Goal: Task Accomplishment & Management: Use online tool/utility

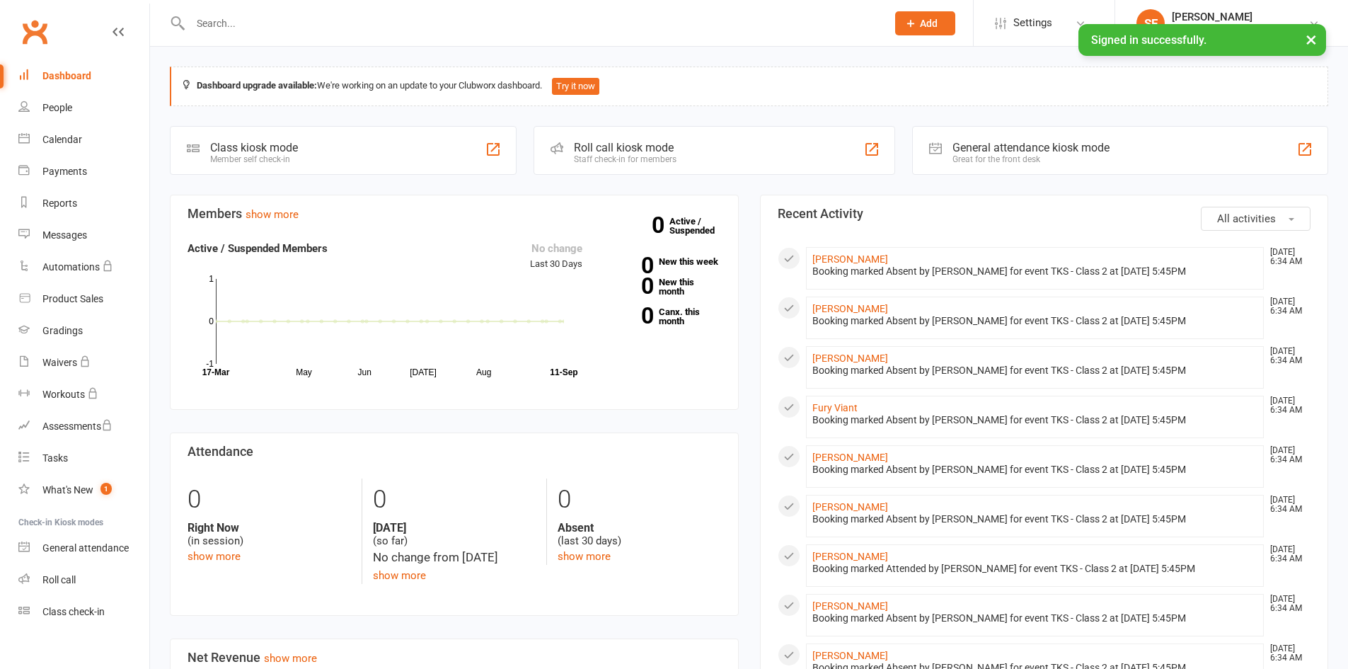
click at [910, 26] on icon at bounding box center [911, 23] width 13 height 13
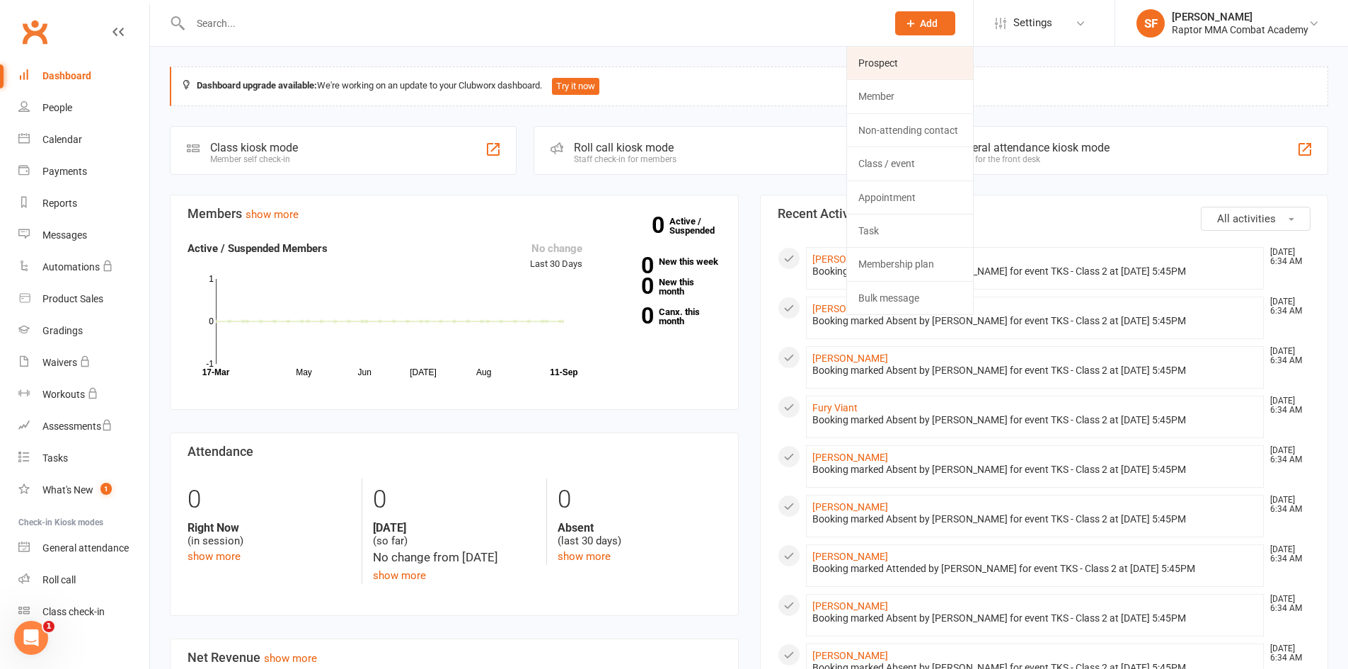
drag, startPoint x: 887, startPoint y: 61, endPoint x: 883, endPoint y: 67, distance: 7.3
click at [886, 61] on link "Prospect" at bounding box center [910, 63] width 126 height 33
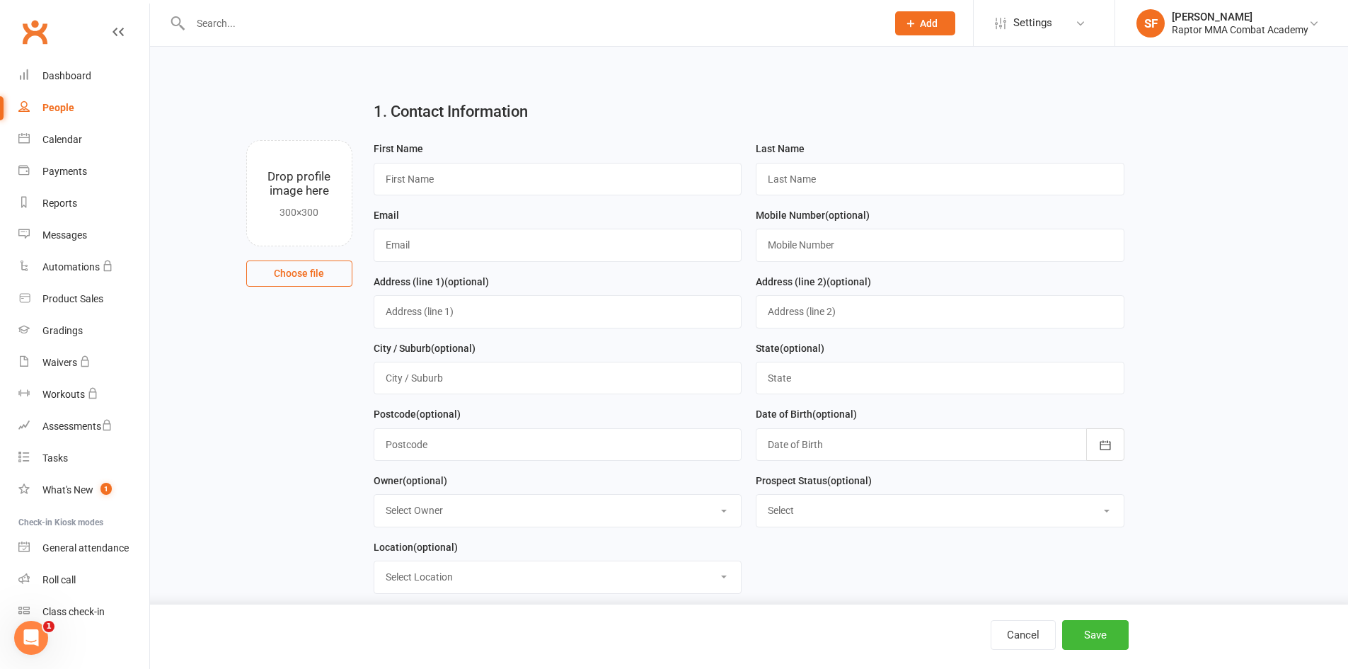
click at [59, 103] on div "People" at bounding box center [58, 107] width 32 height 11
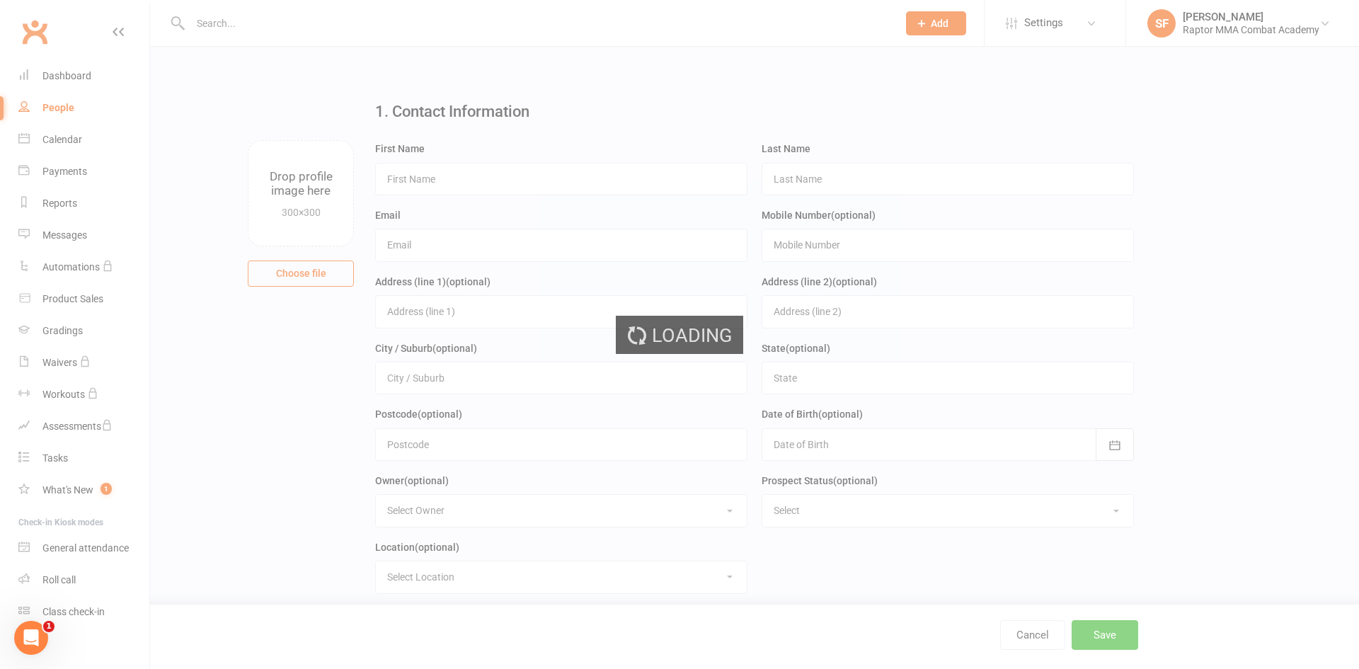
select select "100"
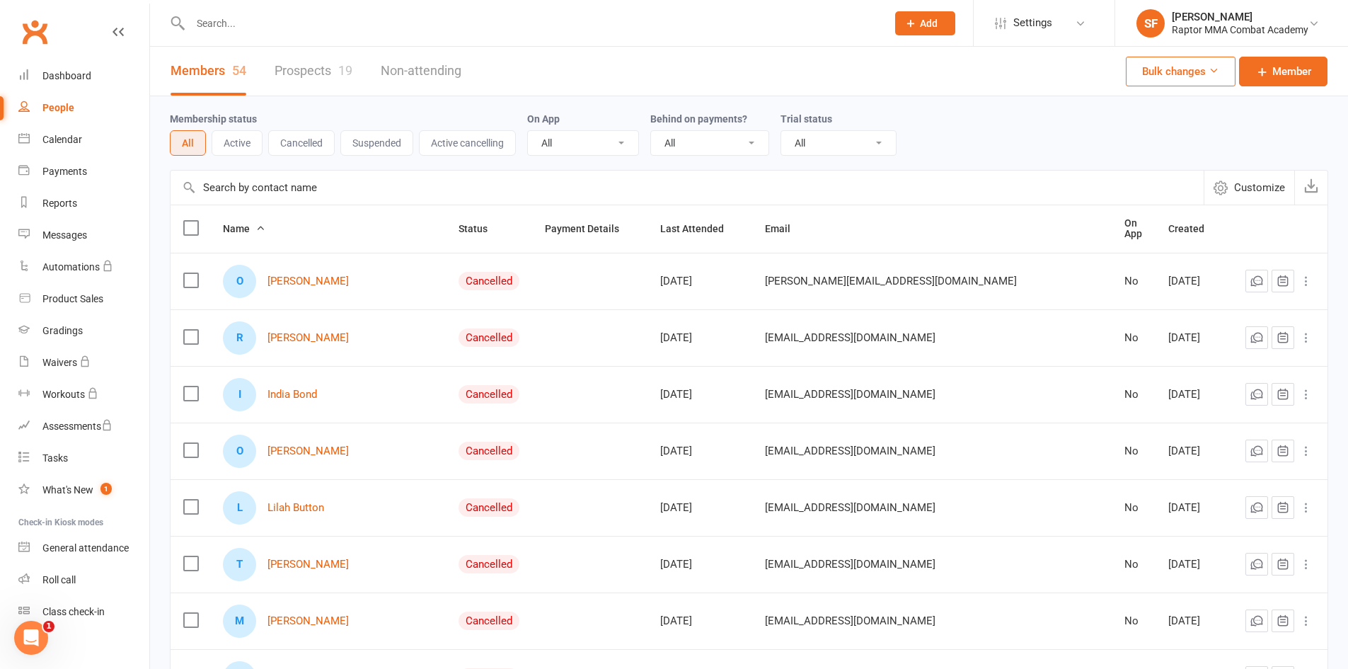
click at [323, 32] on input "text" at bounding box center [531, 23] width 691 height 20
type input "n"
type input "B"
click at [914, 21] on icon at bounding box center [911, 23] width 13 height 13
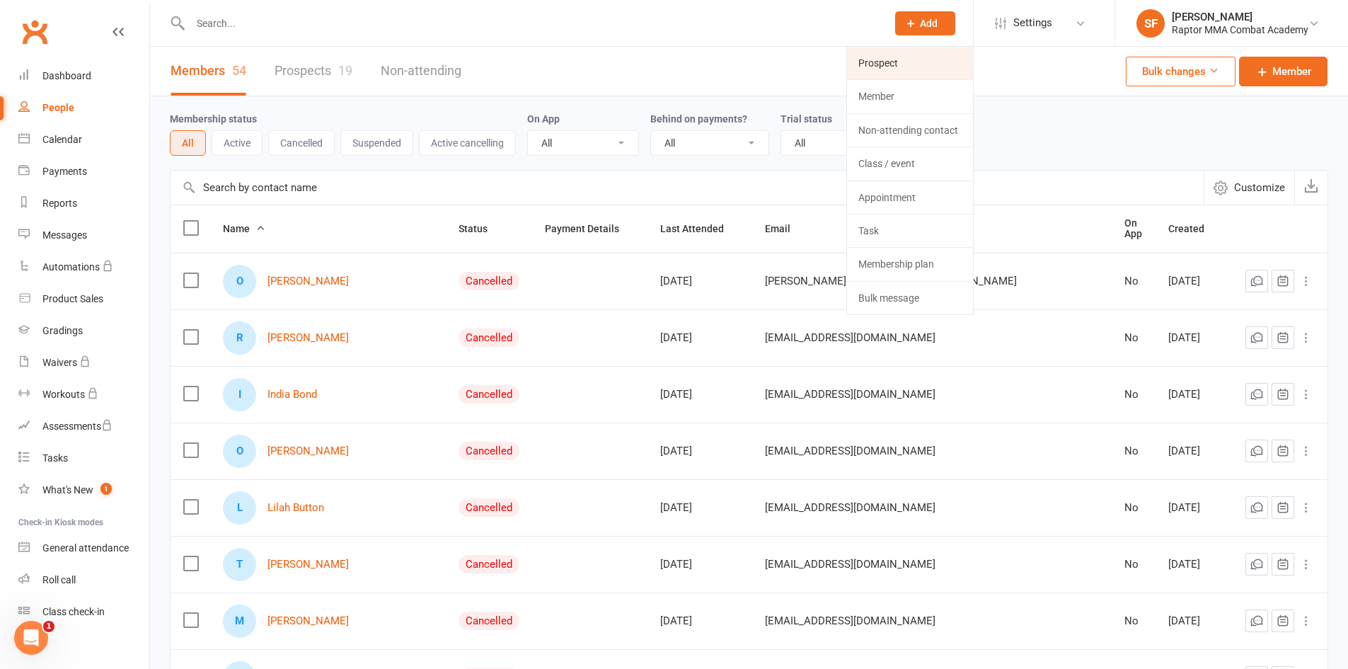
click at [868, 59] on link "Prospect" at bounding box center [910, 63] width 126 height 33
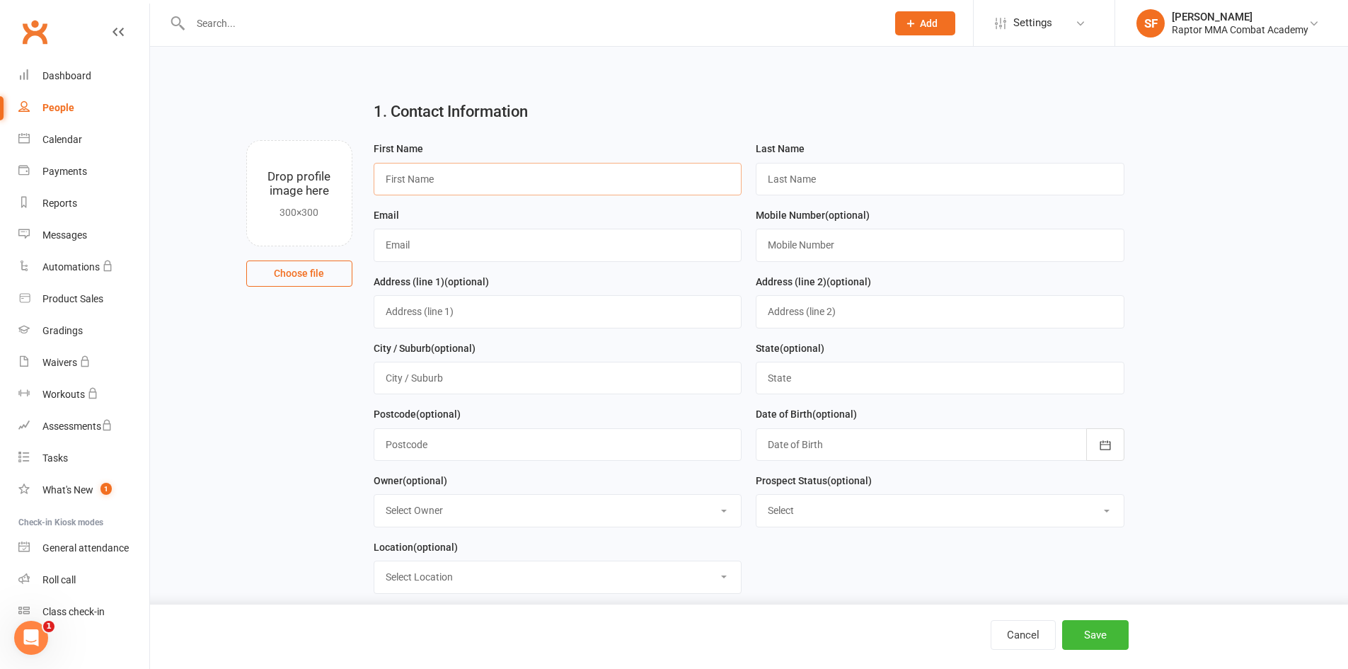
click at [509, 187] on input "text" at bounding box center [558, 179] width 369 height 33
type input "[PERSON_NAME]"
type input "Fardonio"
click at [424, 249] on input "text" at bounding box center [558, 245] width 369 height 33
type input "[EMAIL_ADDRESS][DOMAIN_NAME]"
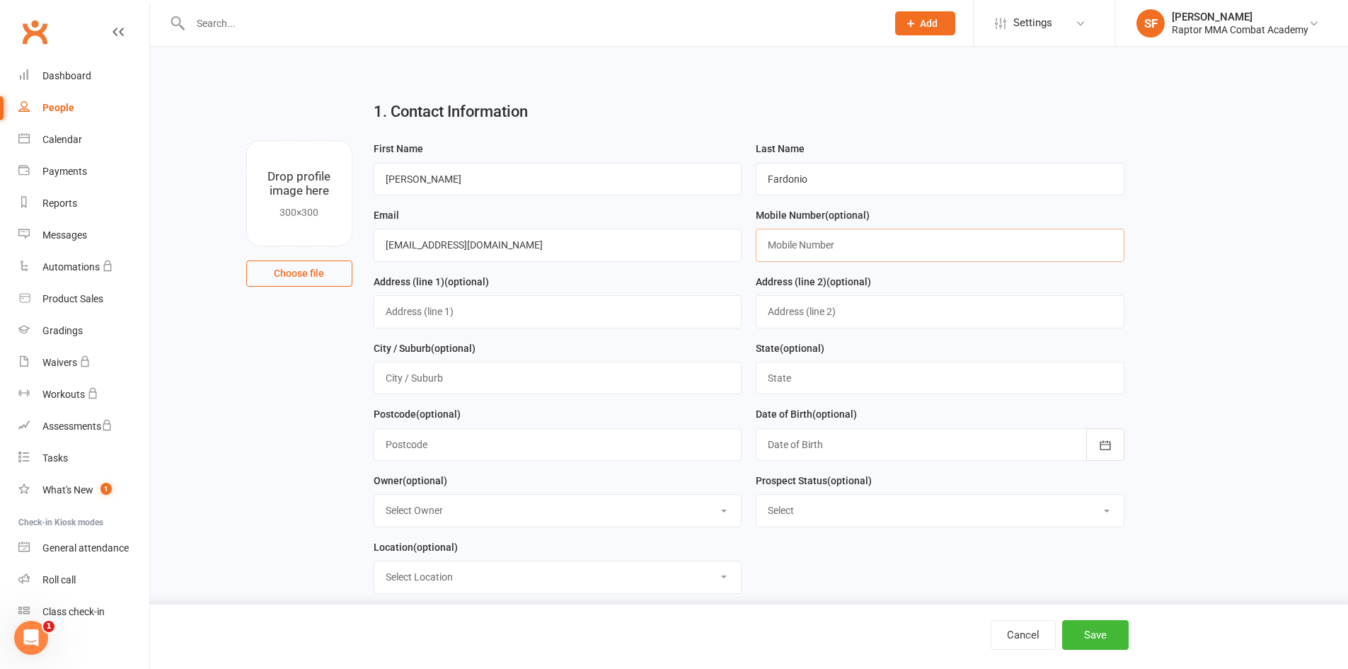
click at [903, 240] on input "text" at bounding box center [940, 245] width 369 height 33
type input "0400068924"
click at [1086, 627] on button "Save" at bounding box center [1095, 635] width 67 height 30
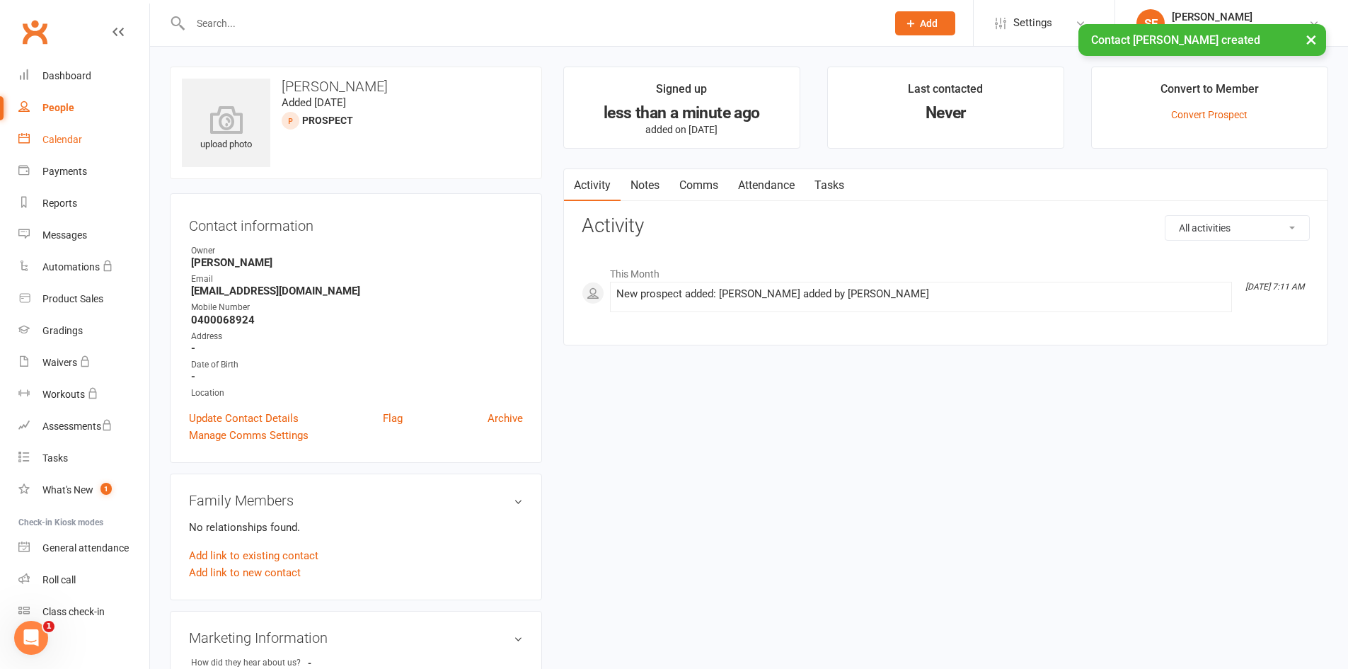
click at [57, 131] on link "Calendar" at bounding box center [83, 140] width 131 height 32
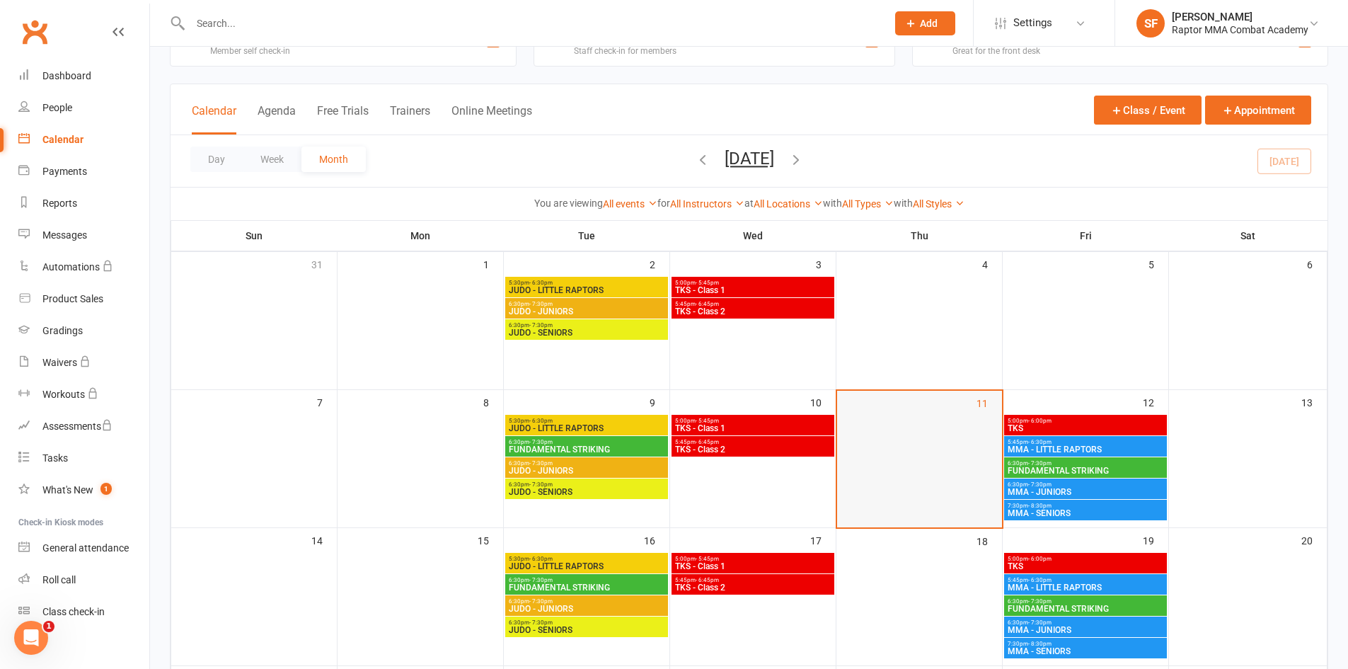
scroll to position [71, 0]
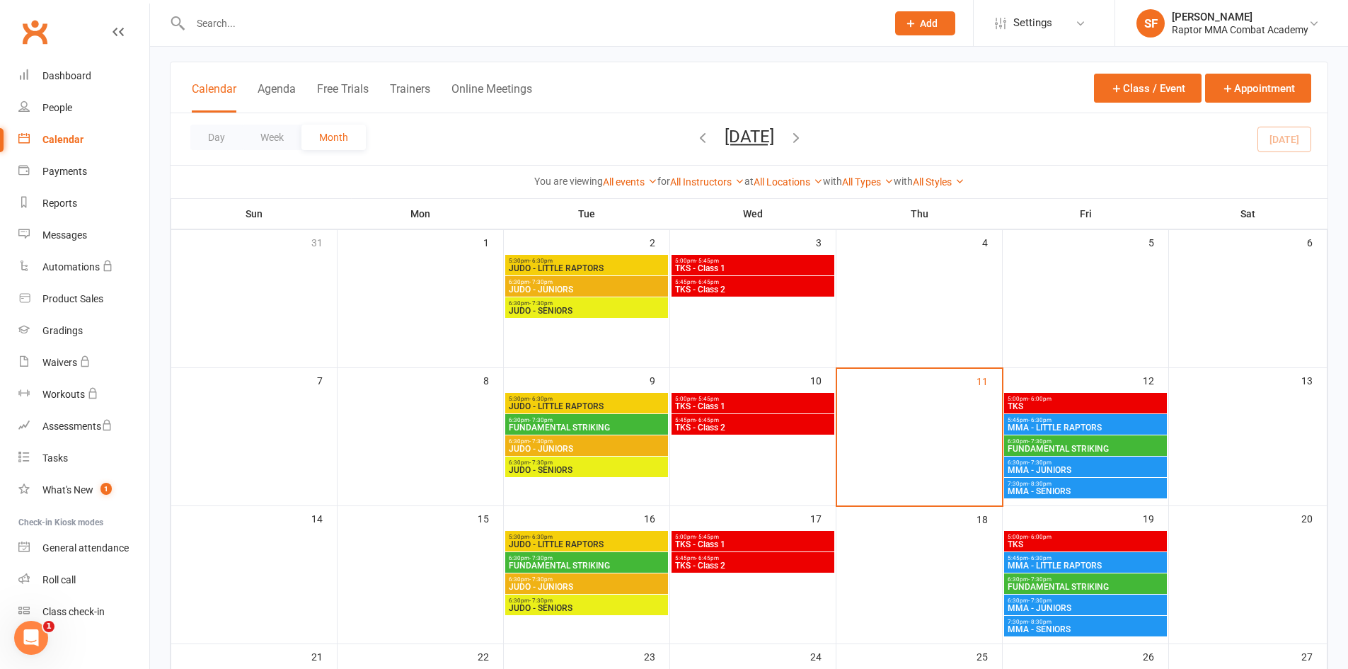
click at [695, 139] on icon "button" at bounding box center [703, 138] width 16 height 16
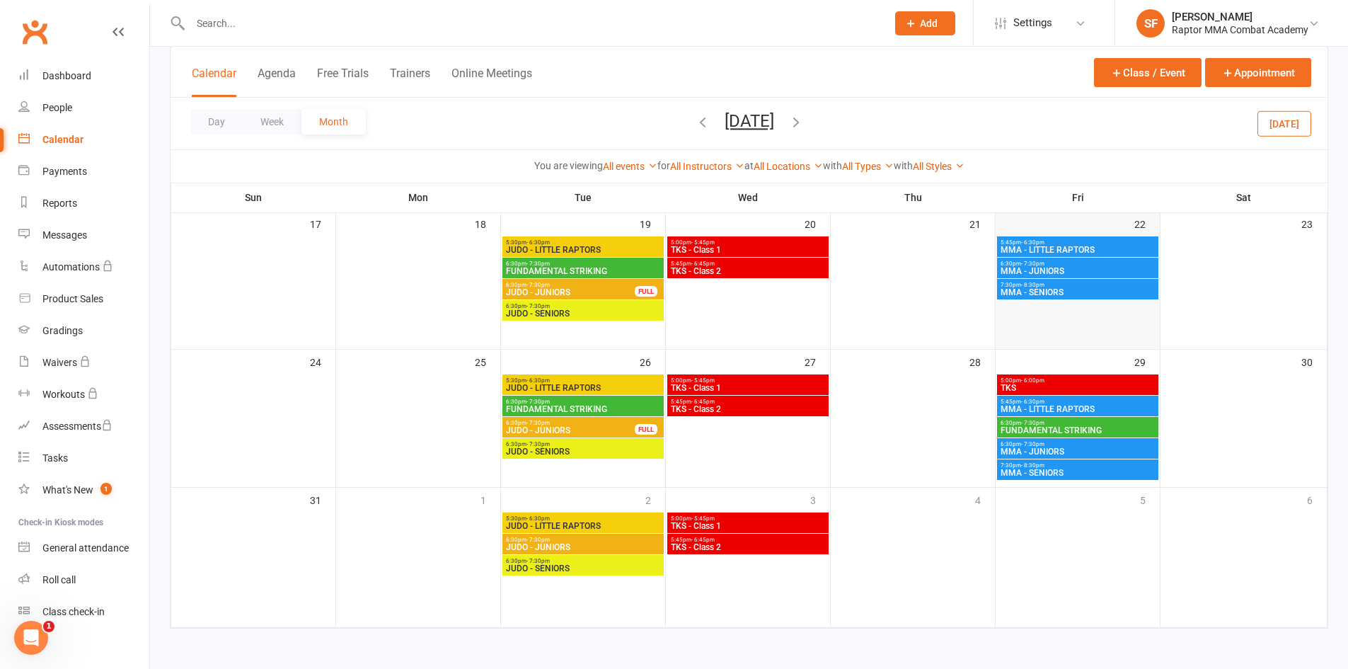
scroll to position [432, 0]
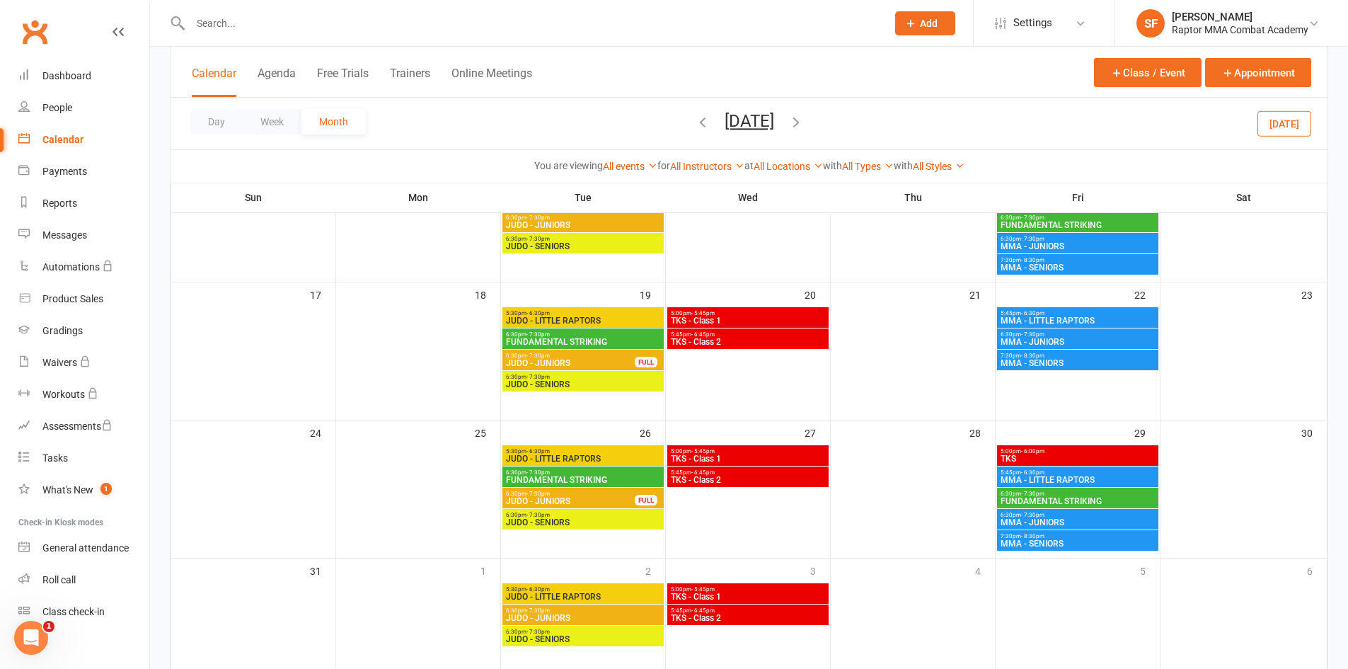
click at [1077, 538] on span "7:30pm - 8:30pm" at bounding box center [1078, 536] width 156 height 6
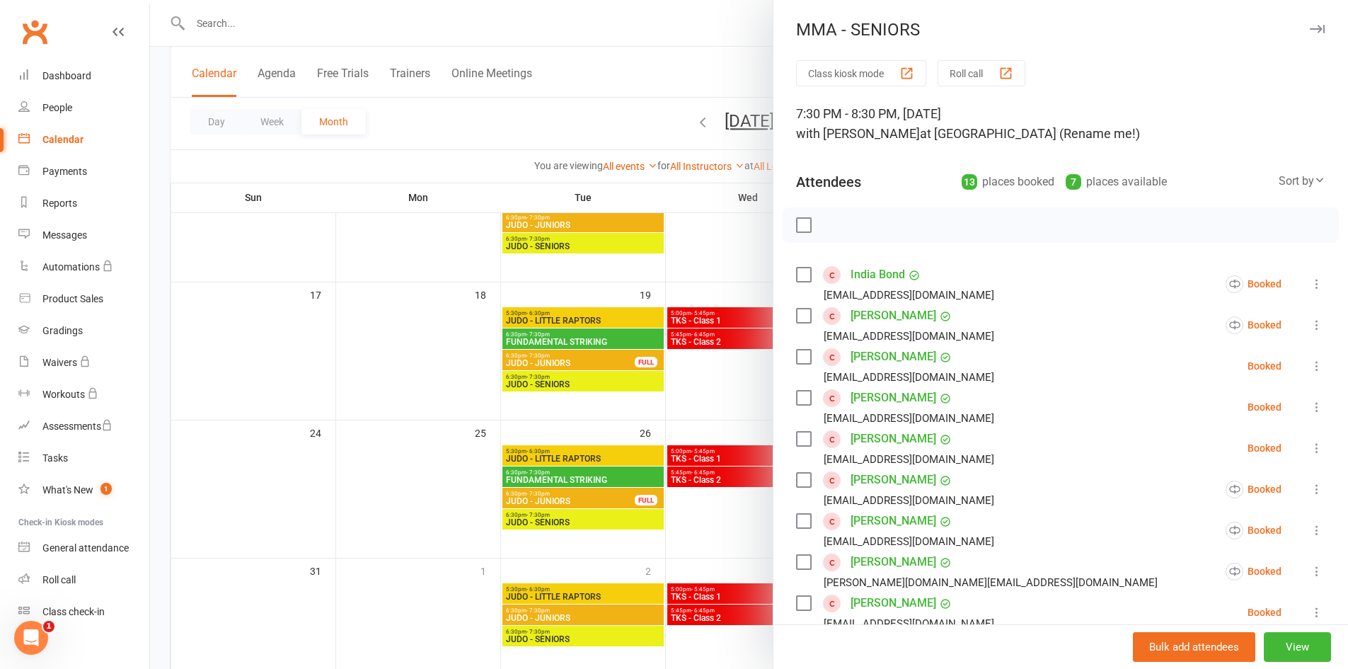
click at [701, 250] on div at bounding box center [749, 334] width 1198 height 669
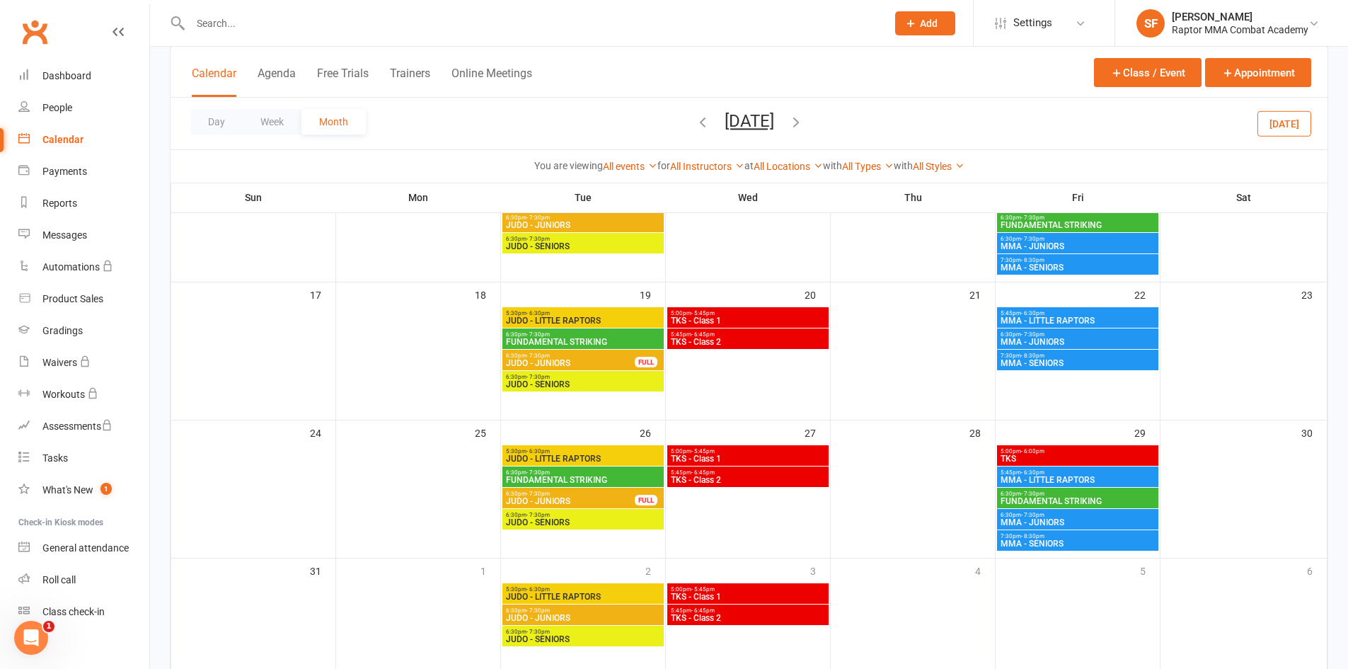
click at [786, 448] on span "5:00pm - 5:45pm" at bounding box center [748, 451] width 156 height 6
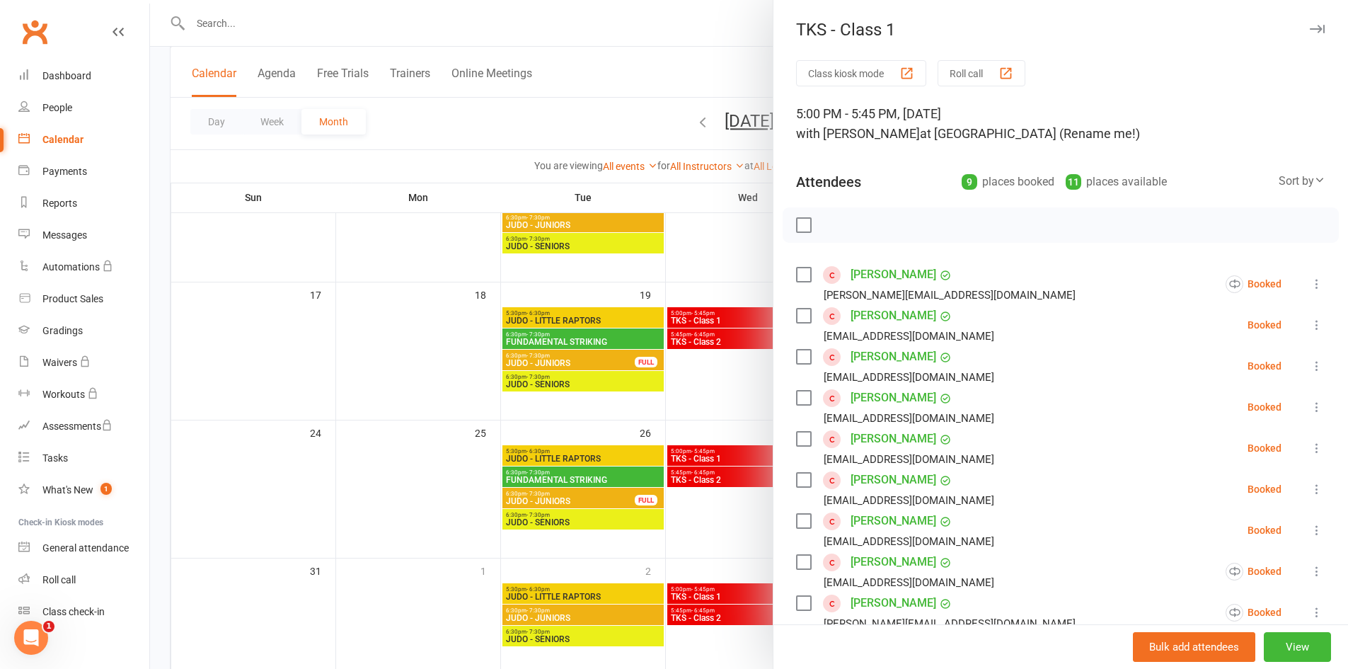
click at [608, 452] on div at bounding box center [749, 334] width 1198 height 669
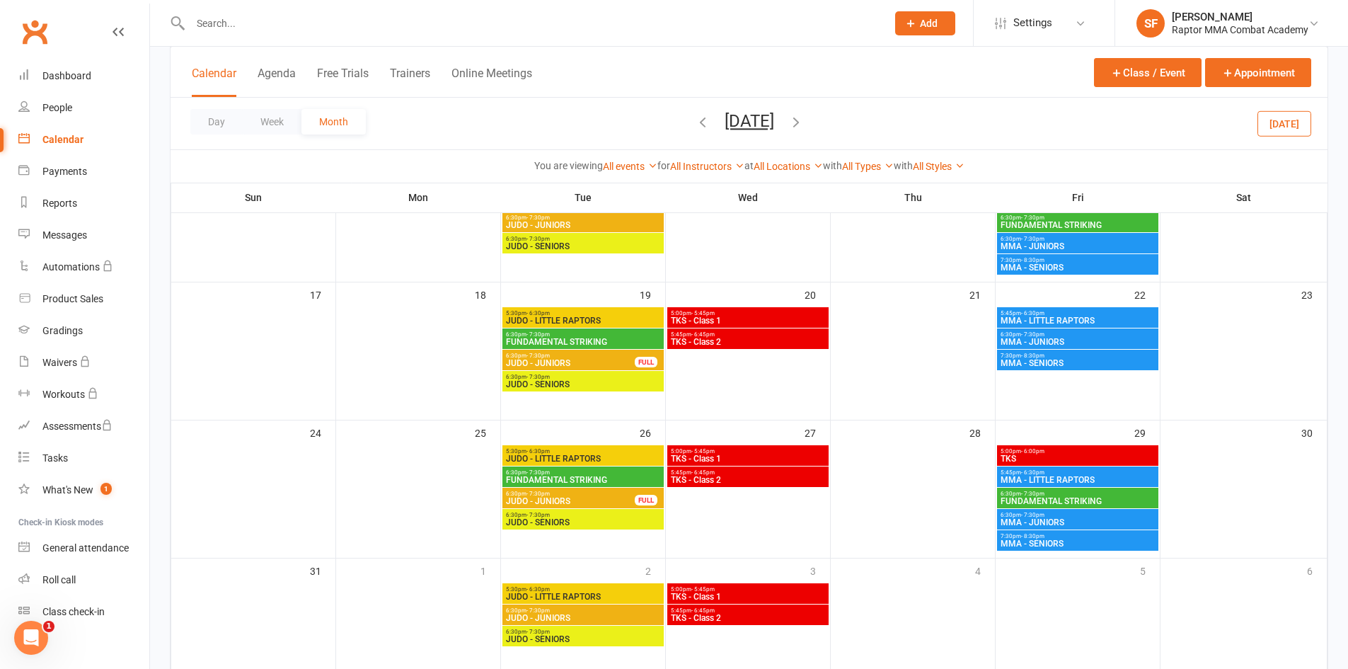
click at [608, 459] on span "JUDO - LITTLE RAPTORS" at bounding box center [583, 458] width 156 height 8
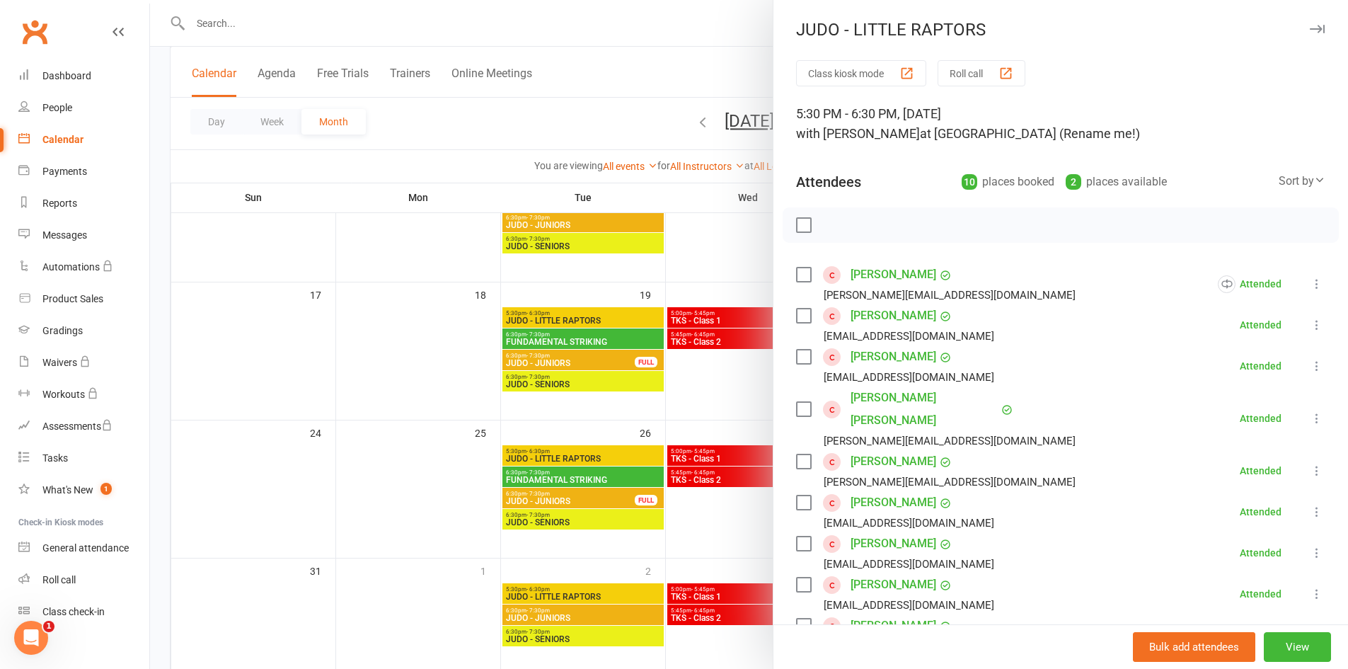
click at [604, 607] on div at bounding box center [749, 334] width 1198 height 669
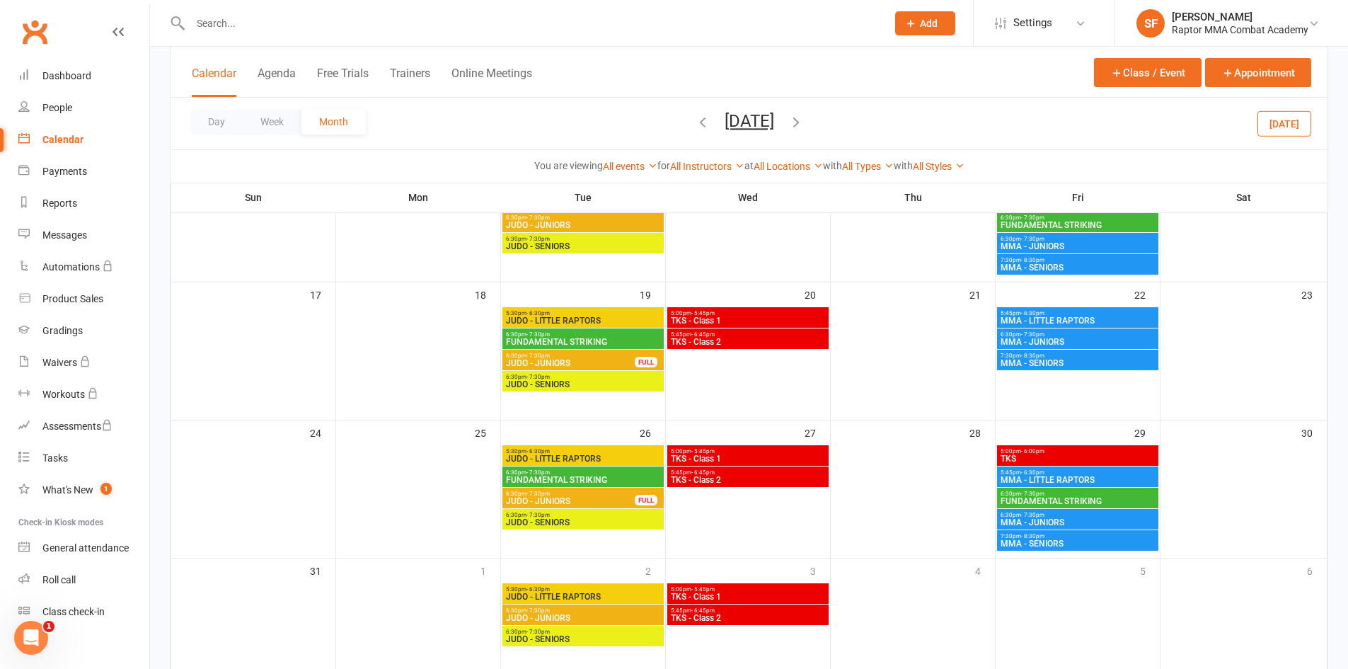
click at [610, 596] on span "JUDO - LITTLE RAPTORS" at bounding box center [583, 596] width 156 height 8
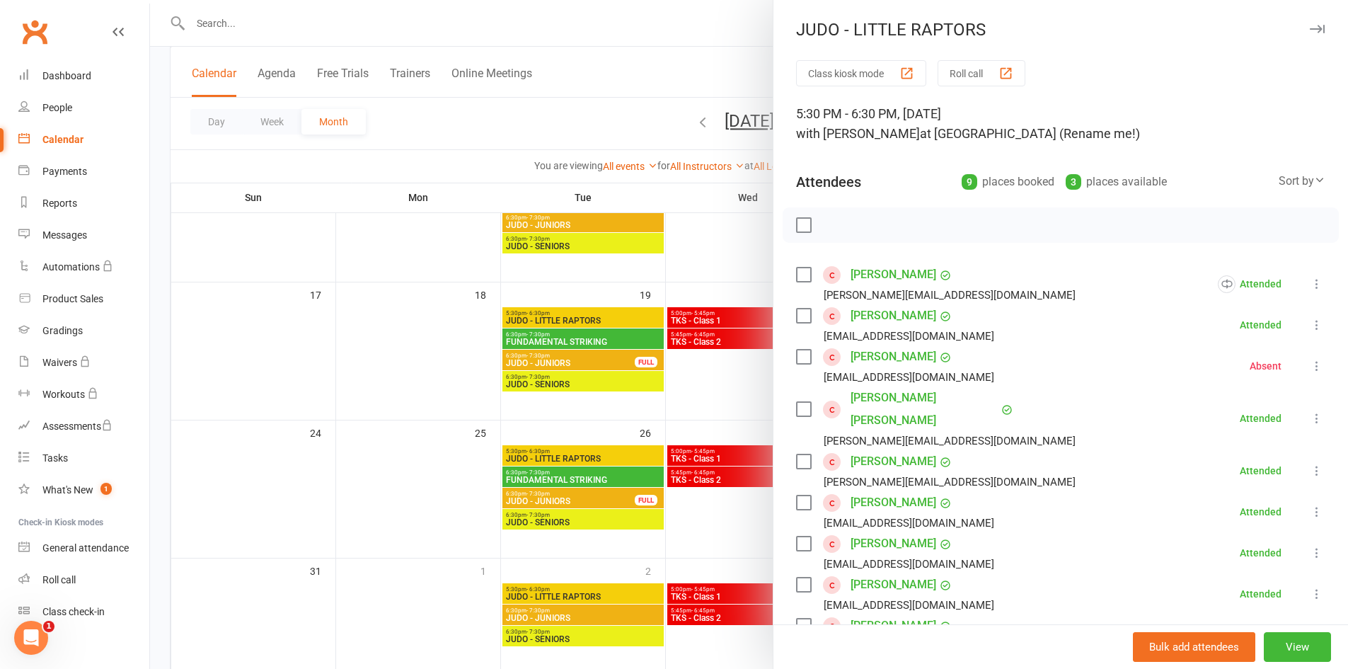
click at [726, 589] on div at bounding box center [749, 334] width 1198 height 669
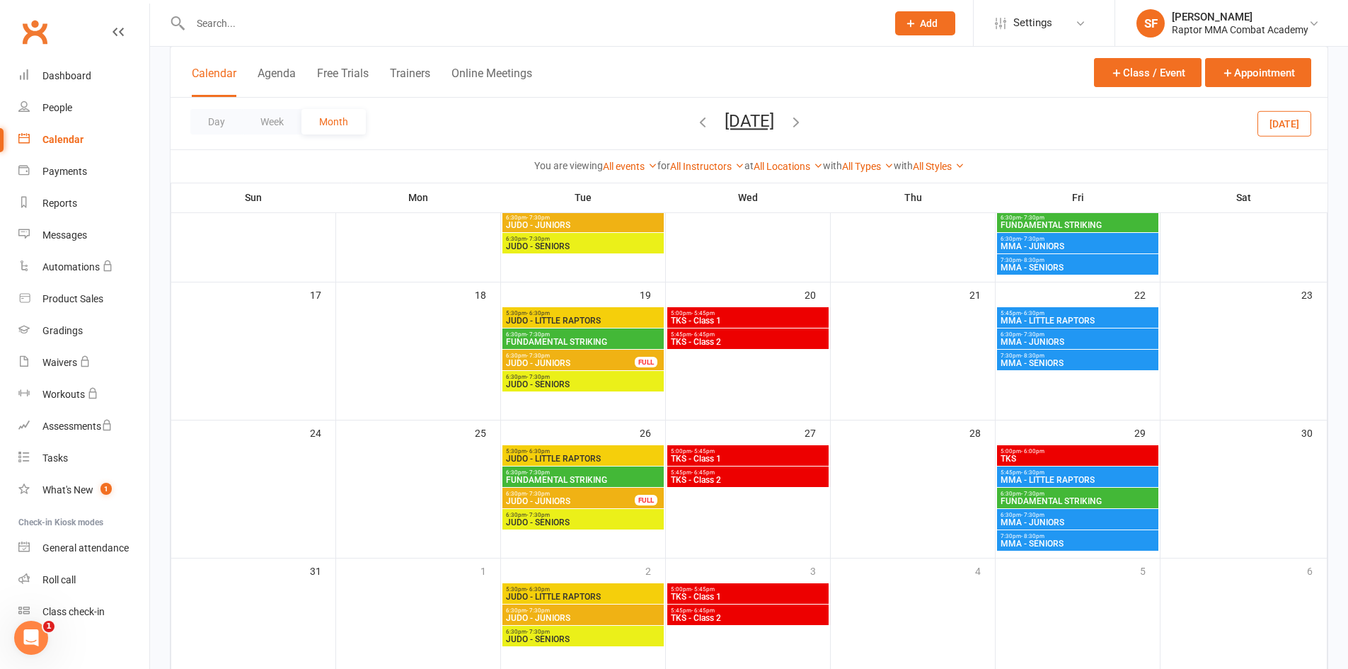
click at [725, 587] on span "5:00pm - 5:45pm" at bounding box center [748, 589] width 156 height 6
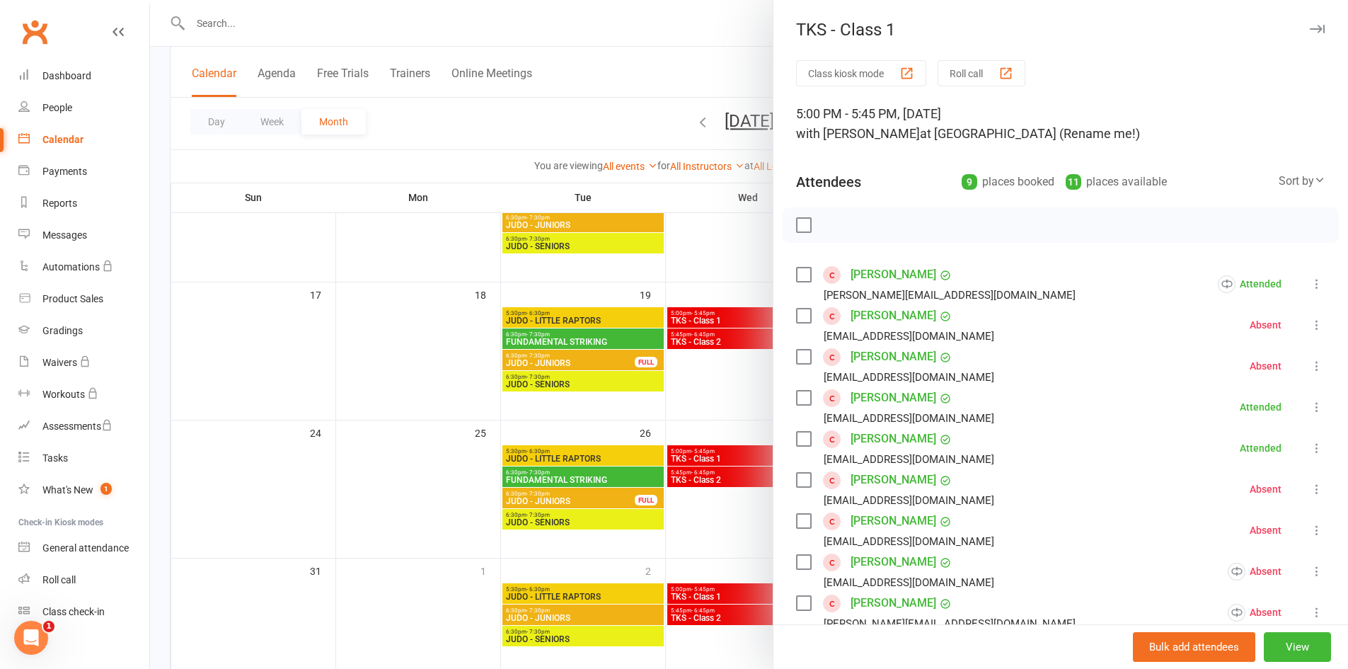
click at [727, 570] on div at bounding box center [749, 334] width 1198 height 669
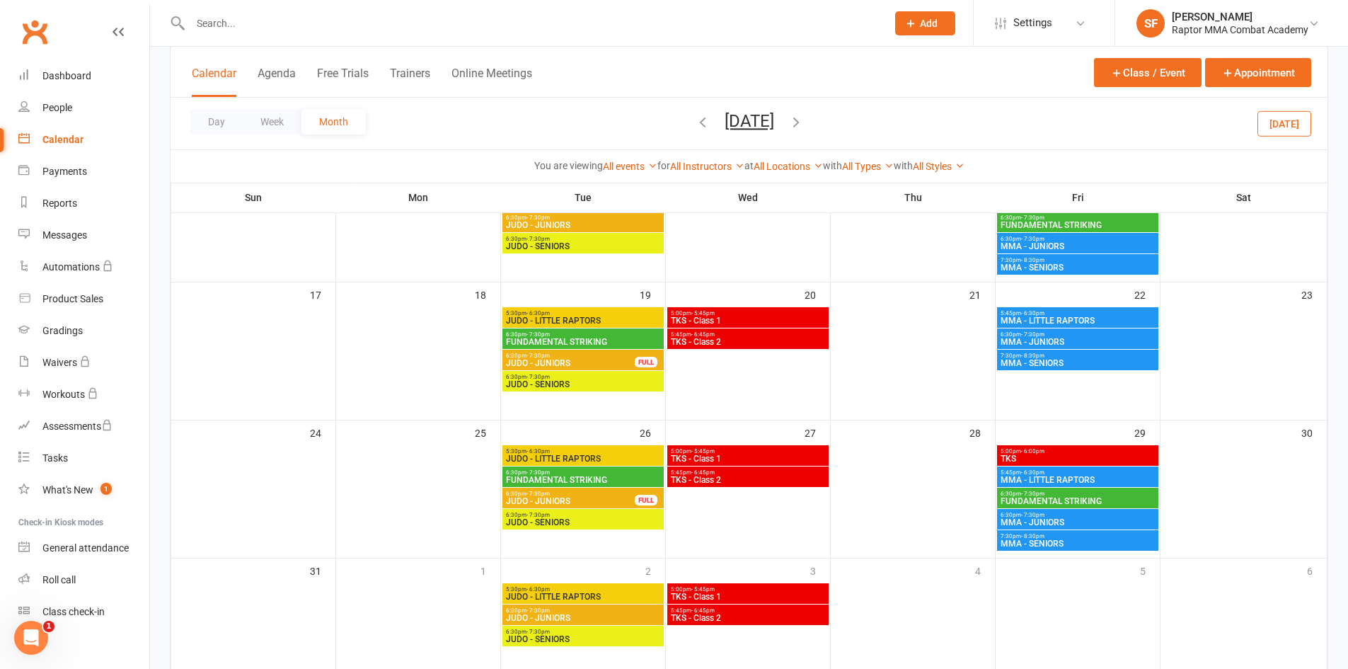
click at [607, 457] on span "JUDO - LITTLE RAPTORS" at bounding box center [583, 458] width 156 height 8
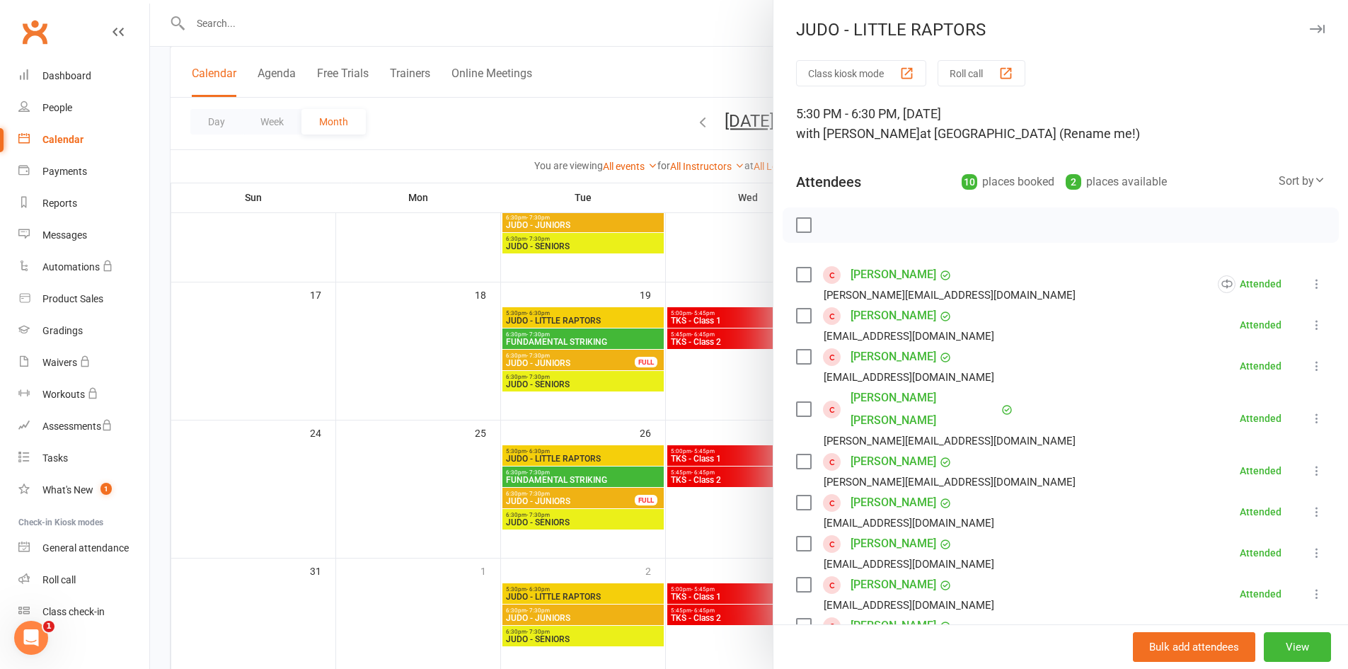
click at [705, 455] on div at bounding box center [749, 334] width 1198 height 669
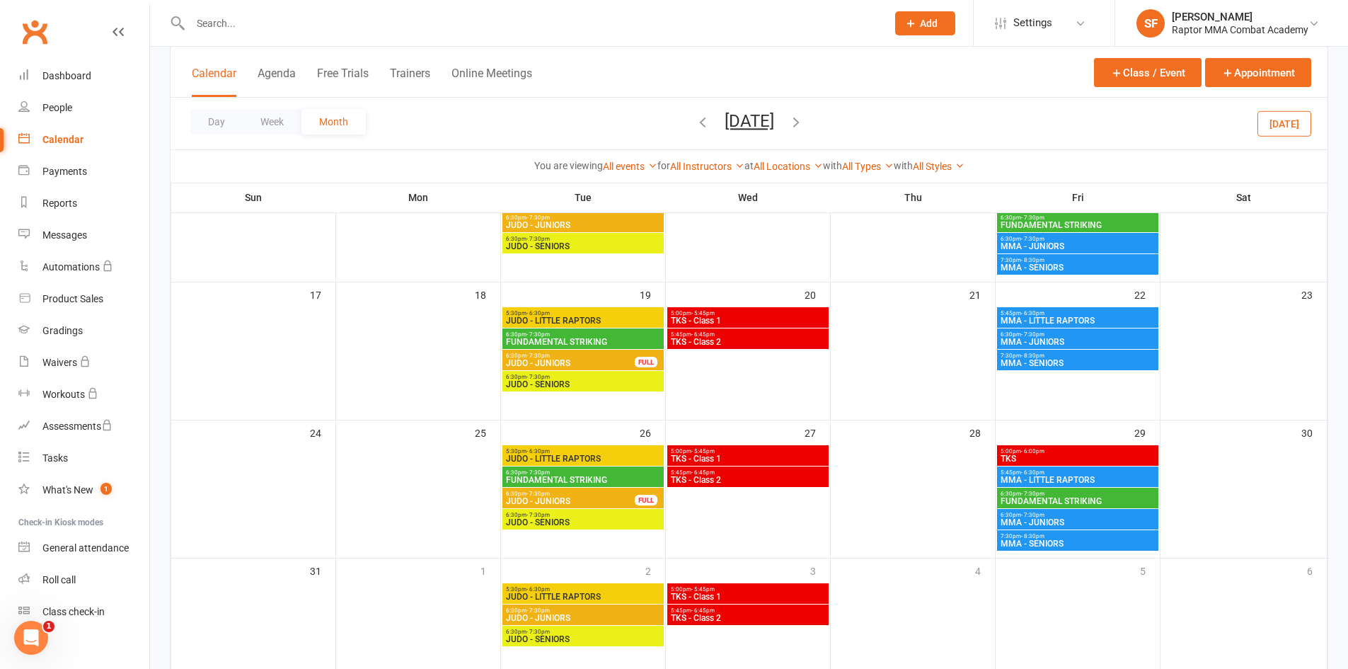
click at [710, 454] on span "TKS - Class 1" at bounding box center [748, 458] width 156 height 8
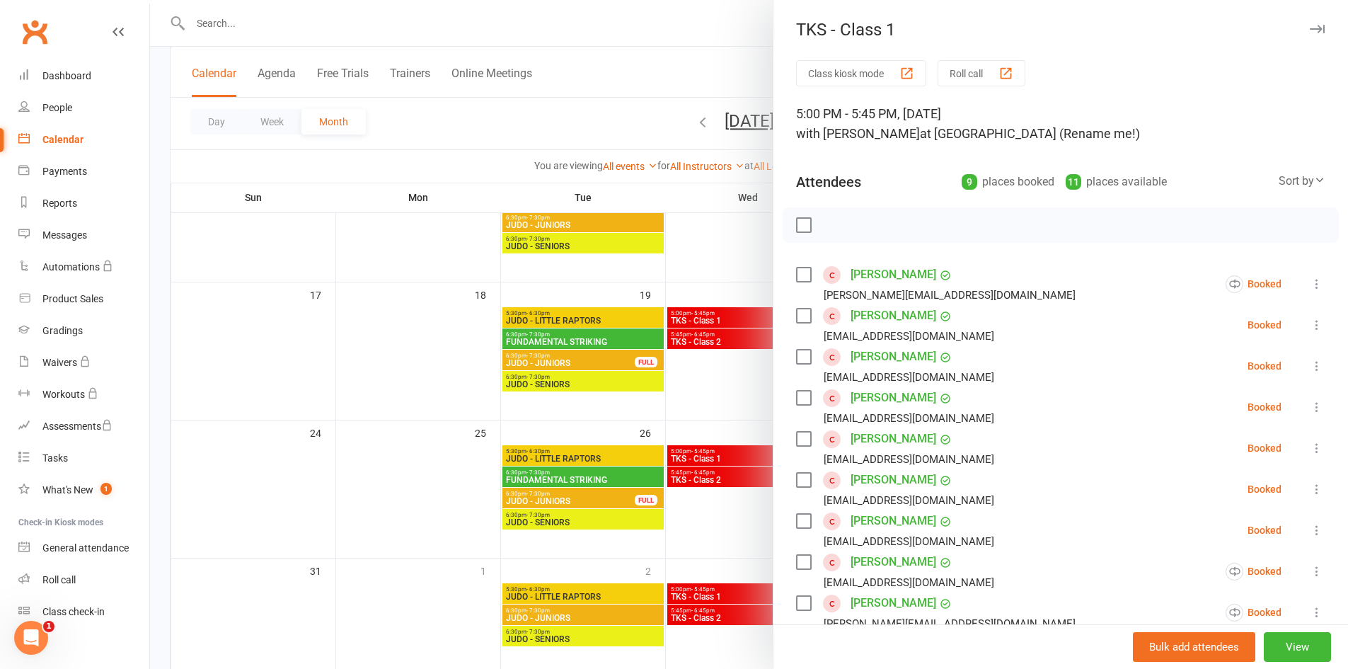
click at [1310, 284] on icon at bounding box center [1317, 284] width 14 height 14
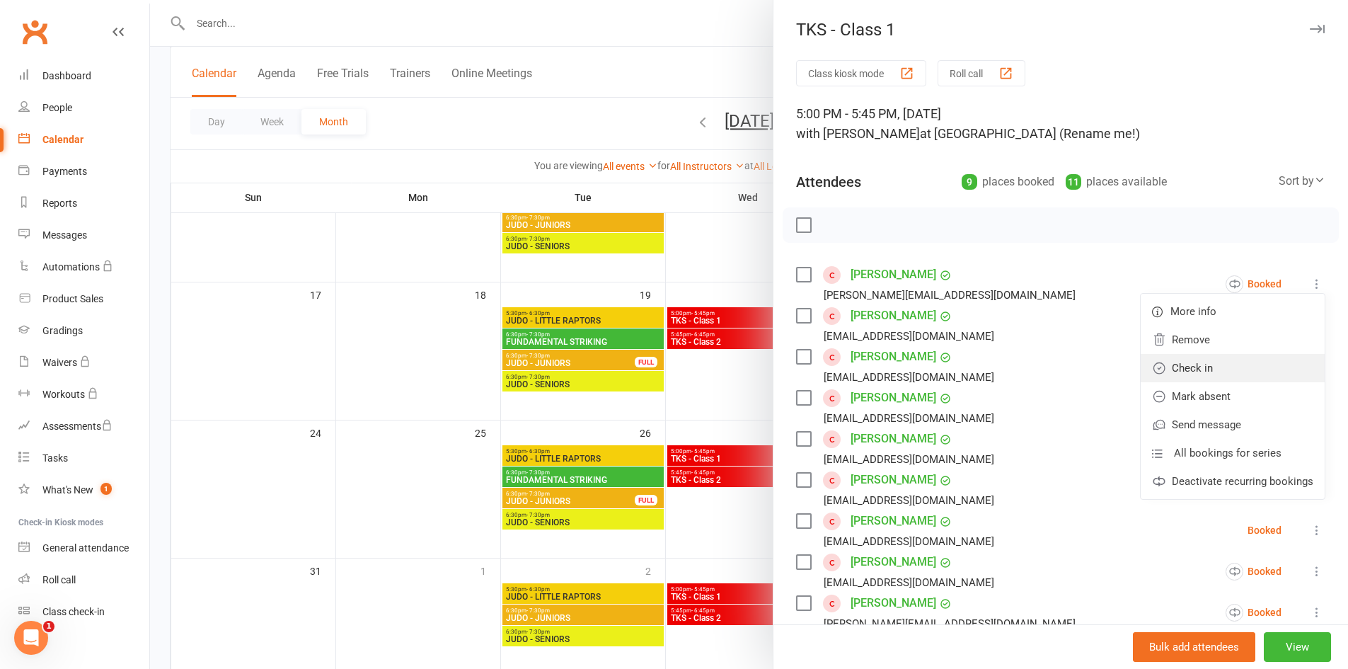
click at [1252, 355] on link "Check in" at bounding box center [1233, 368] width 184 height 28
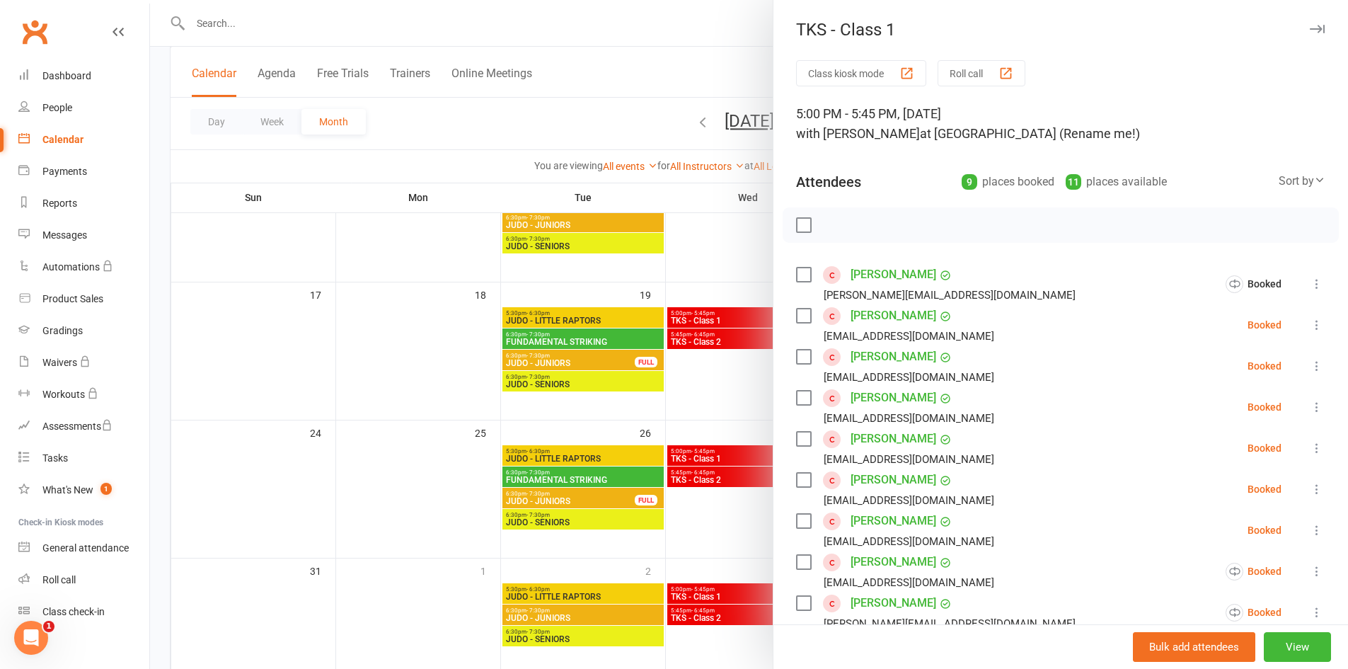
click at [1310, 326] on icon at bounding box center [1317, 325] width 14 height 14
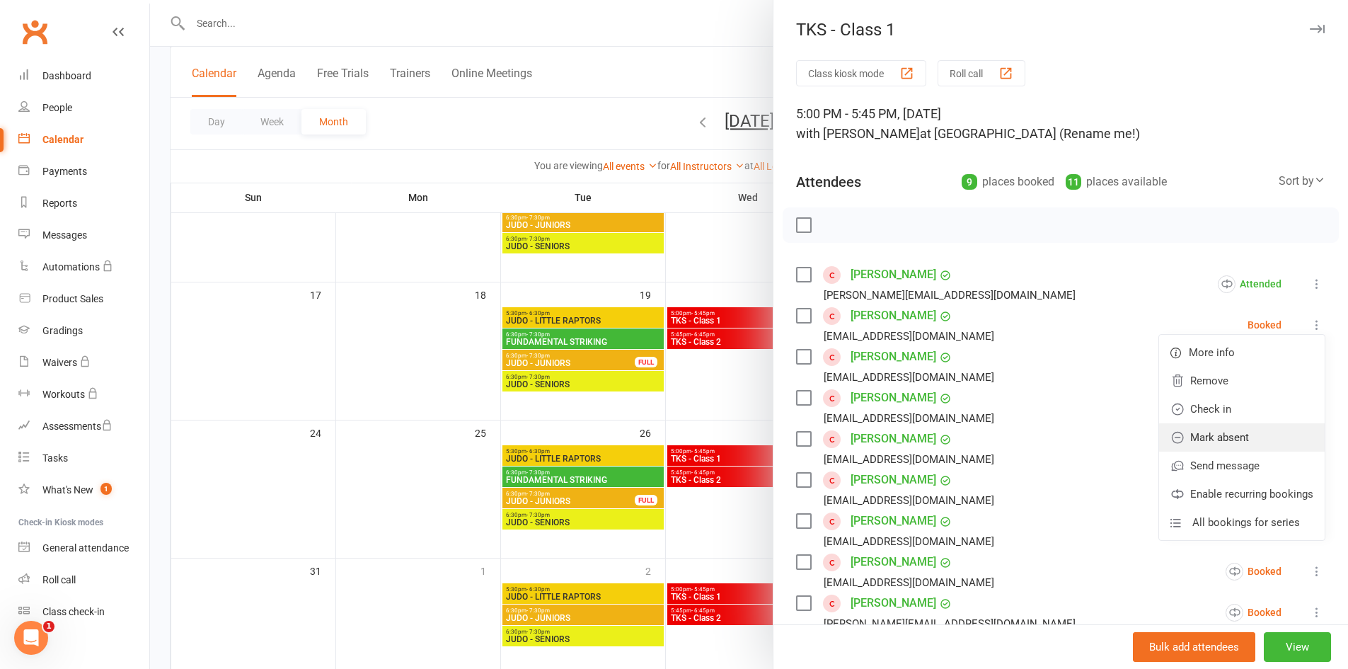
click at [1246, 428] on link "Mark absent" at bounding box center [1242, 437] width 166 height 28
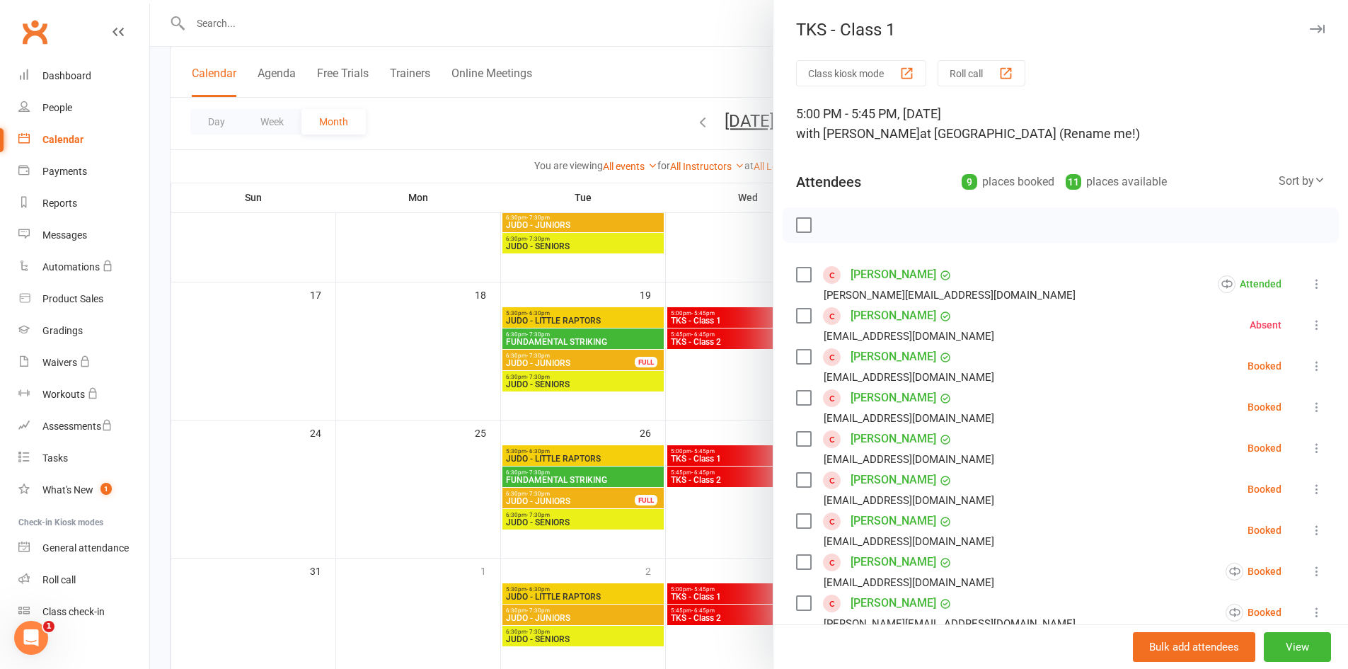
click at [1310, 364] on icon at bounding box center [1317, 366] width 14 height 14
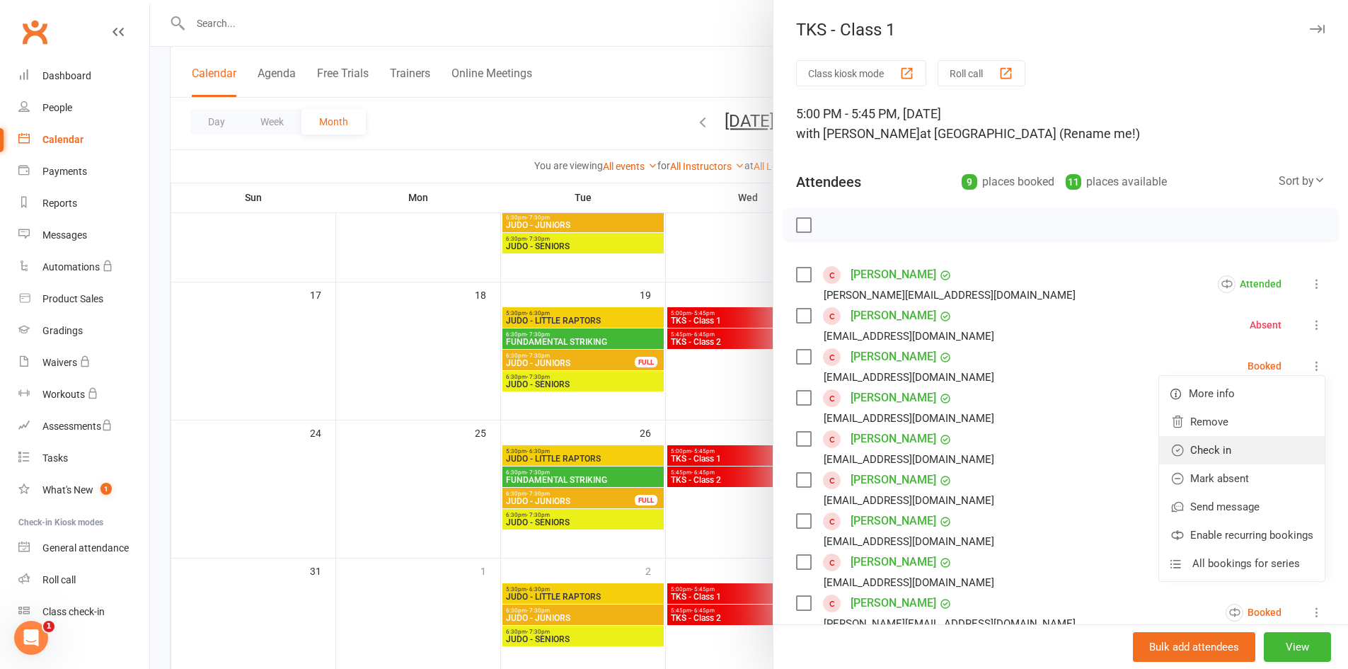
click at [1237, 451] on link "Check in" at bounding box center [1242, 450] width 166 height 28
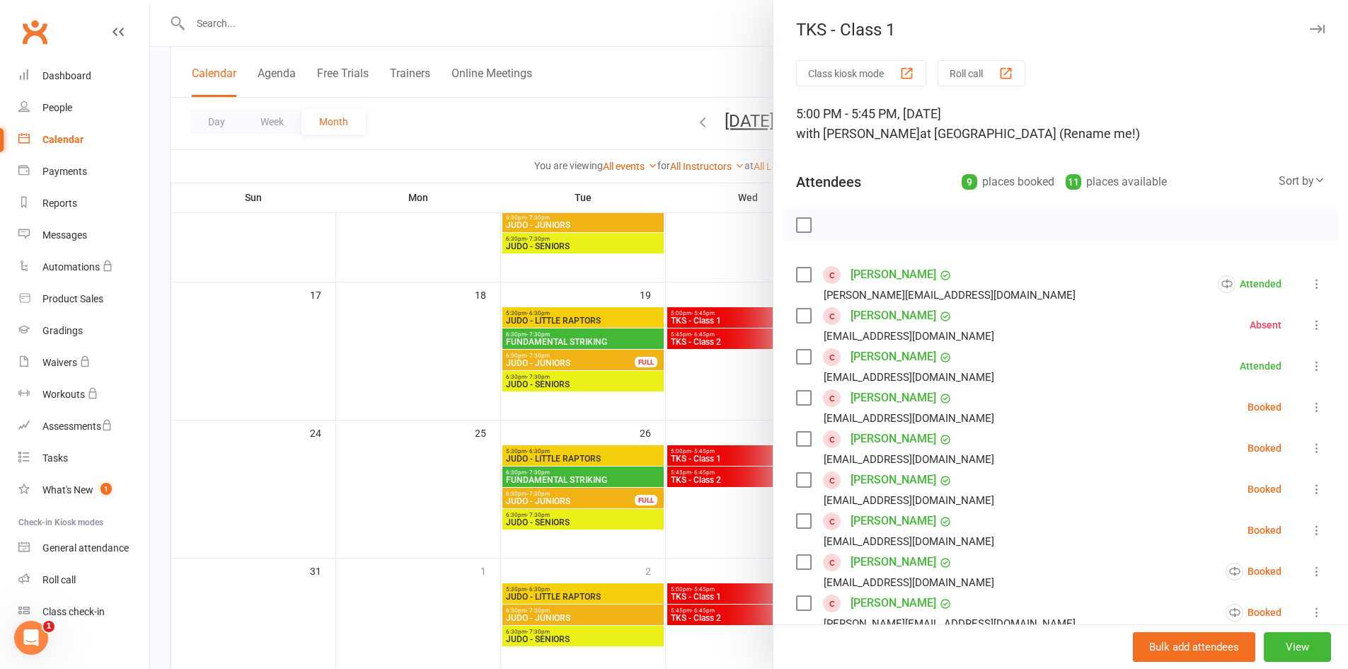
click at [1305, 408] on div "Class kiosk mode Roll call 5:00 PM - 5:45 PM, [DATE] with [PERSON_NAME] at [GEO…" at bounding box center [1061, 473] width 575 height 827
click at [1310, 410] on icon at bounding box center [1317, 407] width 14 height 14
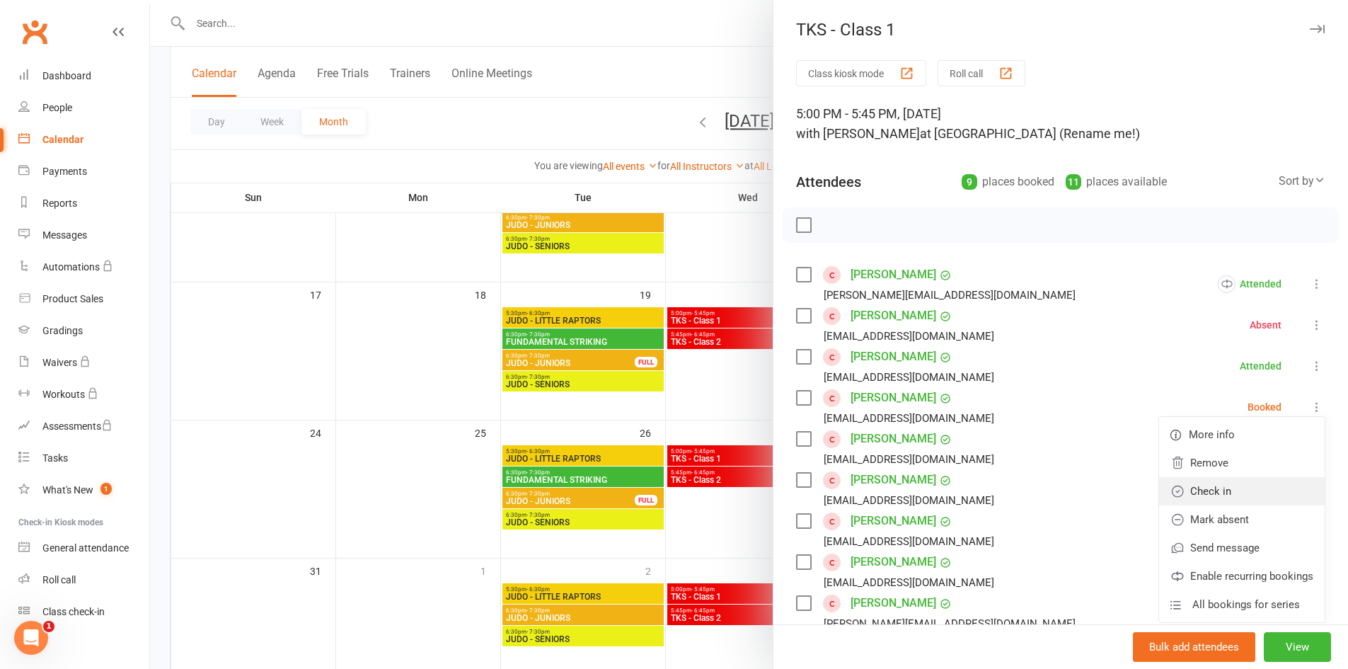
click at [1263, 480] on link "Check in" at bounding box center [1242, 491] width 166 height 28
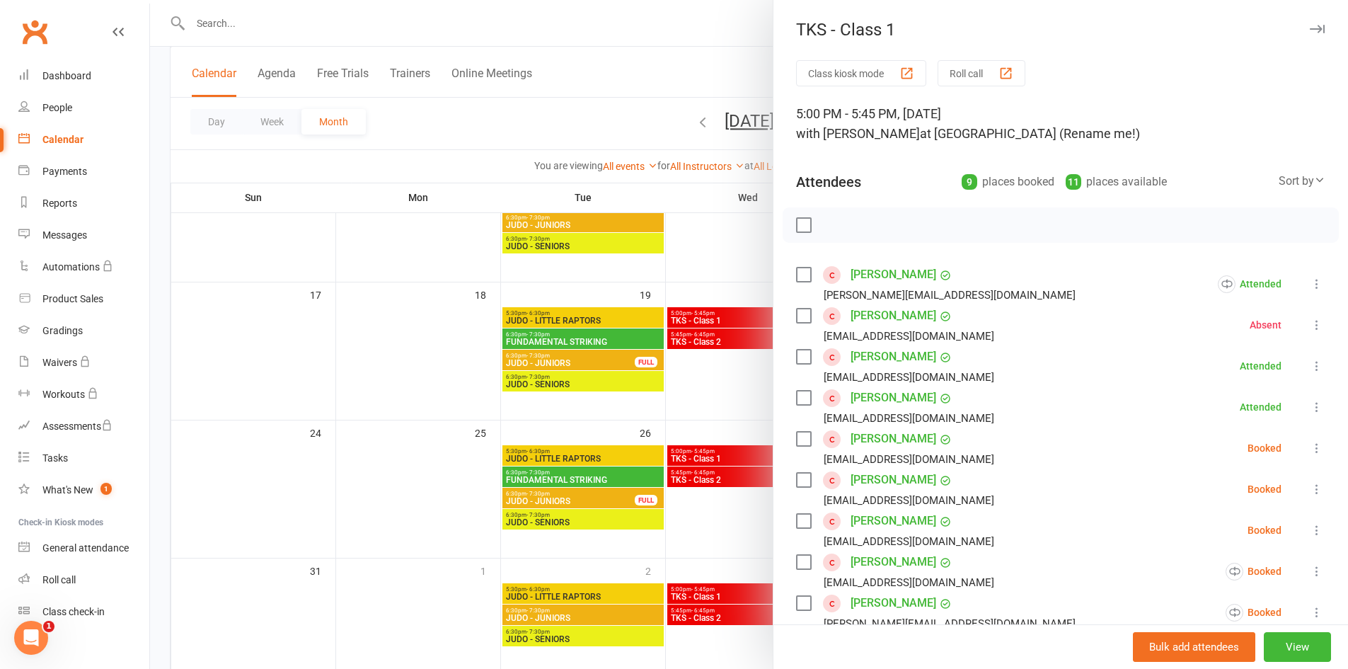
click at [1310, 449] on icon at bounding box center [1317, 448] width 14 height 14
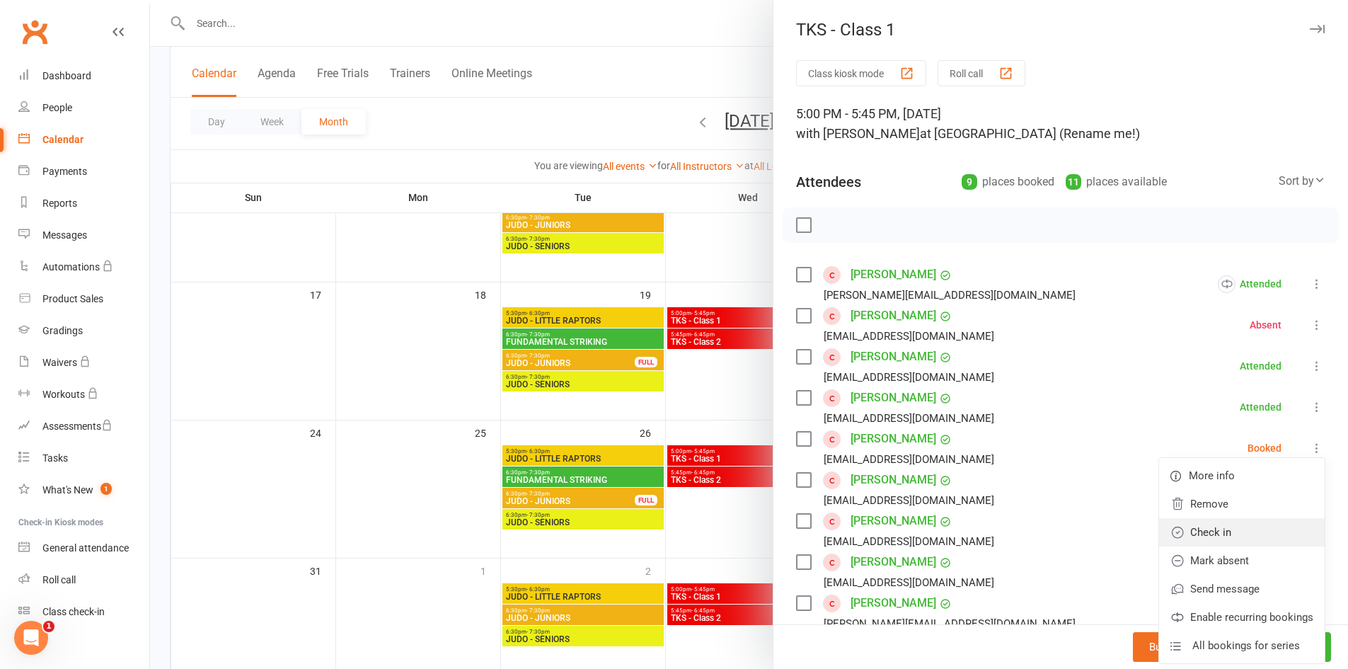
click at [1242, 532] on link "Check in" at bounding box center [1242, 532] width 166 height 28
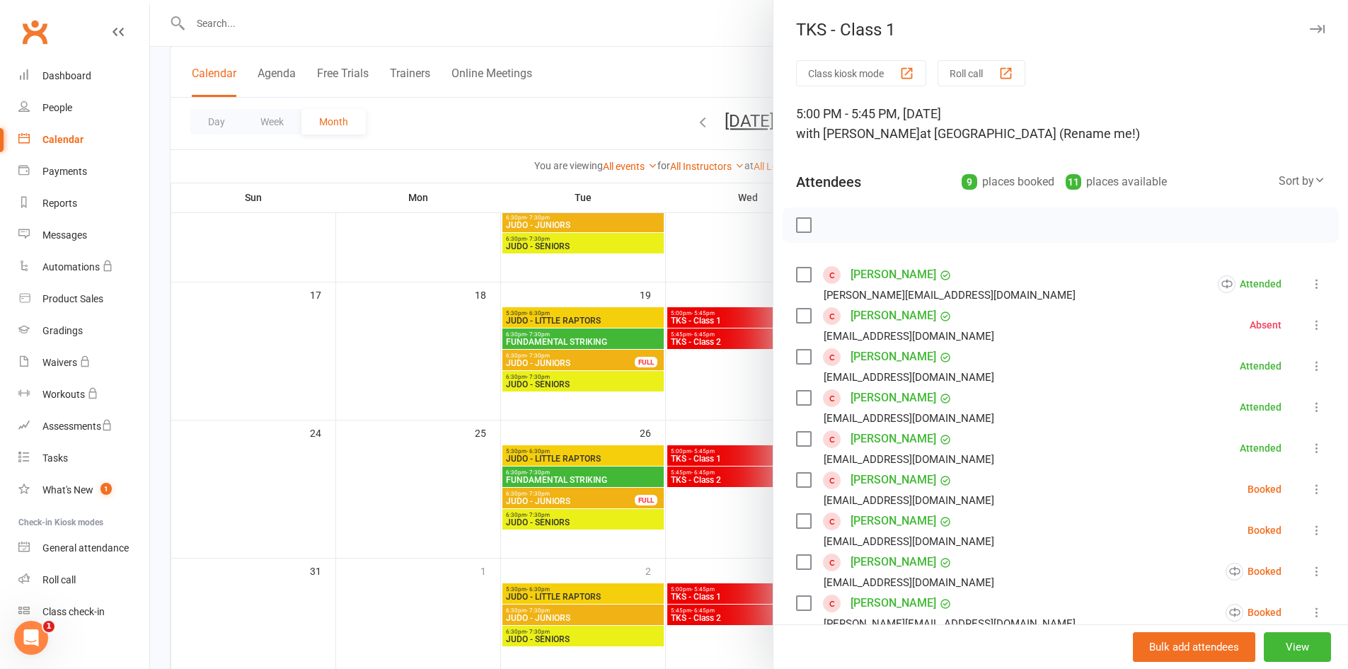
click at [1310, 488] on icon at bounding box center [1317, 489] width 14 height 14
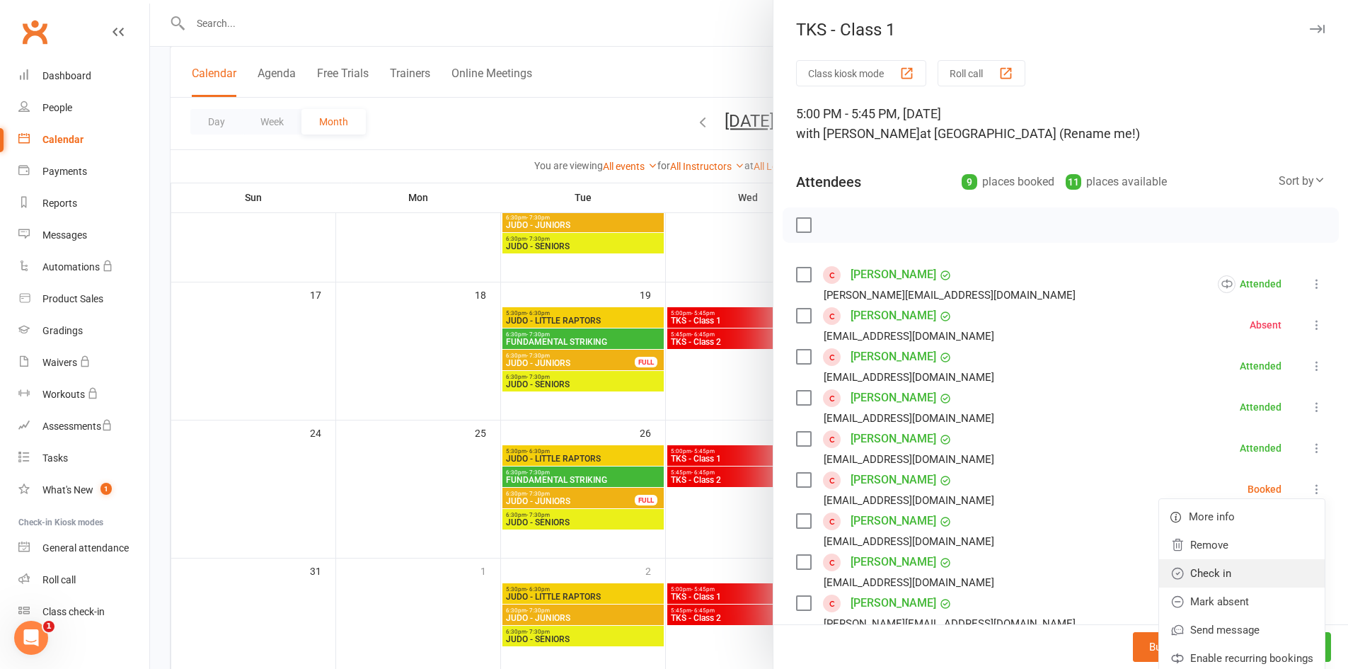
click at [1225, 583] on link "Check in" at bounding box center [1242, 573] width 166 height 28
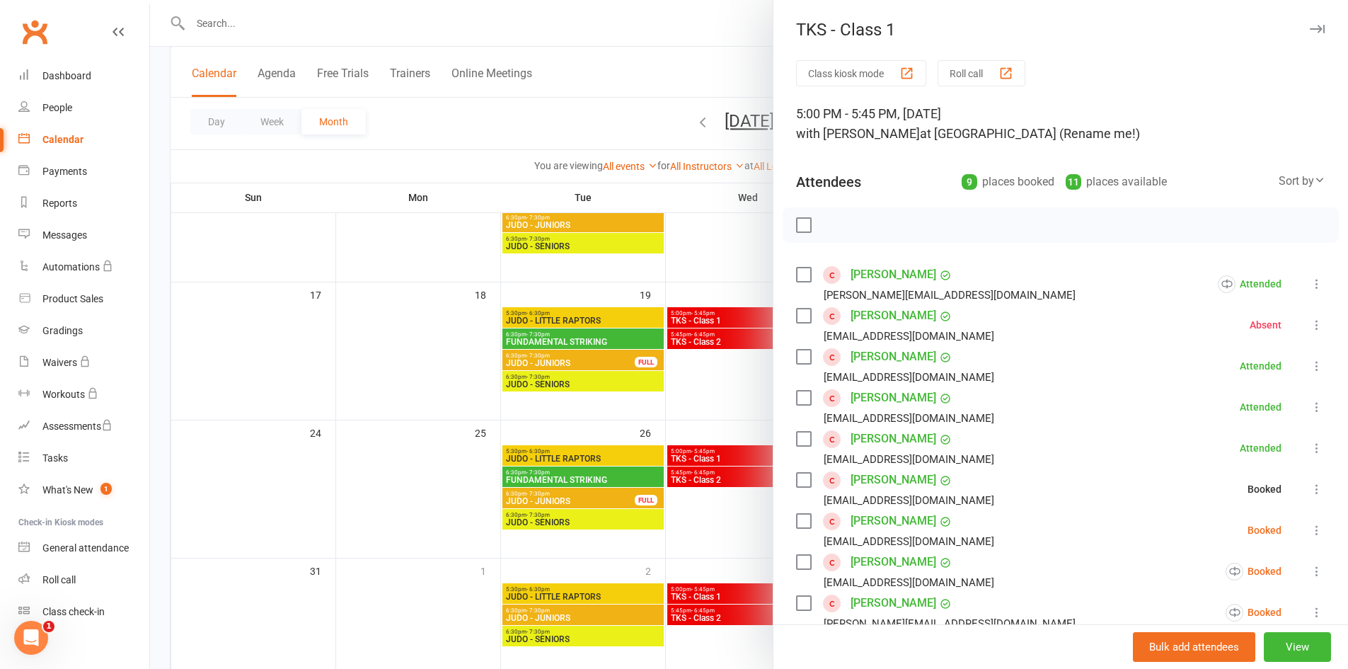
click at [1299, 541] on li "[PERSON_NAME] [EMAIL_ADDRESS][DOMAIN_NAME] Booked More info Remove Check in Mar…" at bounding box center [1060, 530] width 529 height 41
click at [1310, 525] on icon at bounding box center [1317, 530] width 14 height 14
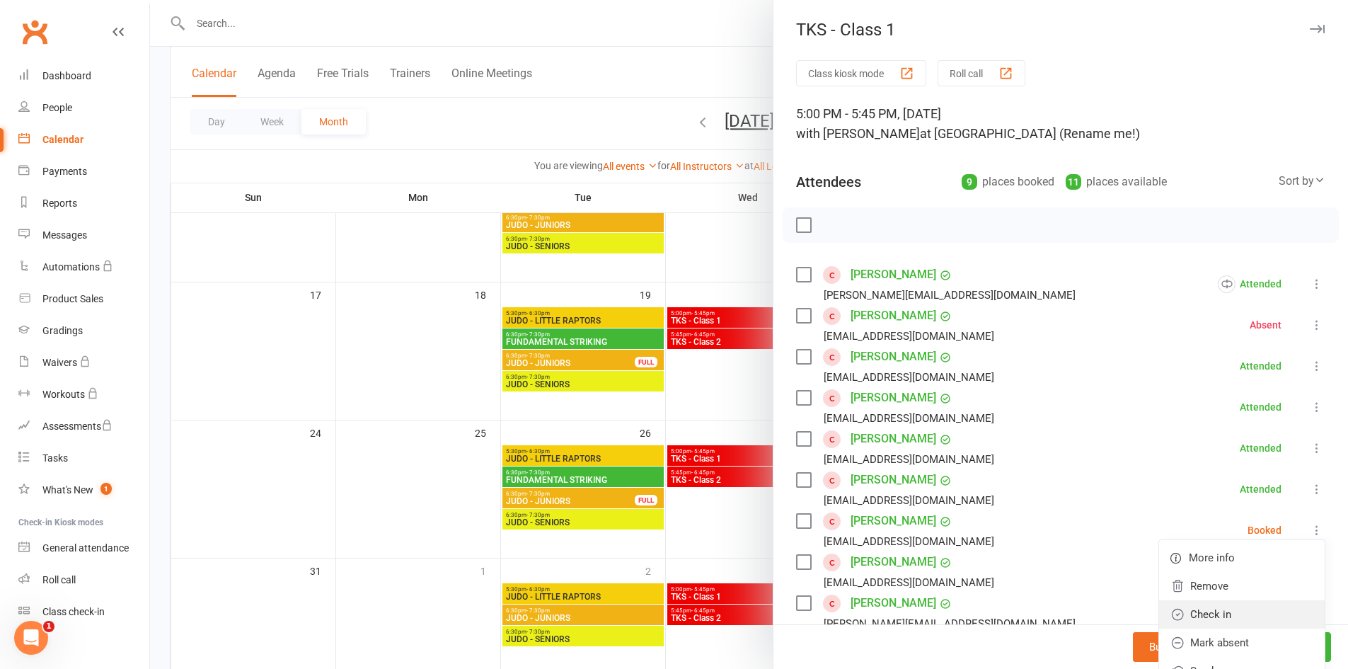
click at [1254, 604] on link "Check in" at bounding box center [1242, 614] width 166 height 28
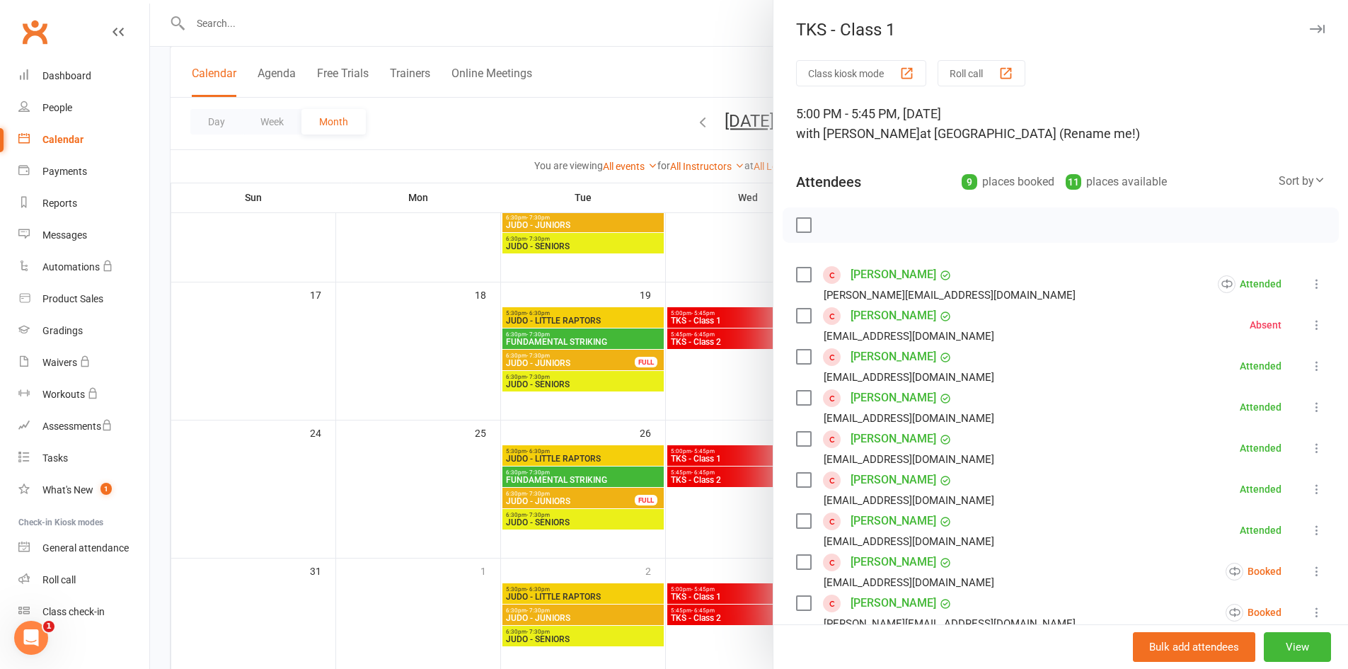
click at [1309, 573] on button at bounding box center [1317, 571] width 17 height 17
click at [1220, 643] on link "Check in" at bounding box center [1233, 655] width 184 height 28
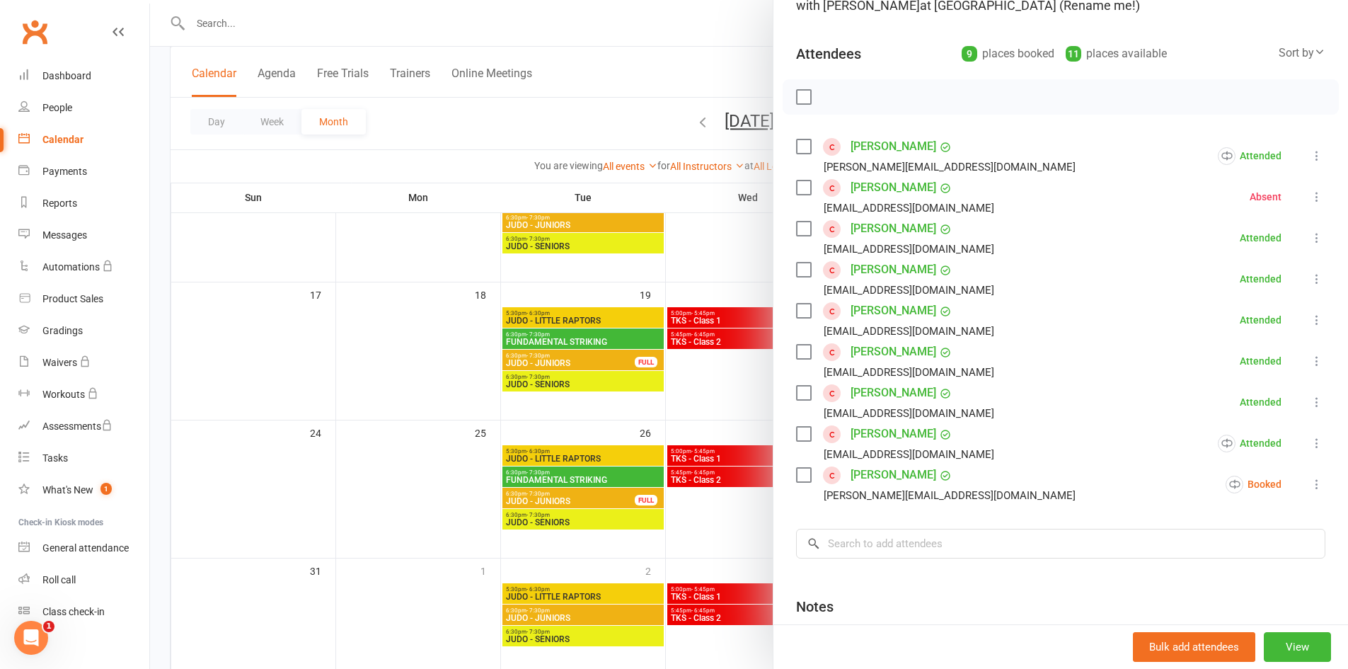
scroll to position [161, 0]
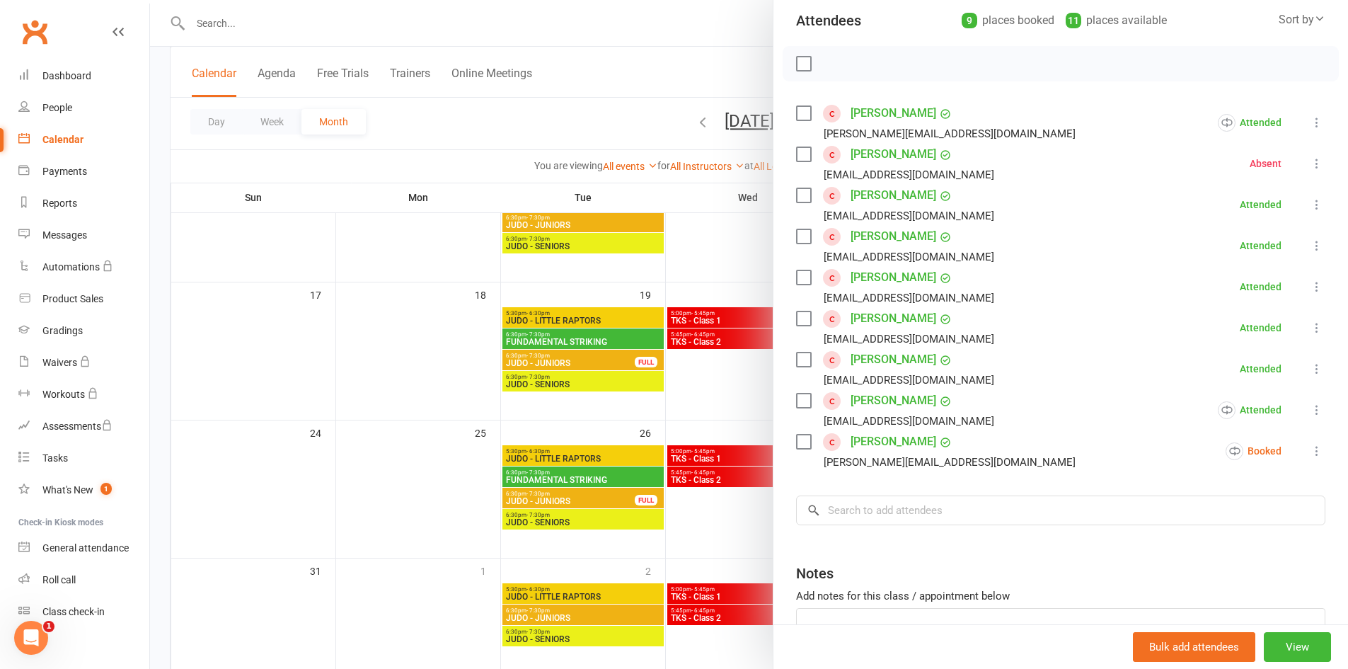
drag, startPoint x: 1299, startPoint y: 455, endPoint x: 1287, endPoint y: 463, distance: 13.7
click at [1310, 455] on icon at bounding box center [1317, 451] width 14 height 14
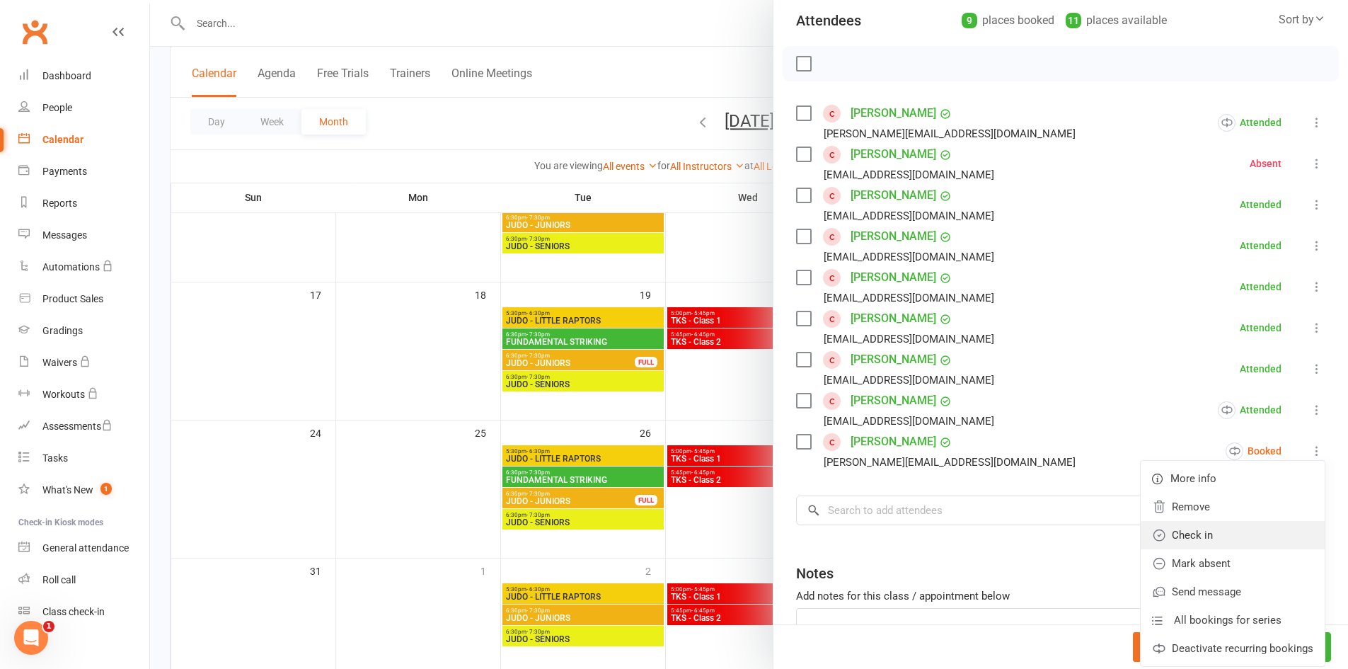
click at [1244, 539] on link "Check in" at bounding box center [1233, 535] width 184 height 28
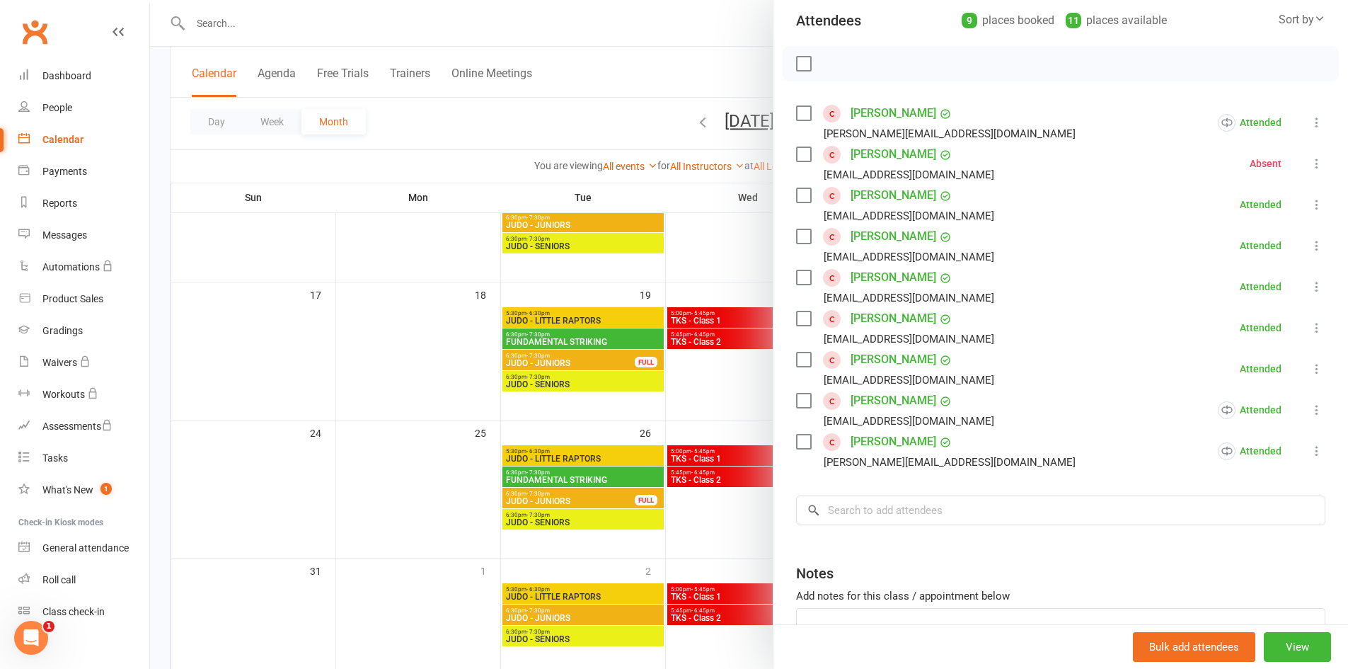
click at [732, 482] on div at bounding box center [749, 334] width 1198 height 669
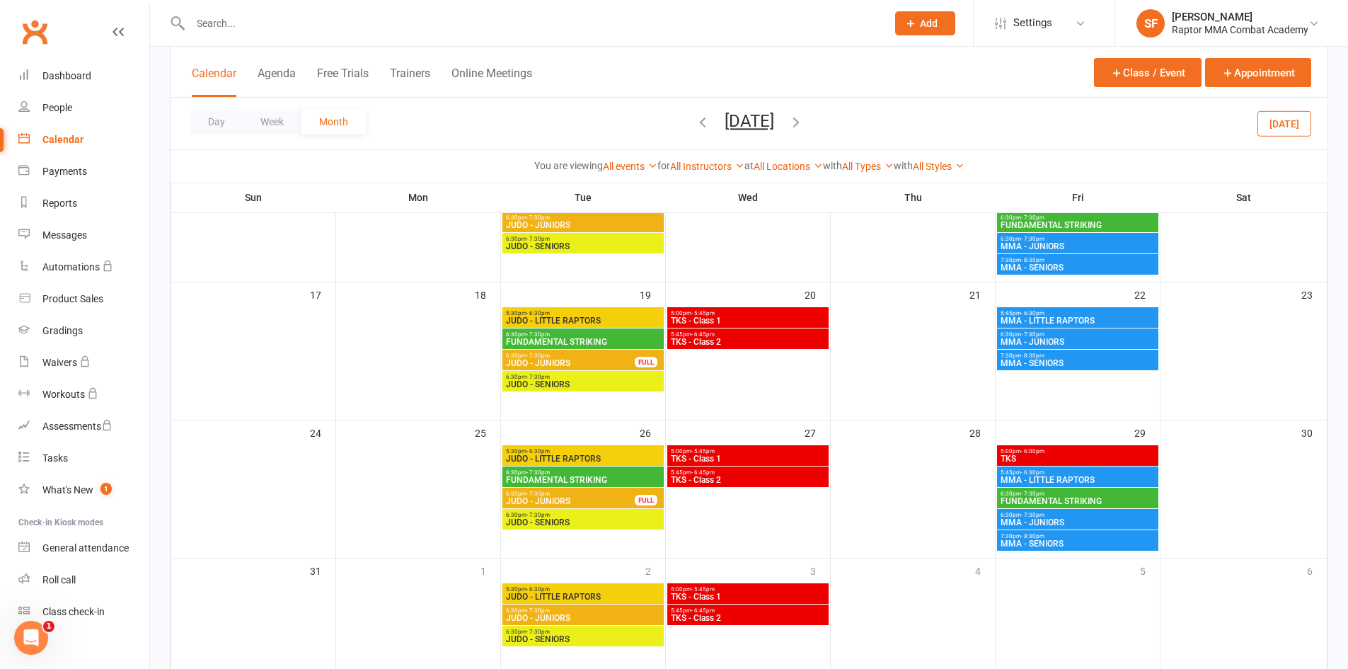
click at [732, 483] on span "TKS - Class 2" at bounding box center [748, 480] width 156 height 8
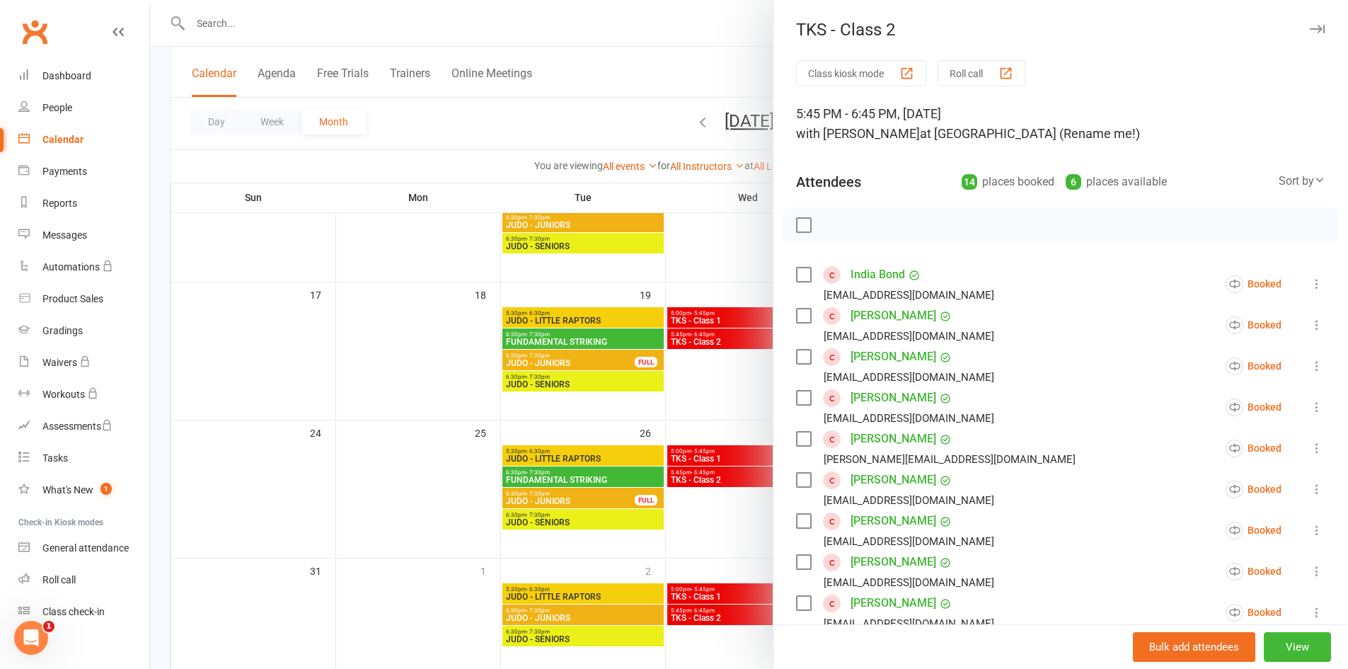
click at [1310, 287] on icon at bounding box center [1317, 284] width 14 height 14
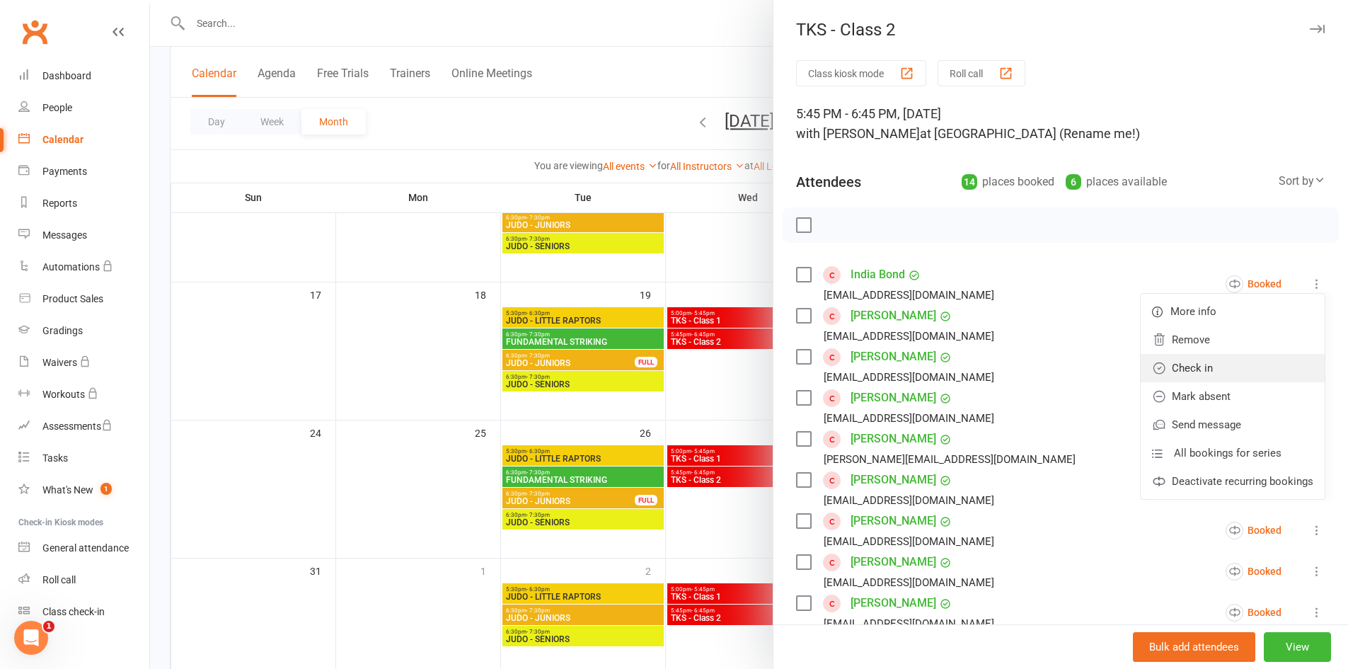
click at [1232, 357] on link "Check in" at bounding box center [1233, 368] width 184 height 28
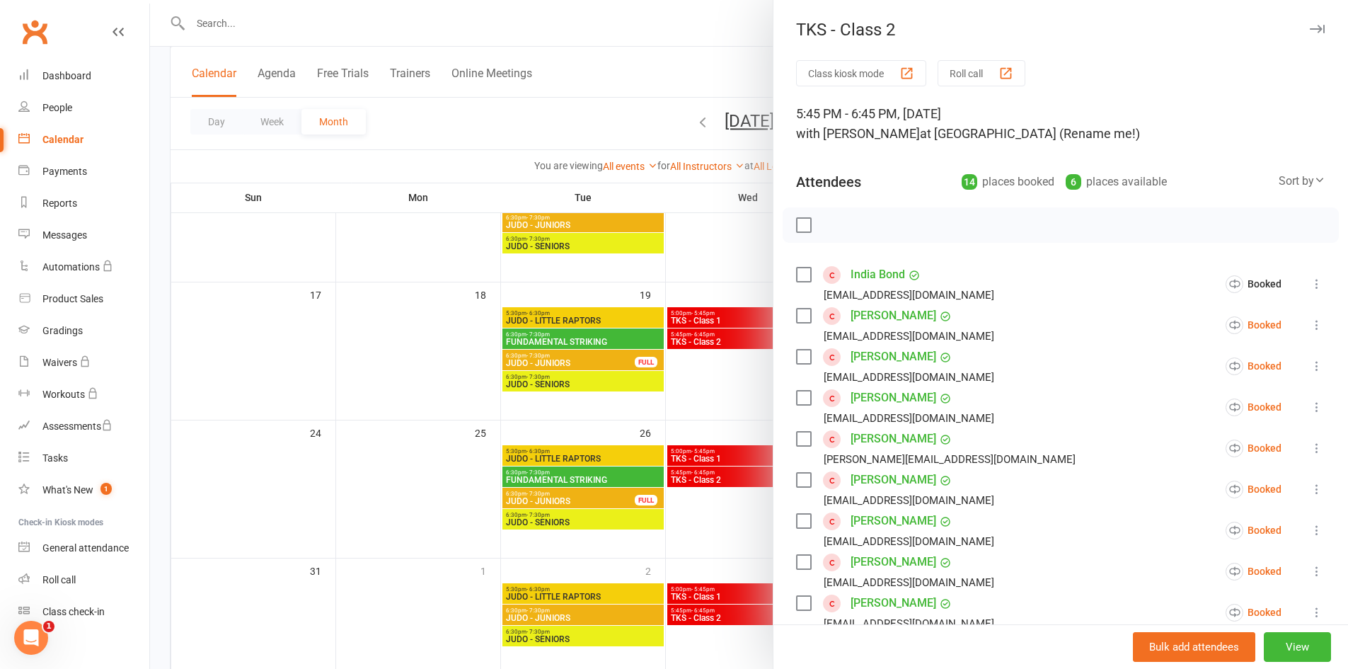
click at [1310, 323] on icon at bounding box center [1317, 325] width 14 height 14
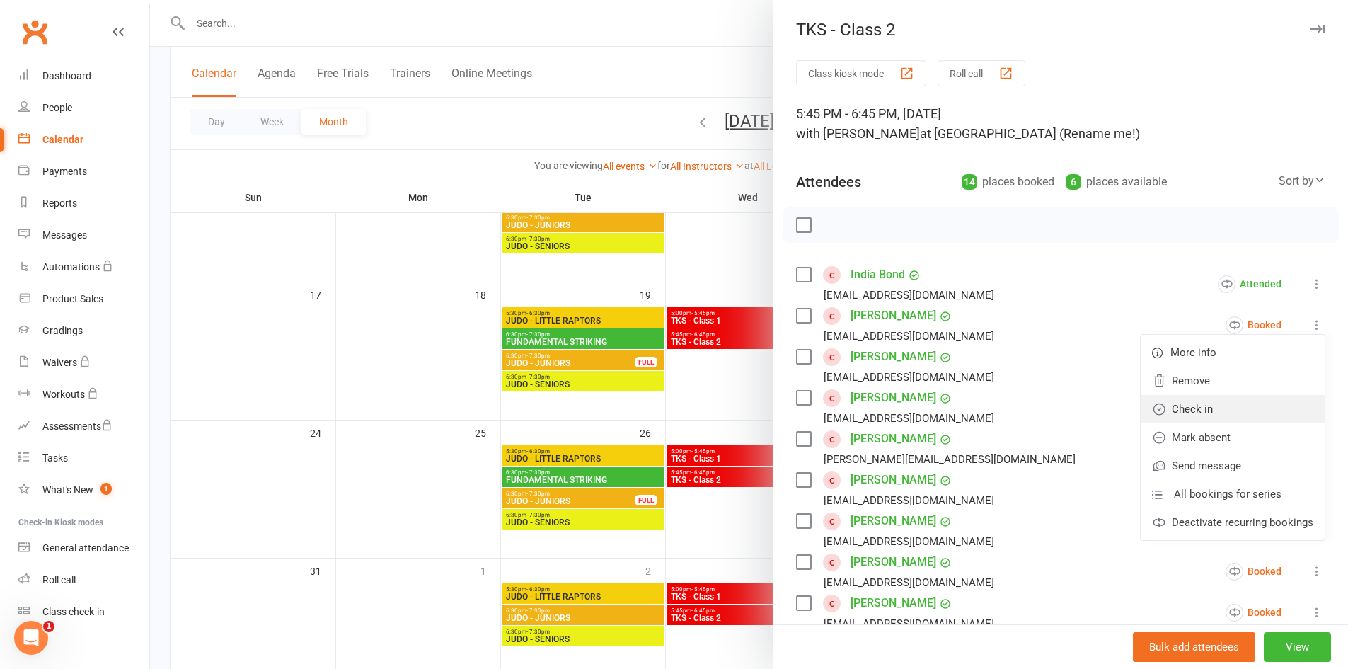
click at [1237, 416] on link "Check in" at bounding box center [1233, 409] width 184 height 28
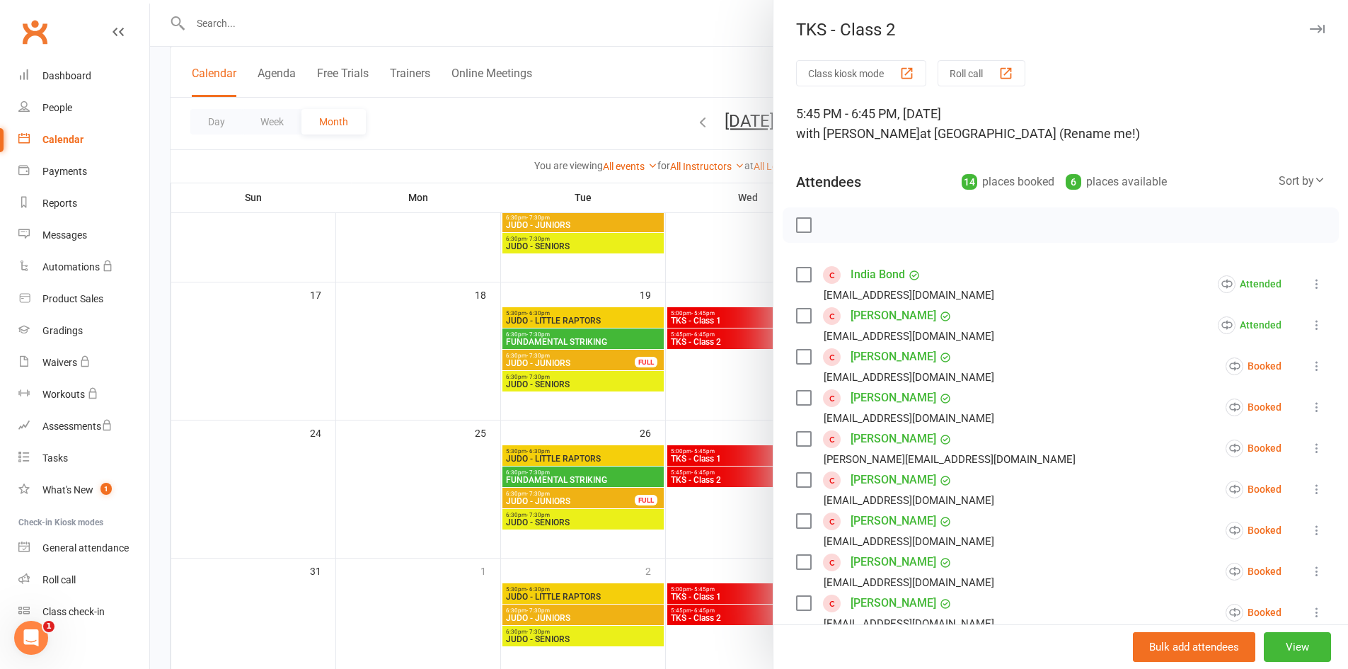
click at [1310, 366] on icon at bounding box center [1317, 366] width 14 height 14
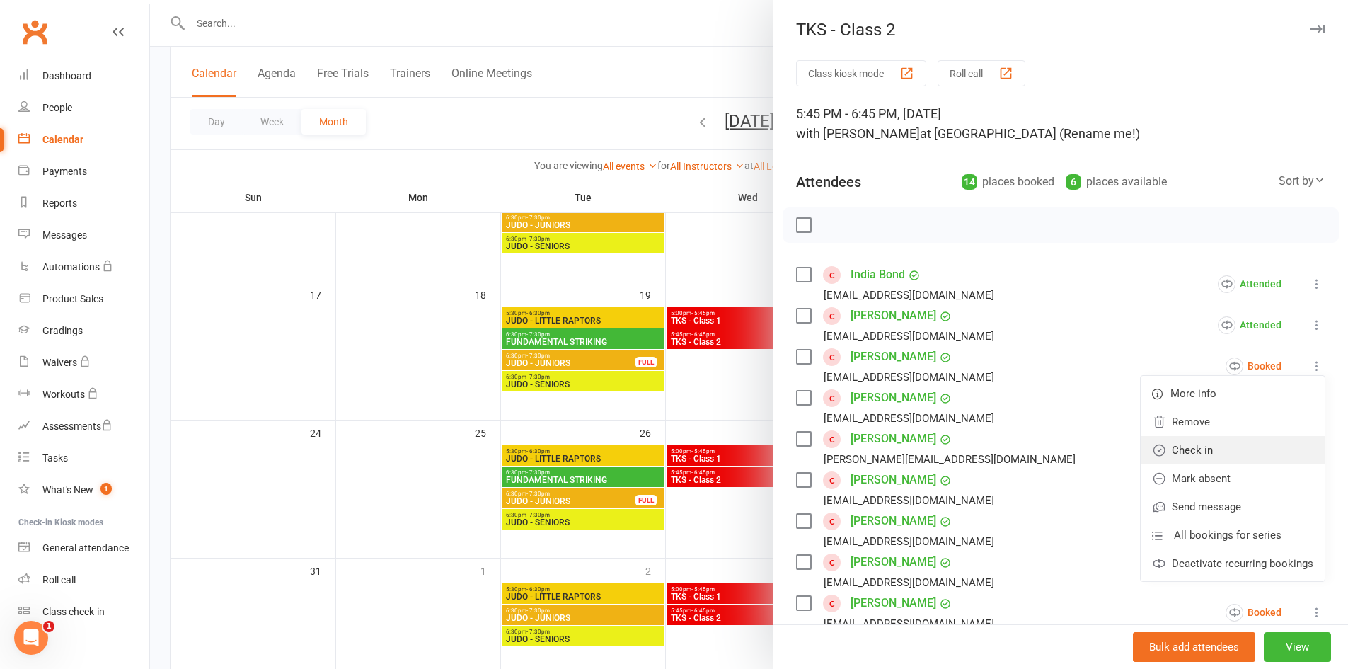
click at [1265, 445] on link "Check in" at bounding box center [1233, 450] width 184 height 28
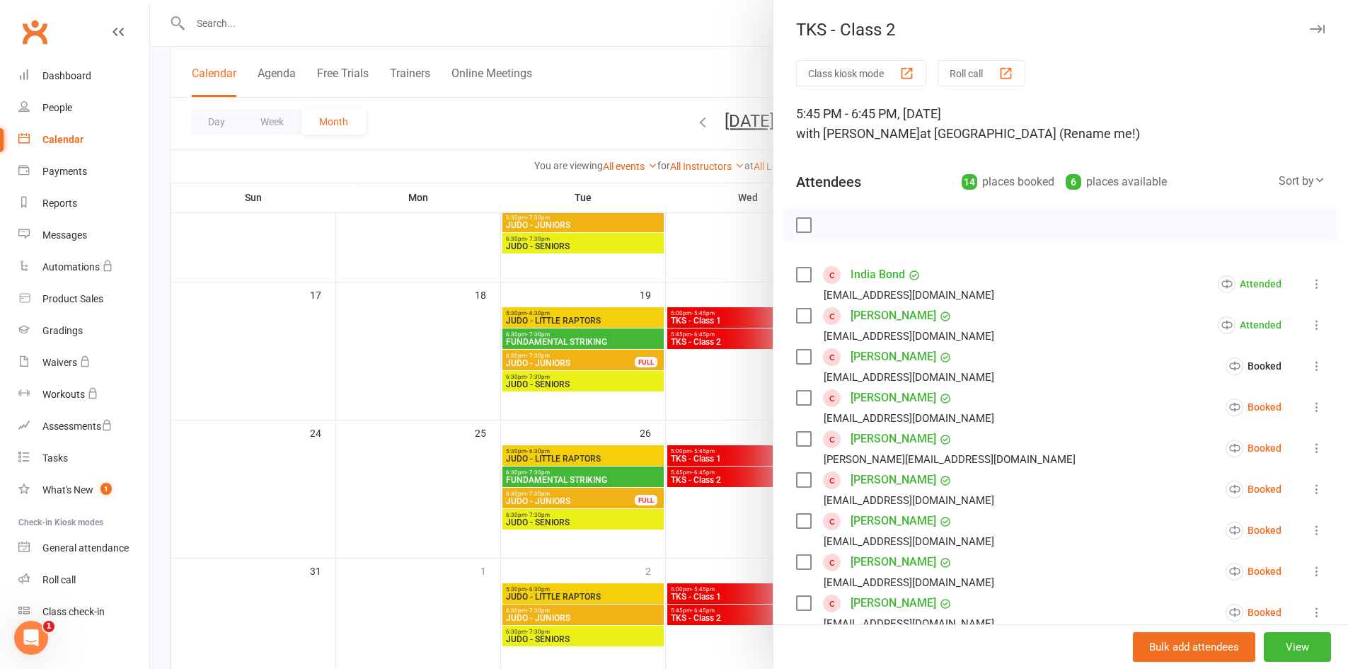
click at [1310, 413] on icon at bounding box center [1317, 407] width 14 height 14
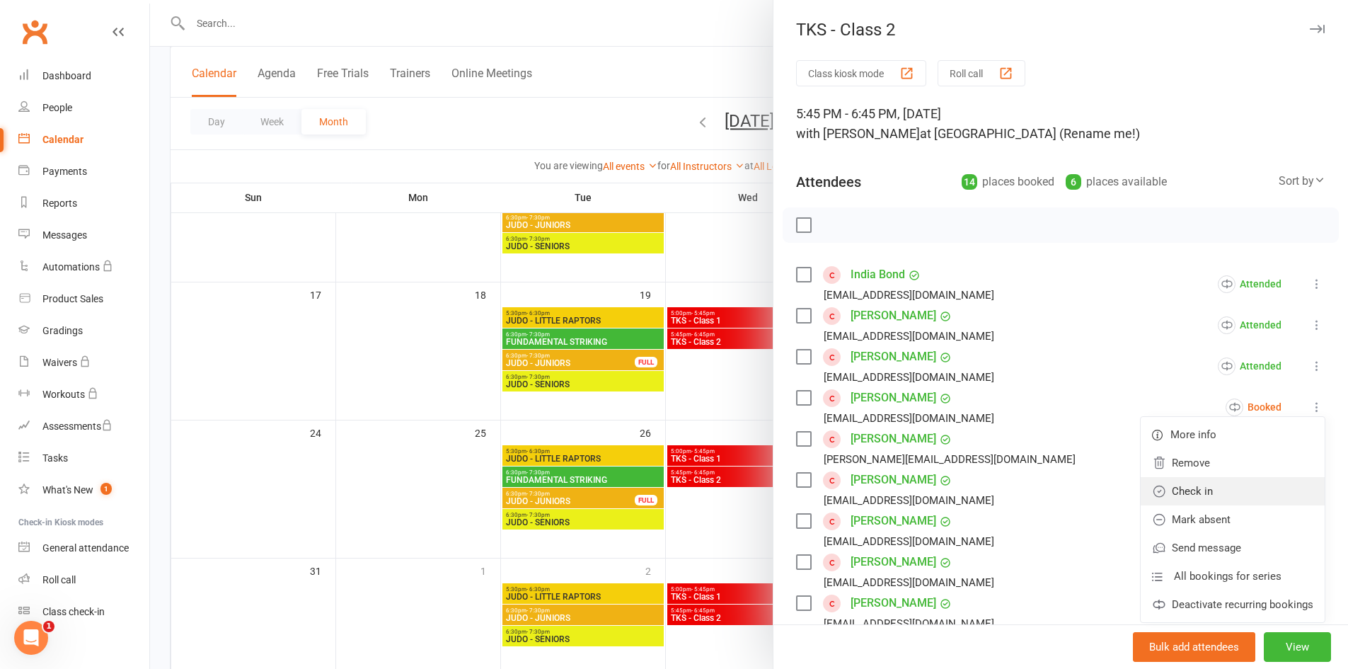
click at [1266, 487] on link "Check in" at bounding box center [1233, 491] width 184 height 28
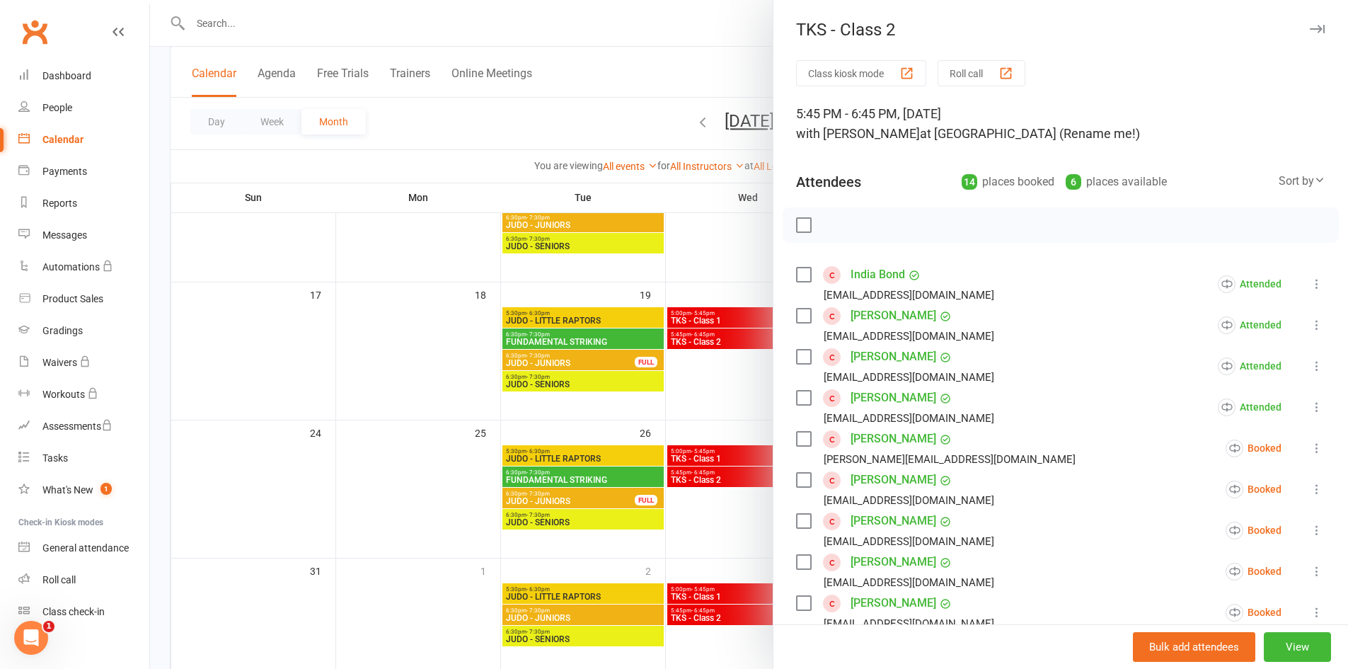
click at [1310, 444] on icon at bounding box center [1317, 448] width 14 height 14
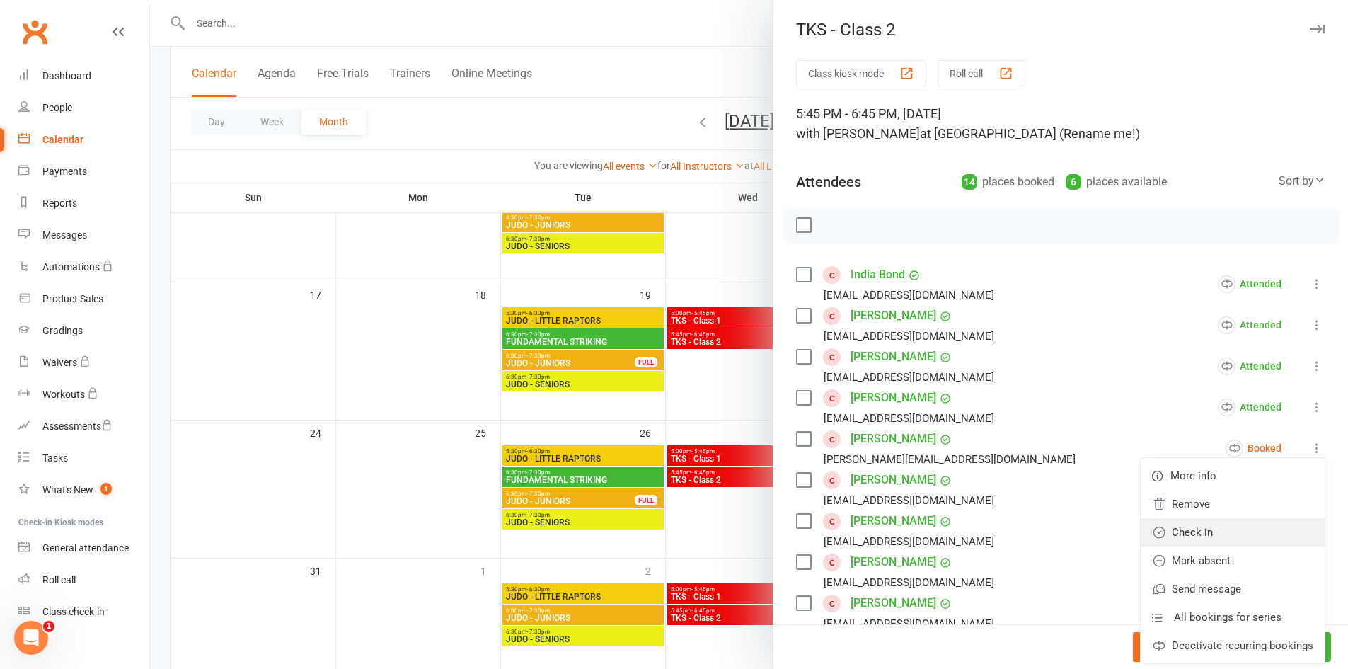
click at [1257, 519] on link "Check in" at bounding box center [1233, 532] width 184 height 28
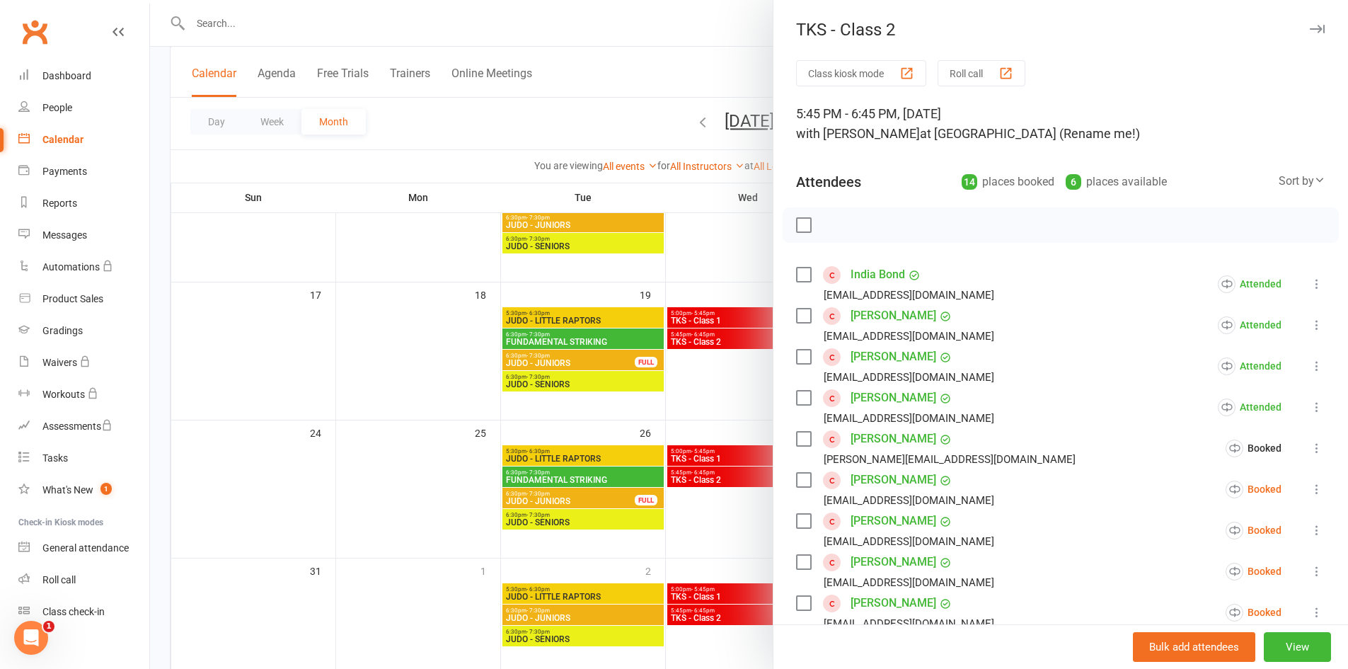
click at [1310, 491] on icon at bounding box center [1317, 489] width 14 height 14
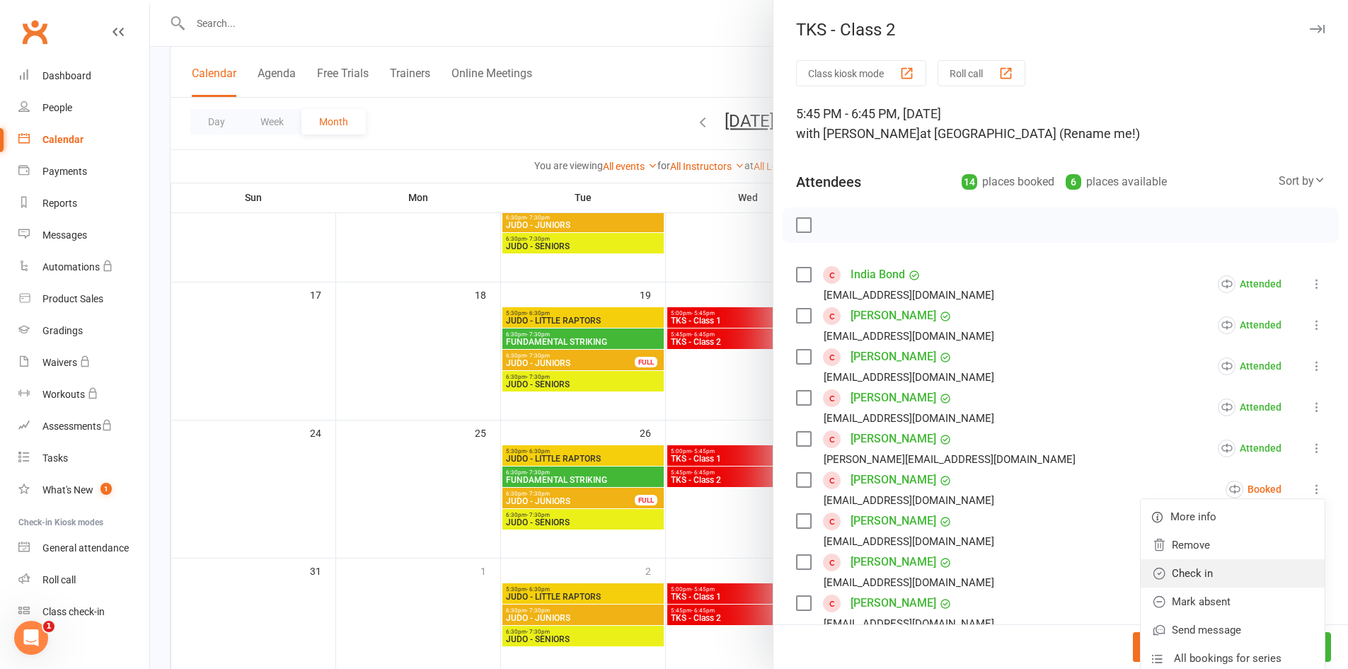
click at [1273, 566] on link "Check in" at bounding box center [1233, 573] width 184 height 28
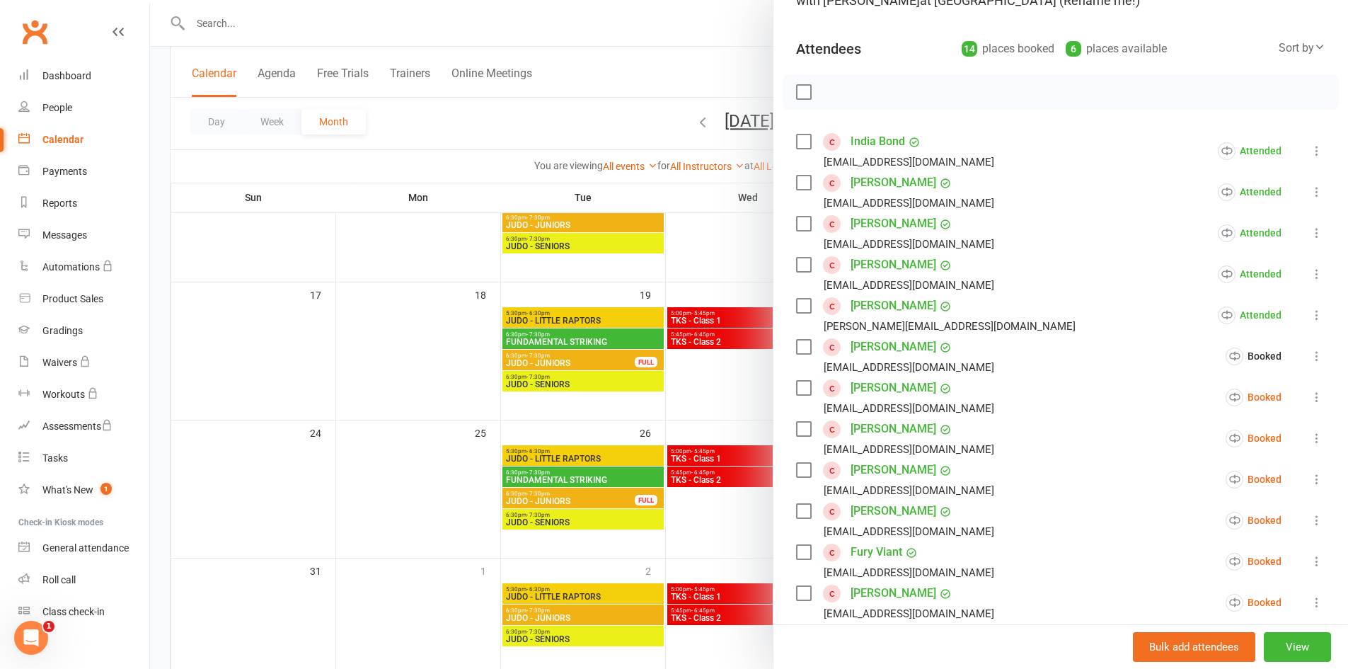
scroll to position [142, 0]
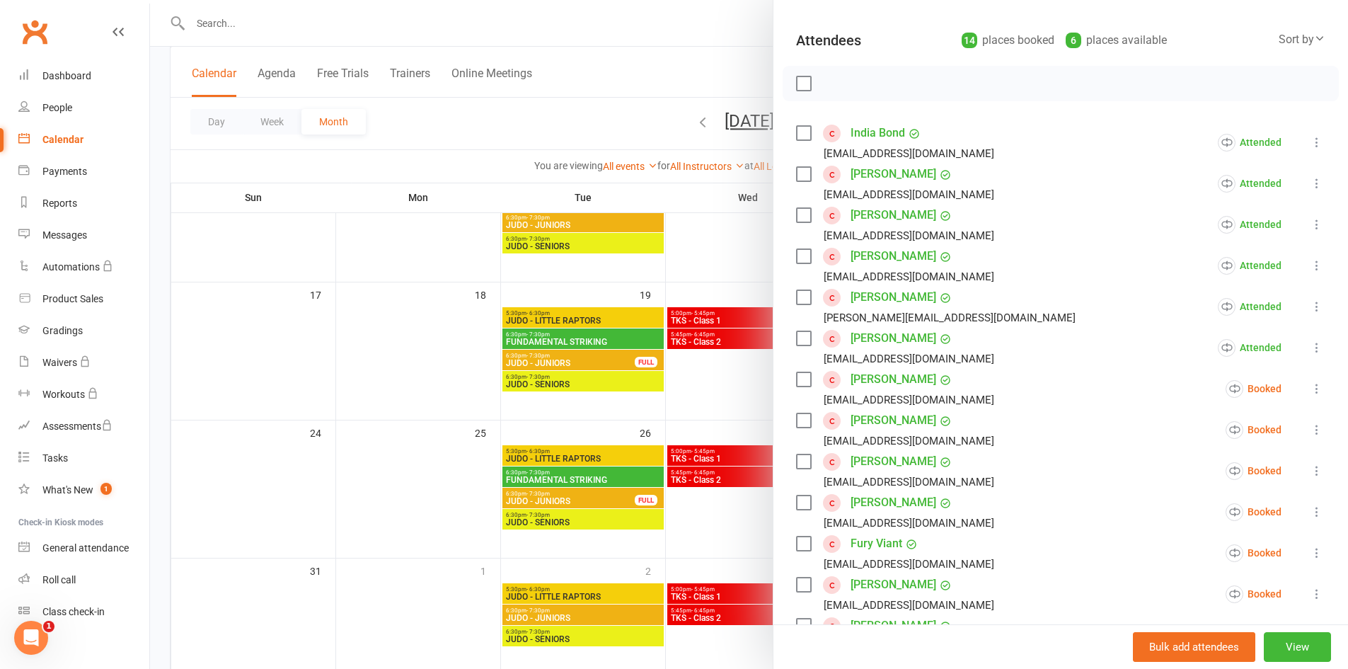
click at [1310, 391] on icon at bounding box center [1317, 388] width 14 height 14
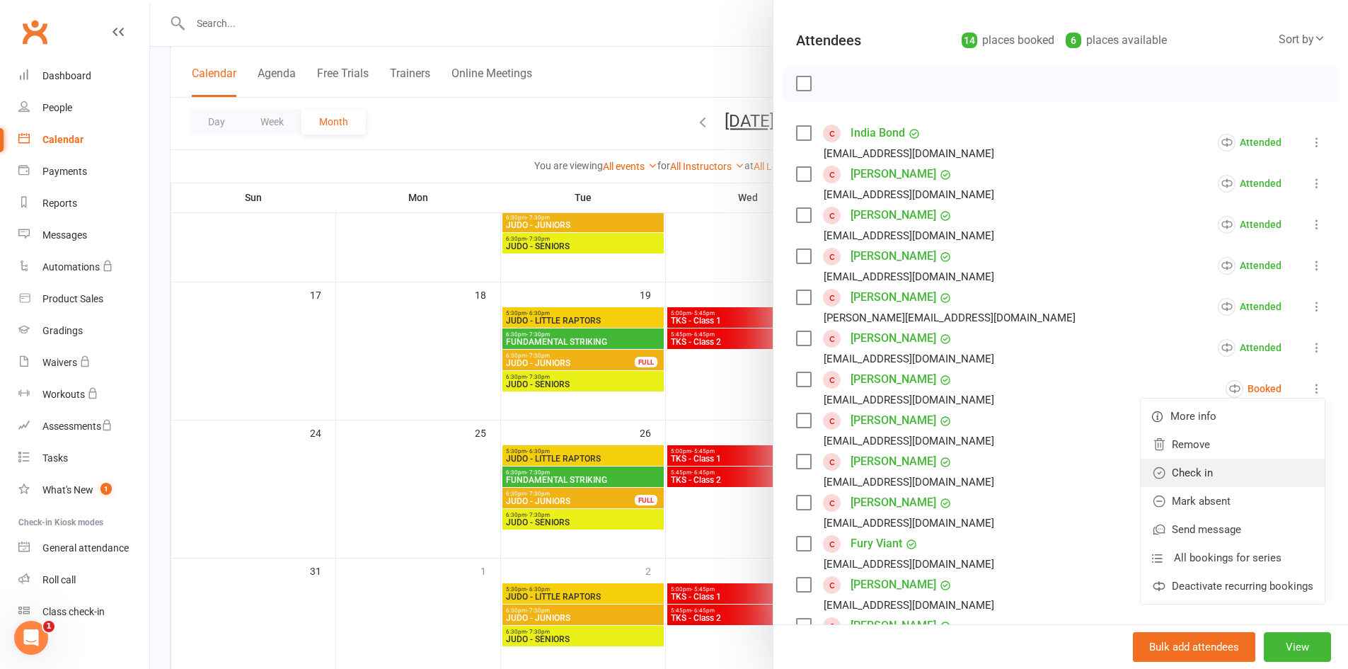
click at [1259, 479] on link "Check in" at bounding box center [1233, 473] width 184 height 28
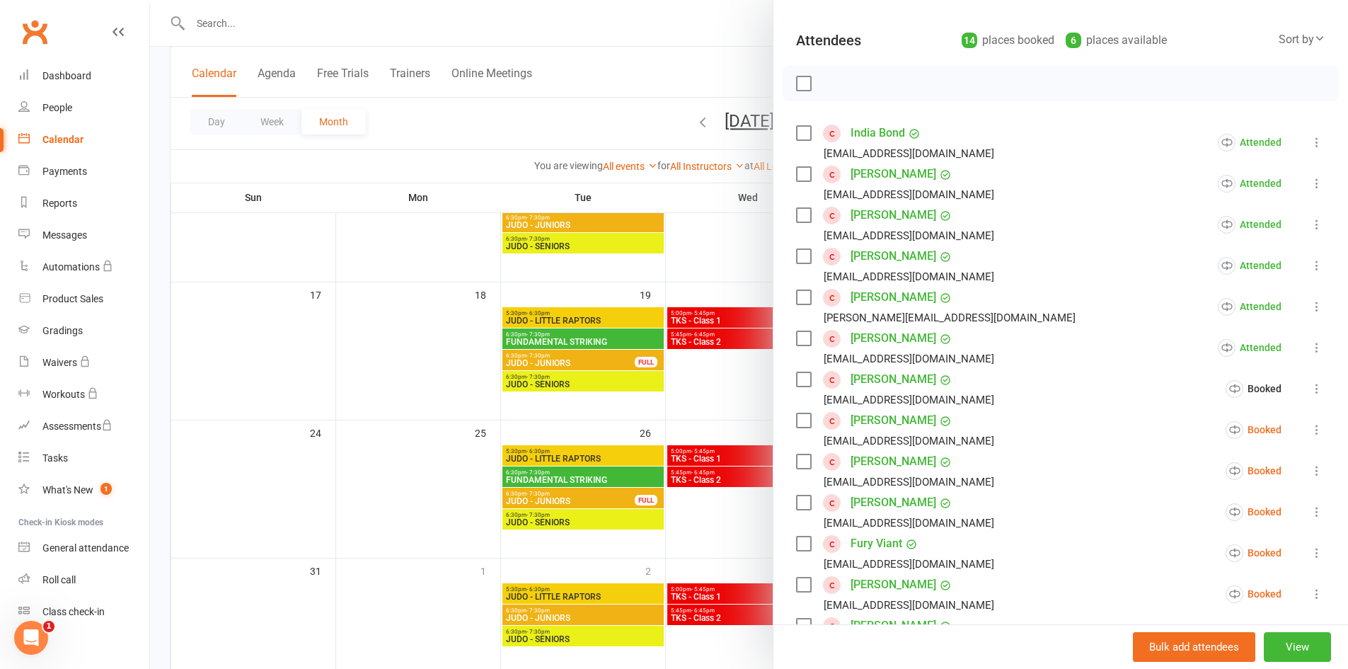
click at [1310, 434] on icon at bounding box center [1317, 430] width 14 height 14
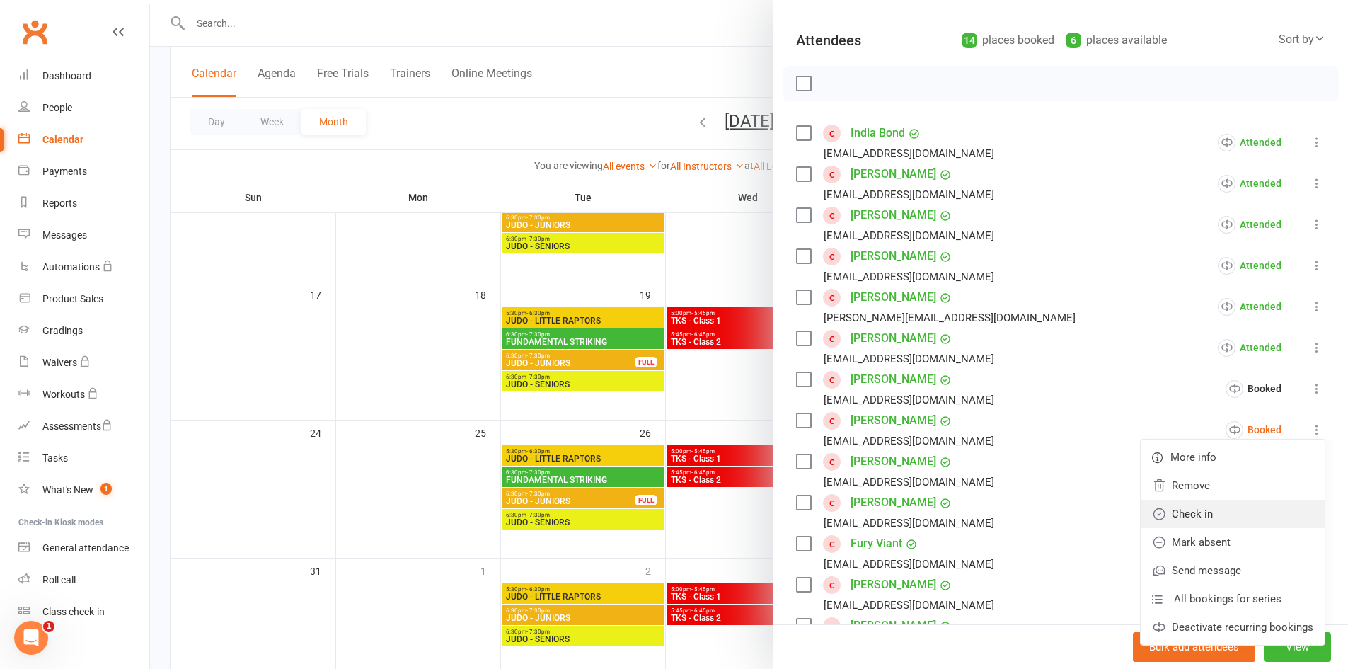
click at [1272, 503] on link "Check in" at bounding box center [1233, 514] width 184 height 28
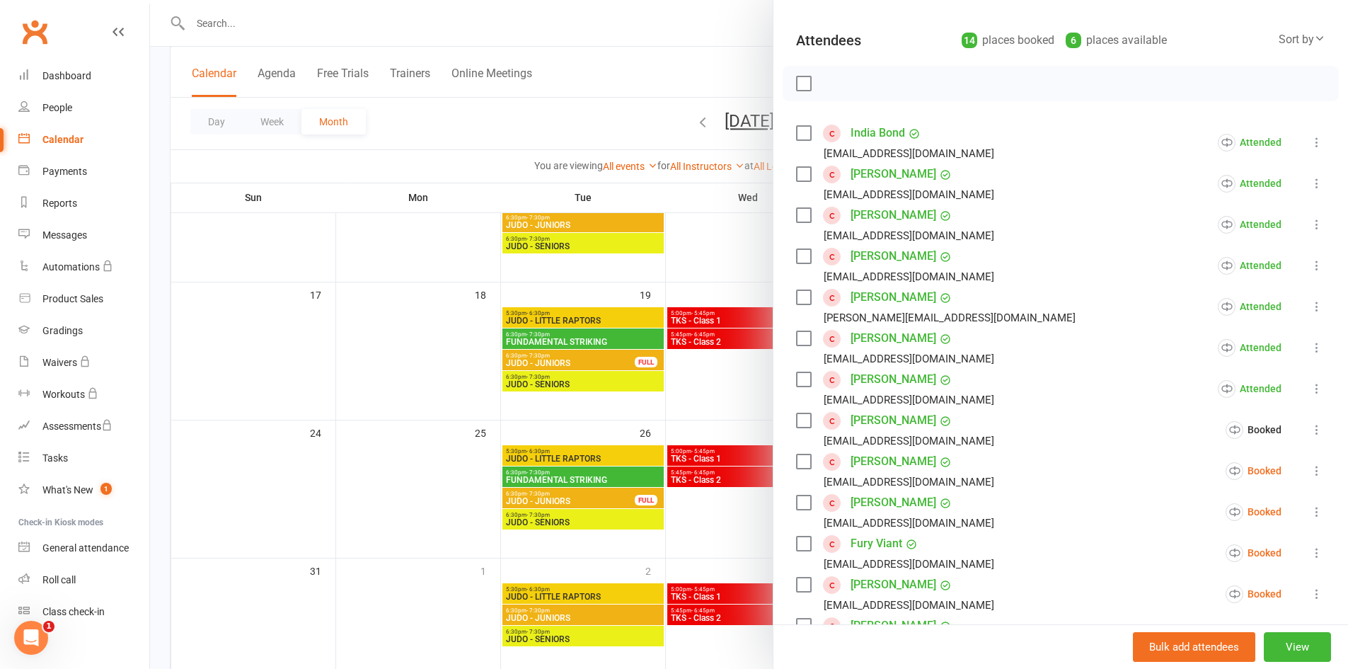
click at [1310, 466] on icon at bounding box center [1317, 471] width 14 height 14
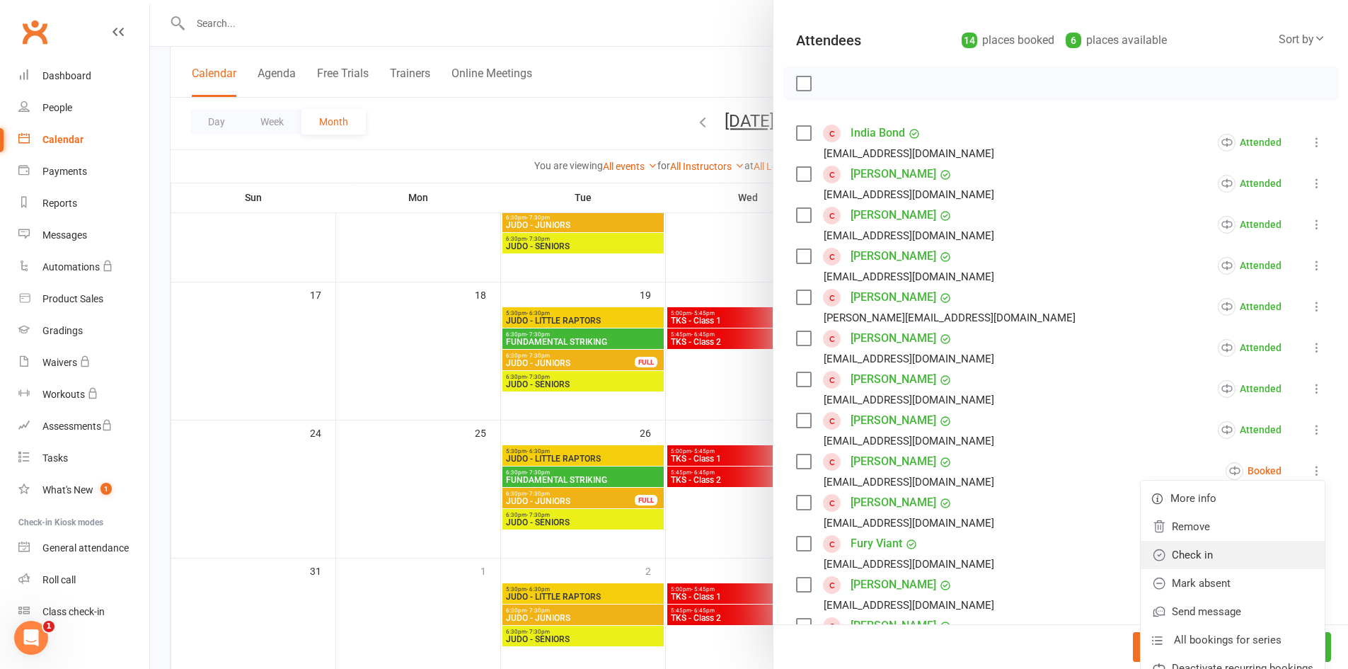
click at [1249, 551] on link "Check in" at bounding box center [1233, 555] width 184 height 28
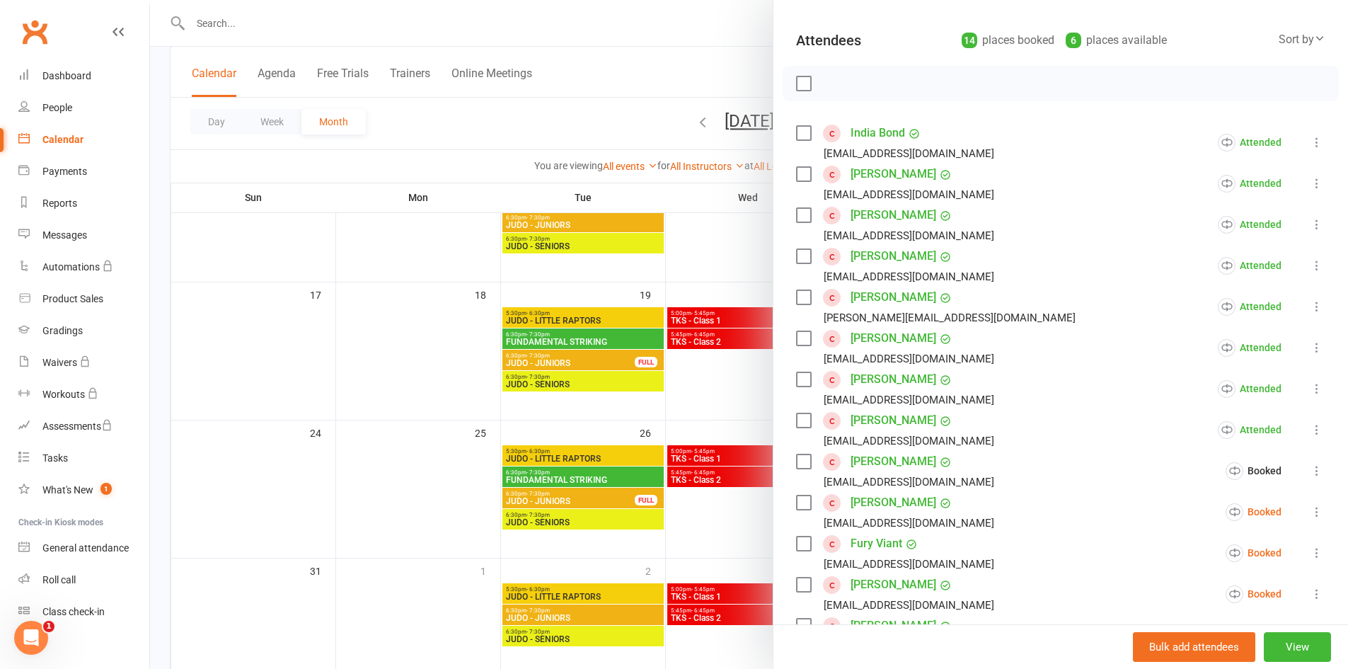
click at [1310, 505] on icon at bounding box center [1317, 512] width 14 height 14
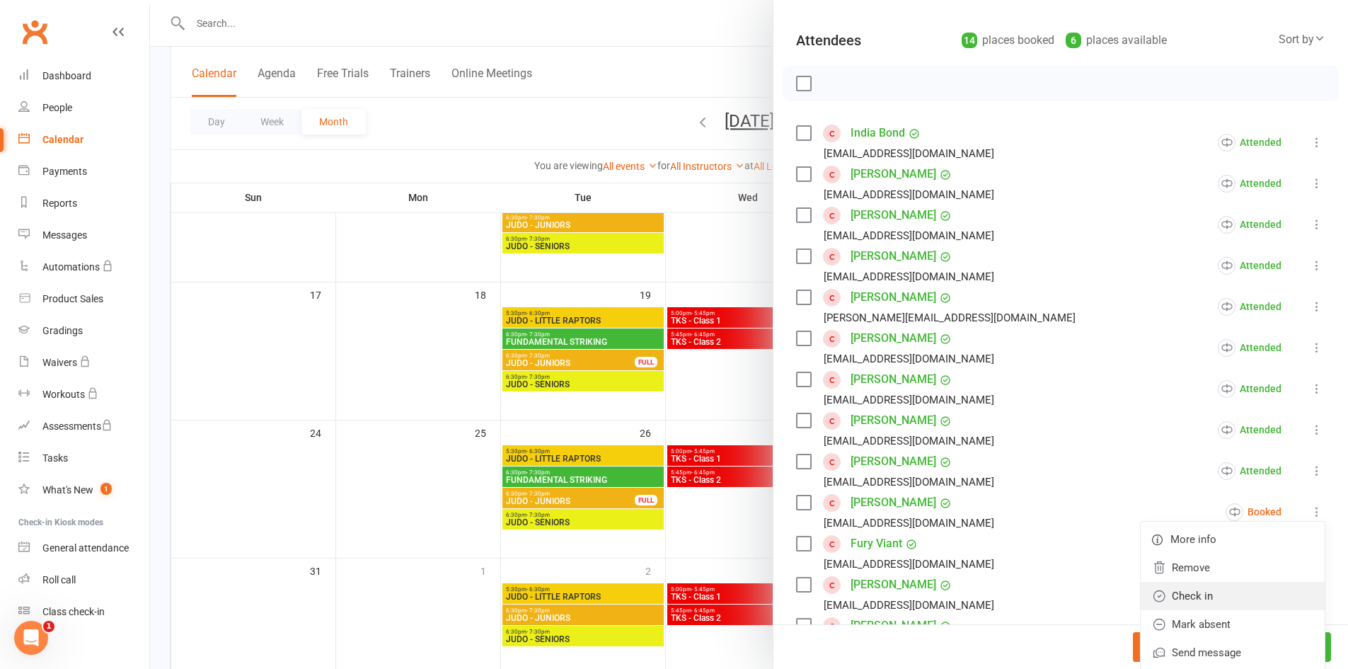
click at [1261, 583] on link "Check in" at bounding box center [1233, 596] width 184 height 28
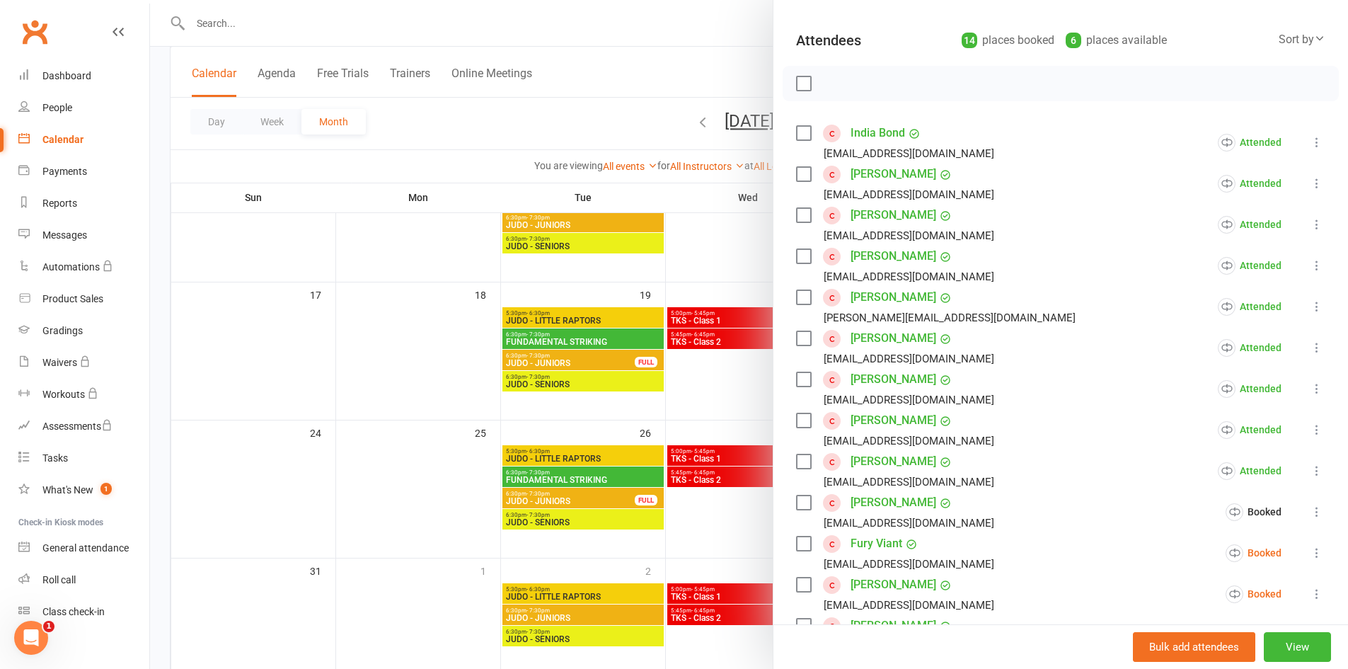
scroll to position [468, 0]
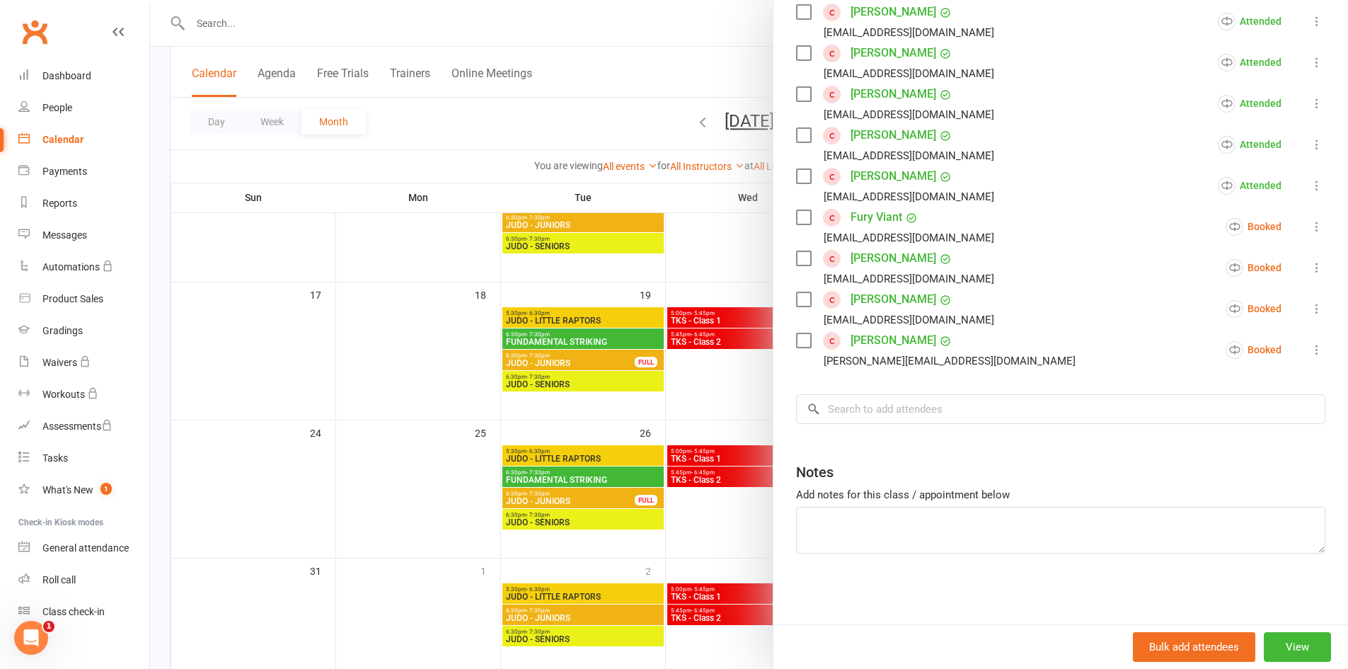
click at [1310, 224] on icon at bounding box center [1317, 226] width 14 height 14
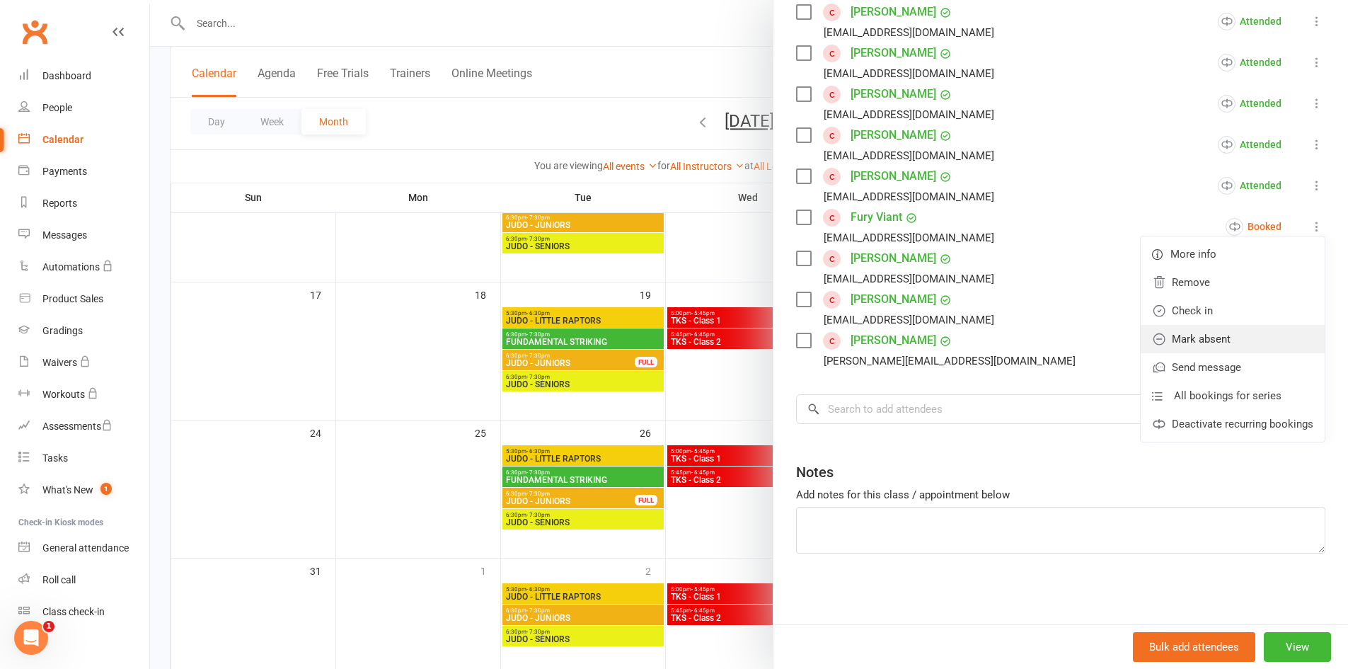
click at [1272, 330] on link "Mark absent" at bounding box center [1233, 339] width 184 height 28
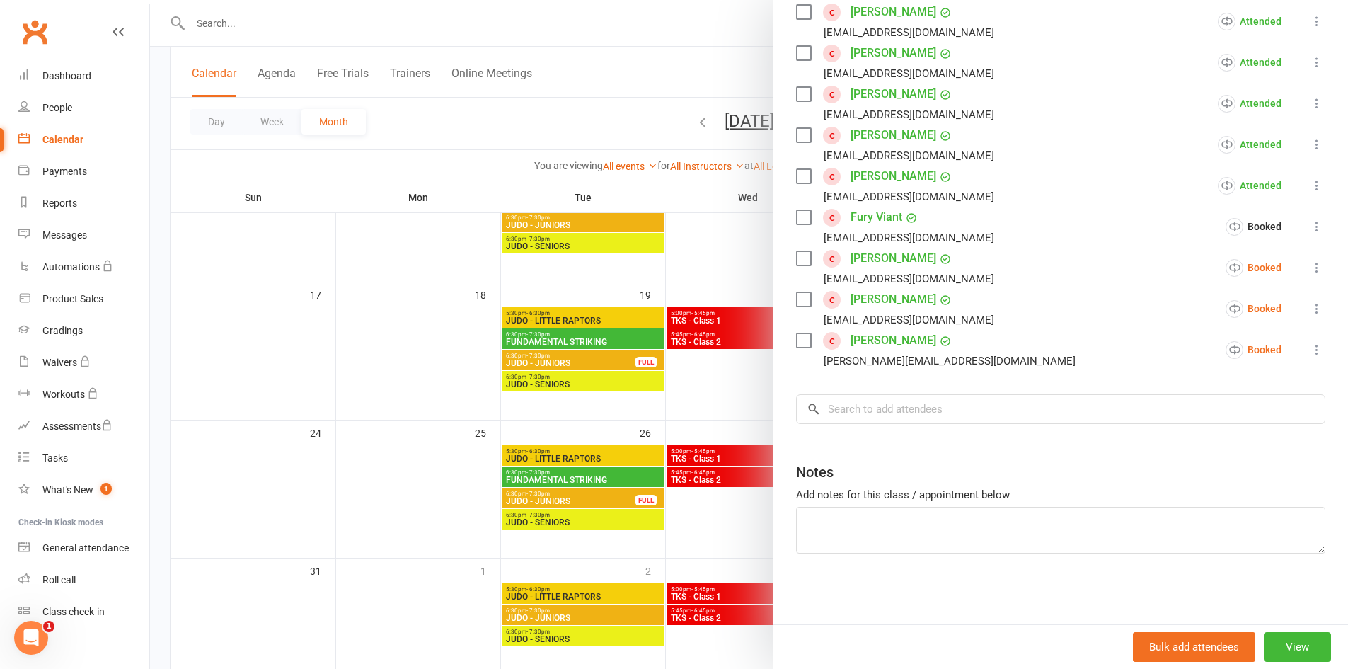
click at [1310, 272] on icon at bounding box center [1317, 267] width 14 height 14
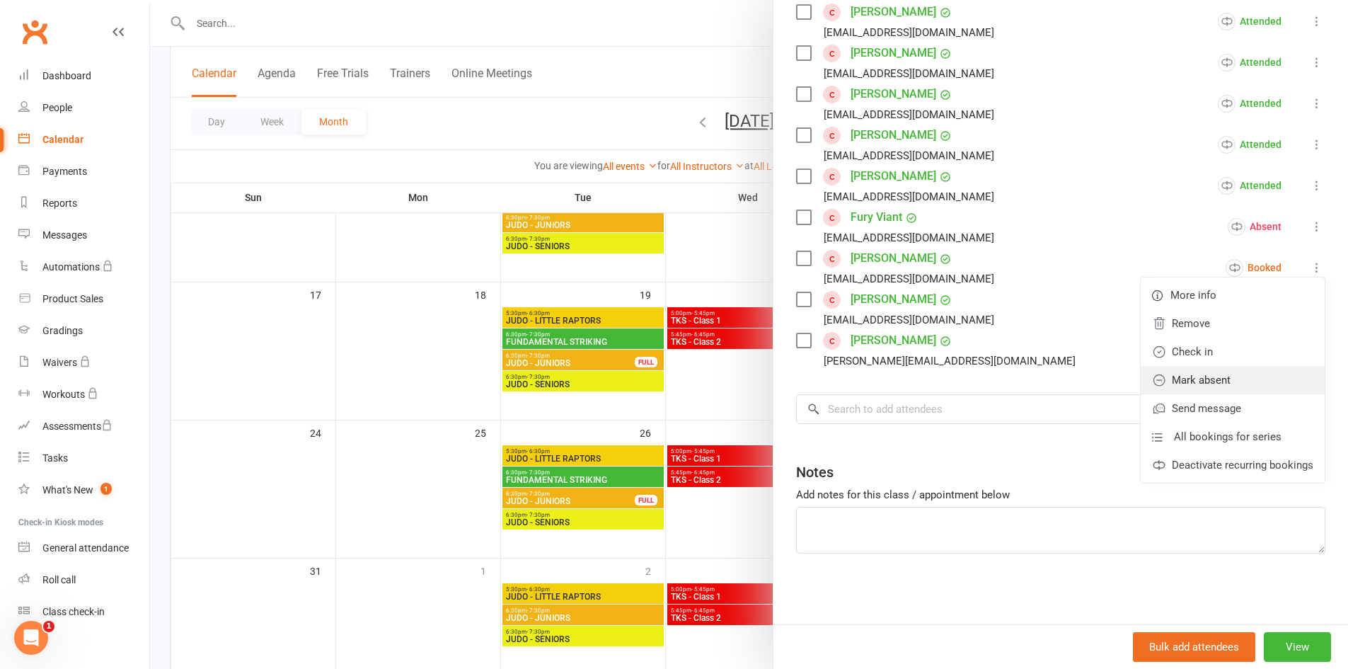
click at [1256, 369] on link "Mark absent" at bounding box center [1233, 380] width 184 height 28
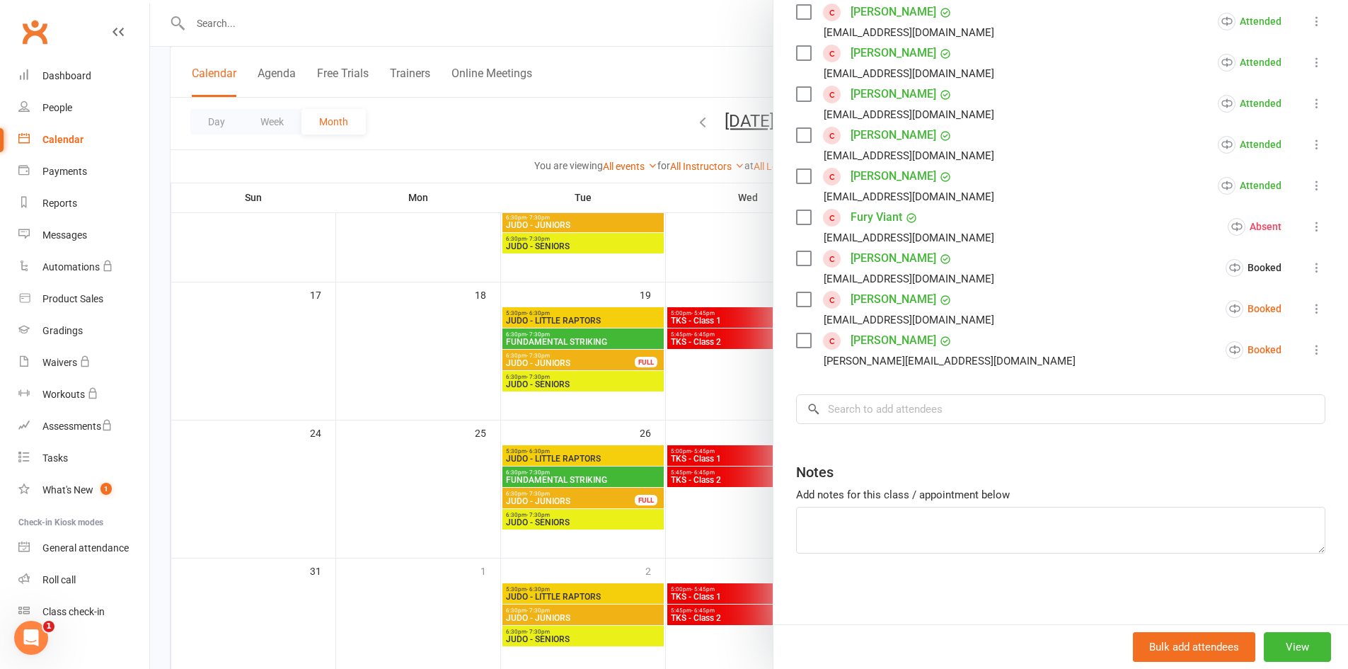
click at [1310, 304] on icon at bounding box center [1317, 309] width 14 height 14
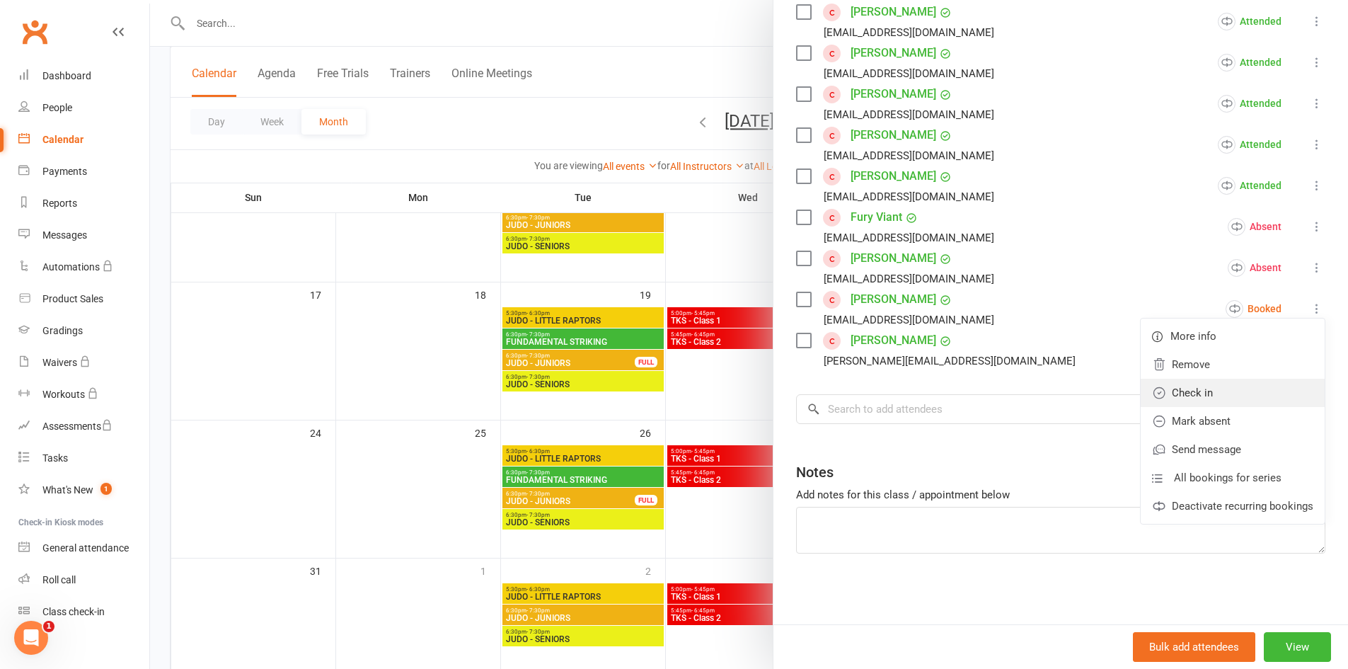
click at [1258, 379] on link "Check in" at bounding box center [1233, 393] width 184 height 28
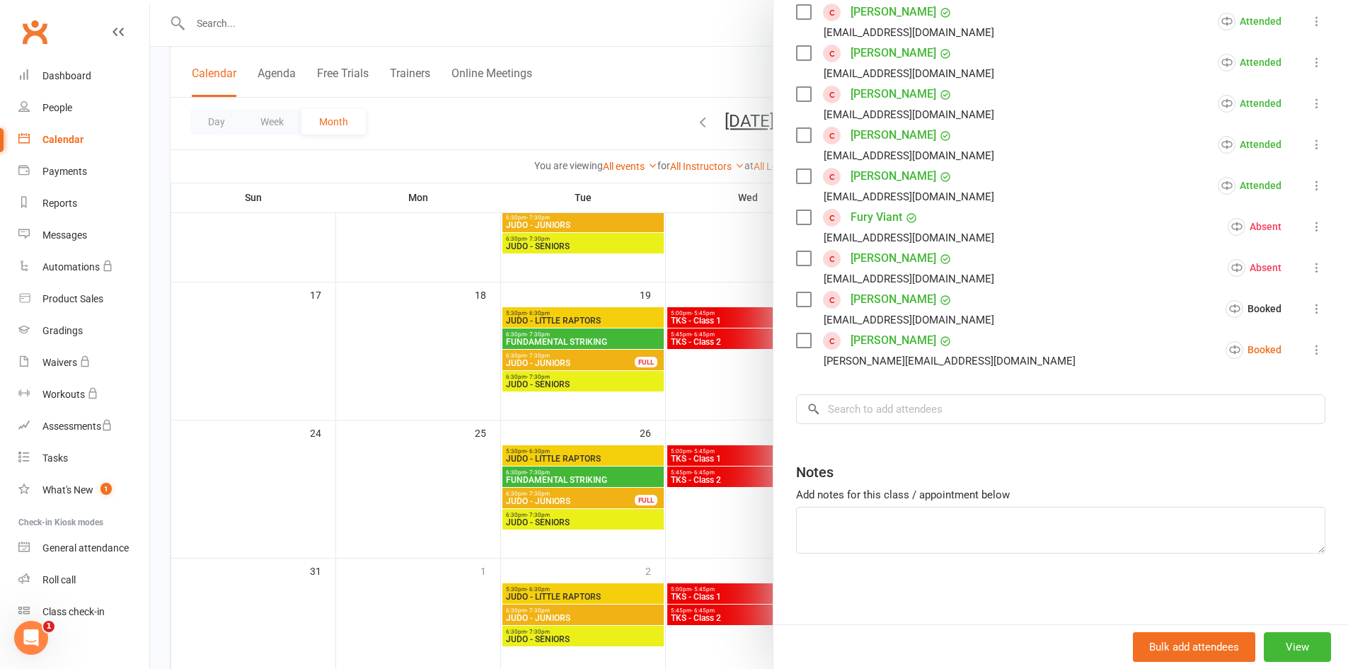
click at [1310, 349] on icon at bounding box center [1317, 350] width 14 height 14
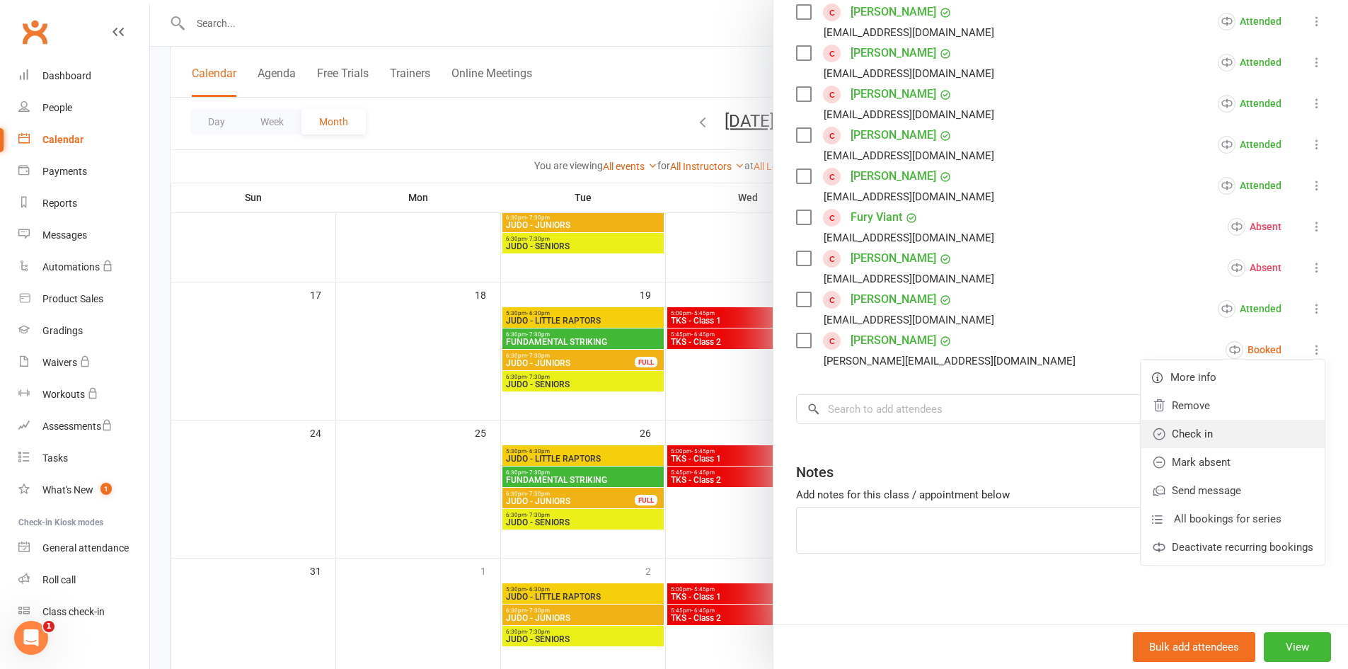
click at [1275, 432] on link "Check in" at bounding box center [1233, 434] width 184 height 28
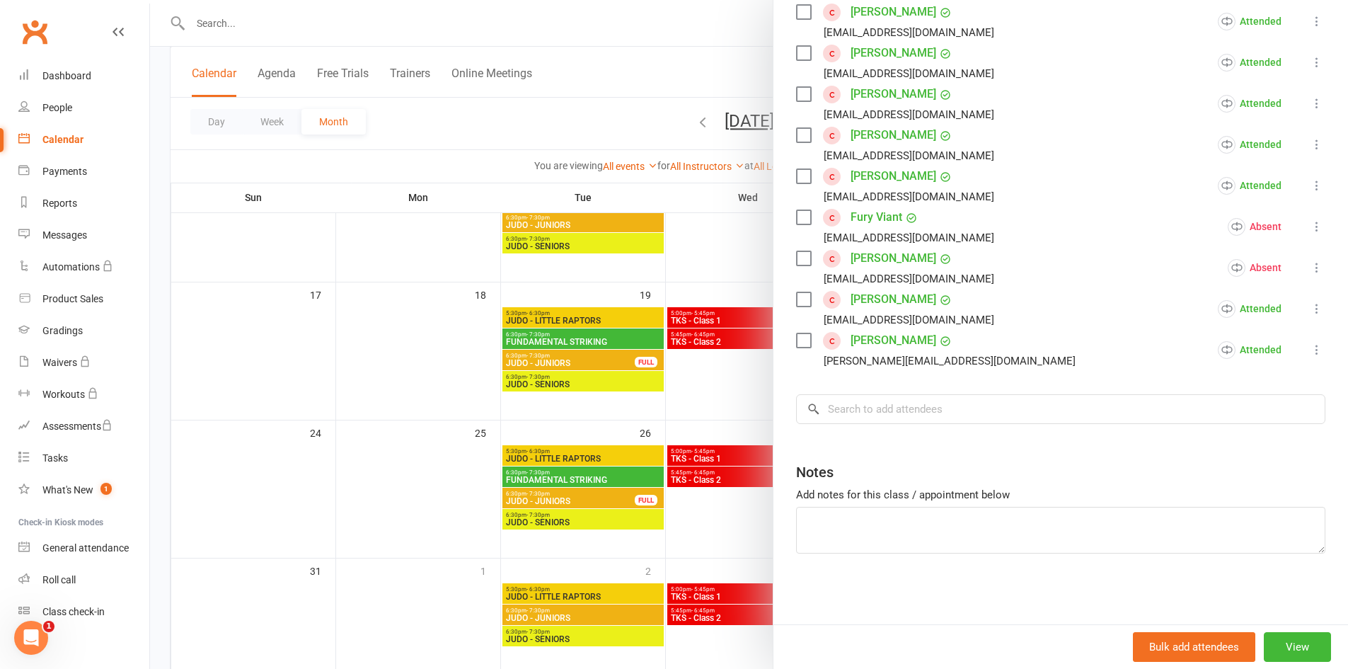
click at [688, 409] on div at bounding box center [749, 334] width 1198 height 669
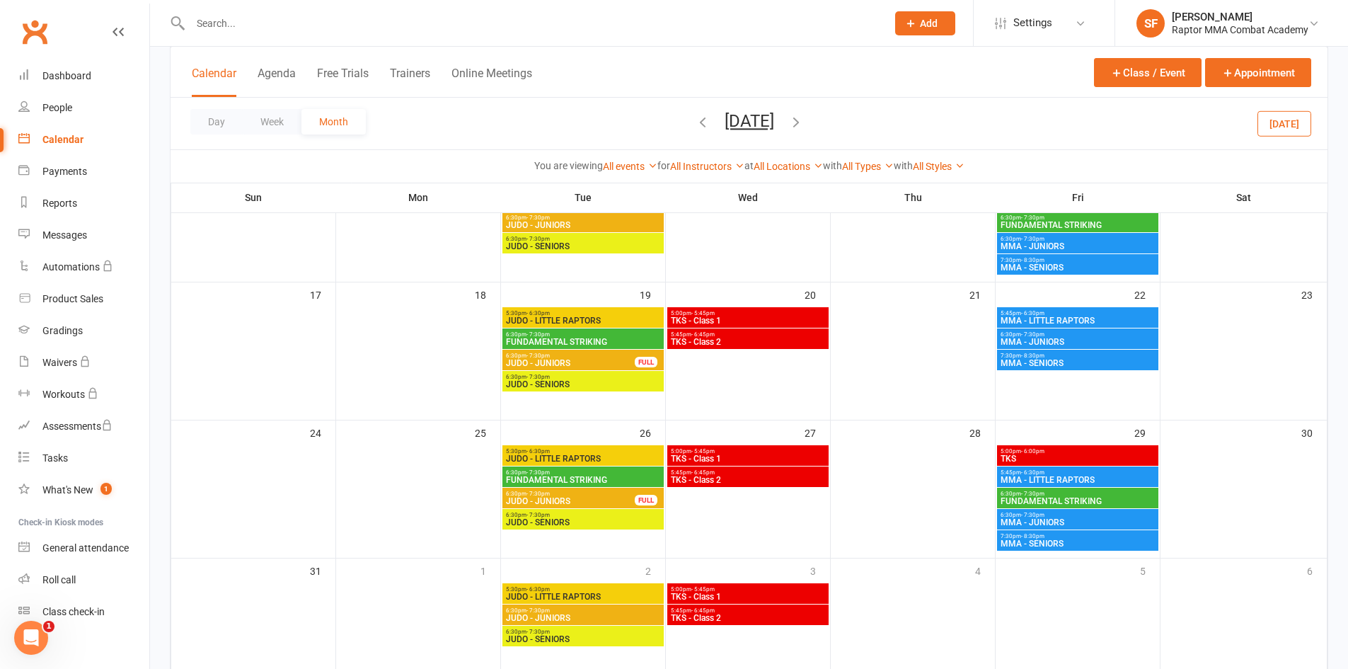
click at [1062, 318] on span "MMA - LITTLE RAPTORS" at bounding box center [1078, 320] width 156 height 8
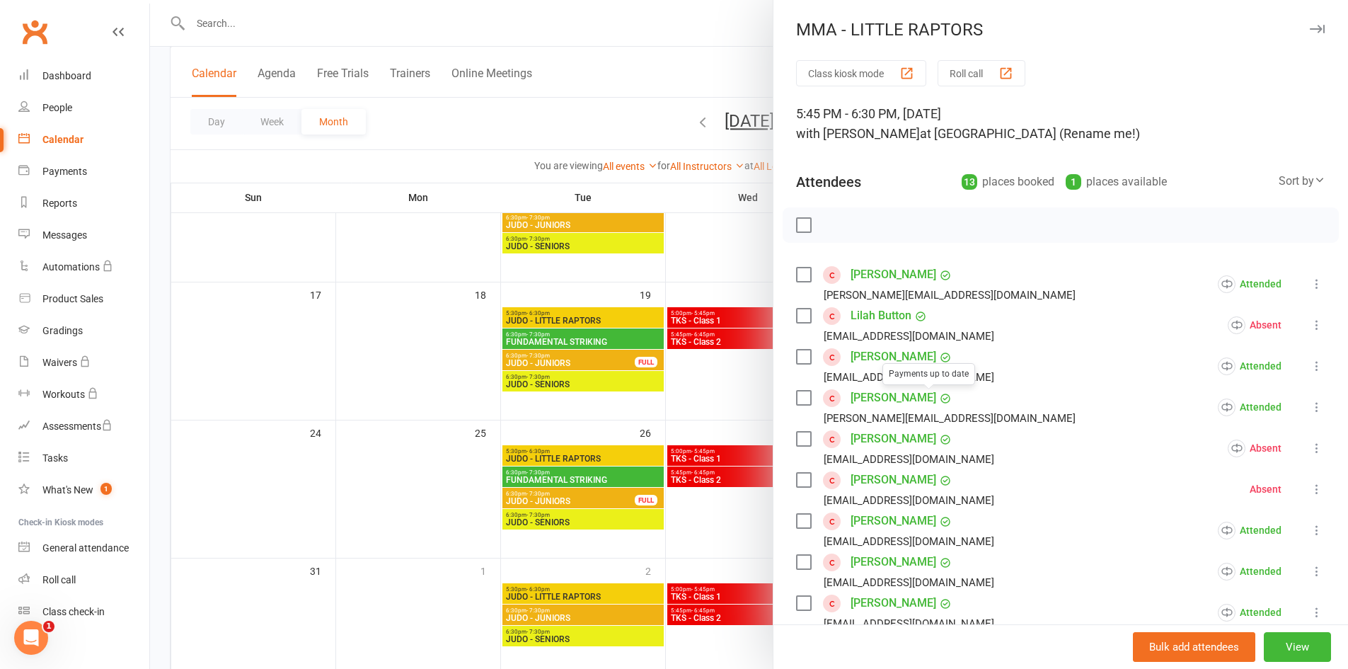
click at [720, 403] on div at bounding box center [749, 334] width 1198 height 669
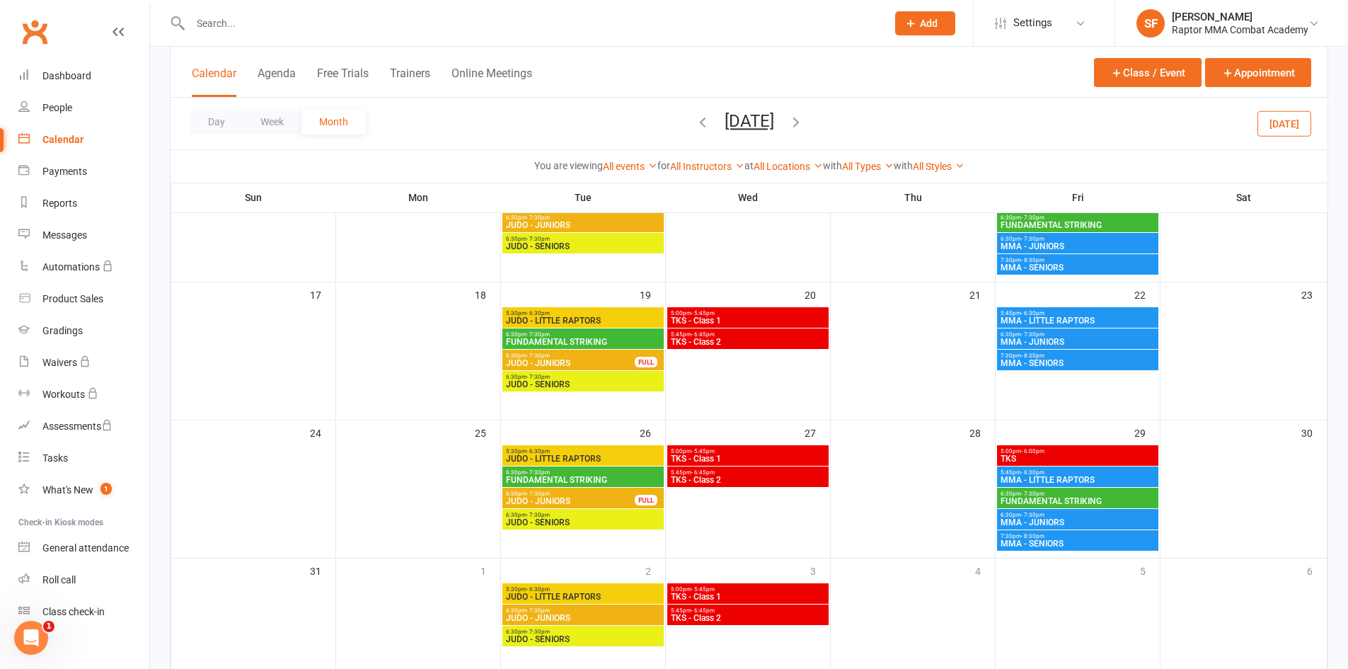
click at [1067, 336] on span "6:30pm - 7:30pm" at bounding box center [1078, 334] width 156 height 6
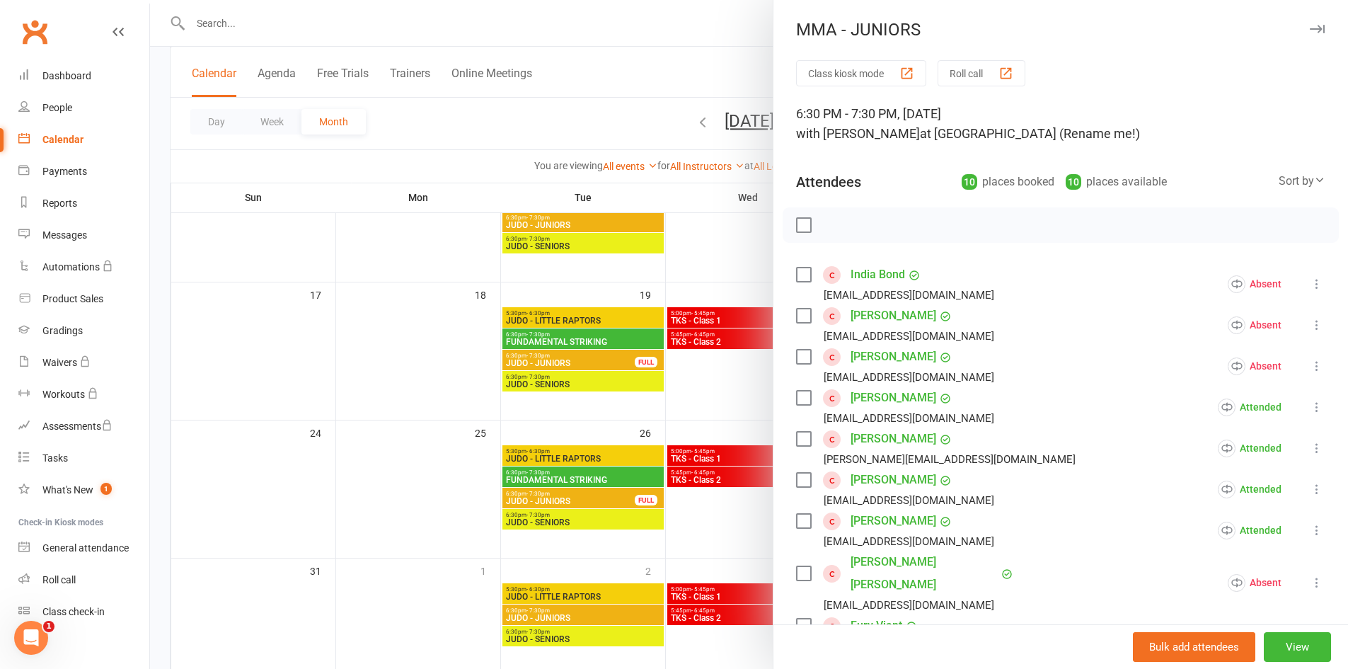
click at [721, 398] on div at bounding box center [749, 334] width 1198 height 669
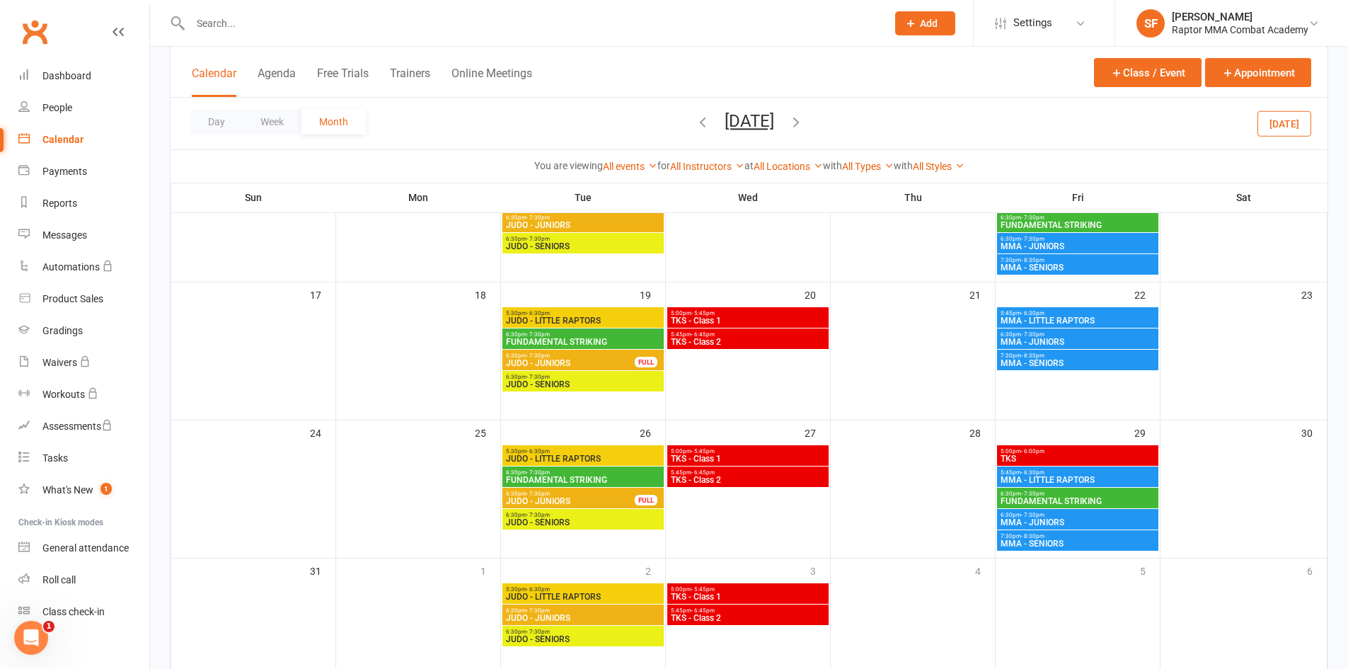
click at [1060, 359] on span "MMA - SENIORS" at bounding box center [1078, 363] width 156 height 8
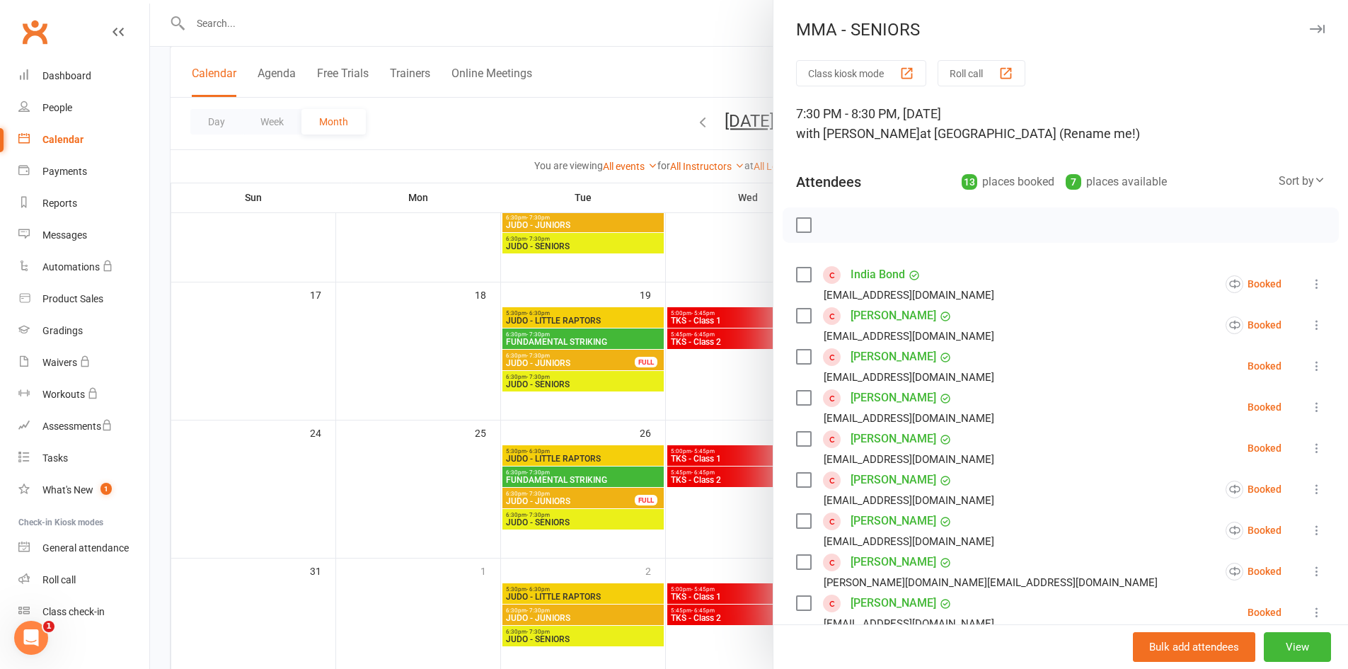
click at [727, 393] on div at bounding box center [749, 334] width 1198 height 669
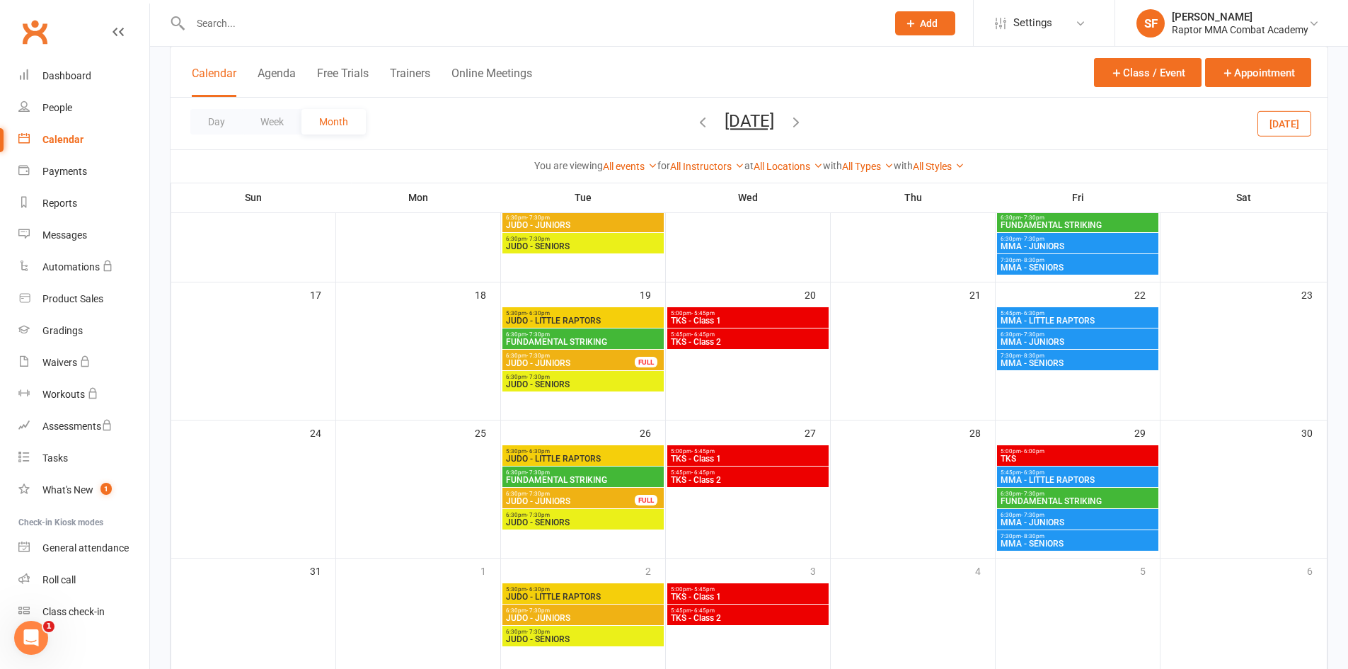
click at [648, 446] on div "5:30pm - 6:30pm JUDO - LITTLE RAPTORS" at bounding box center [583, 455] width 161 height 21
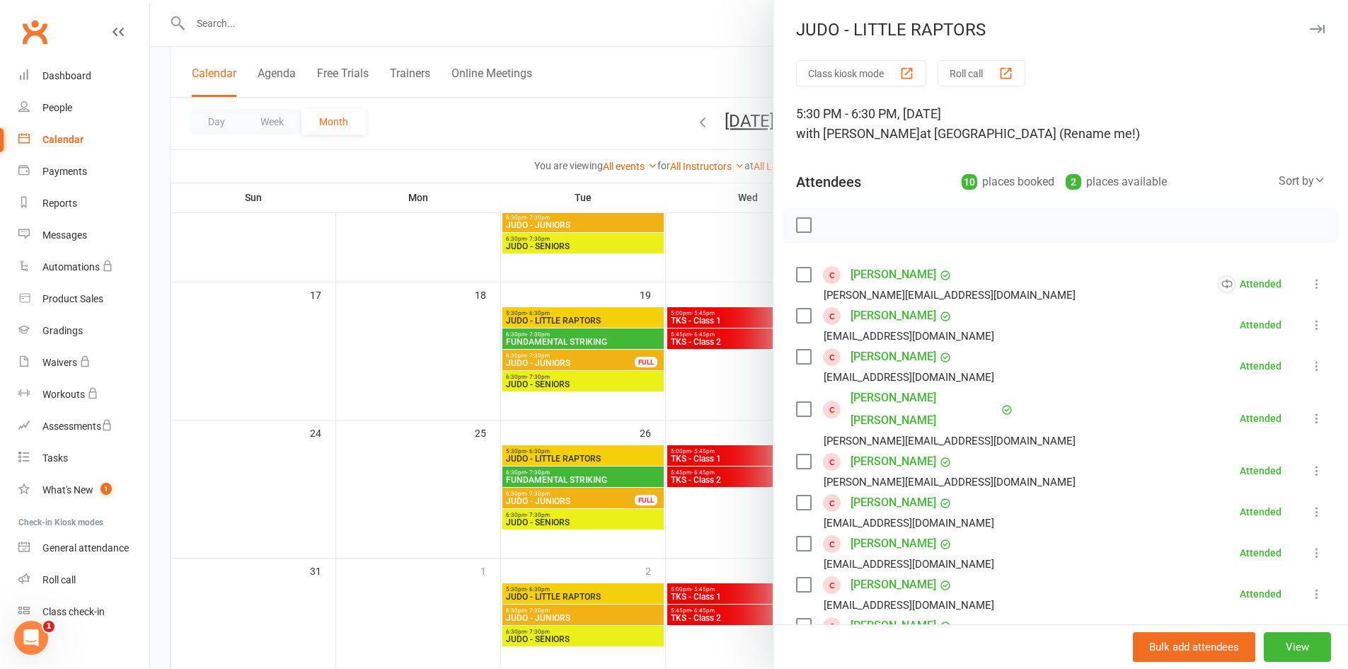
click at [683, 432] on div at bounding box center [749, 334] width 1198 height 669
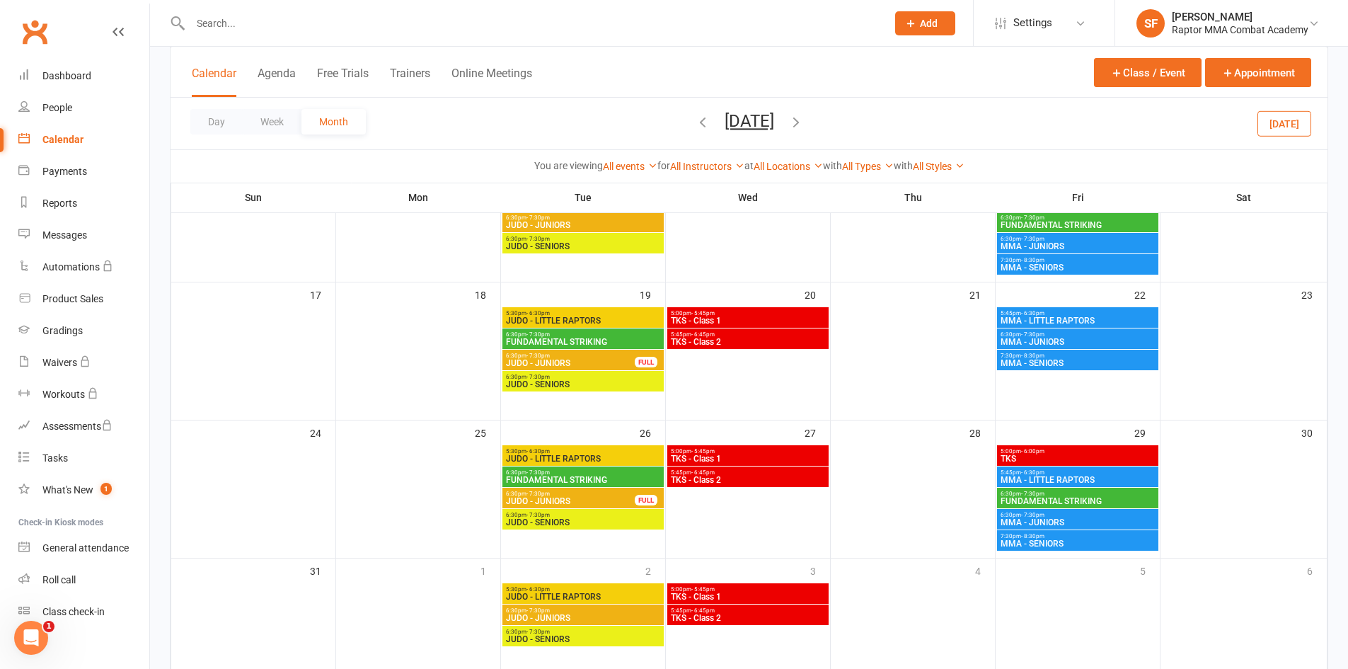
click at [707, 451] on span "- 5:45pm" at bounding box center [703, 451] width 23 height 6
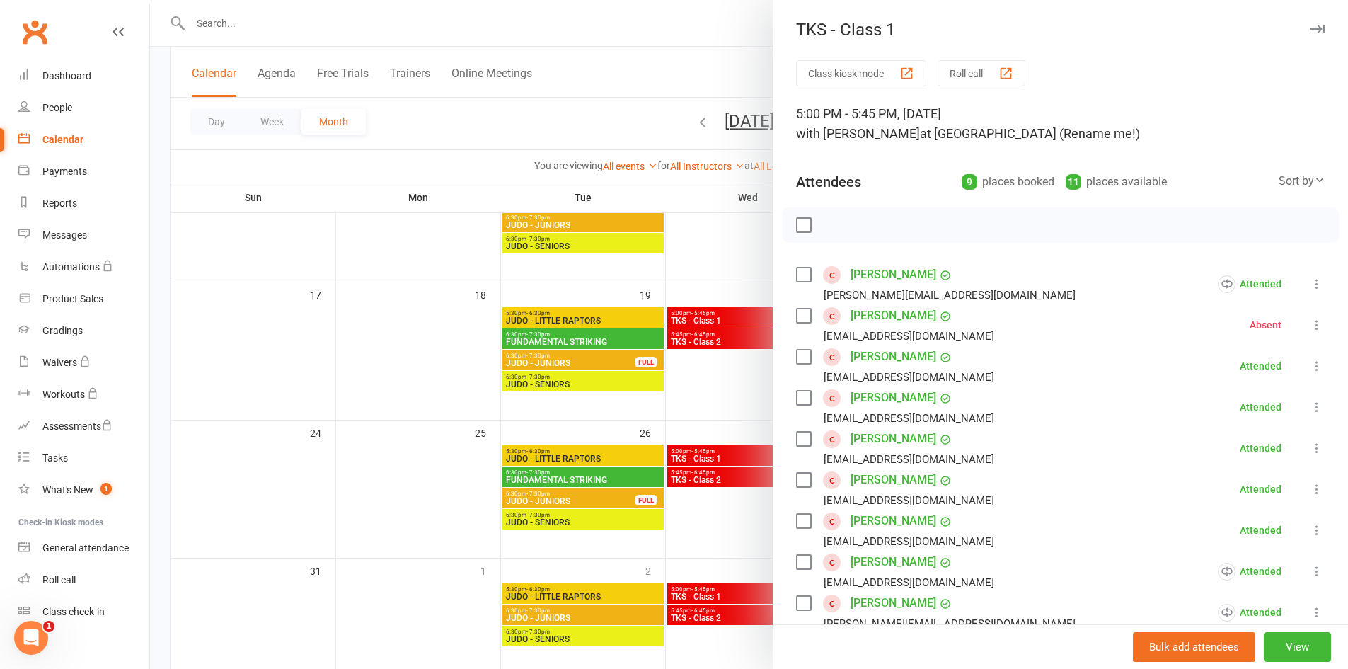
click at [753, 521] on div at bounding box center [749, 334] width 1198 height 669
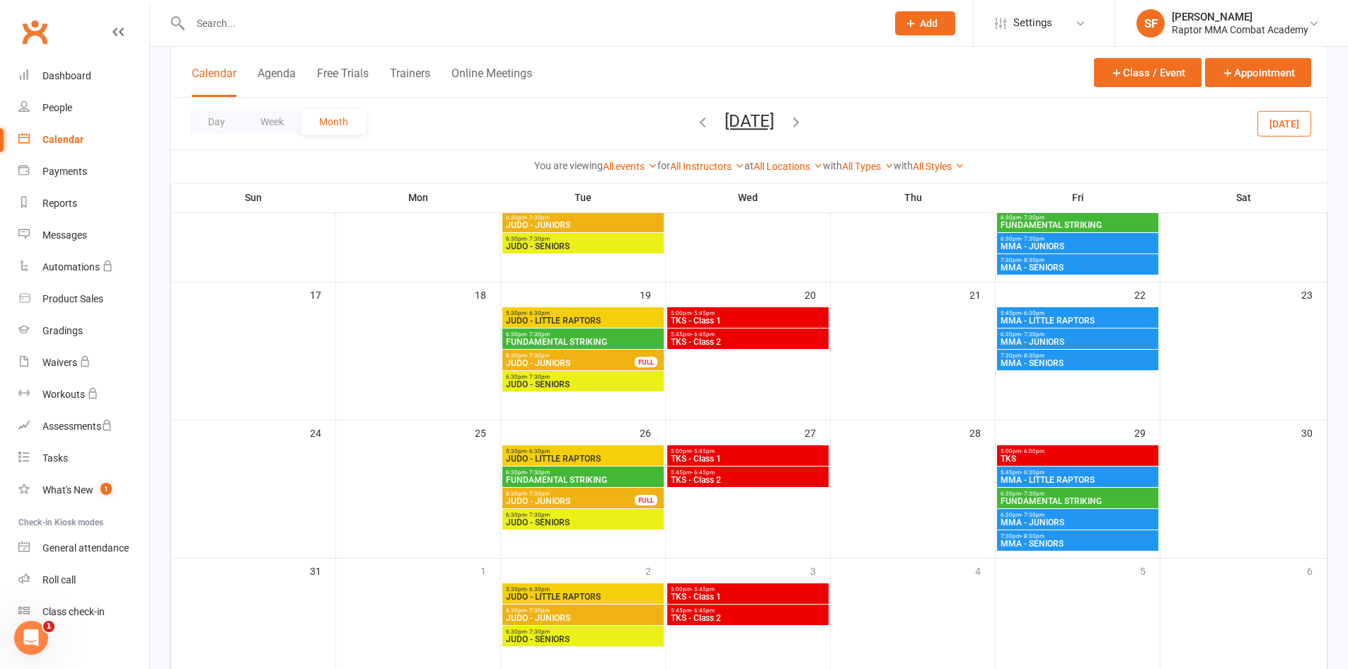
click at [1027, 453] on span "- 6:00pm" at bounding box center [1032, 451] width 23 height 6
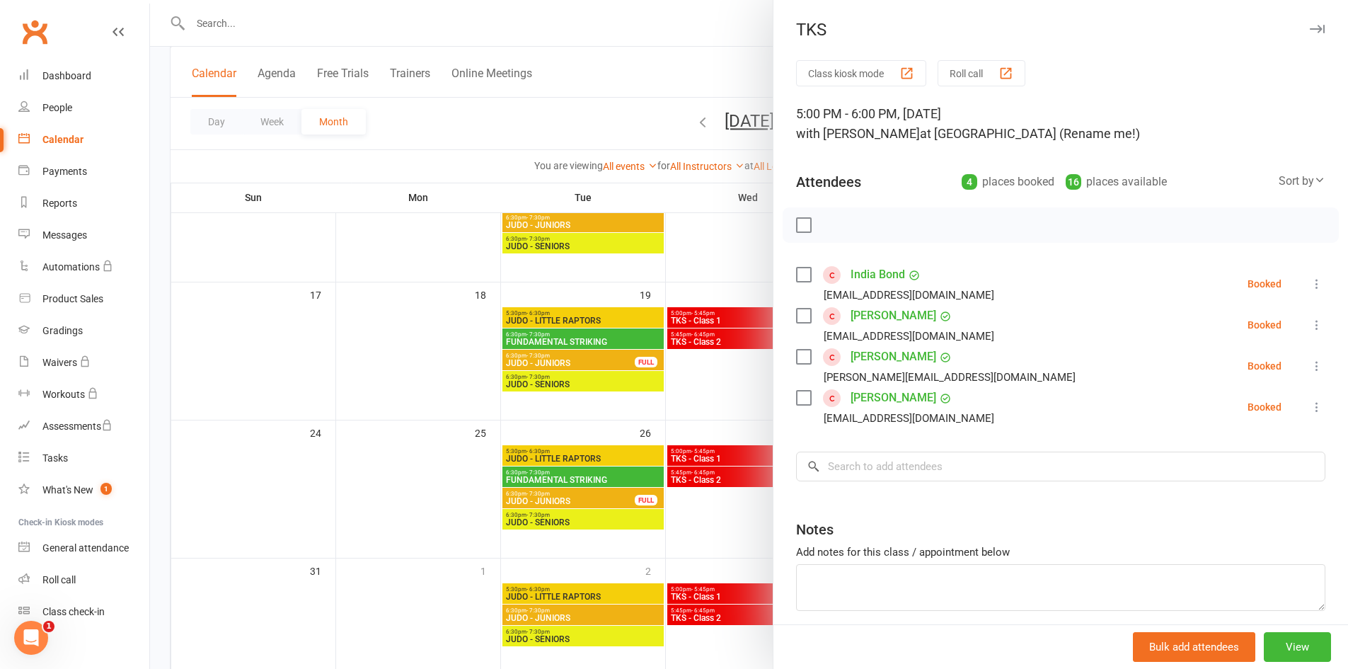
click at [1310, 285] on icon at bounding box center [1317, 284] width 14 height 14
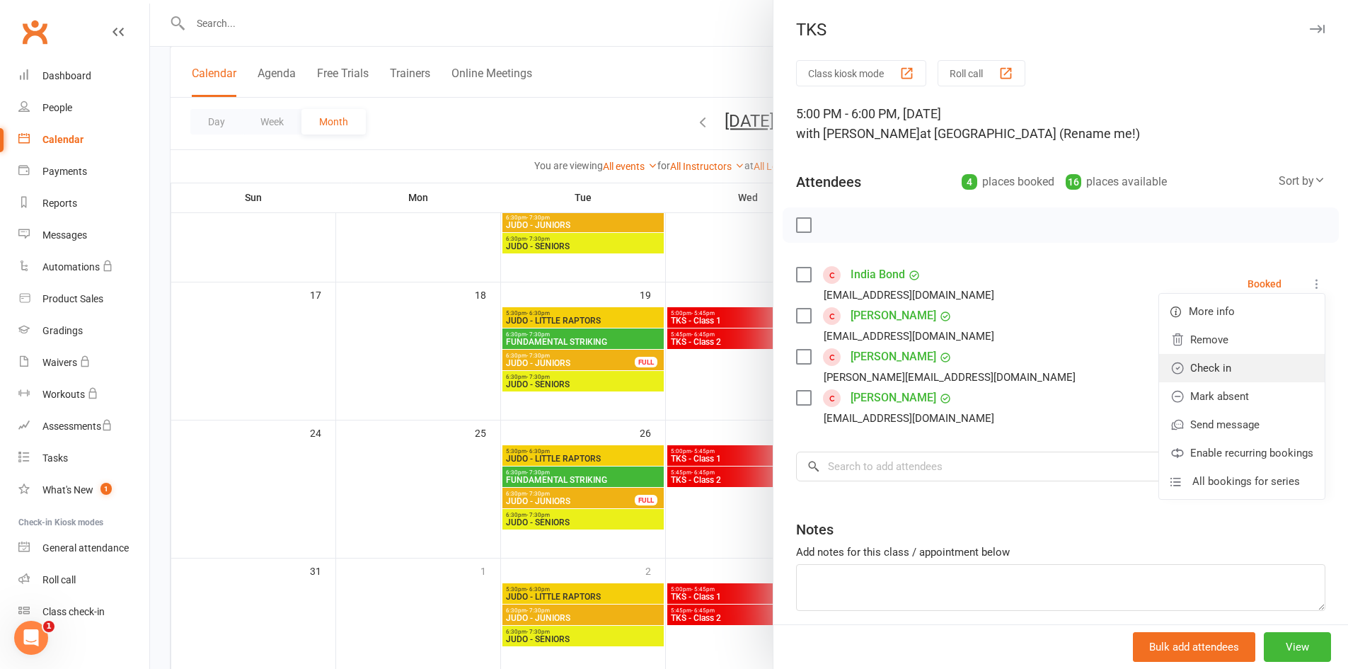
click at [1222, 360] on link "Check in" at bounding box center [1242, 368] width 166 height 28
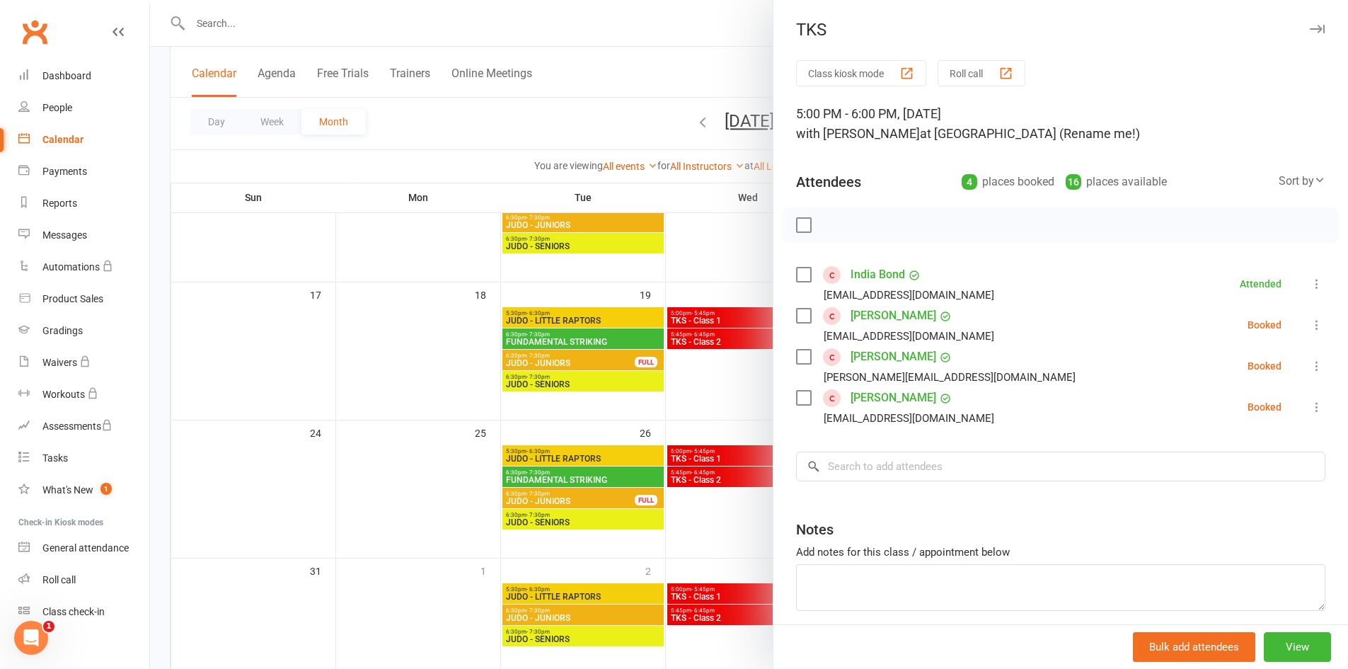
click at [1310, 413] on icon at bounding box center [1317, 407] width 14 height 14
click at [1224, 488] on link "Check in" at bounding box center [1242, 491] width 166 height 28
click at [1091, 486] on div "Class kiosk mode Roll call 5:00 PM - 6:00 PM, [DATE] with [PERSON_NAME] at [GEO…" at bounding box center [1061, 370] width 575 height 621
click at [1101, 478] on input "search" at bounding box center [1060, 467] width 529 height 30
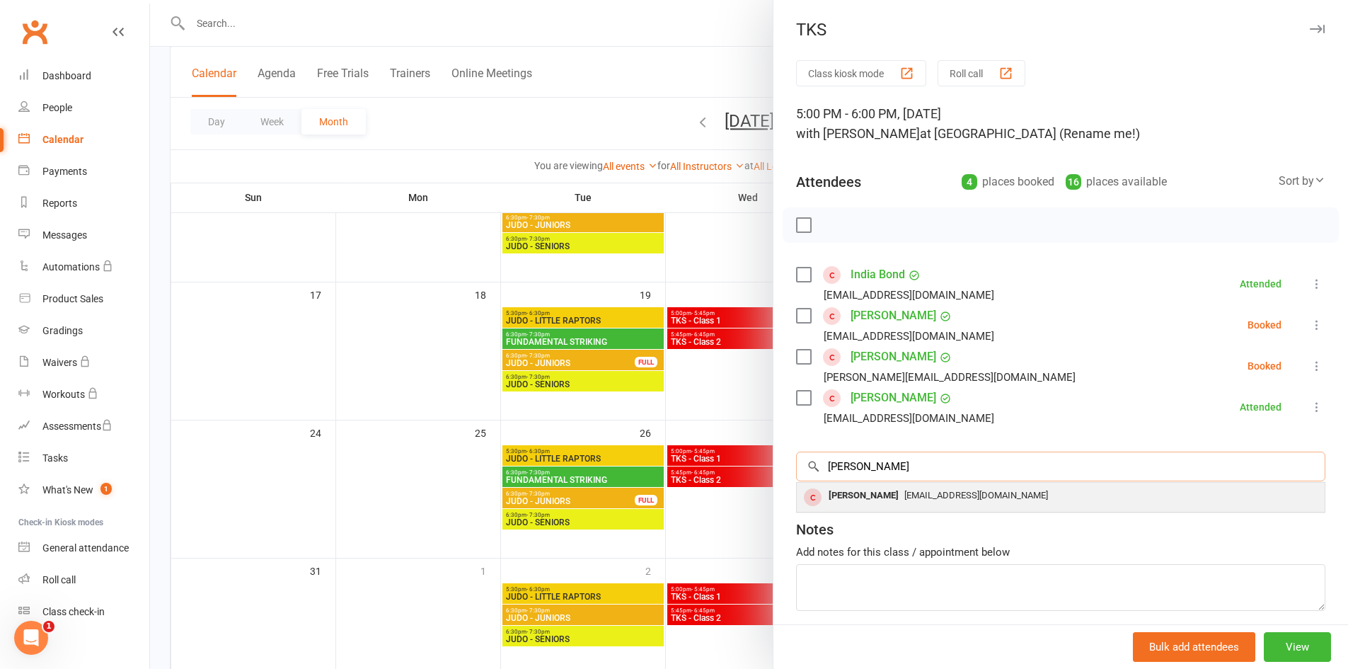
type input "[PERSON_NAME]"
click at [982, 502] on div "[EMAIL_ADDRESS][DOMAIN_NAME]" at bounding box center [1061, 496] width 517 height 21
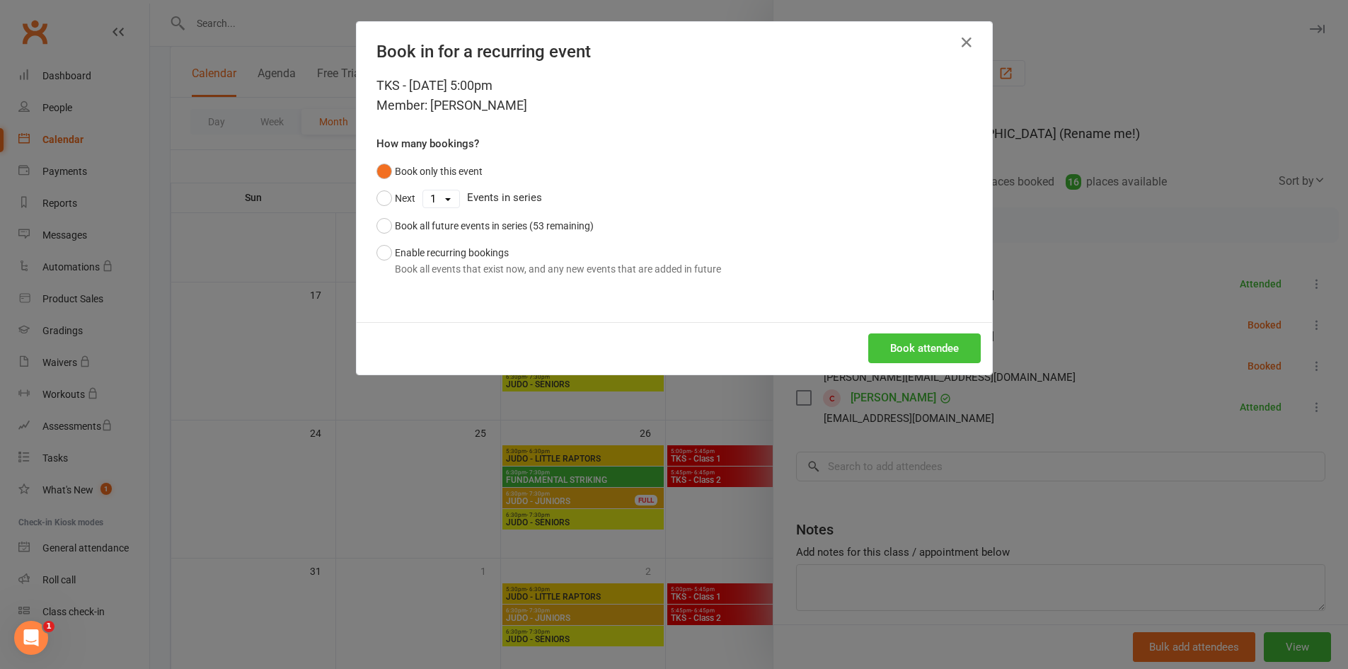
click at [929, 339] on button "Book attendee" at bounding box center [924, 348] width 113 height 30
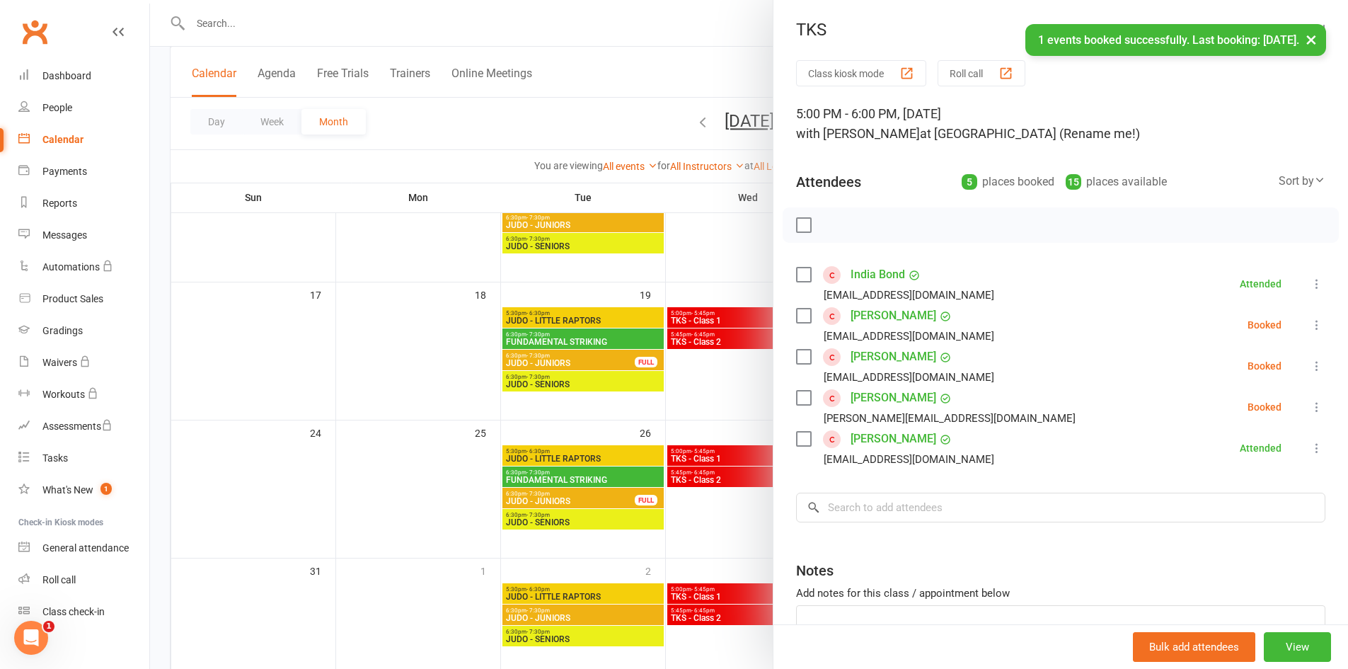
click at [678, 369] on div at bounding box center [749, 334] width 1198 height 669
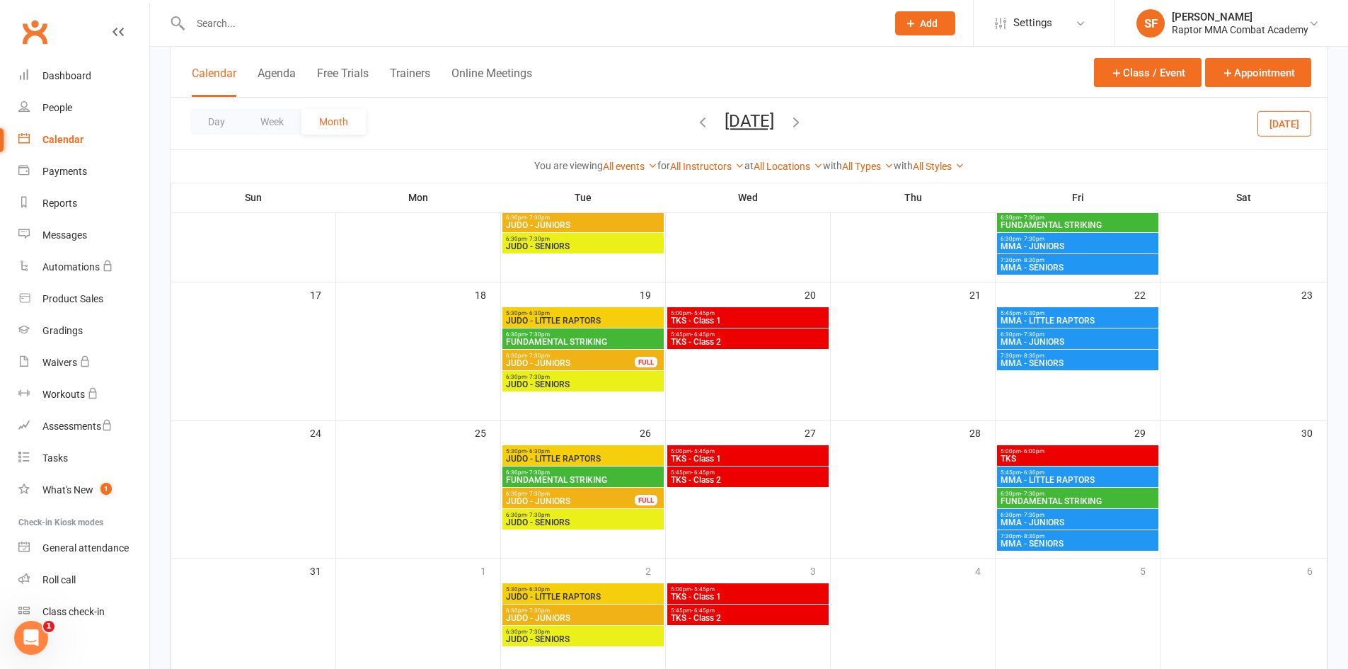
click at [1069, 545] on span "MMA - SENIORS" at bounding box center [1078, 543] width 156 height 8
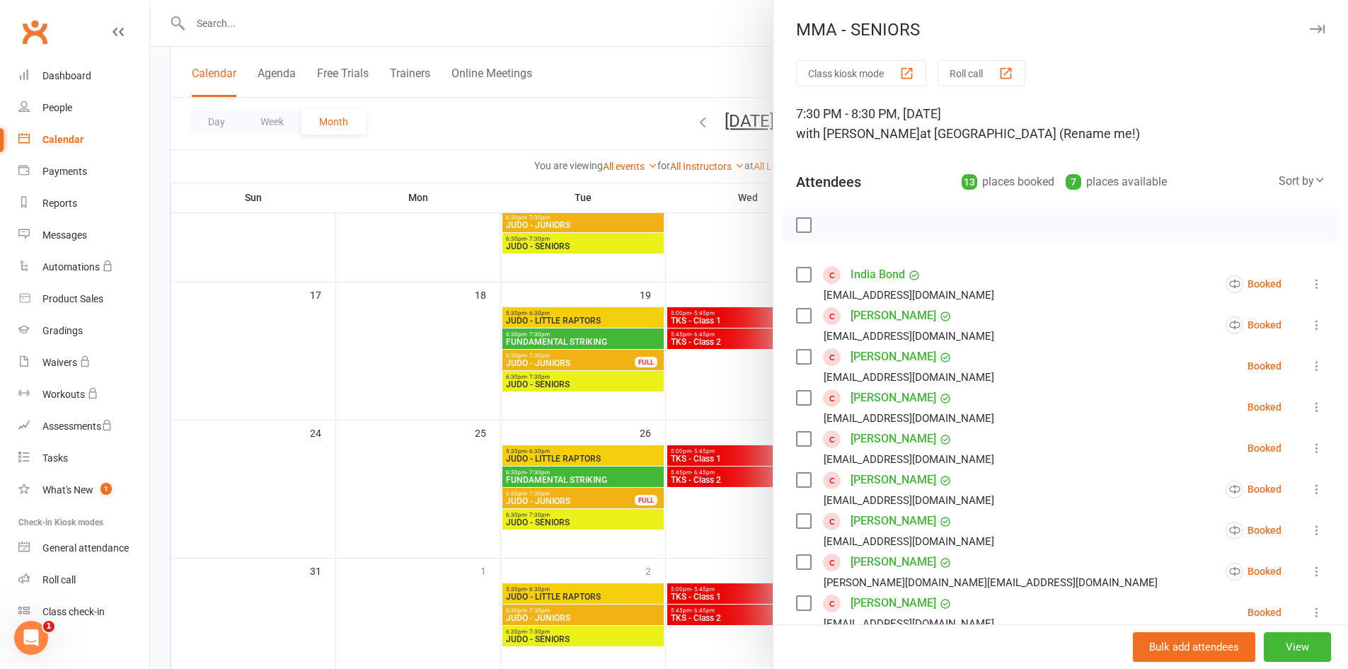
click at [735, 406] on div at bounding box center [749, 334] width 1198 height 669
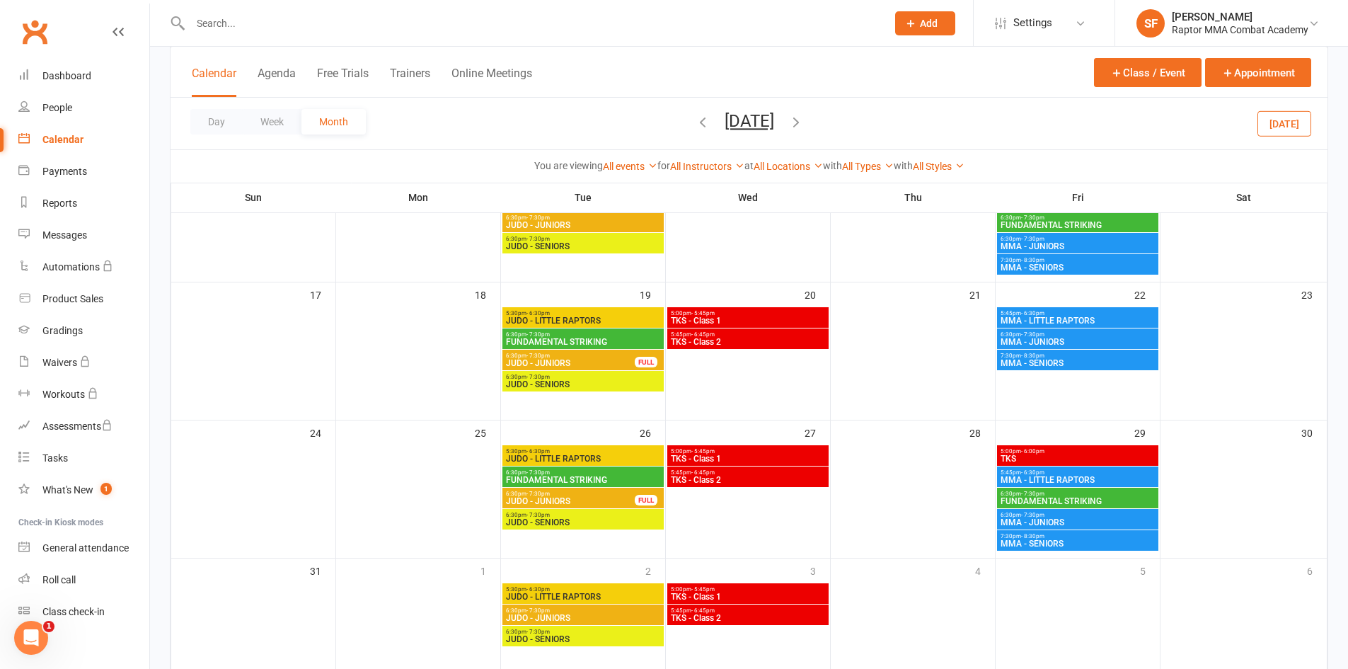
click at [616, 589] on span "5:30pm - 6:30pm" at bounding box center [583, 589] width 156 height 6
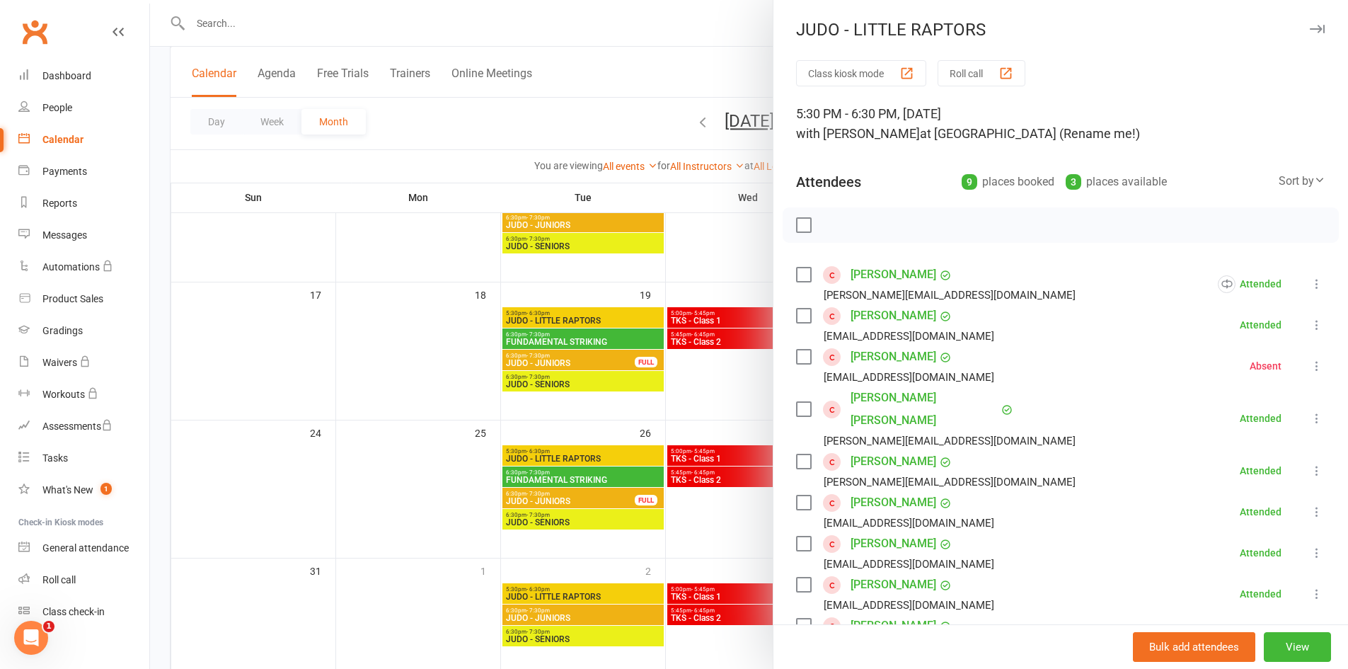
click at [698, 551] on div at bounding box center [749, 334] width 1198 height 669
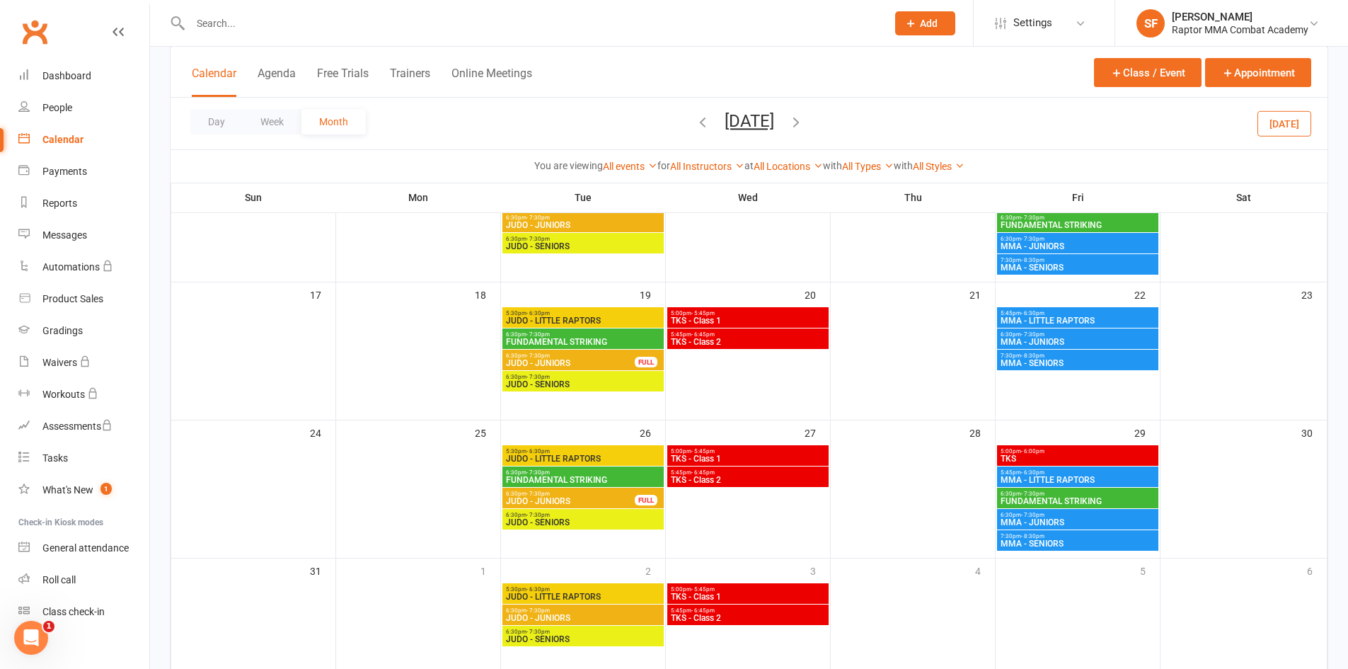
click at [1078, 478] on span "MMA - LITTLE RAPTORS" at bounding box center [1078, 480] width 156 height 8
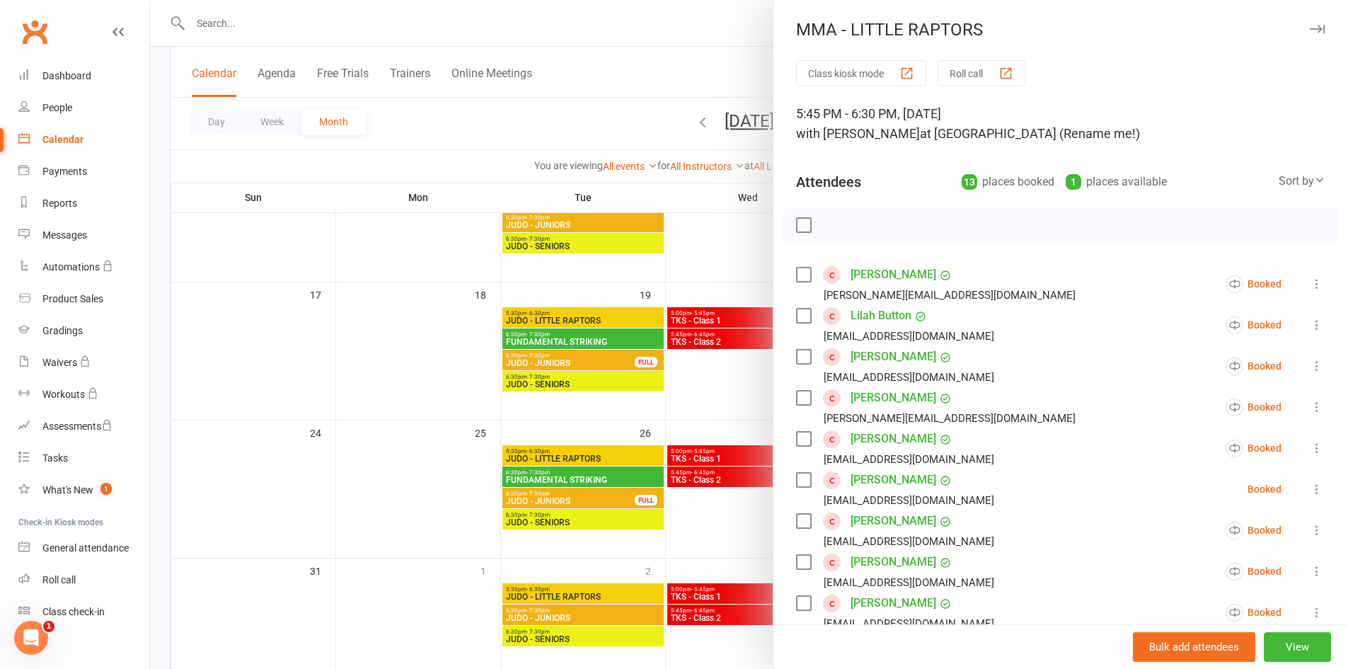
click at [1310, 284] on icon at bounding box center [1317, 284] width 14 height 14
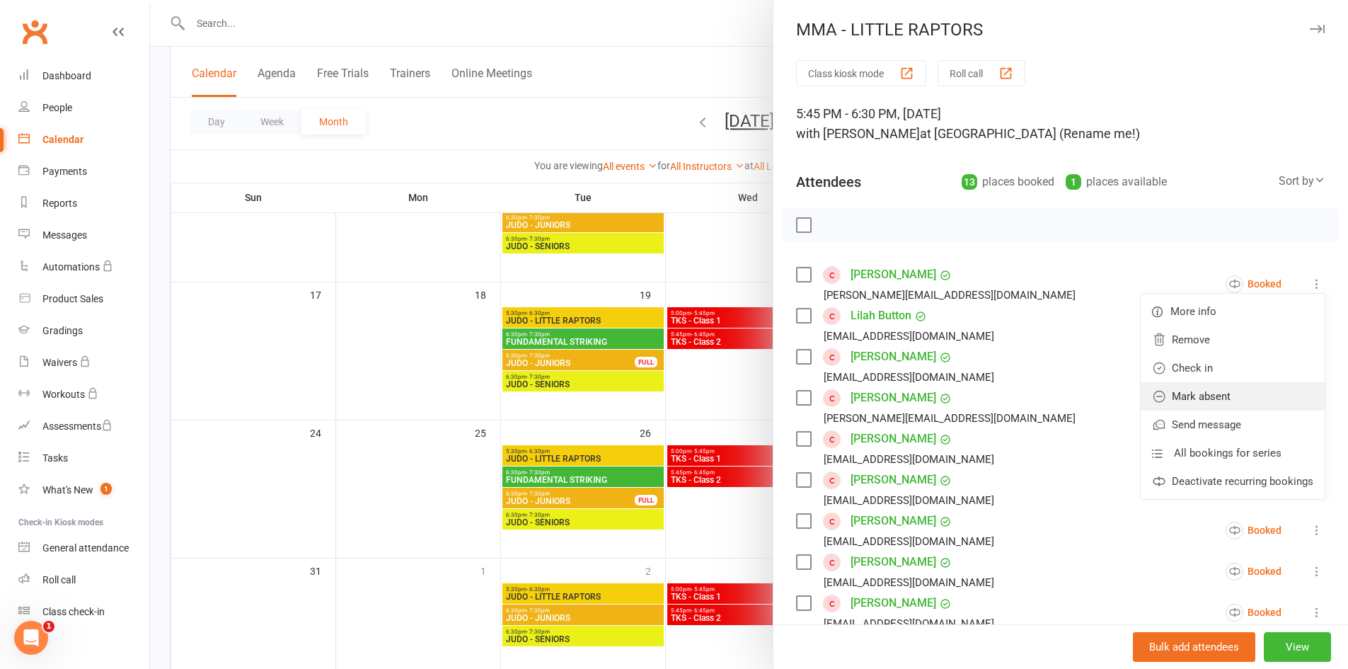
drag, startPoint x: 1269, startPoint y: 389, endPoint x: 1275, endPoint y: 378, distance: 12.4
click at [1269, 389] on link "Mark absent" at bounding box center [1233, 396] width 184 height 28
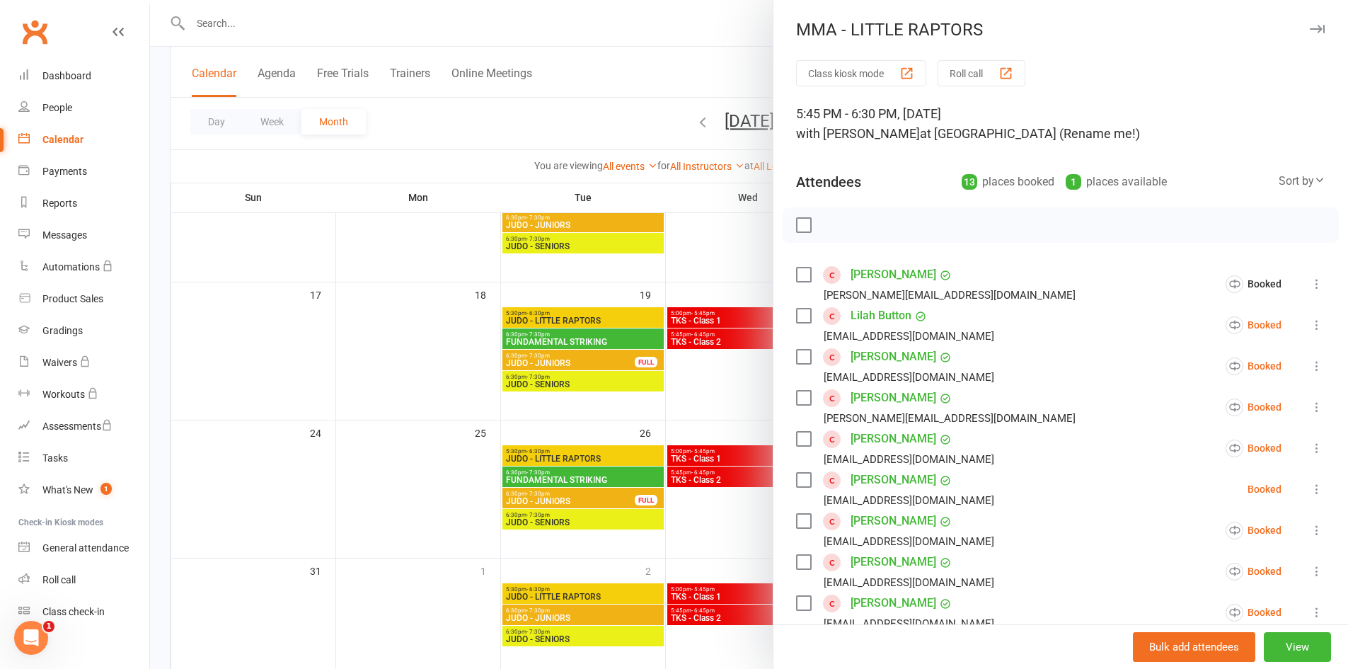
click at [1310, 328] on icon at bounding box center [1317, 325] width 14 height 14
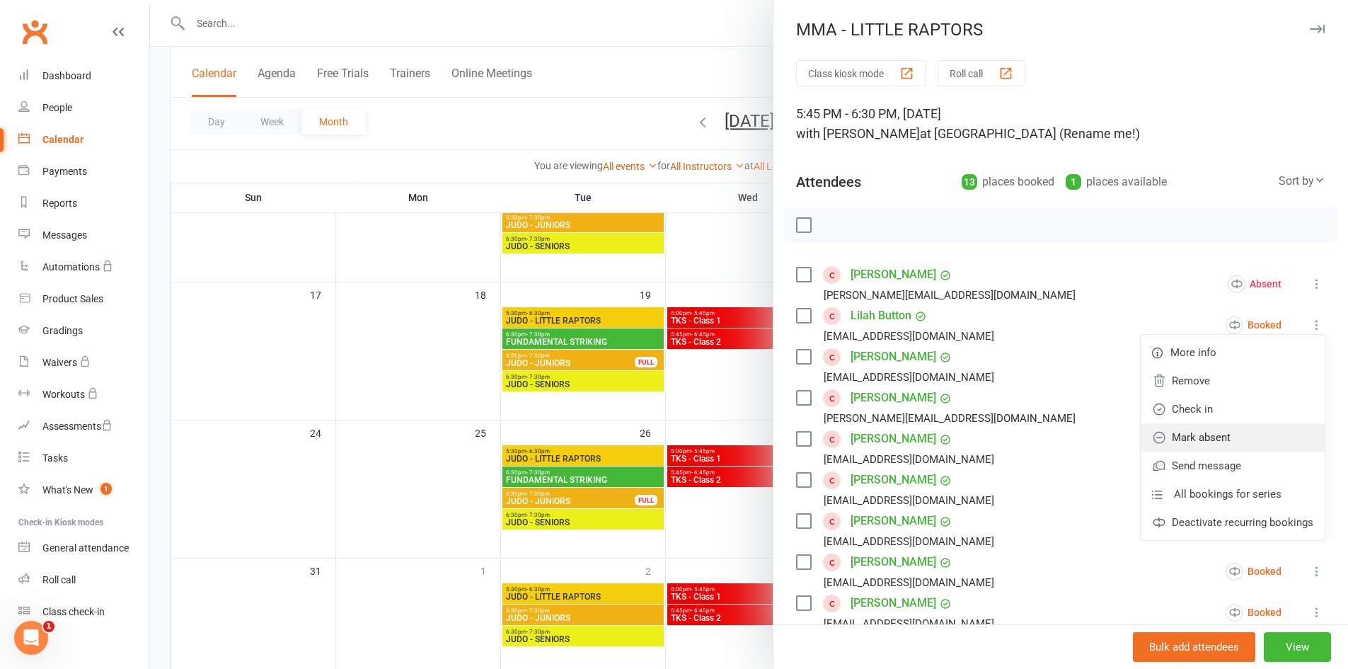
click at [1256, 442] on link "Mark absent" at bounding box center [1233, 437] width 184 height 28
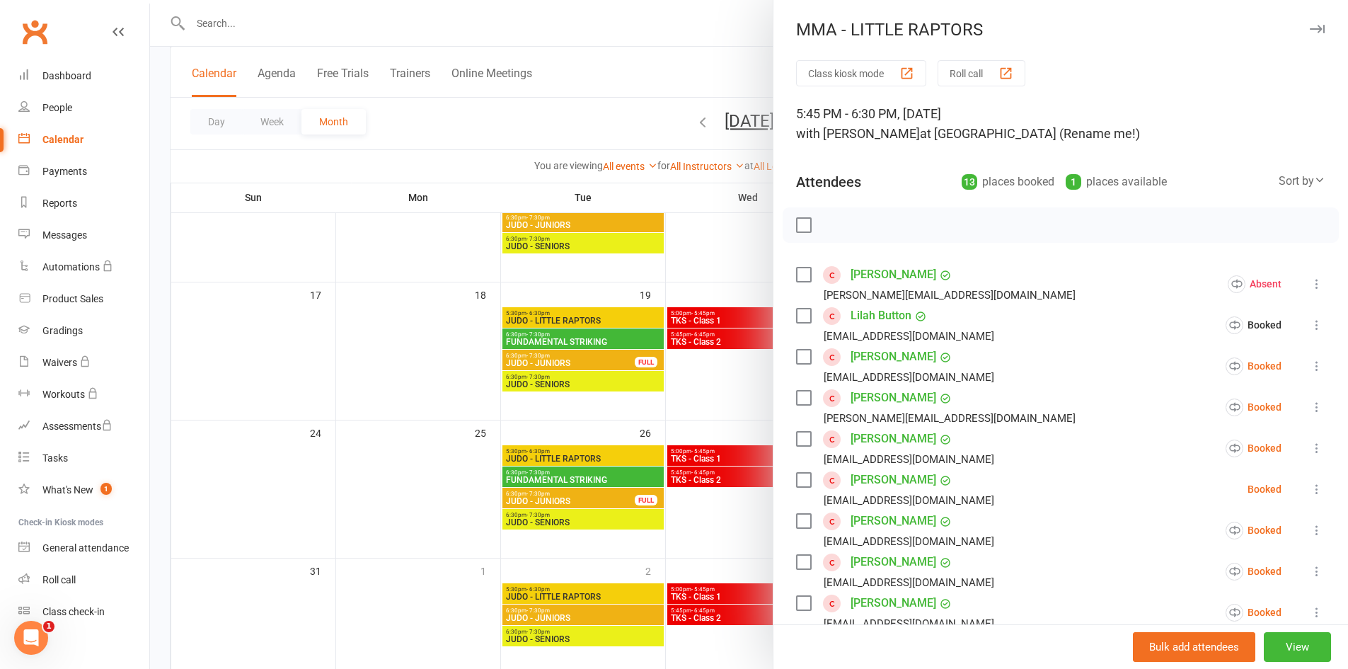
click at [1310, 366] on icon at bounding box center [1317, 366] width 14 height 14
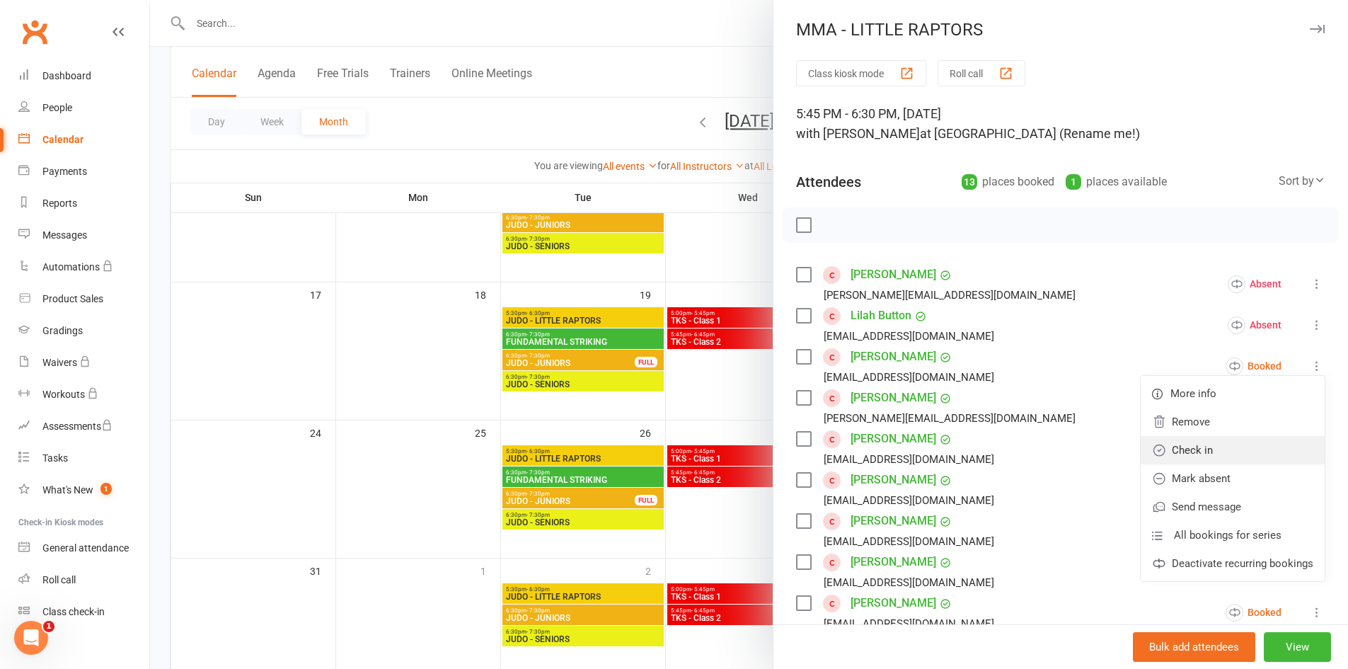
click at [1264, 440] on link "Check in" at bounding box center [1233, 450] width 184 height 28
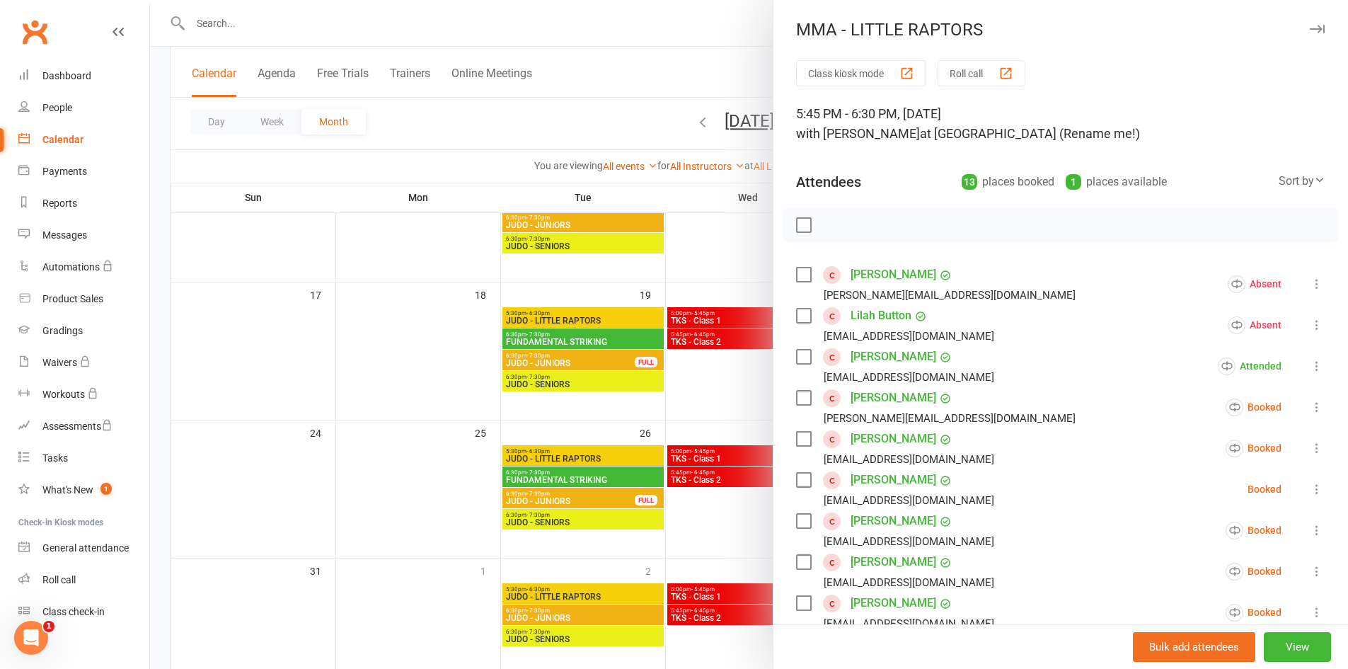
click at [1310, 411] on icon at bounding box center [1317, 407] width 14 height 14
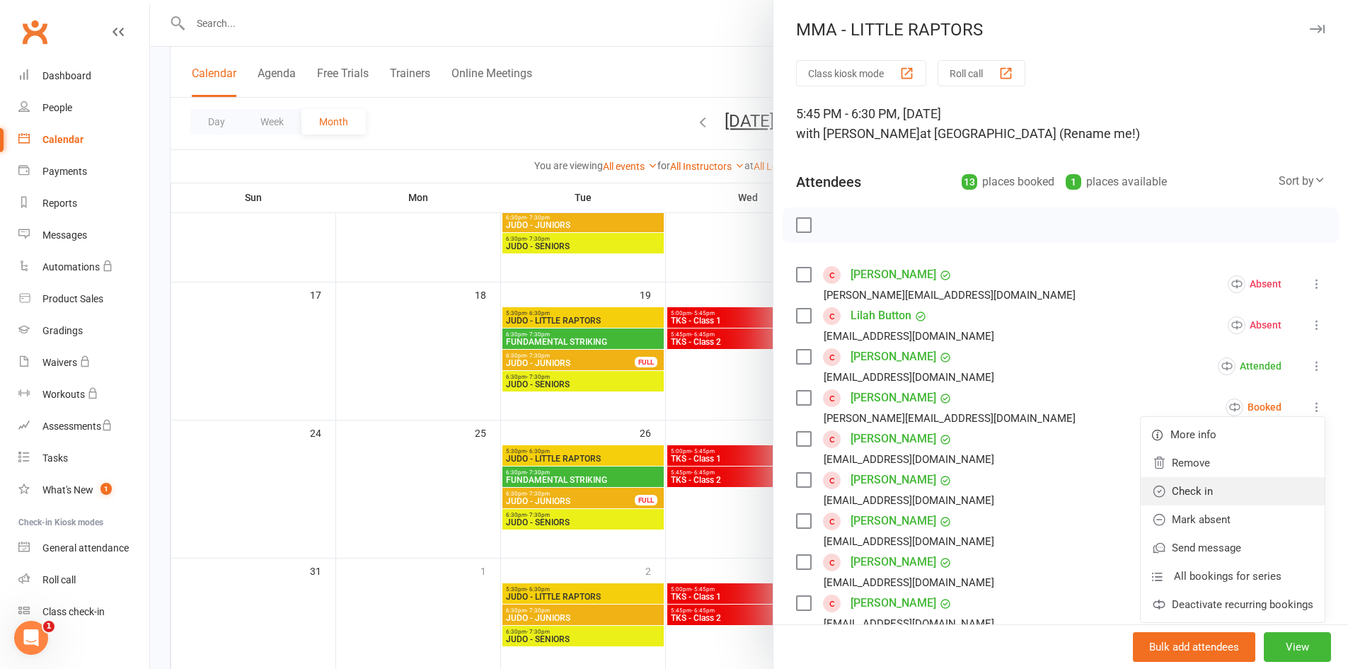
click at [1269, 484] on link "Check in" at bounding box center [1233, 491] width 184 height 28
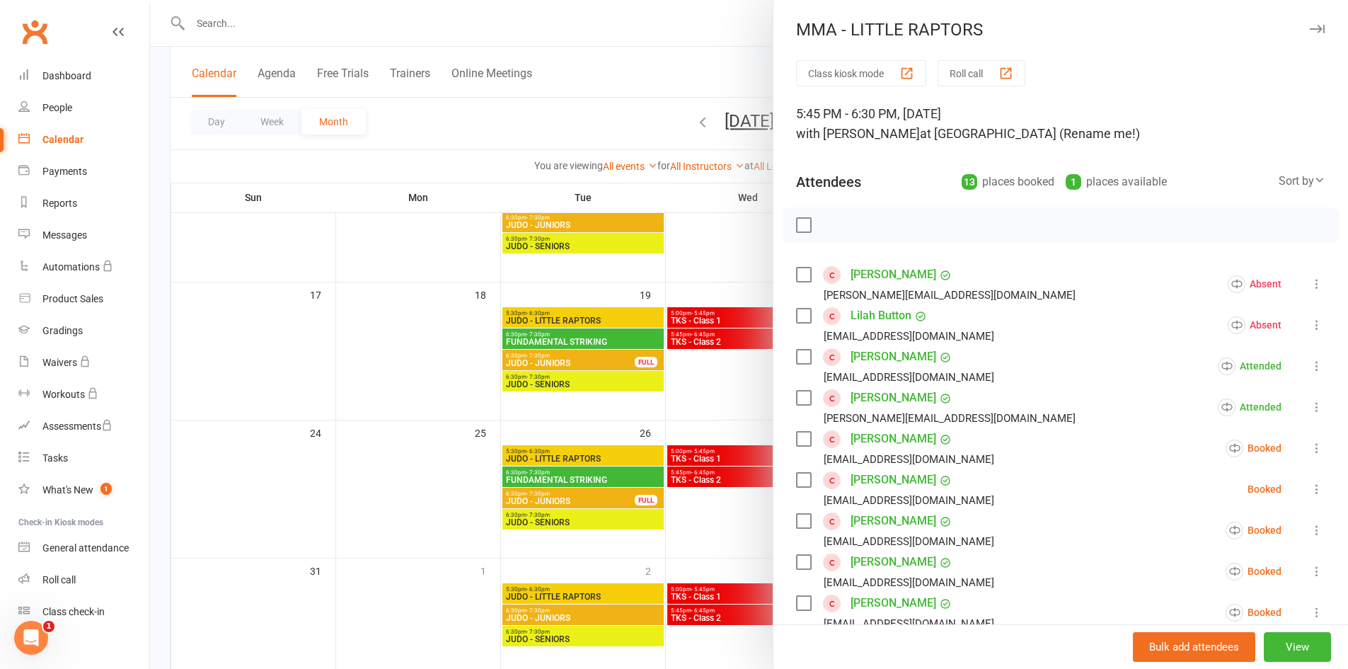
click at [1310, 448] on icon at bounding box center [1317, 448] width 14 height 14
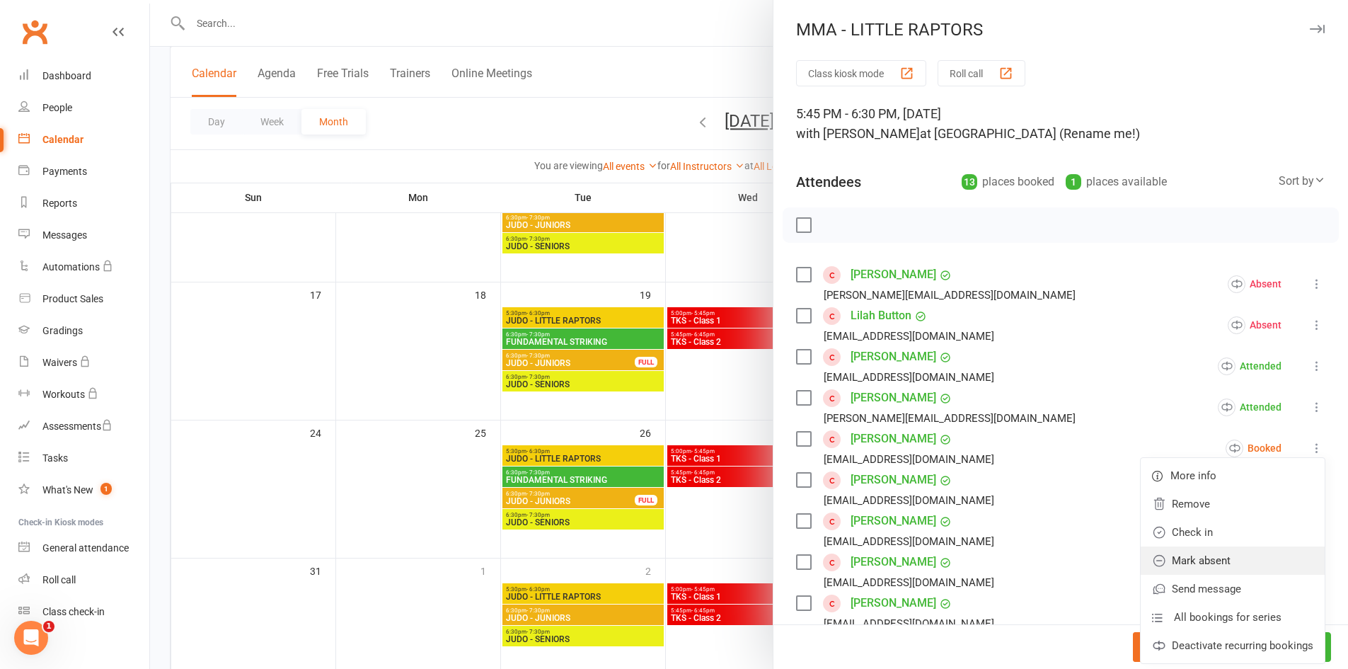
click at [1239, 549] on link "Mark absent" at bounding box center [1233, 560] width 184 height 28
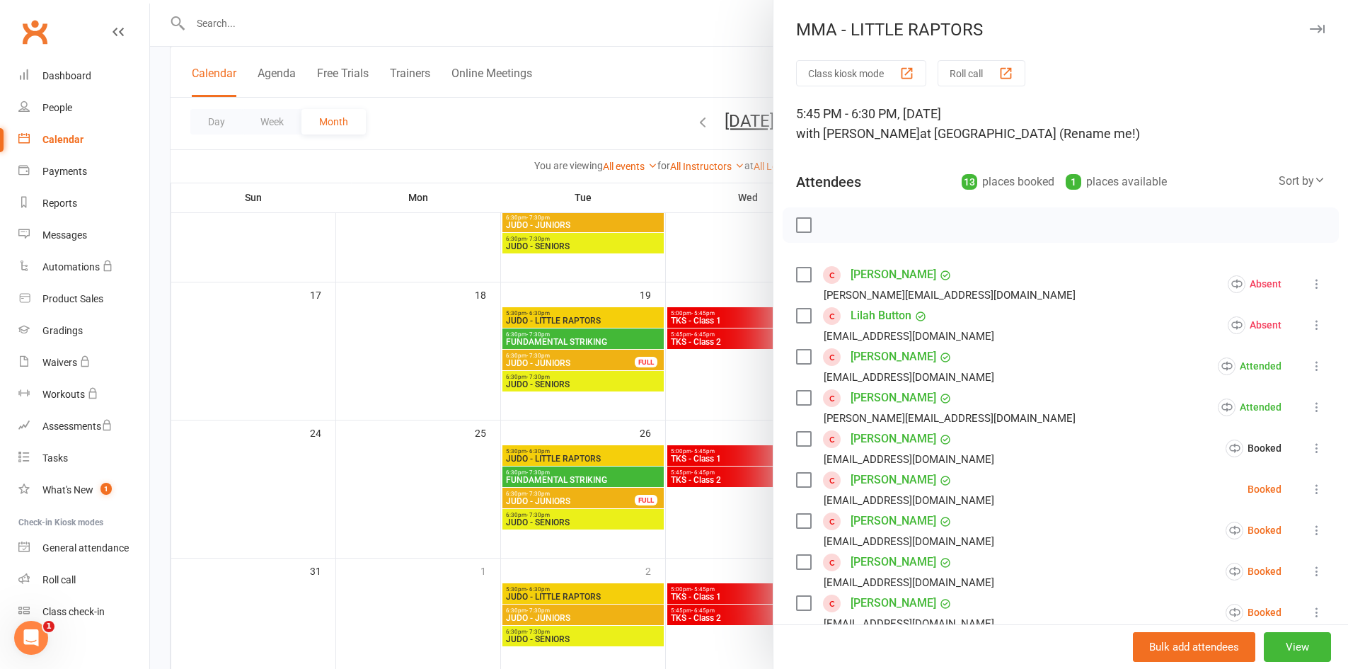
click at [1313, 480] on div "Class kiosk mode Roll call 5:45 PM - 6:30 PM, [DATE] with [PERSON_NAME] at [GEO…" at bounding box center [1061, 555] width 575 height 991
click at [1309, 481] on button at bounding box center [1317, 489] width 17 height 17
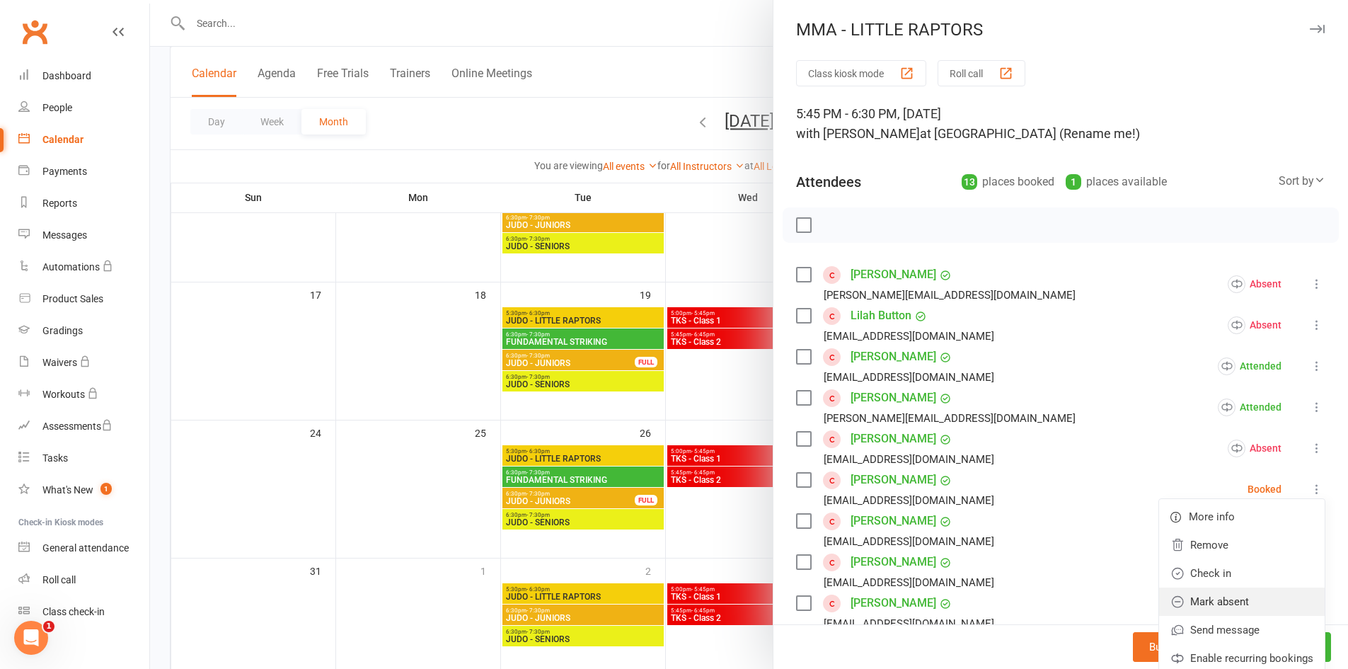
click at [1234, 598] on link "Mark absent" at bounding box center [1242, 601] width 166 height 28
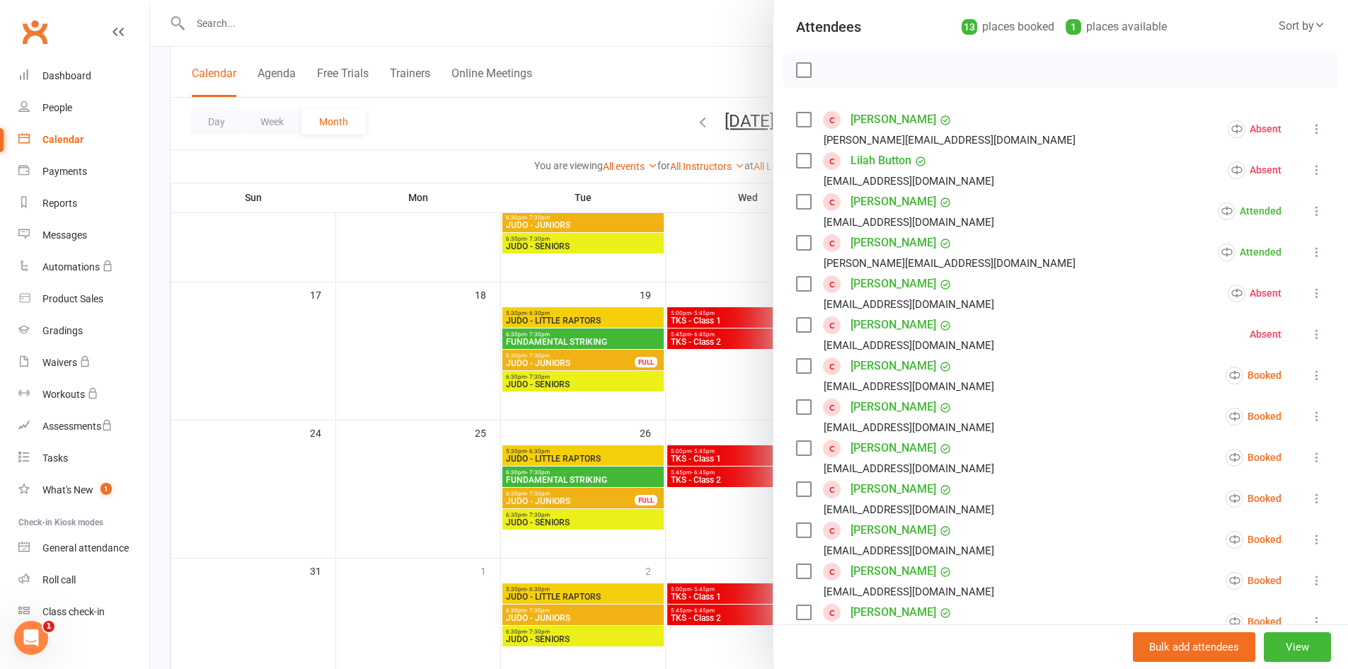
scroll to position [212, 0]
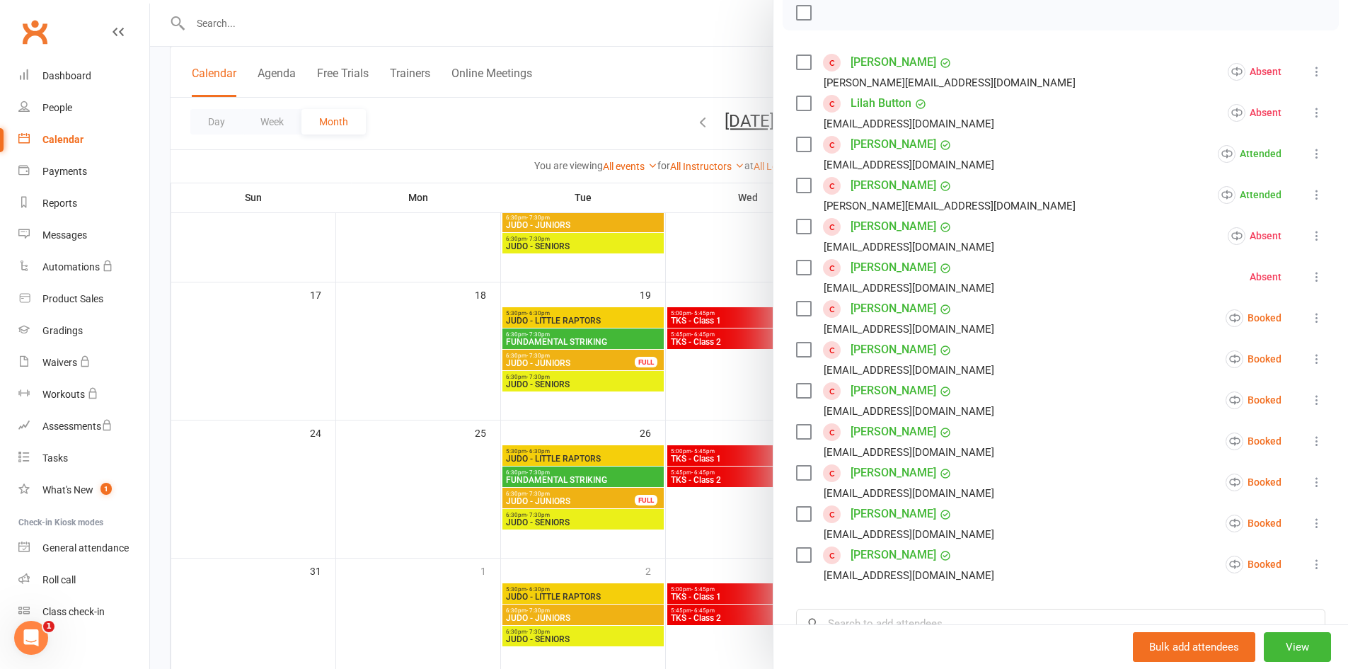
click at [1310, 319] on icon at bounding box center [1317, 318] width 14 height 14
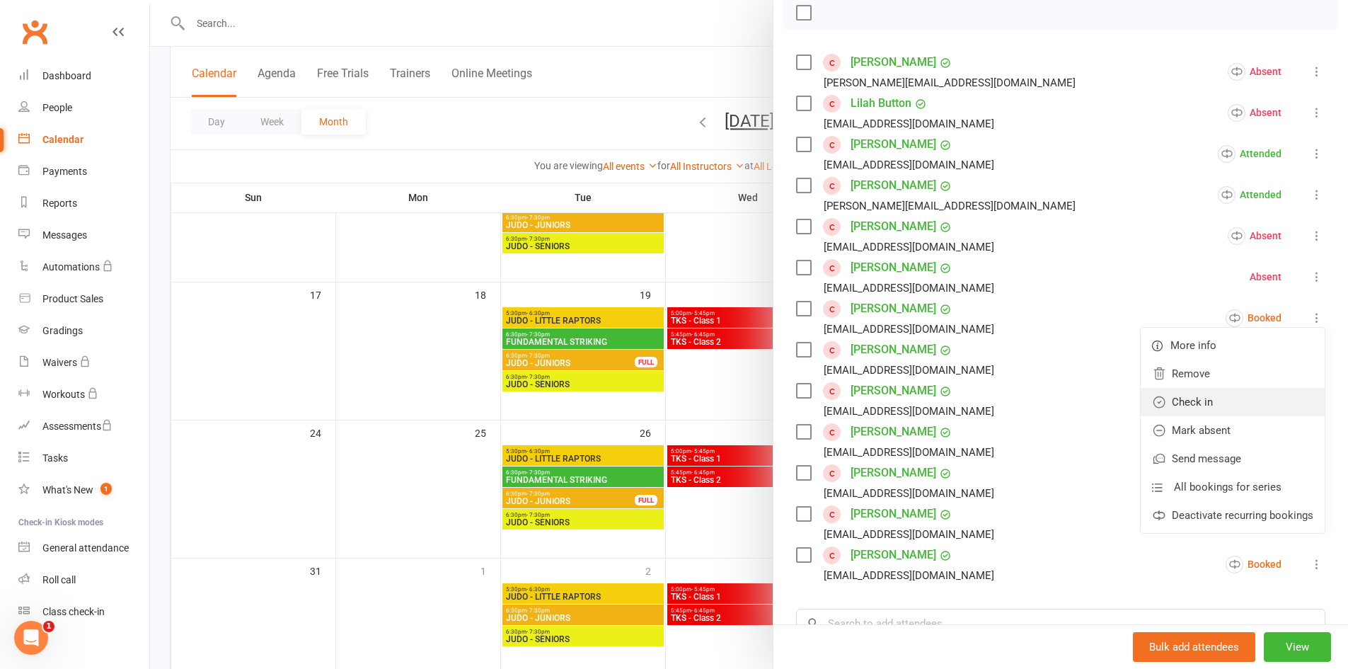
click at [1259, 403] on link "Check in" at bounding box center [1233, 402] width 184 height 28
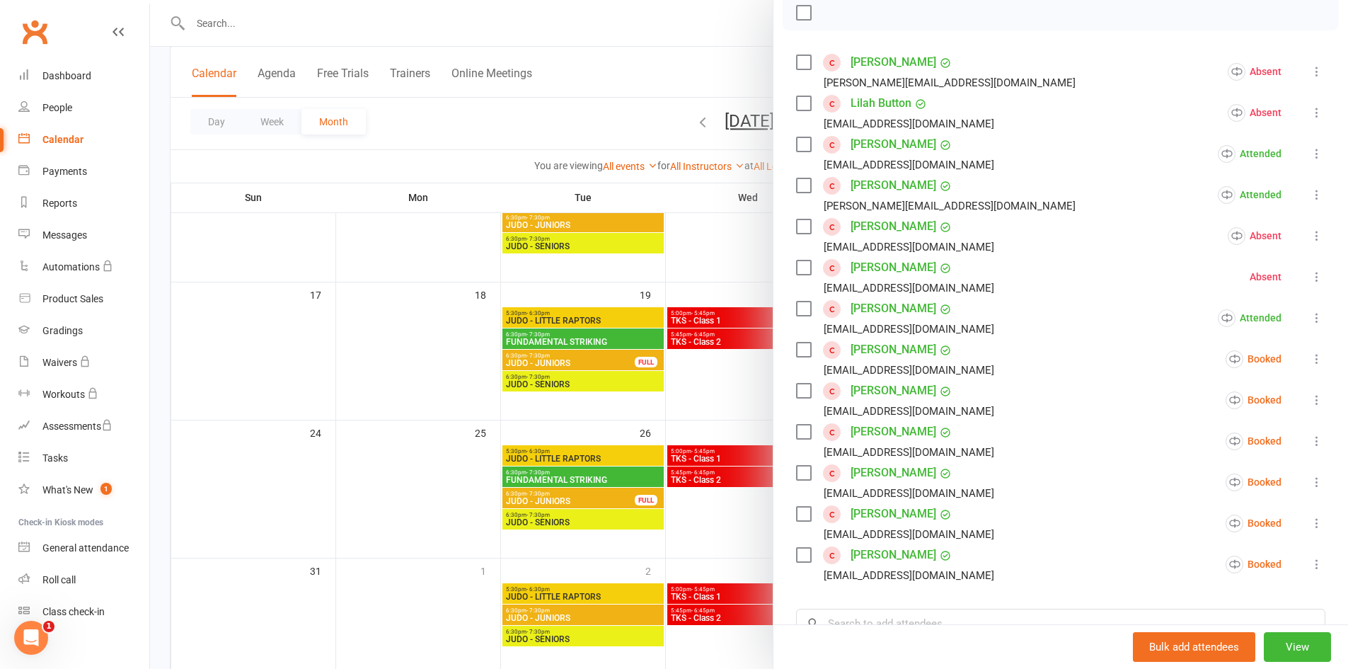
click at [1310, 358] on icon at bounding box center [1317, 359] width 14 height 14
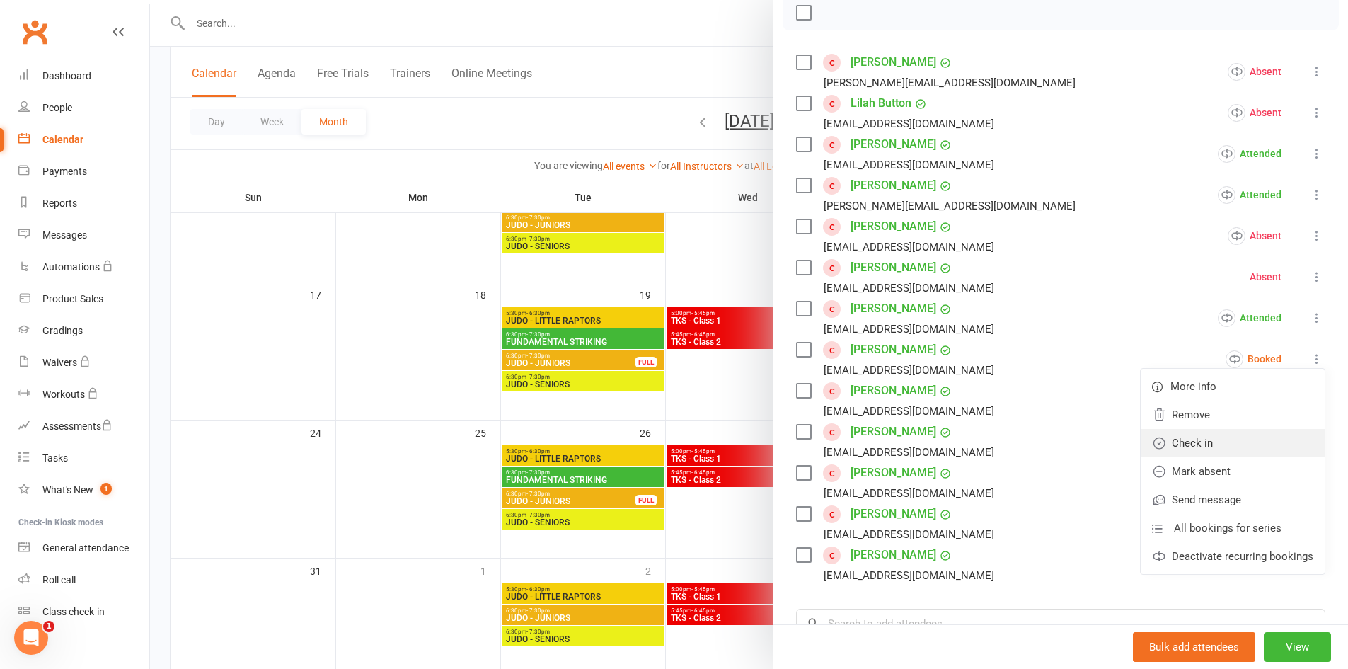
click at [1257, 440] on link "Check in" at bounding box center [1233, 443] width 184 height 28
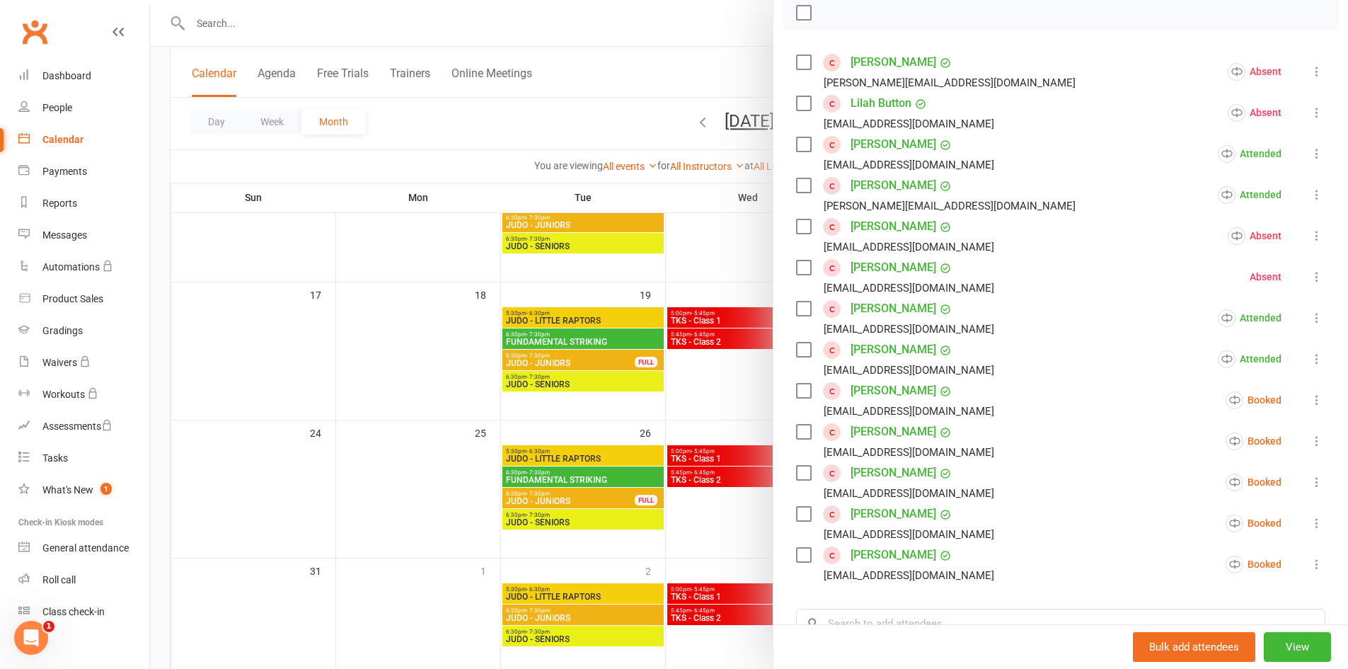
click at [1310, 399] on icon at bounding box center [1317, 400] width 14 height 14
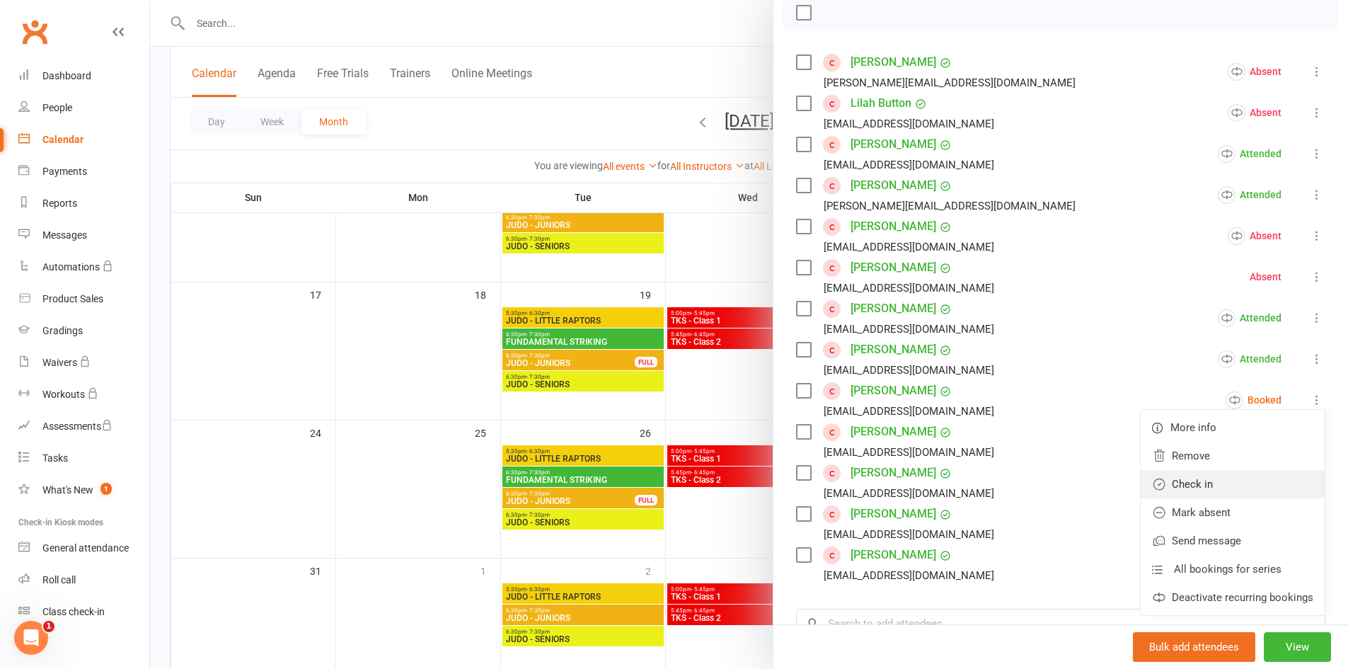
click at [1249, 494] on link "Check in" at bounding box center [1233, 484] width 184 height 28
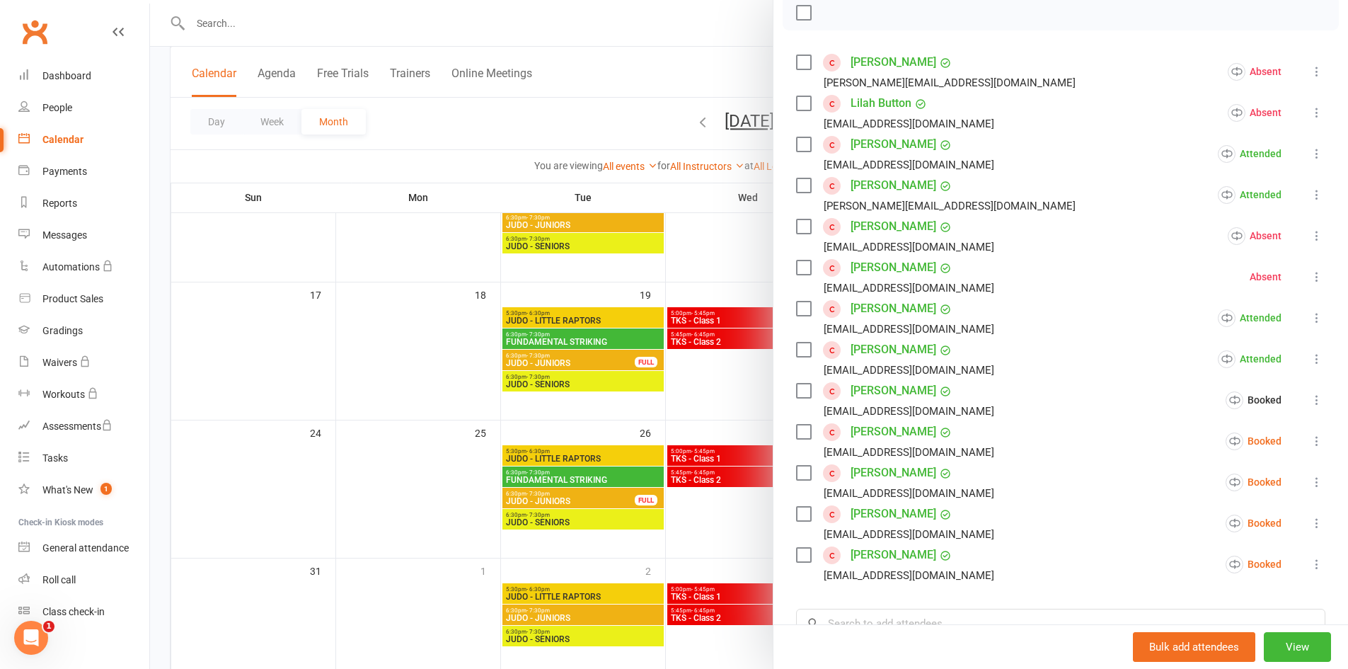
click at [1310, 440] on icon at bounding box center [1317, 441] width 14 height 14
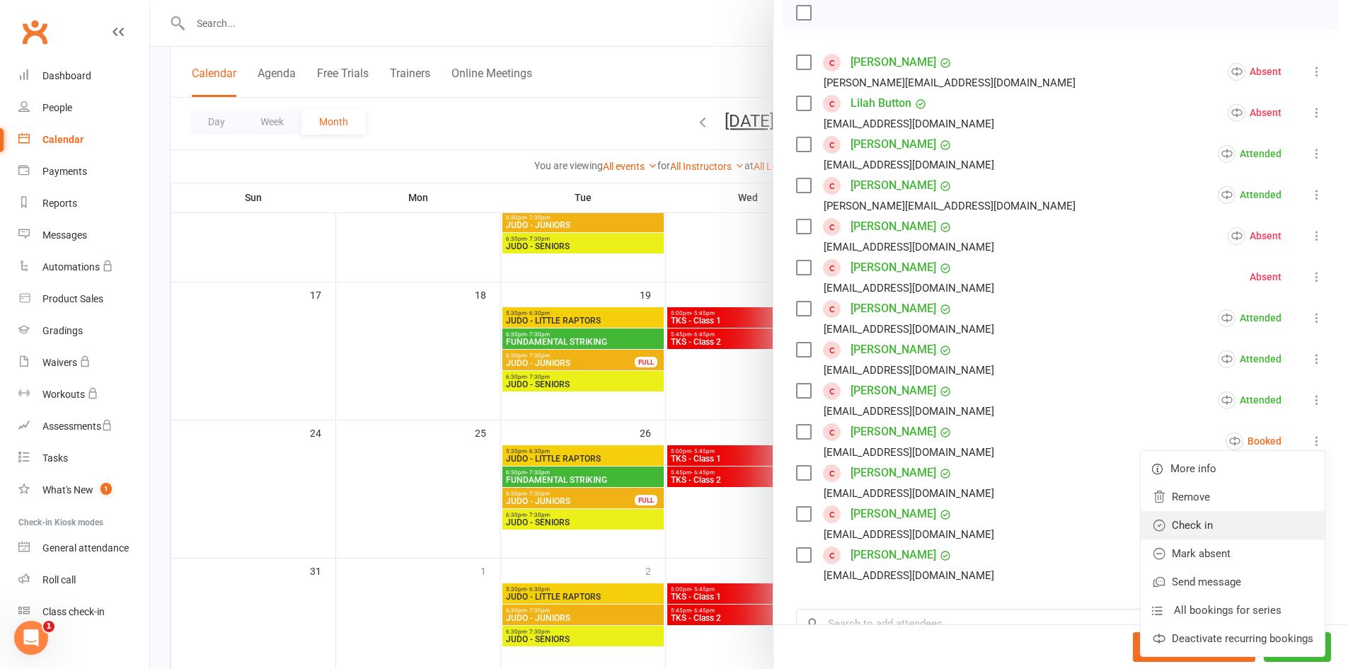
click at [1250, 516] on link "Check in" at bounding box center [1233, 525] width 184 height 28
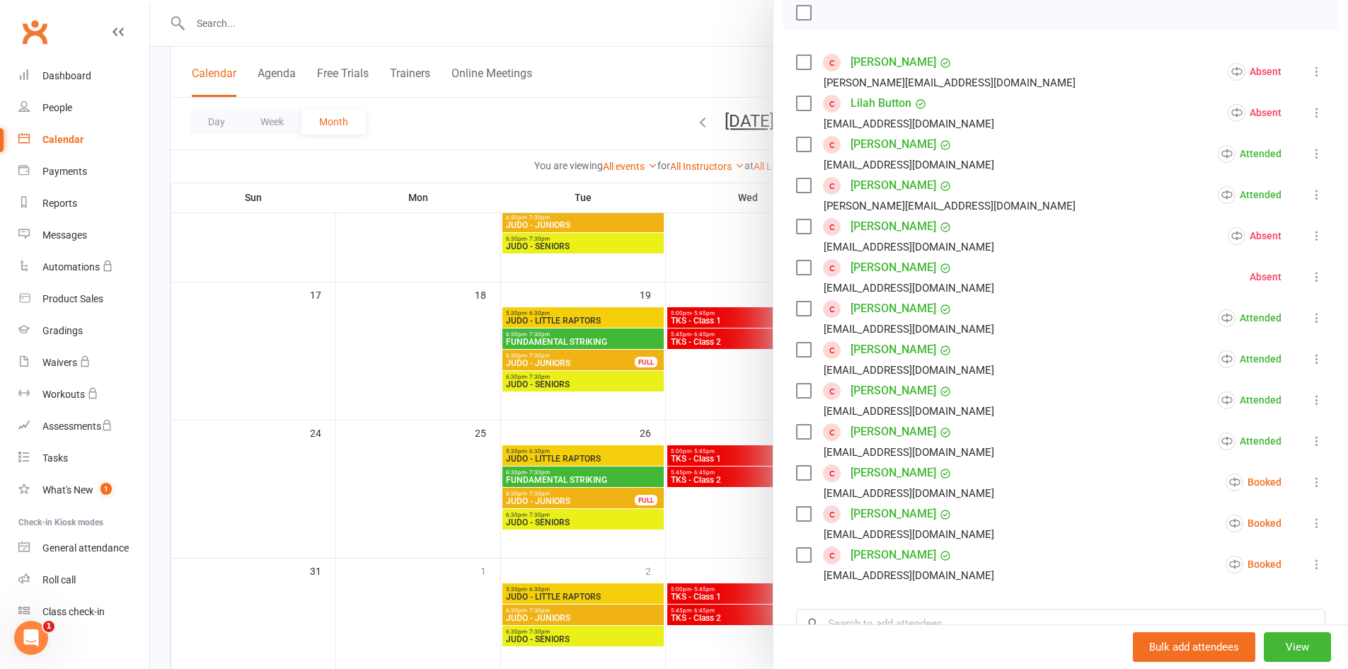
click at [1310, 481] on icon at bounding box center [1317, 482] width 14 height 14
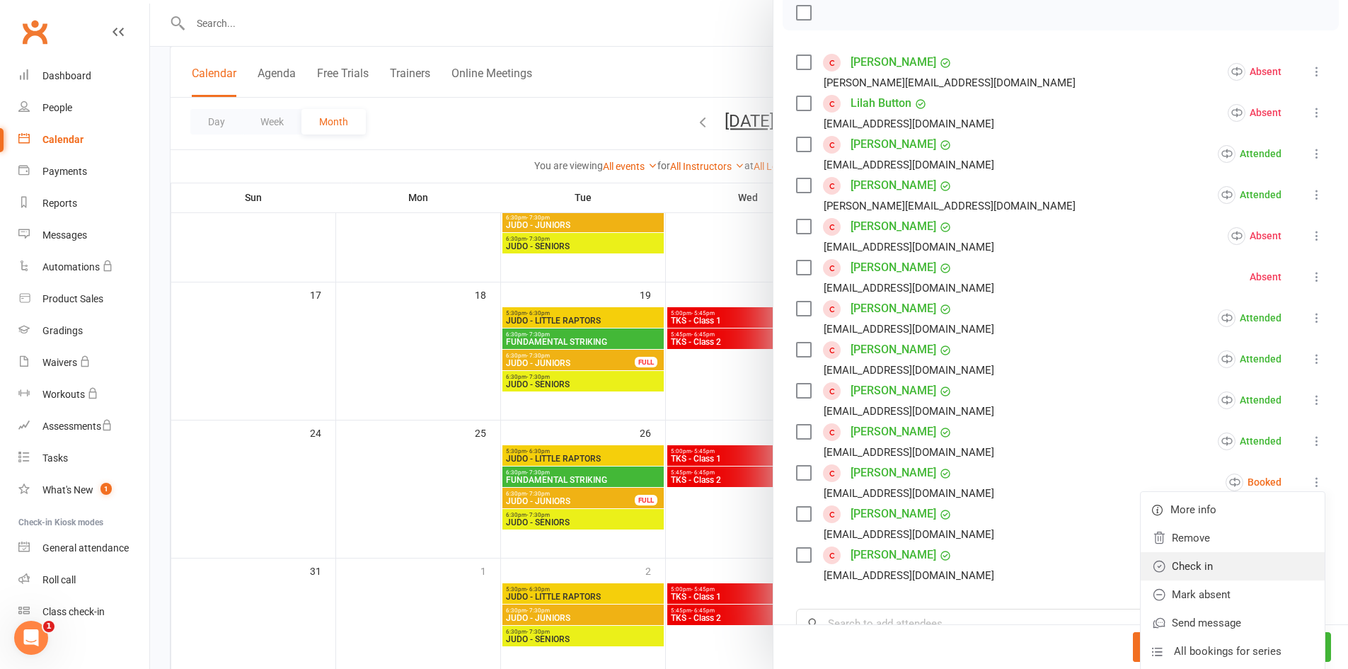
click at [1241, 563] on link "Check in" at bounding box center [1233, 566] width 184 height 28
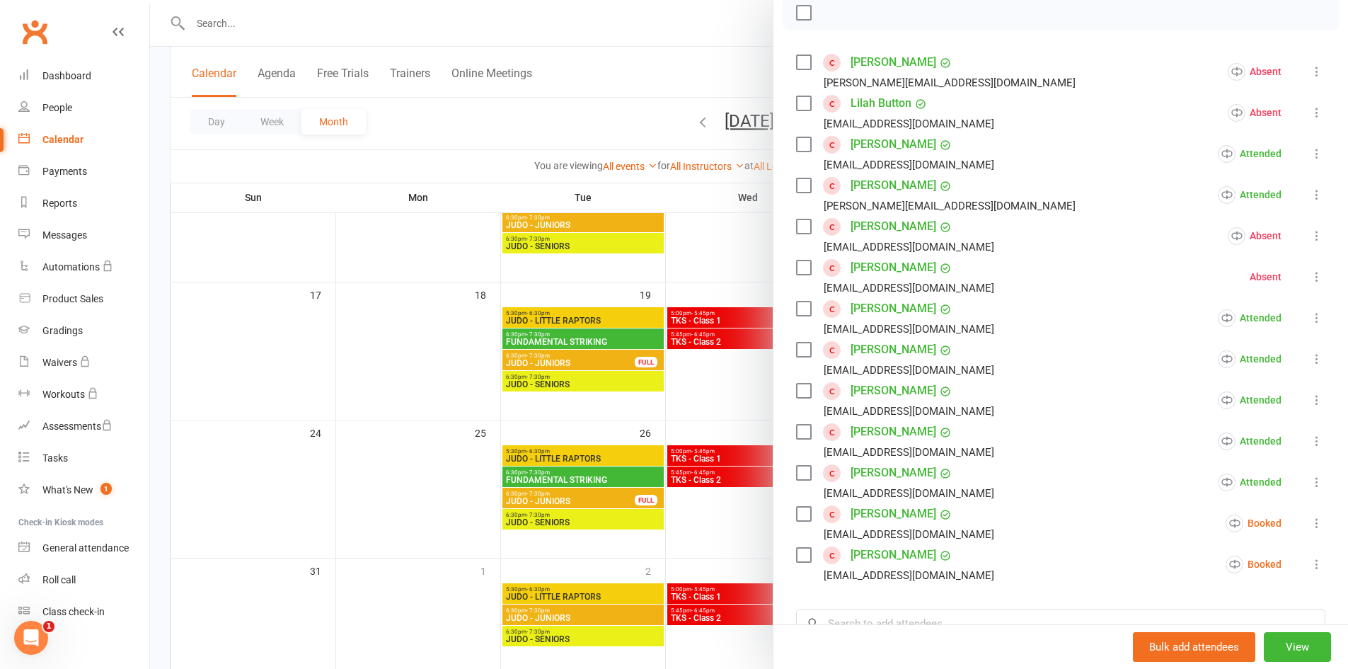
click at [1310, 523] on icon at bounding box center [1317, 523] width 14 height 14
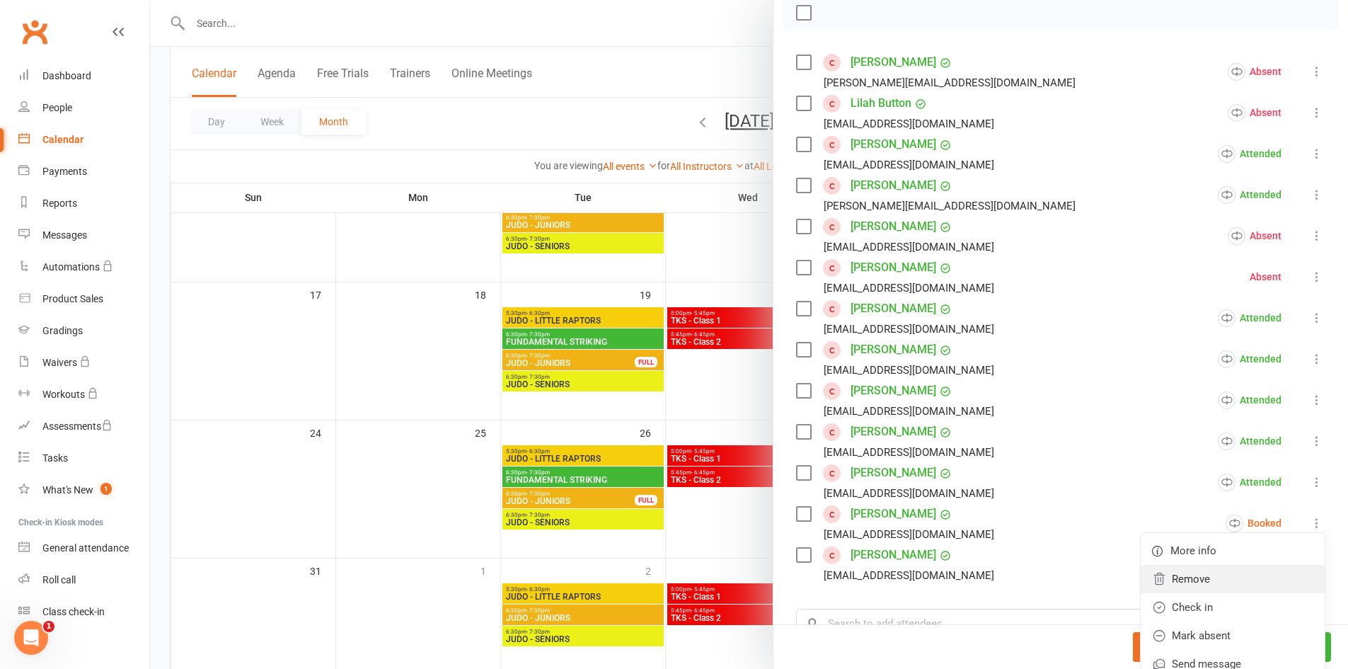
click at [1263, 591] on link "Remove" at bounding box center [1233, 579] width 184 height 28
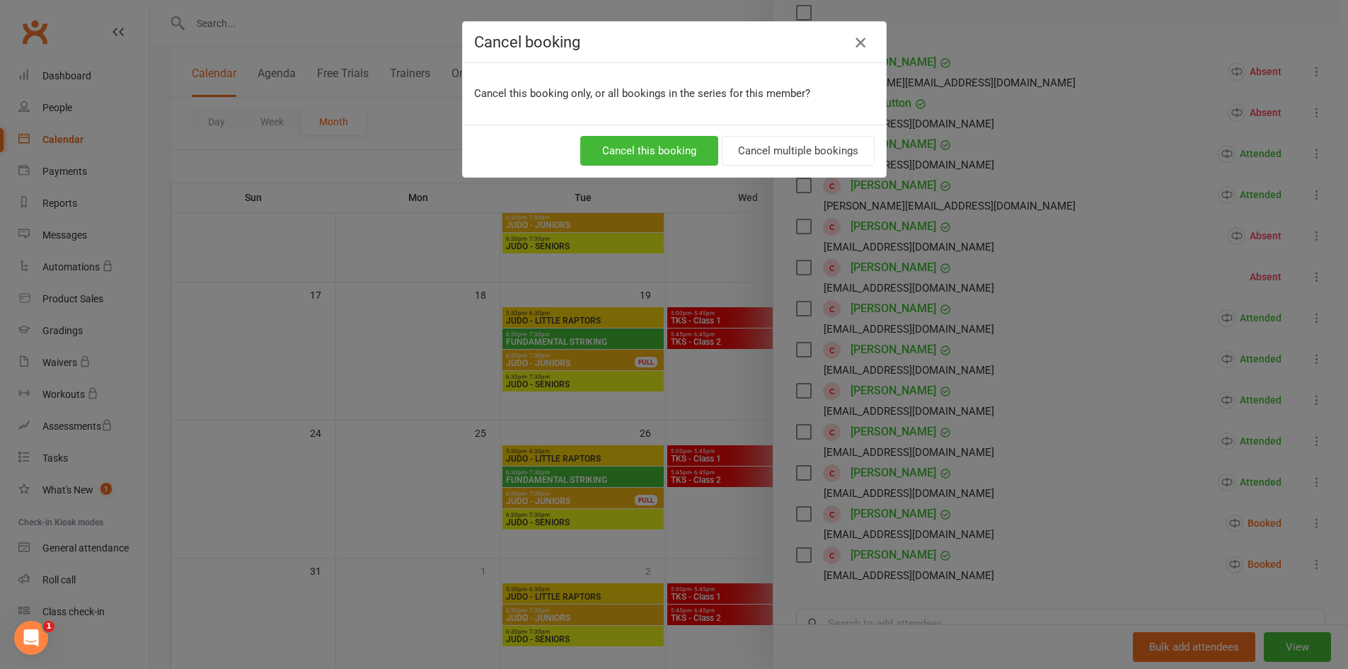
click at [859, 42] on icon "button" at bounding box center [860, 42] width 17 height 17
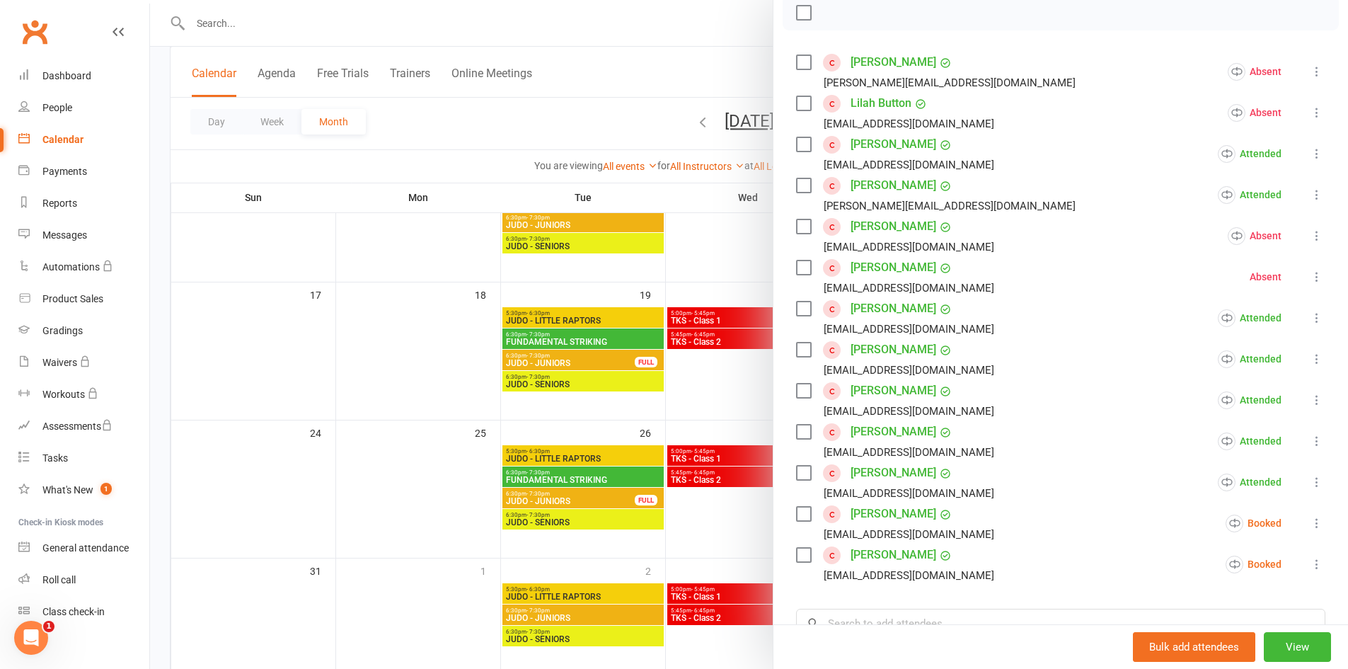
click at [1310, 521] on icon at bounding box center [1317, 523] width 14 height 14
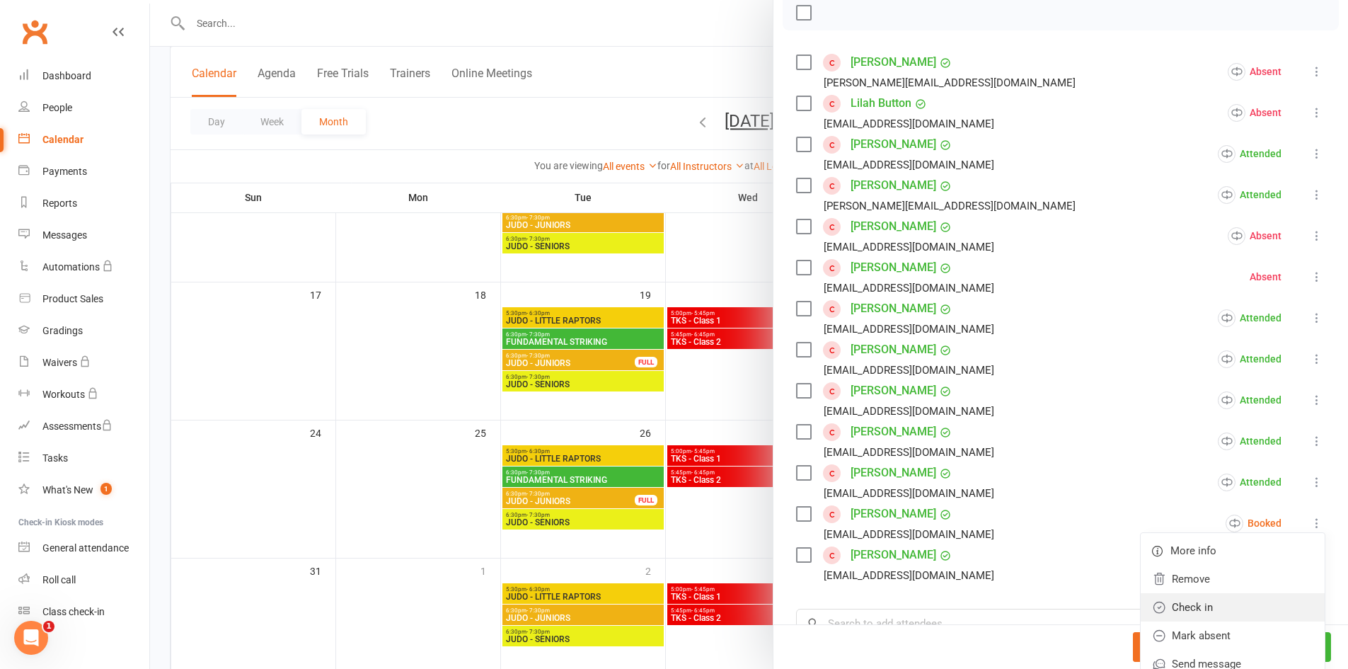
click at [1227, 604] on link "Check in" at bounding box center [1233, 607] width 184 height 28
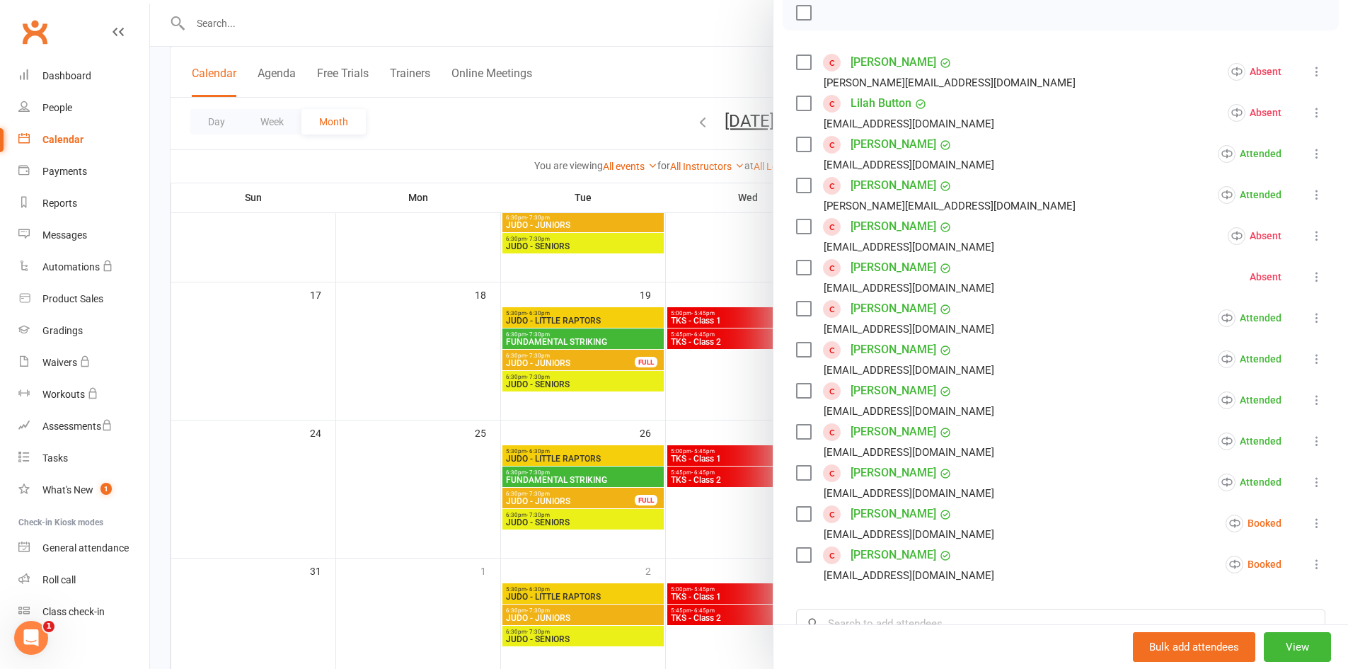
click at [1289, 576] on li "[PERSON_NAME] [EMAIL_ADDRESS][DOMAIN_NAME] Booked More info Remove Check in Mar…" at bounding box center [1060, 564] width 529 height 41
click at [1310, 568] on icon at bounding box center [1317, 564] width 14 height 14
click at [1258, 635] on link "Check in" at bounding box center [1233, 648] width 184 height 28
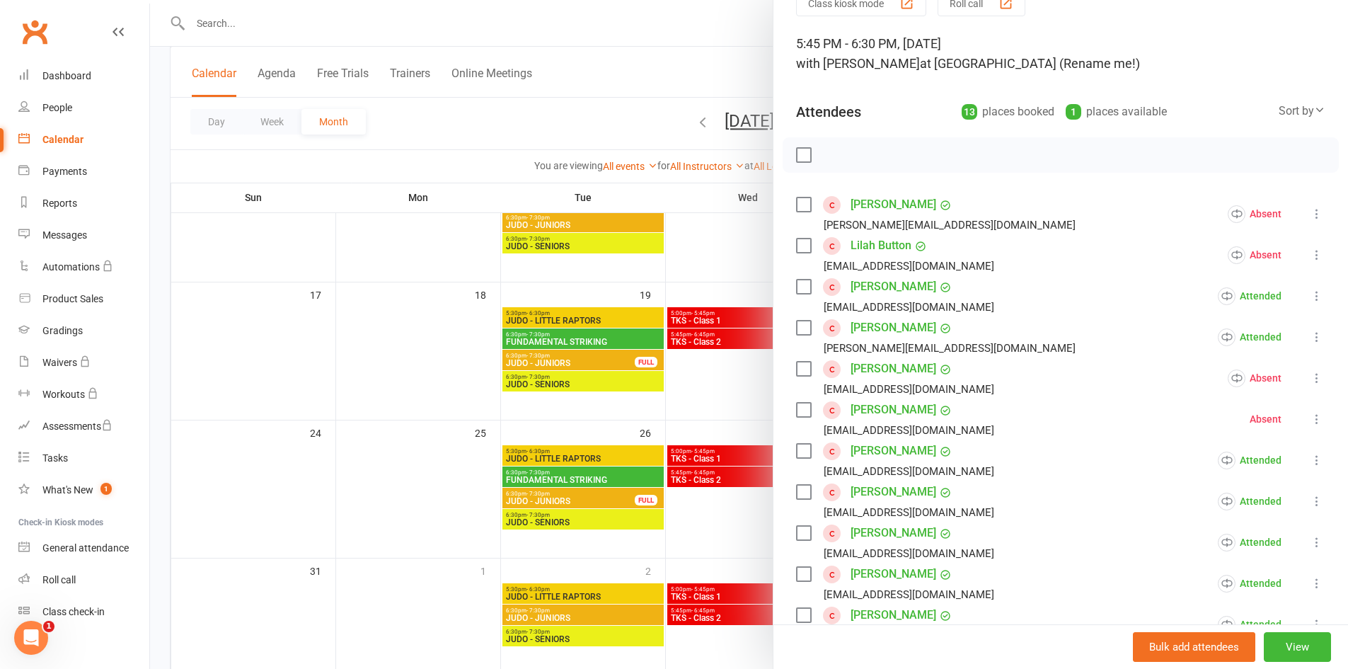
scroll to position [68, 0]
click at [718, 532] on div at bounding box center [749, 334] width 1198 height 669
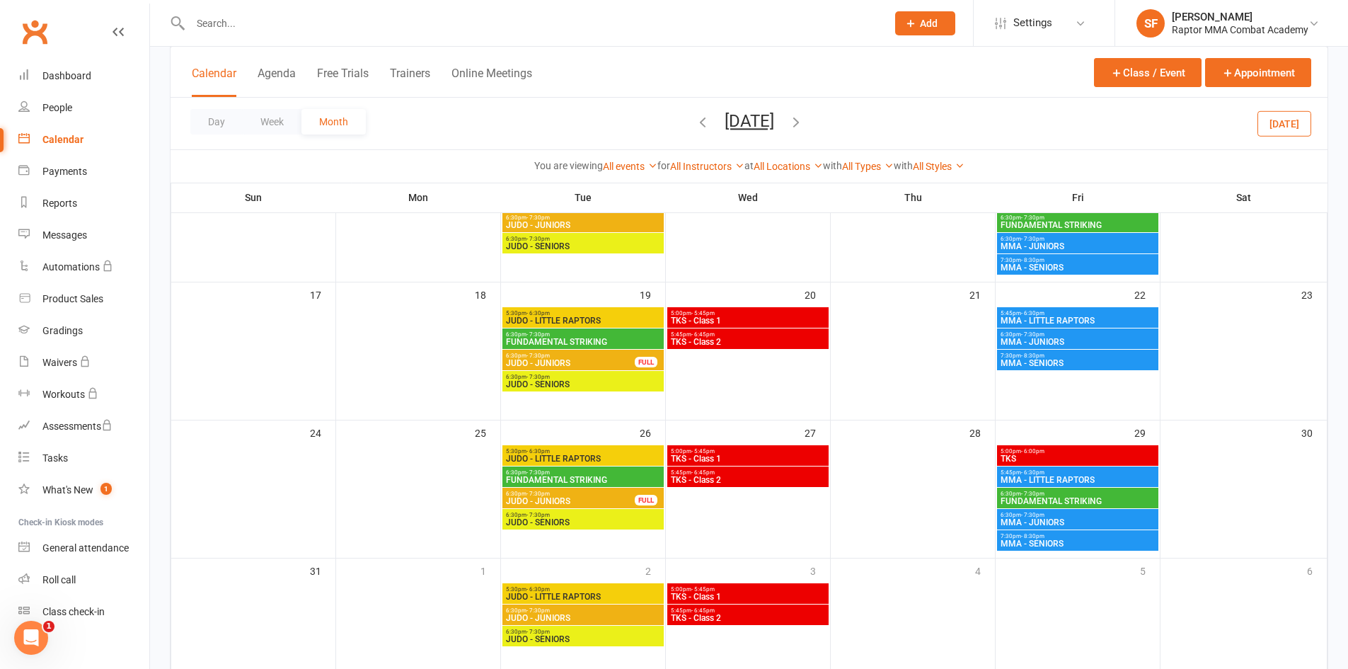
click at [1090, 493] on span "6:30pm - 7:30pm" at bounding box center [1078, 493] width 156 height 6
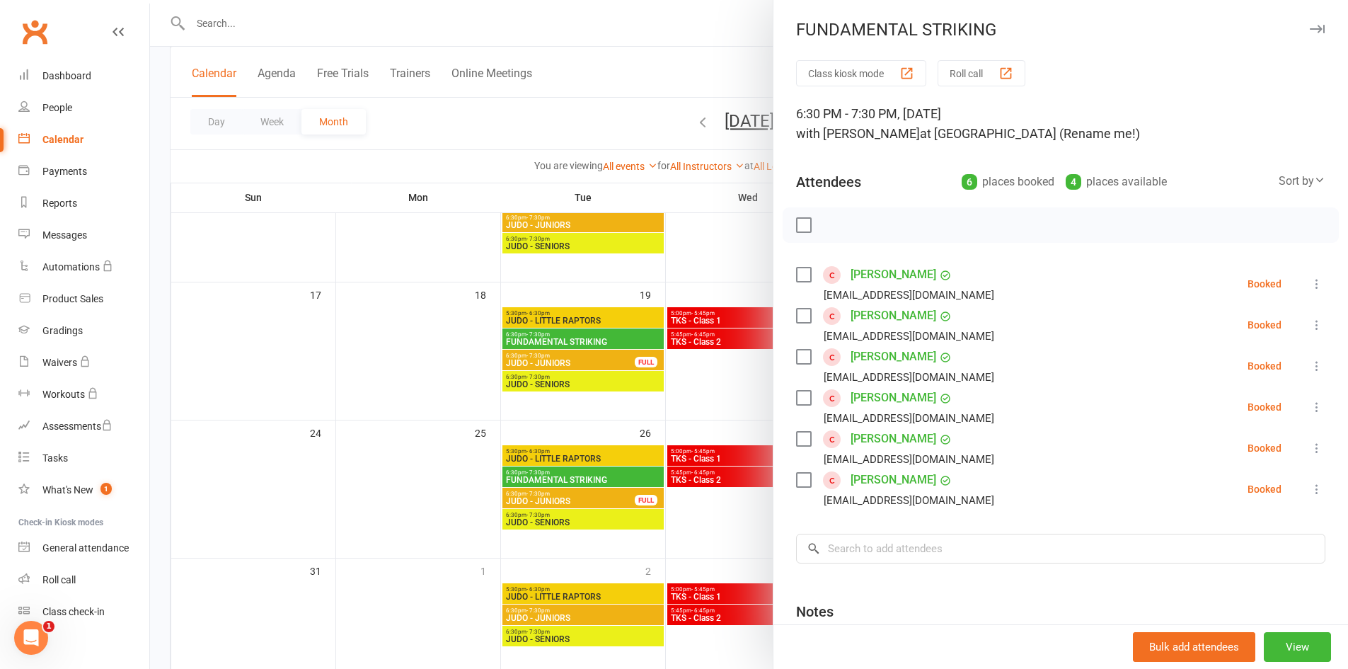
click at [1310, 287] on icon at bounding box center [1317, 284] width 14 height 14
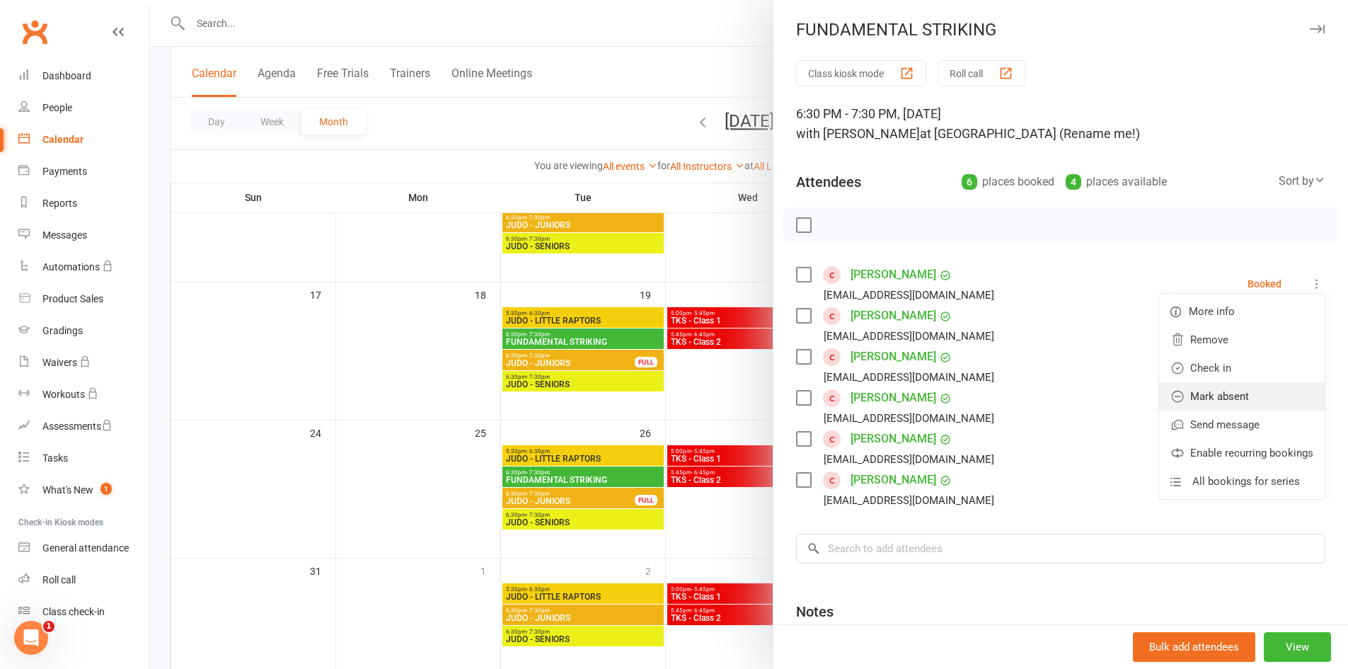
click at [1244, 397] on link "Mark absent" at bounding box center [1242, 396] width 166 height 28
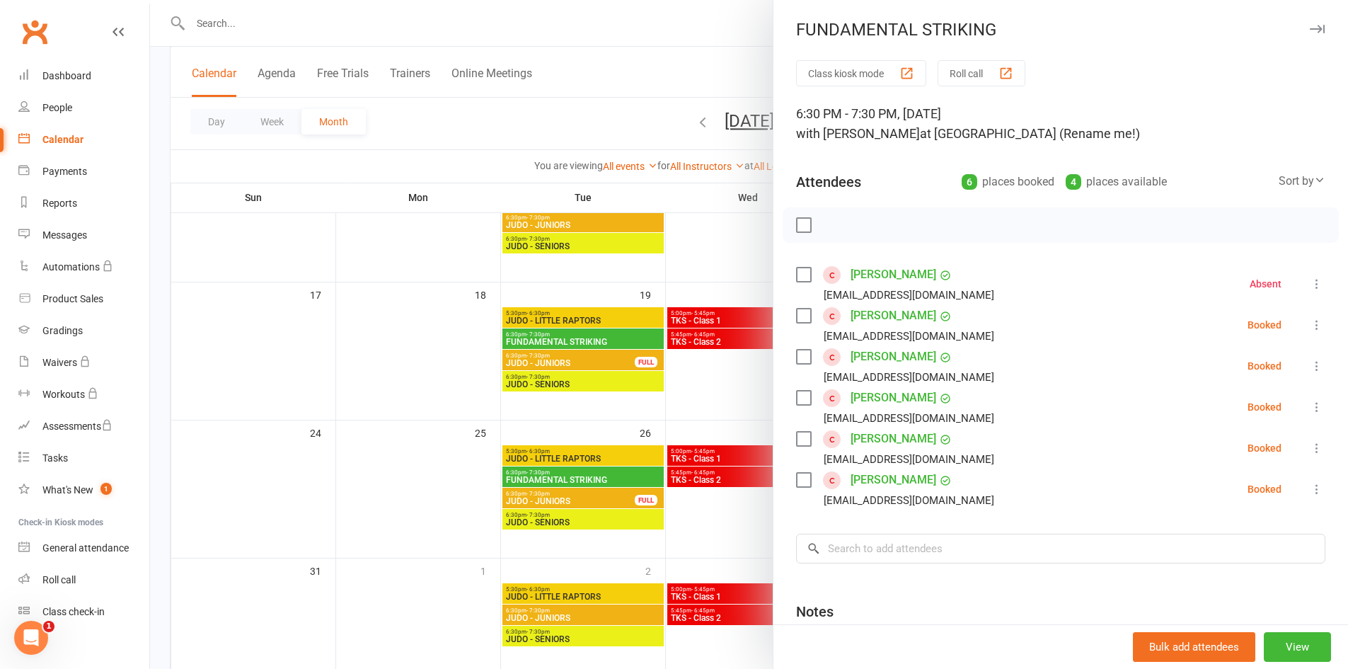
click at [1309, 332] on button at bounding box center [1317, 324] width 17 height 17
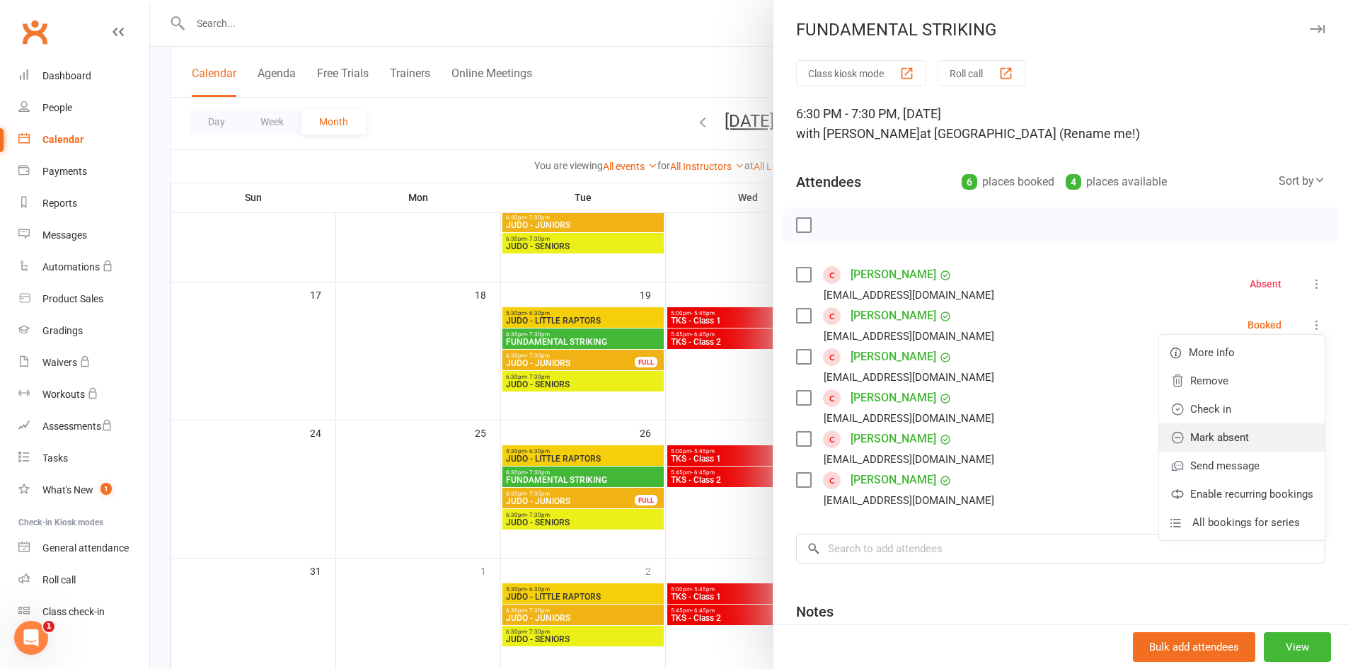
click at [1275, 436] on link "Mark absent" at bounding box center [1242, 437] width 166 height 28
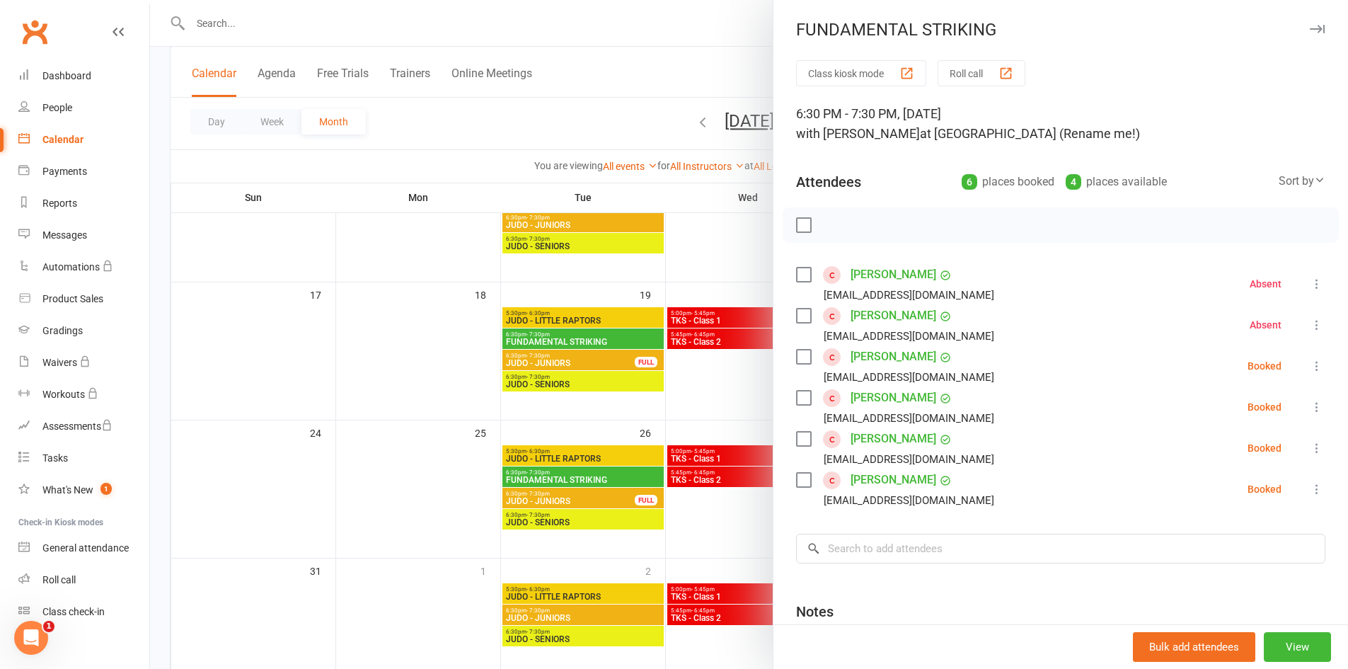
click at [1310, 360] on icon at bounding box center [1317, 366] width 14 height 14
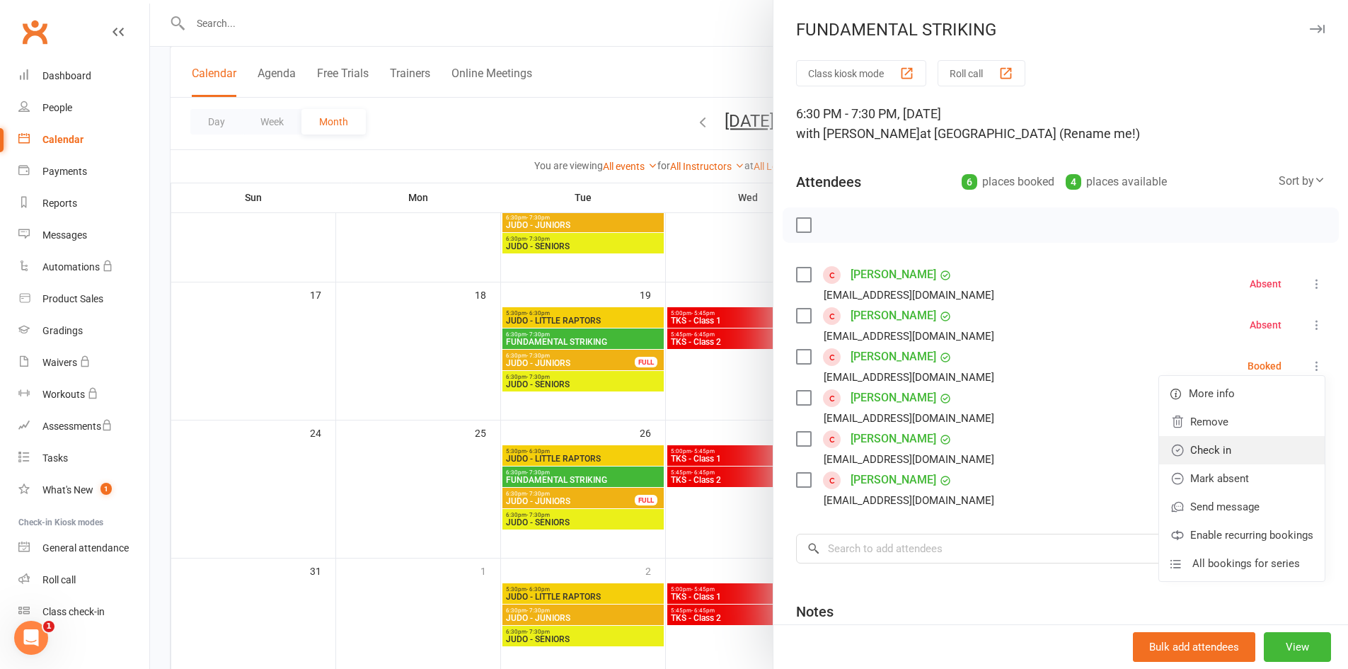
click at [1253, 443] on link "Check in" at bounding box center [1242, 450] width 166 height 28
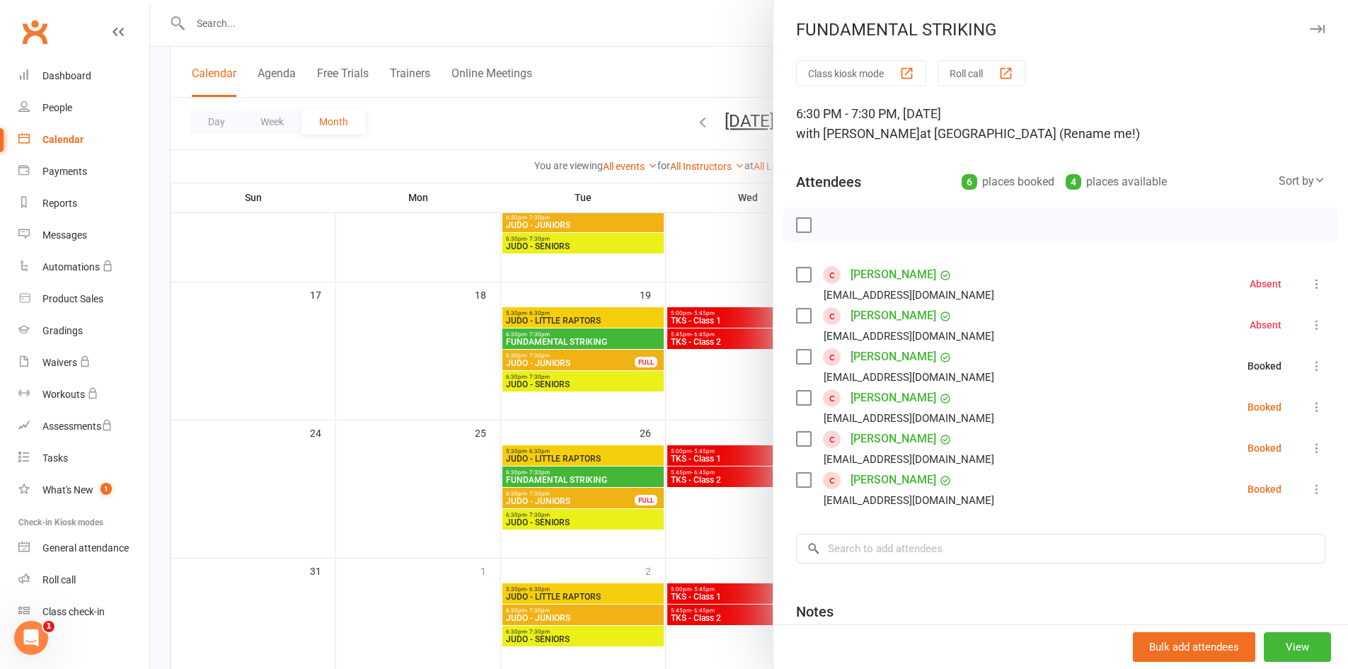
click at [1310, 413] on icon at bounding box center [1317, 407] width 14 height 14
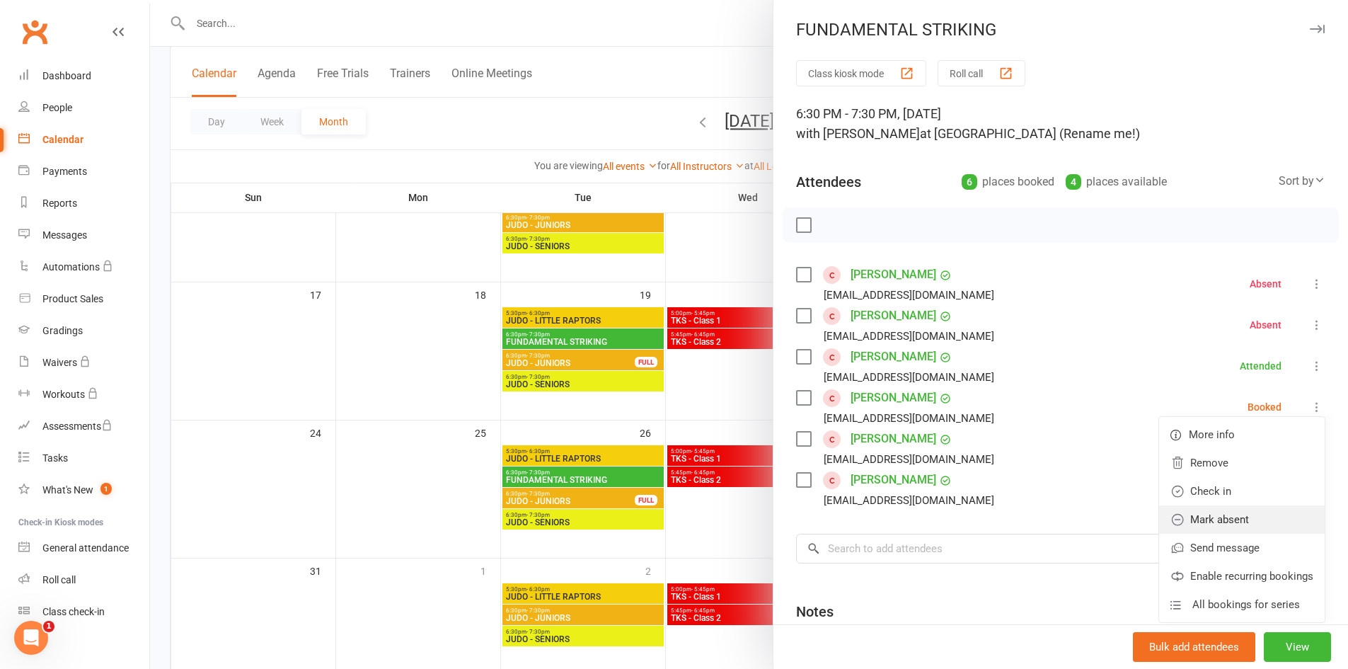
click at [1272, 510] on link "Mark absent" at bounding box center [1242, 519] width 166 height 28
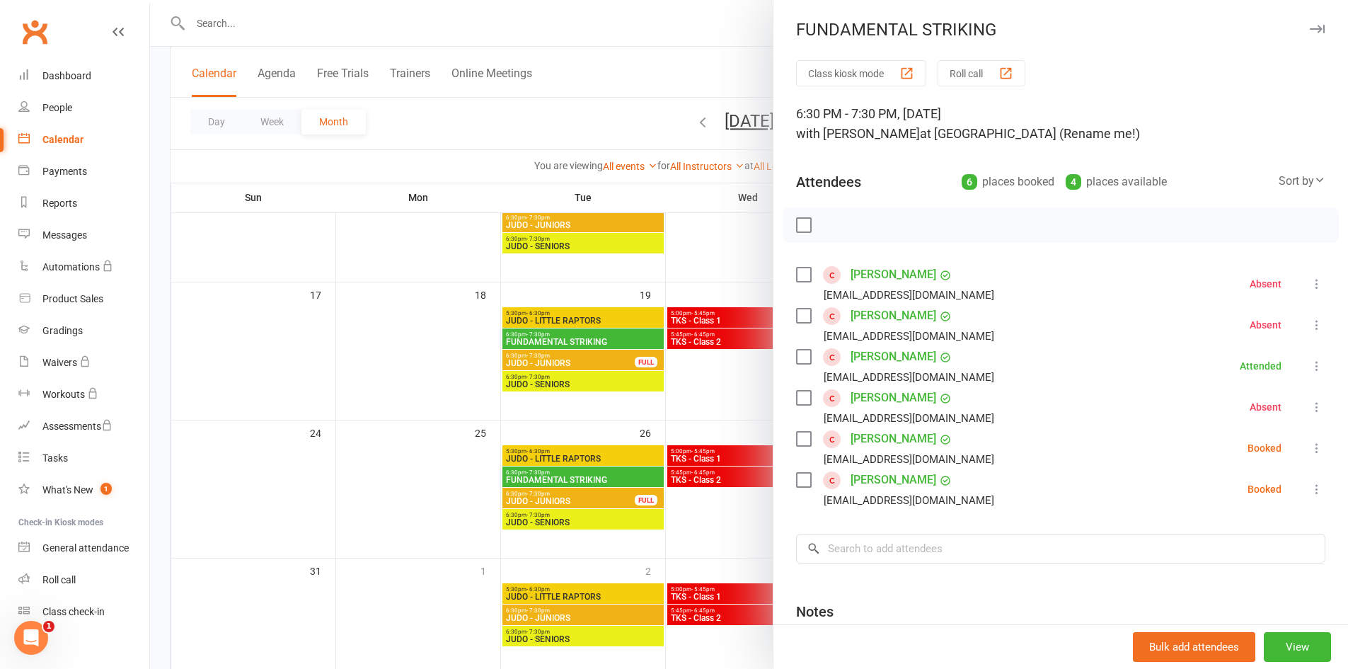
click at [1307, 450] on div "Class kiosk mode Roll call 6:30 PM - 7:30 PM, [DATE] with [PERSON_NAME] at [GEO…" at bounding box center [1061, 412] width 575 height 704
click at [1310, 447] on icon at bounding box center [1317, 448] width 14 height 14
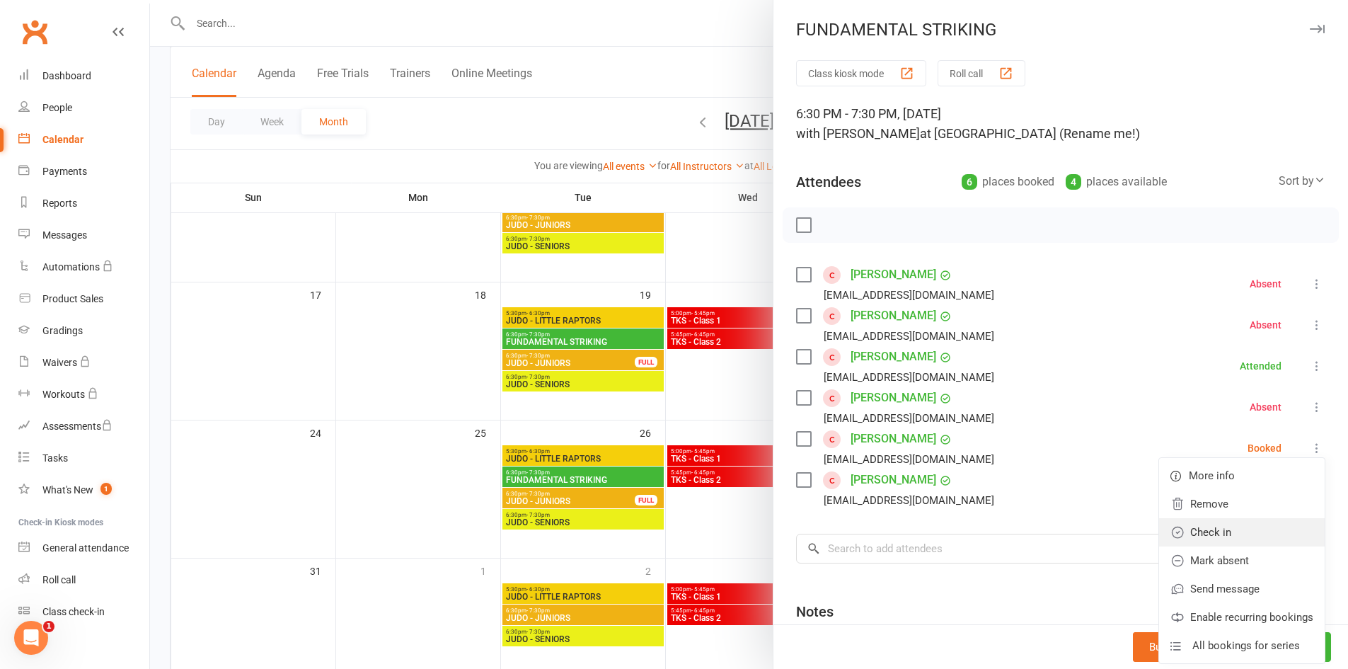
click at [1286, 532] on link "Check in" at bounding box center [1242, 532] width 166 height 28
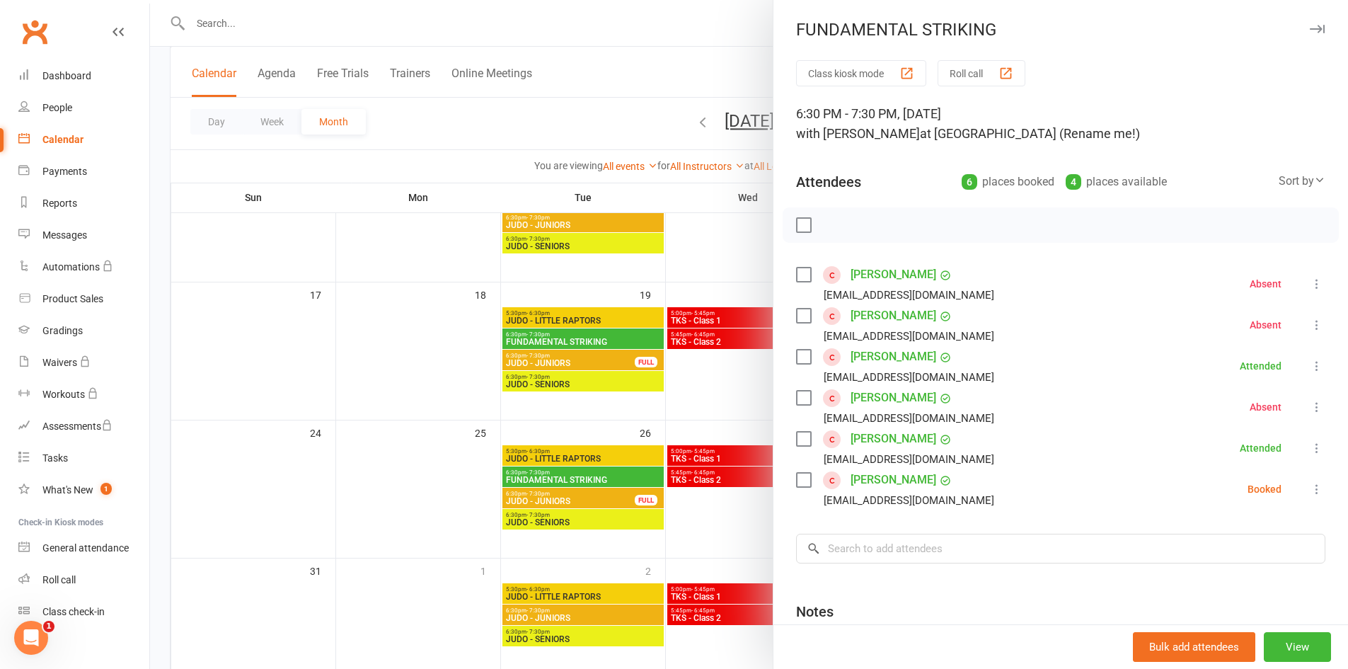
click at [1310, 493] on icon at bounding box center [1317, 489] width 14 height 14
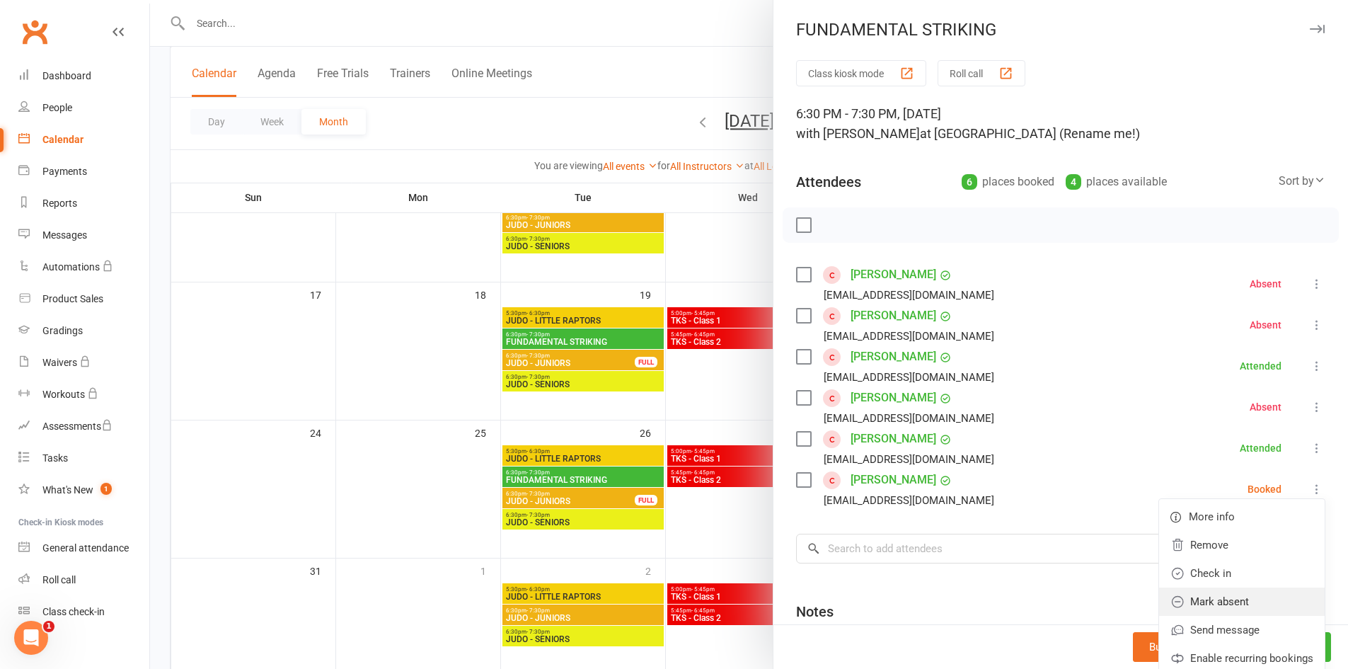
click at [1247, 596] on link "Mark absent" at bounding box center [1242, 601] width 166 height 28
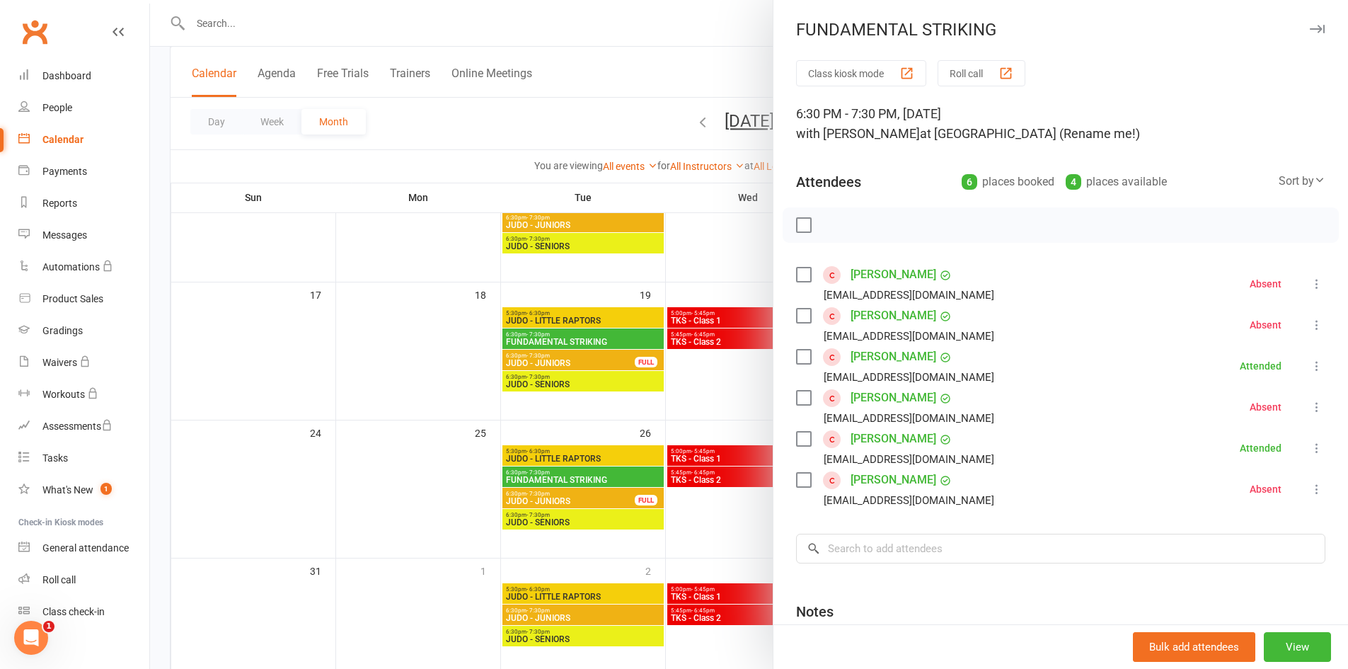
drag, startPoint x: 685, startPoint y: 512, endPoint x: 730, endPoint y: 522, distance: 45.5
click at [686, 513] on div at bounding box center [749, 334] width 1198 height 669
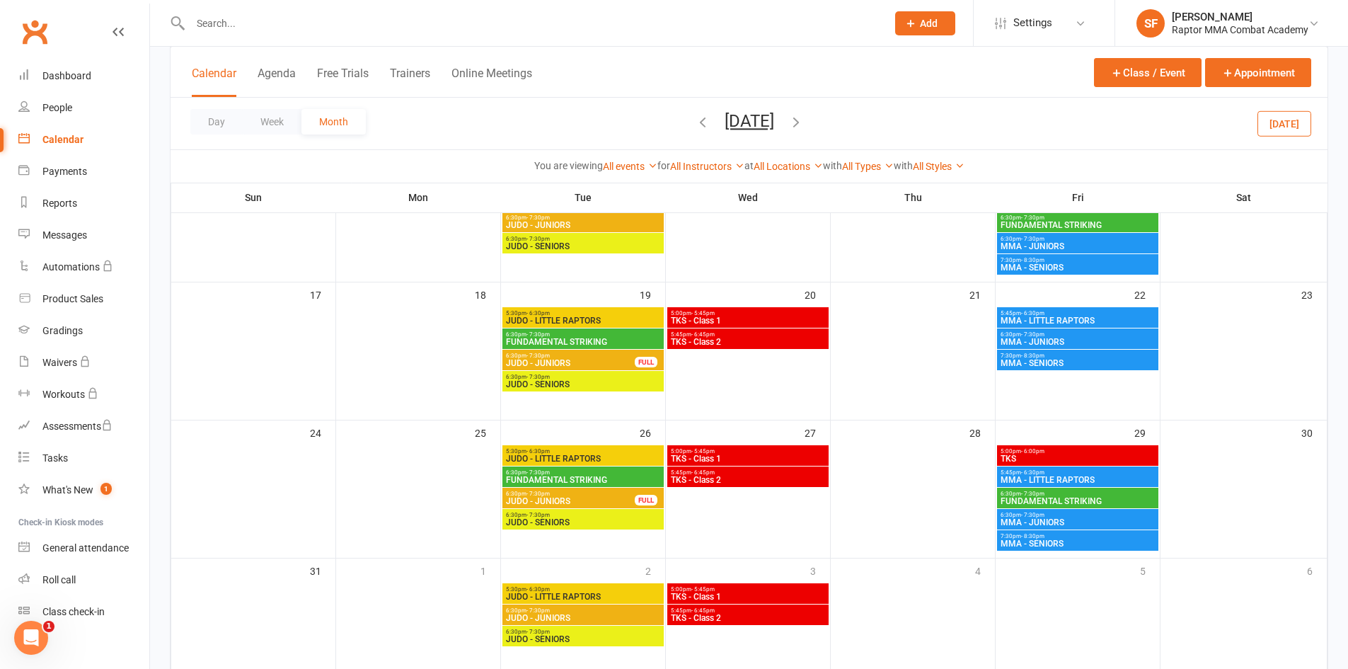
click at [1088, 517] on span "6:30pm - 7:30pm" at bounding box center [1078, 515] width 156 height 6
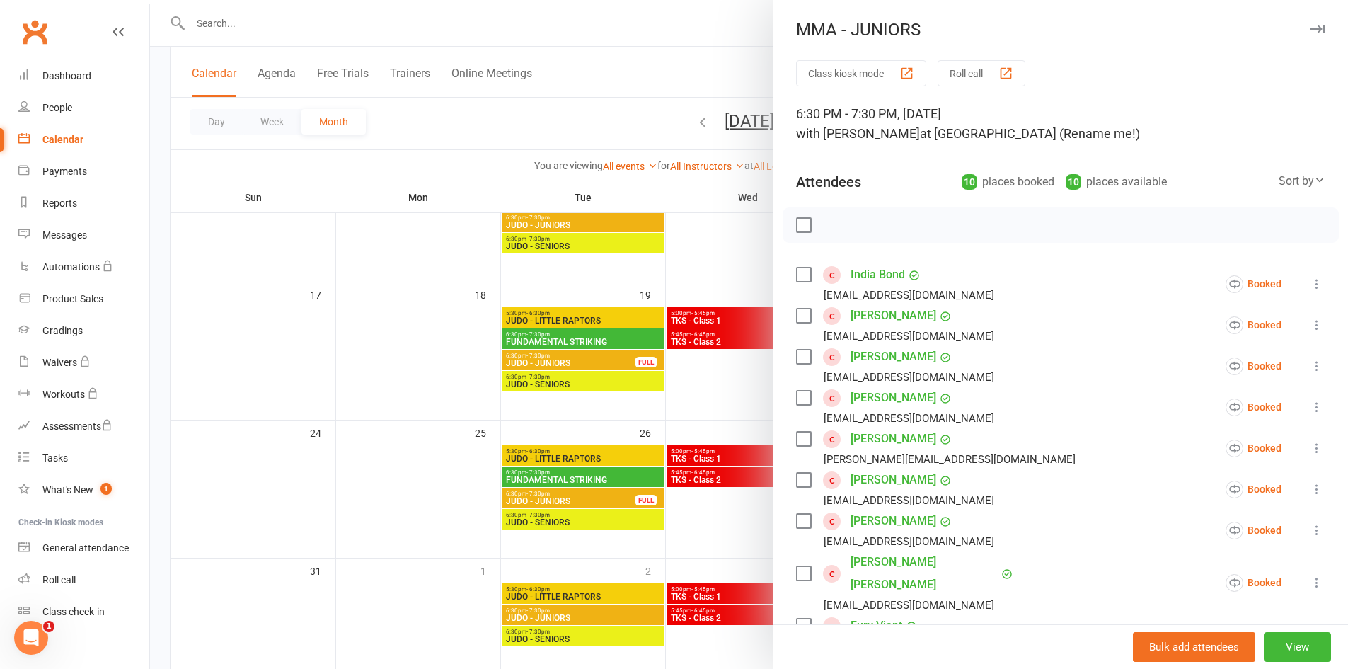
click at [1310, 286] on icon at bounding box center [1317, 284] width 14 height 14
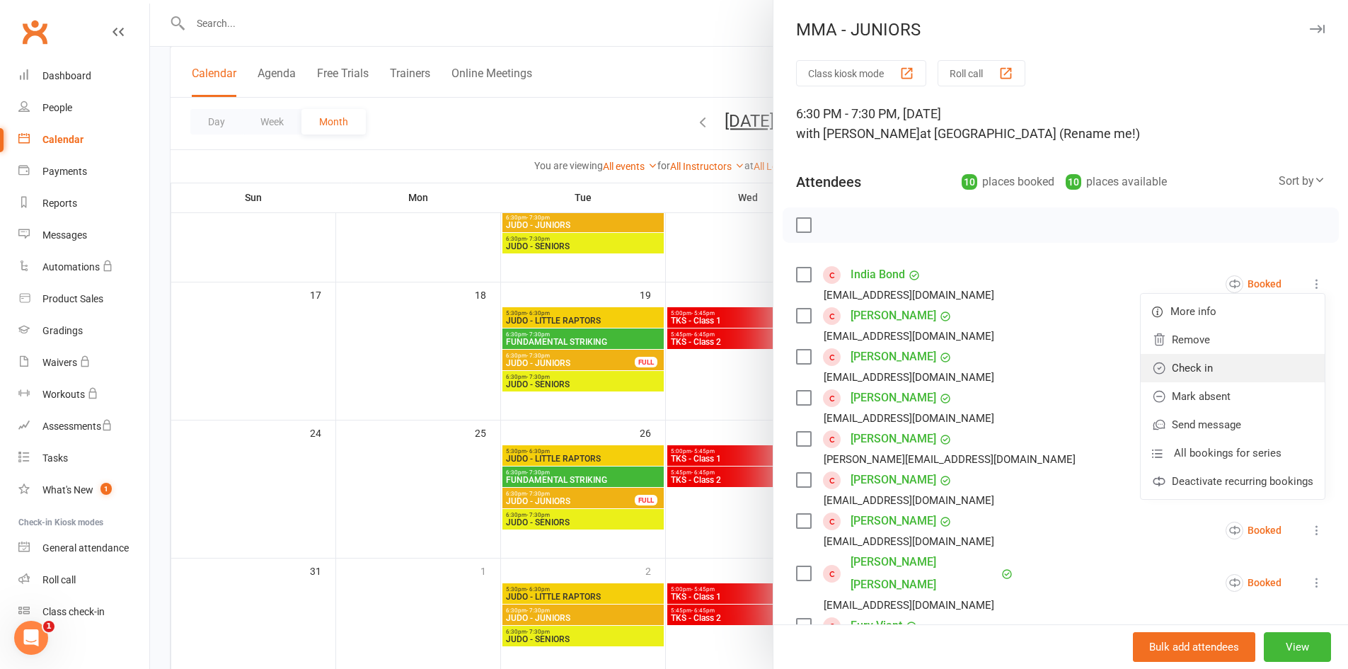
click at [1245, 369] on link "Check in" at bounding box center [1233, 368] width 184 height 28
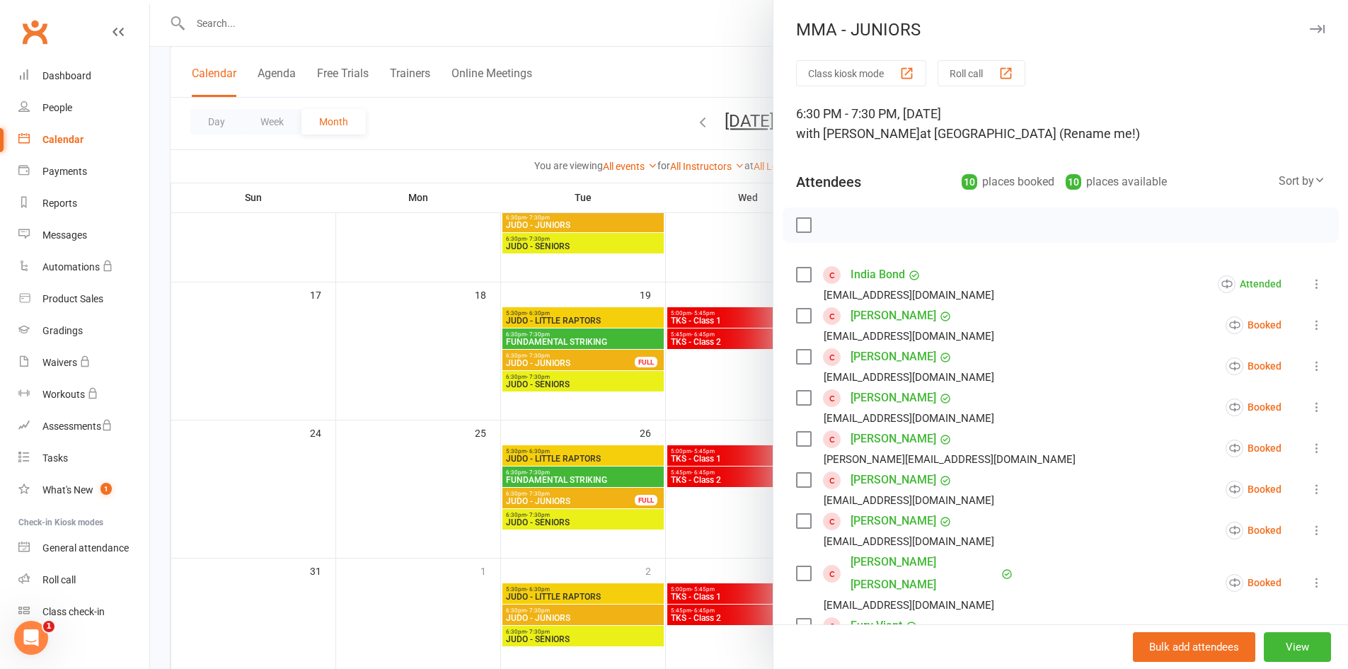
click at [1310, 323] on icon at bounding box center [1317, 325] width 14 height 14
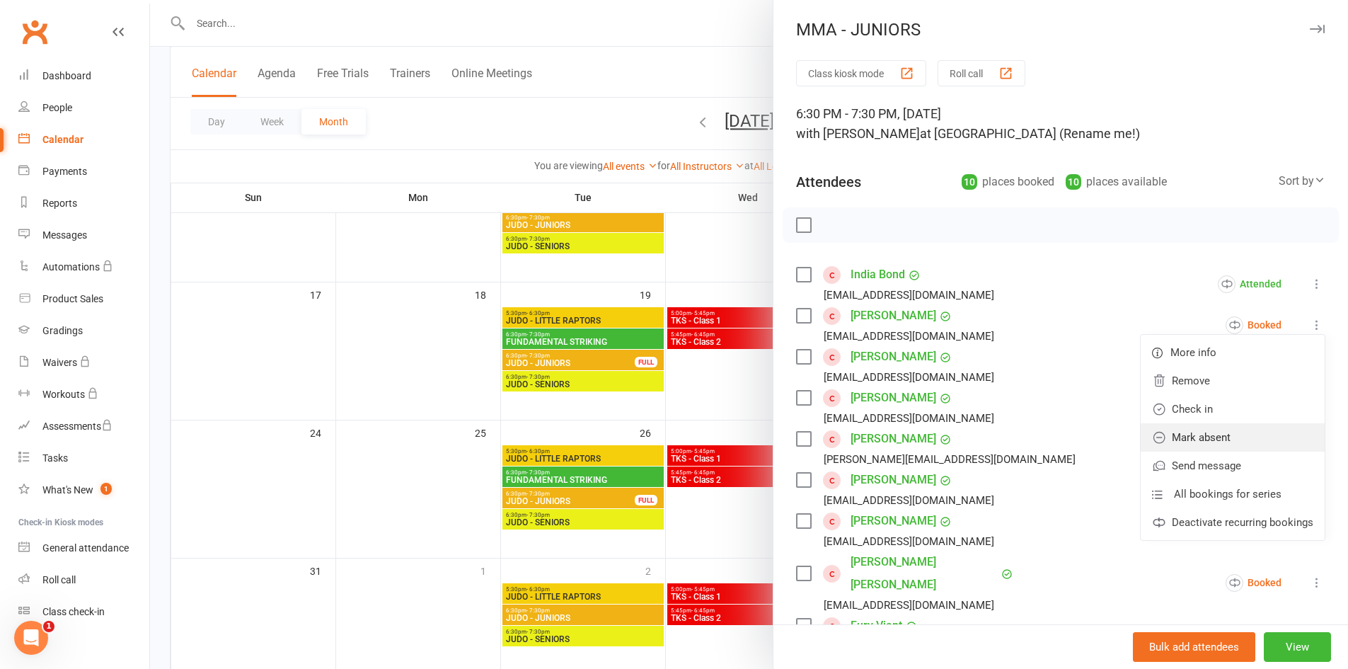
click at [1263, 440] on link "Mark absent" at bounding box center [1233, 437] width 184 height 28
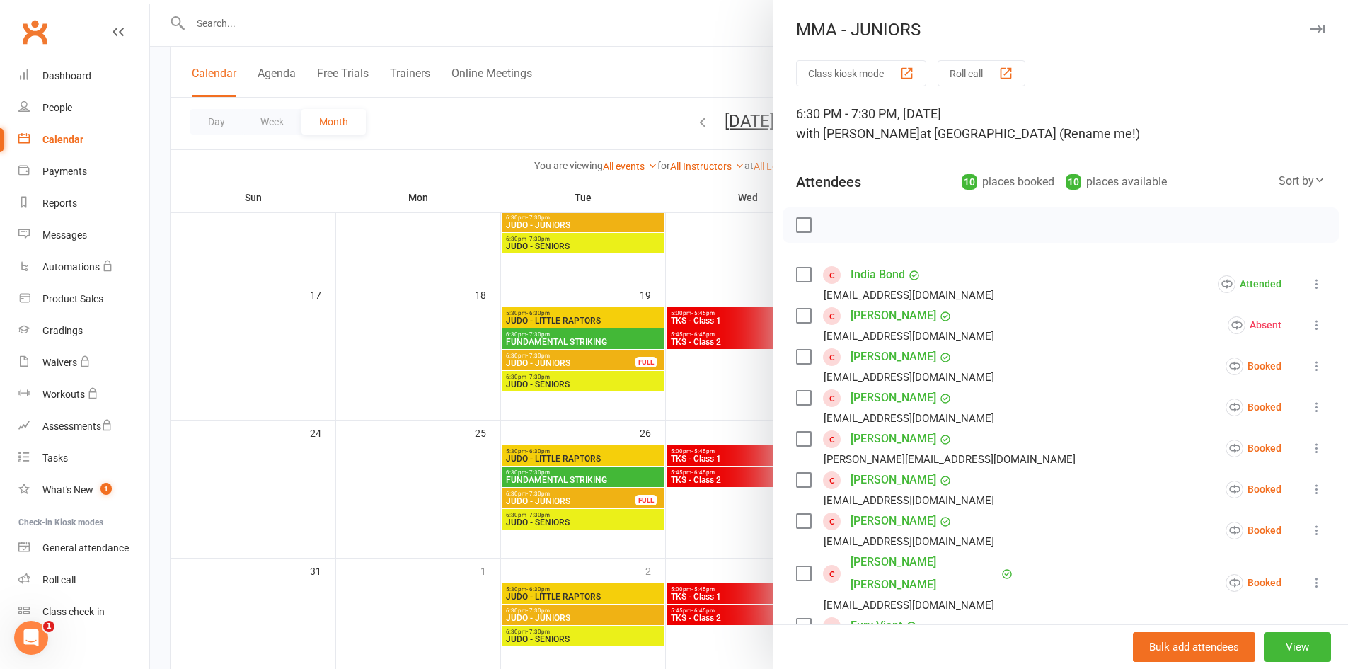
click at [1310, 372] on icon at bounding box center [1317, 366] width 14 height 14
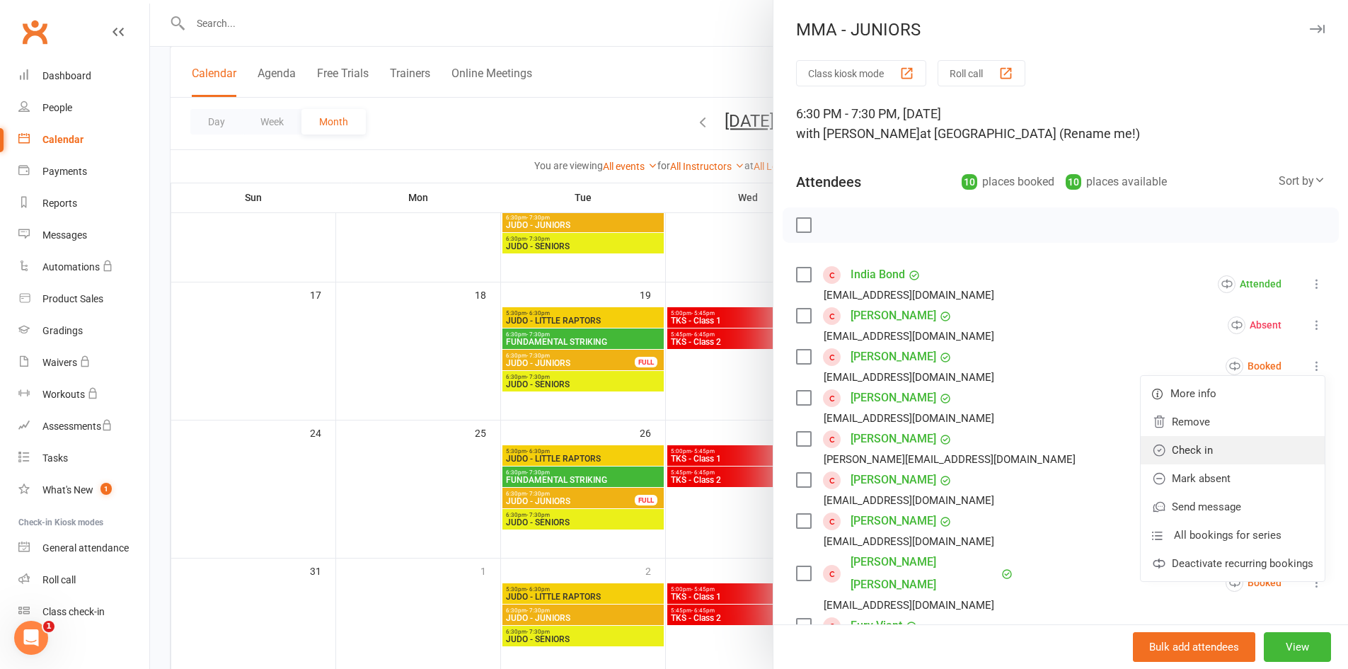
click at [1278, 446] on link "Check in" at bounding box center [1233, 450] width 184 height 28
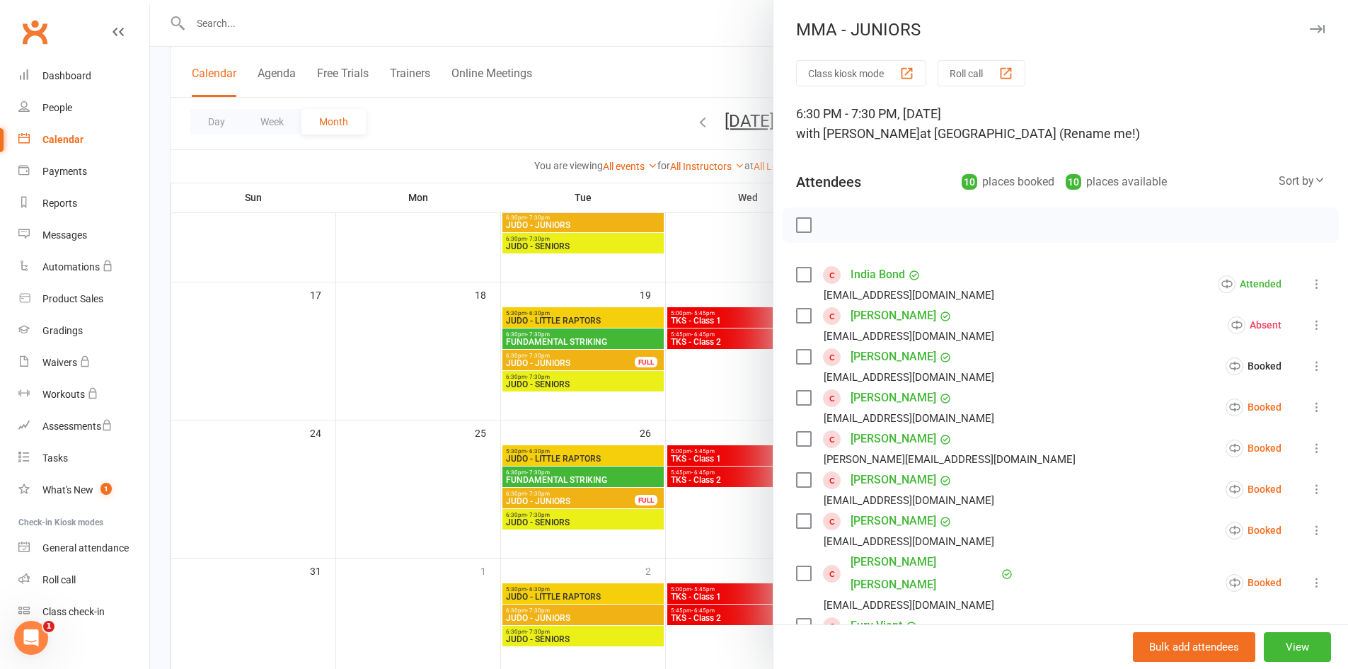
click at [1310, 412] on icon at bounding box center [1317, 407] width 14 height 14
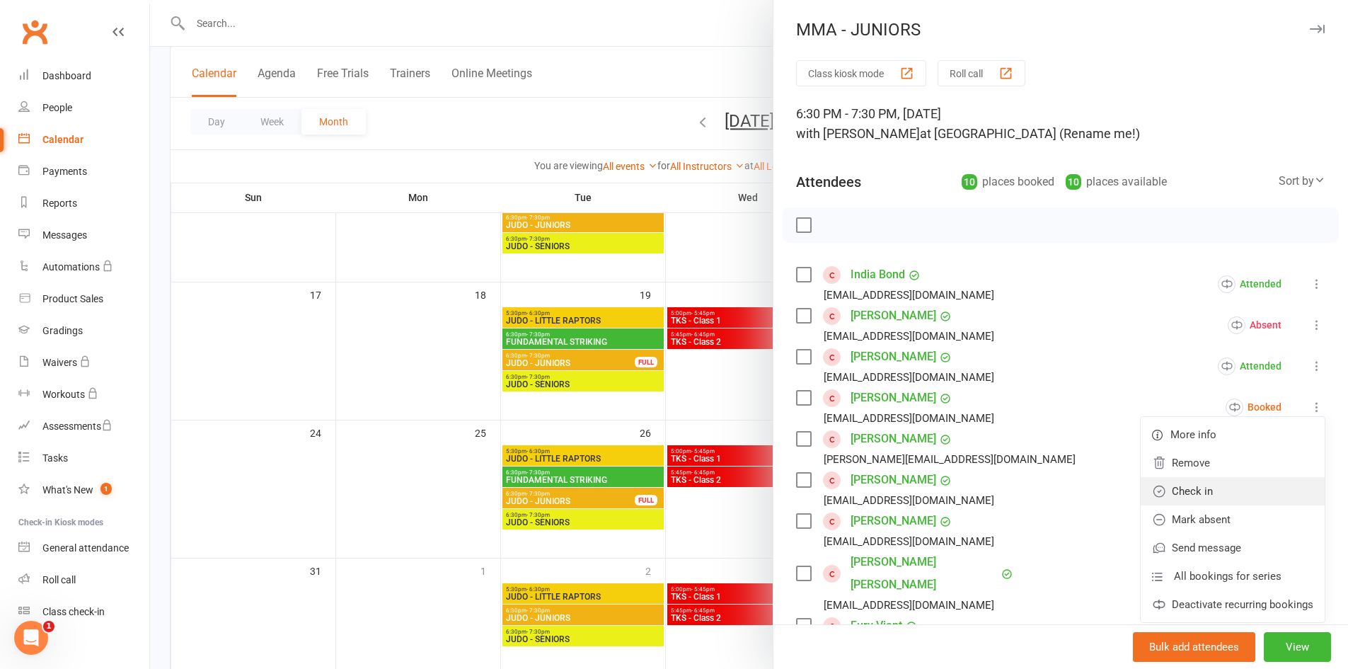
click at [1264, 493] on link "Check in" at bounding box center [1233, 491] width 184 height 28
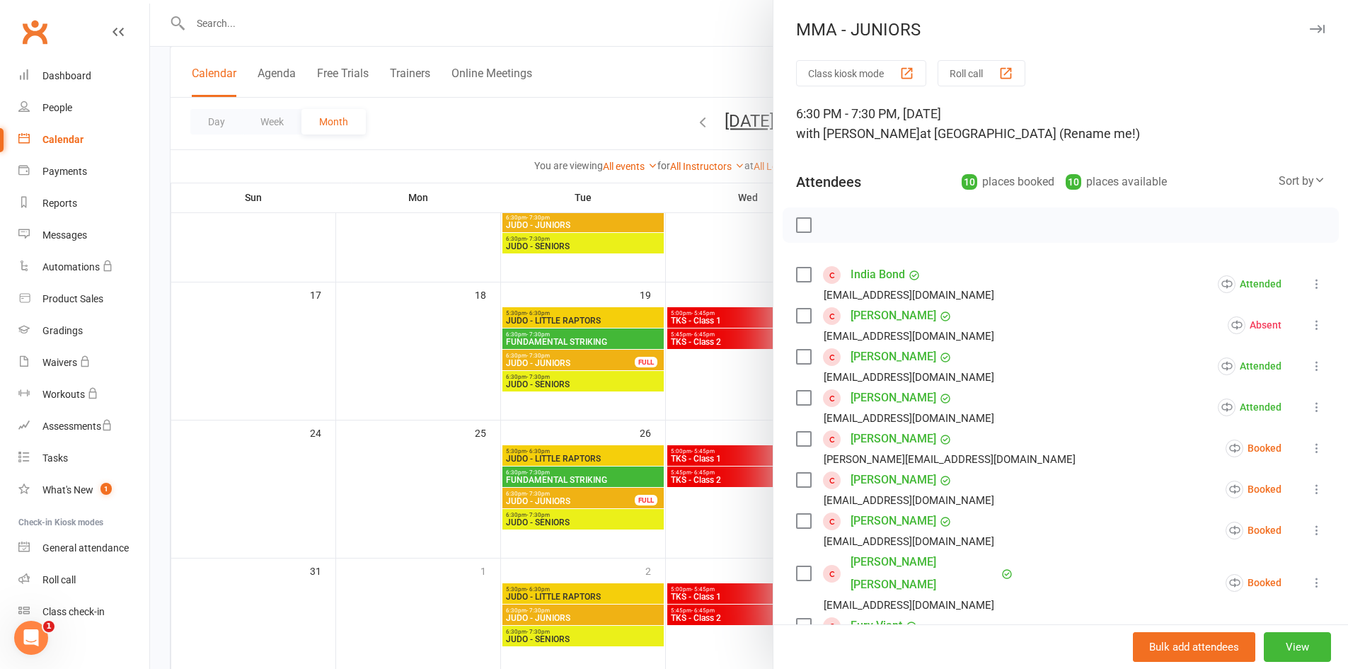
click at [1309, 450] on button at bounding box center [1317, 448] width 17 height 17
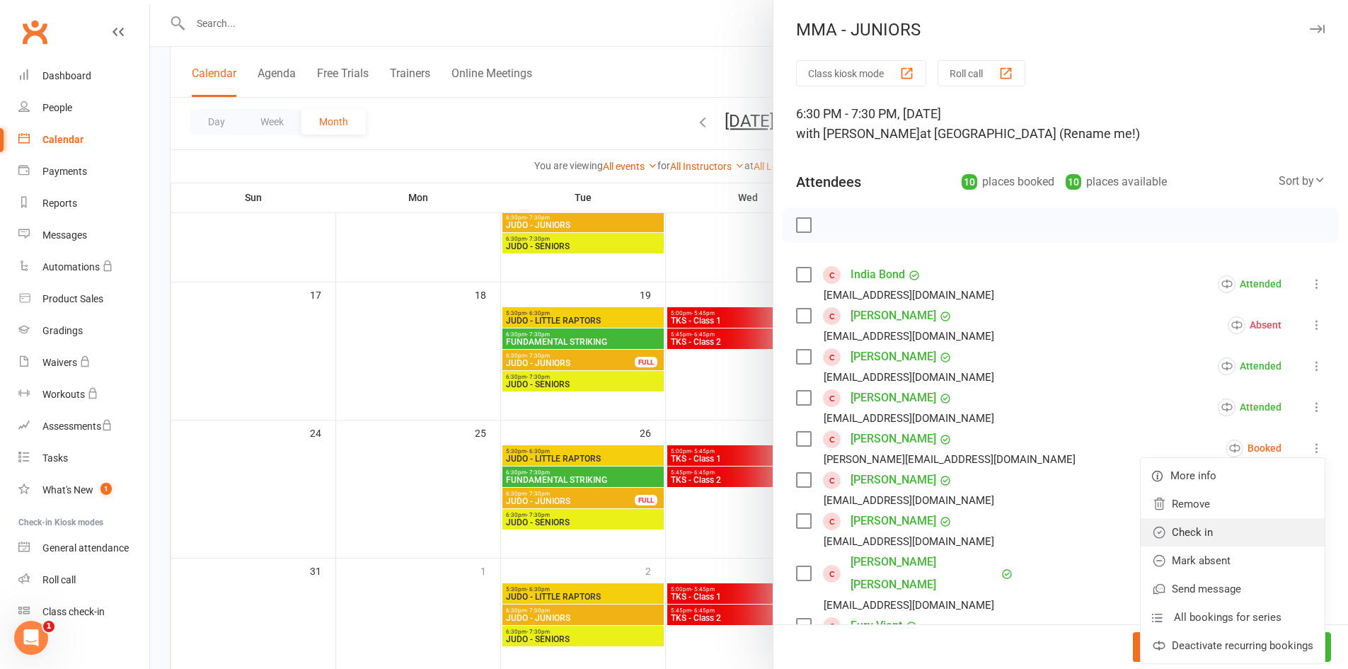
click at [1265, 524] on link "Check in" at bounding box center [1233, 532] width 184 height 28
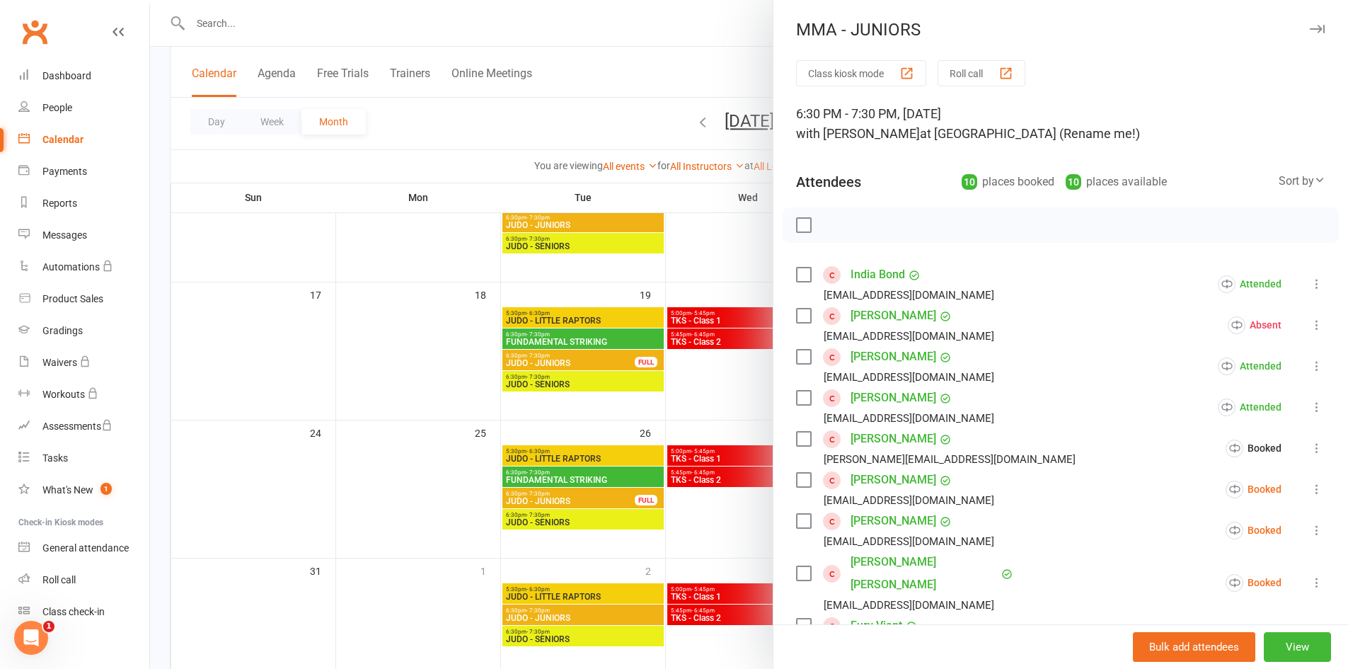
click at [1310, 490] on icon at bounding box center [1317, 489] width 14 height 14
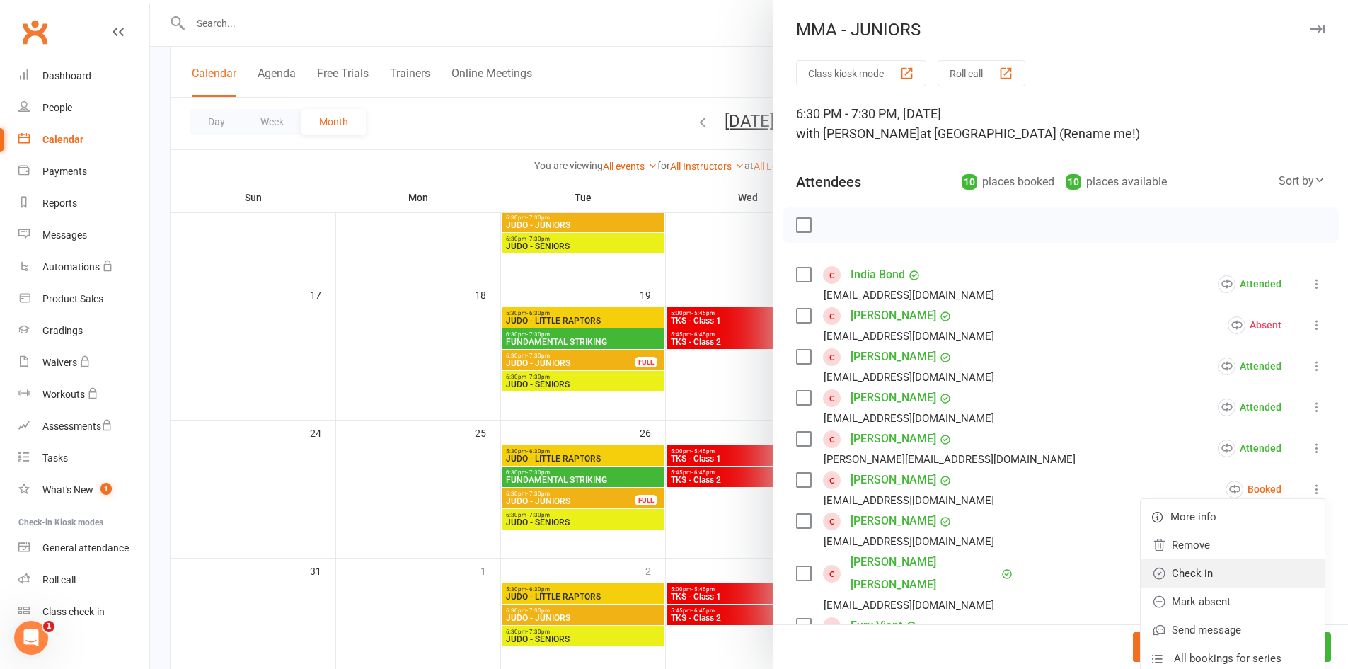
click at [1257, 576] on link "Check in" at bounding box center [1233, 573] width 184 height 28
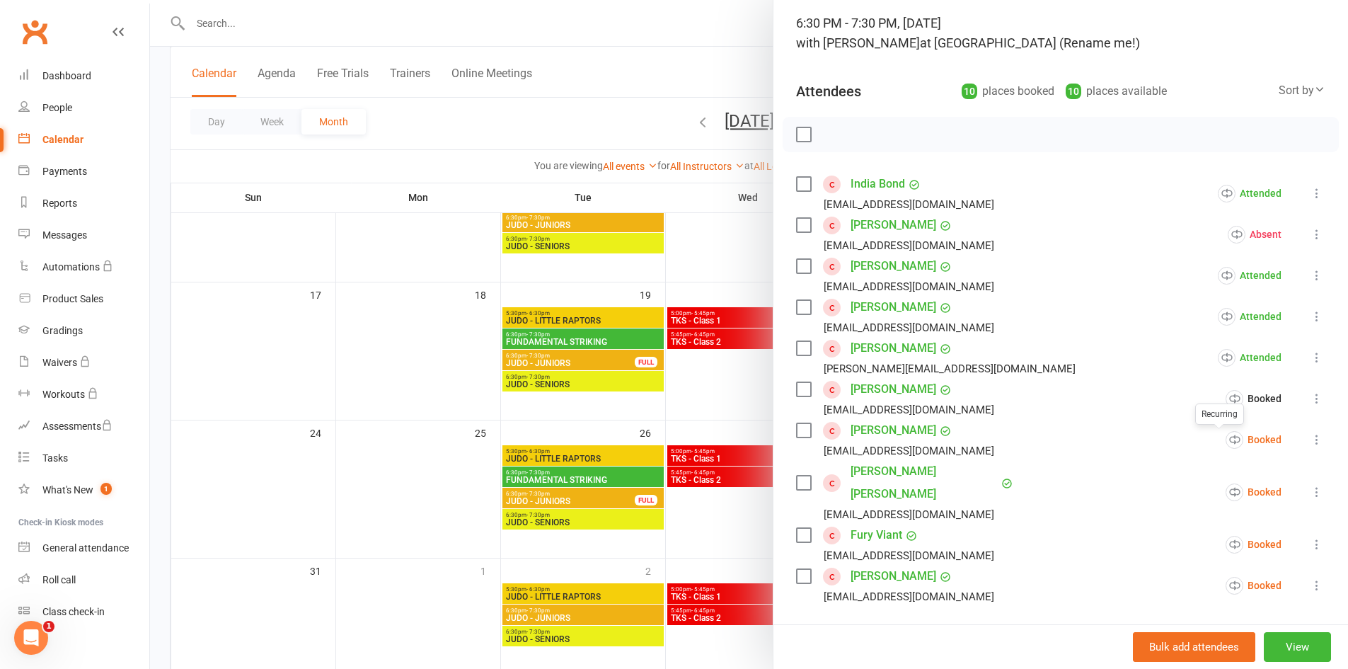
scroll to position [212, 0]
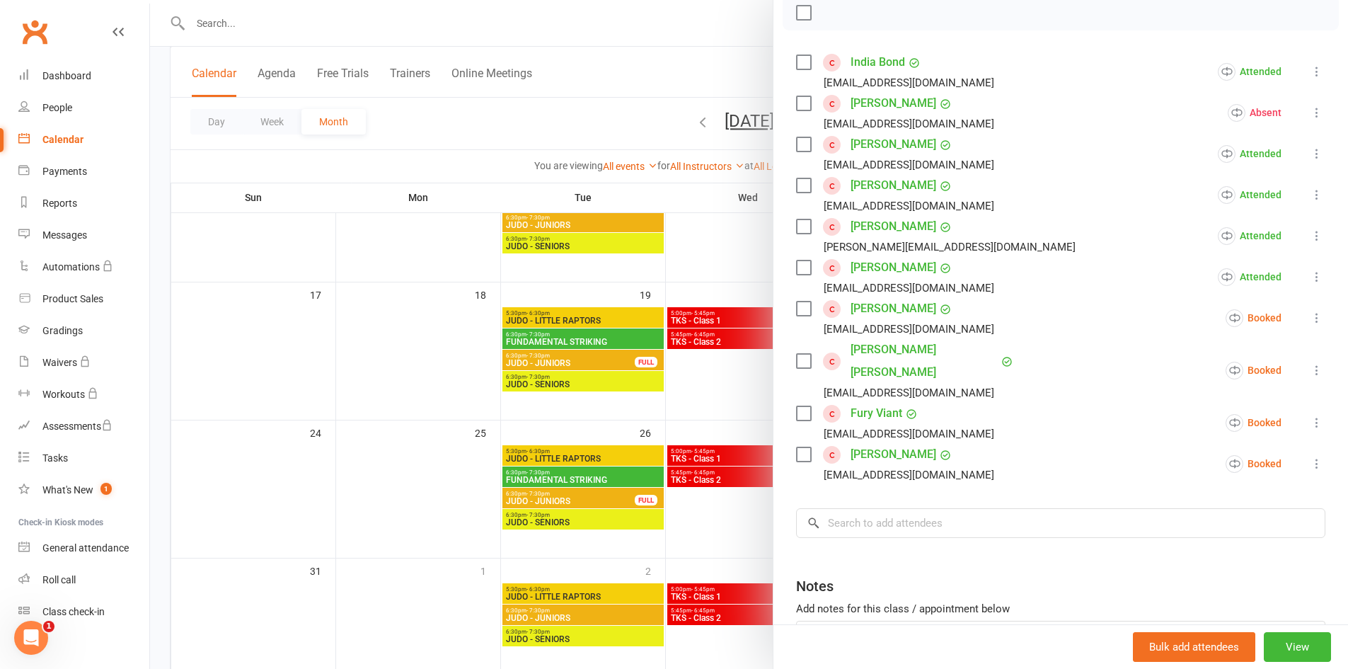
click at [1310, 321] on icon at bounding box center [1317, 318] width 14 height 14
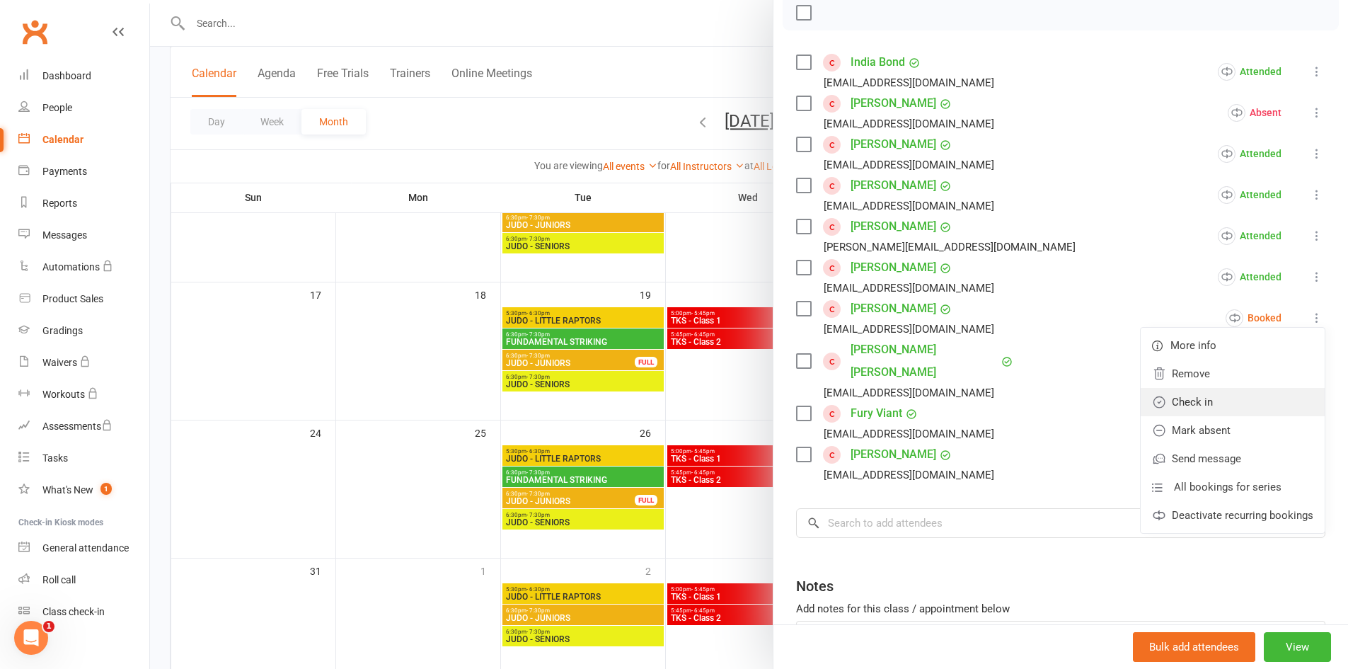
click at [1266, 415] on link "Check in" at bounding box center [1233, 402] width 184 height 28
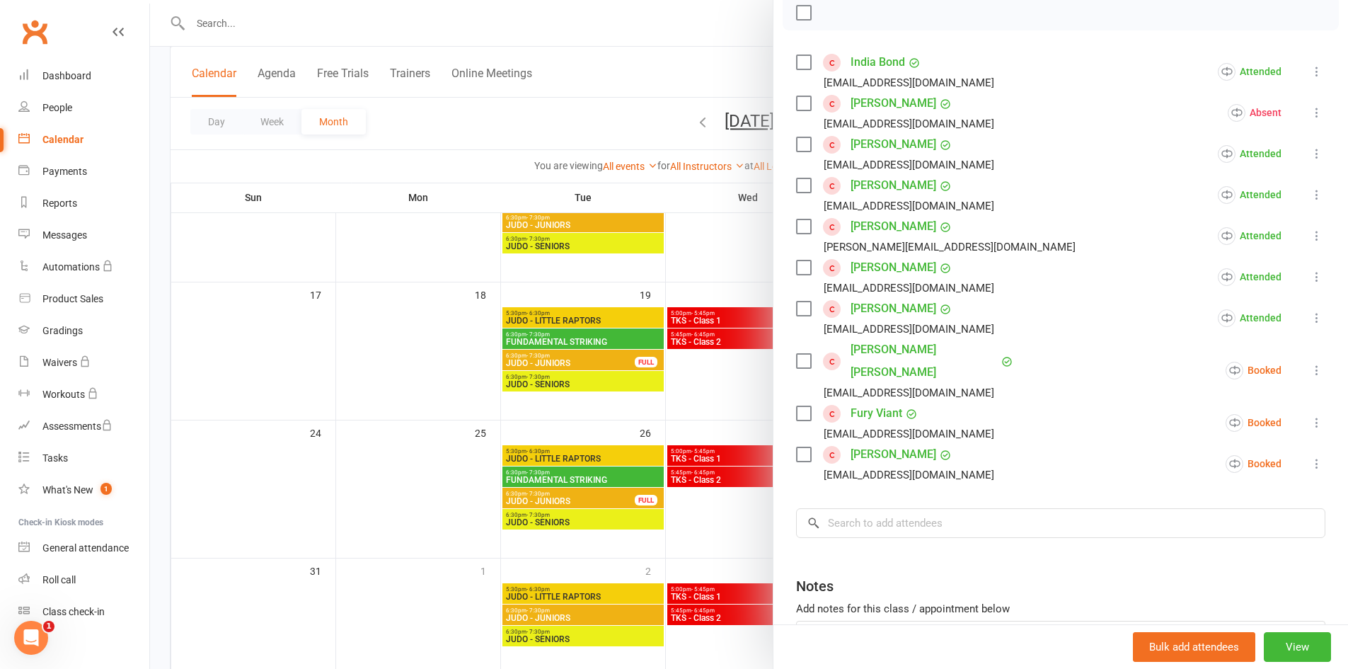
click at [1310, 363] on icon at bounding box center [1317, 370] width 14 height 14
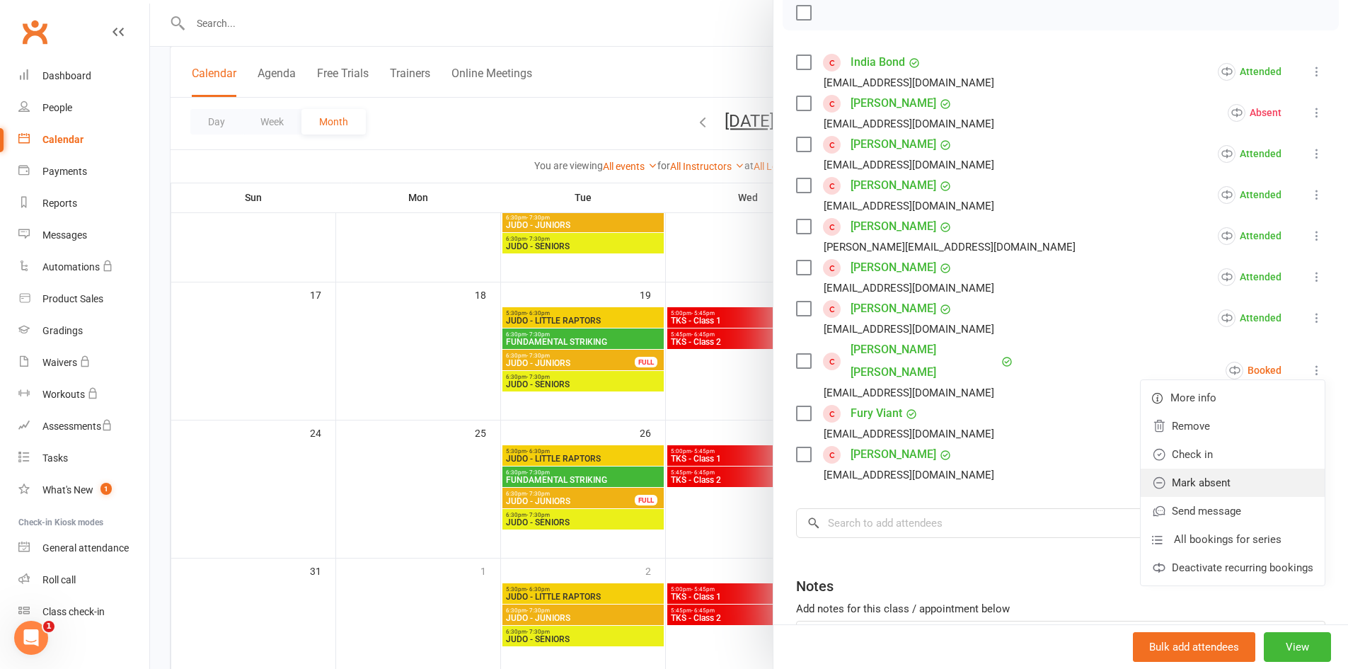
click at [1261, 472] on link "Mark absent" at bounding box center [1233, 483] width 184 height 28
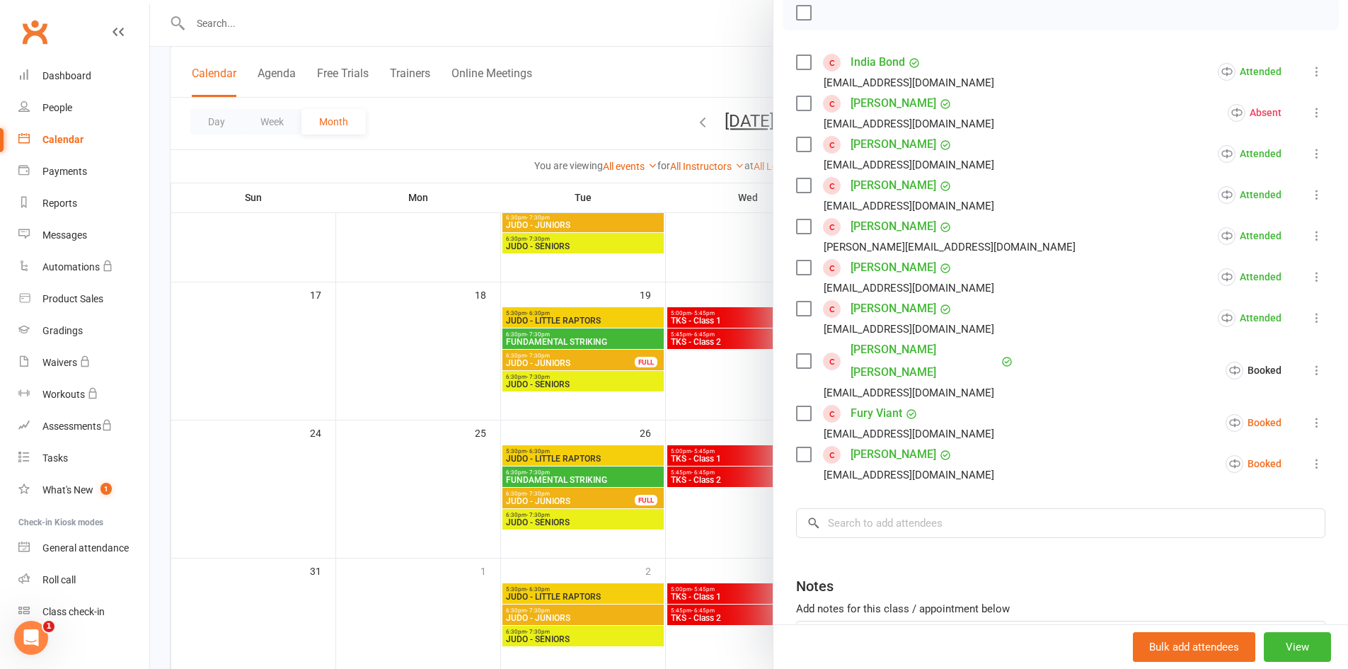
click at [1310, 415] on icon at bounding box center [1317, 422] width 14 height 14
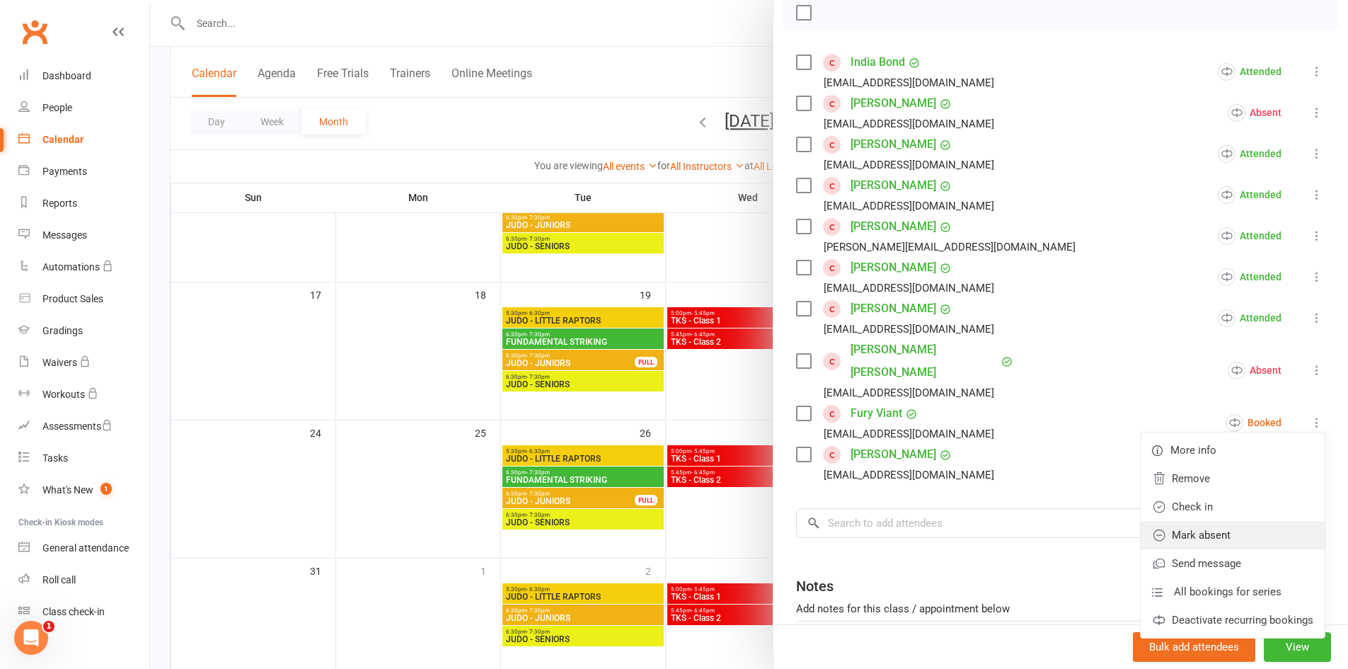
click at [1270, 521] on link "Mark absent" at bounding box center [1233, 535] width 184 height 28
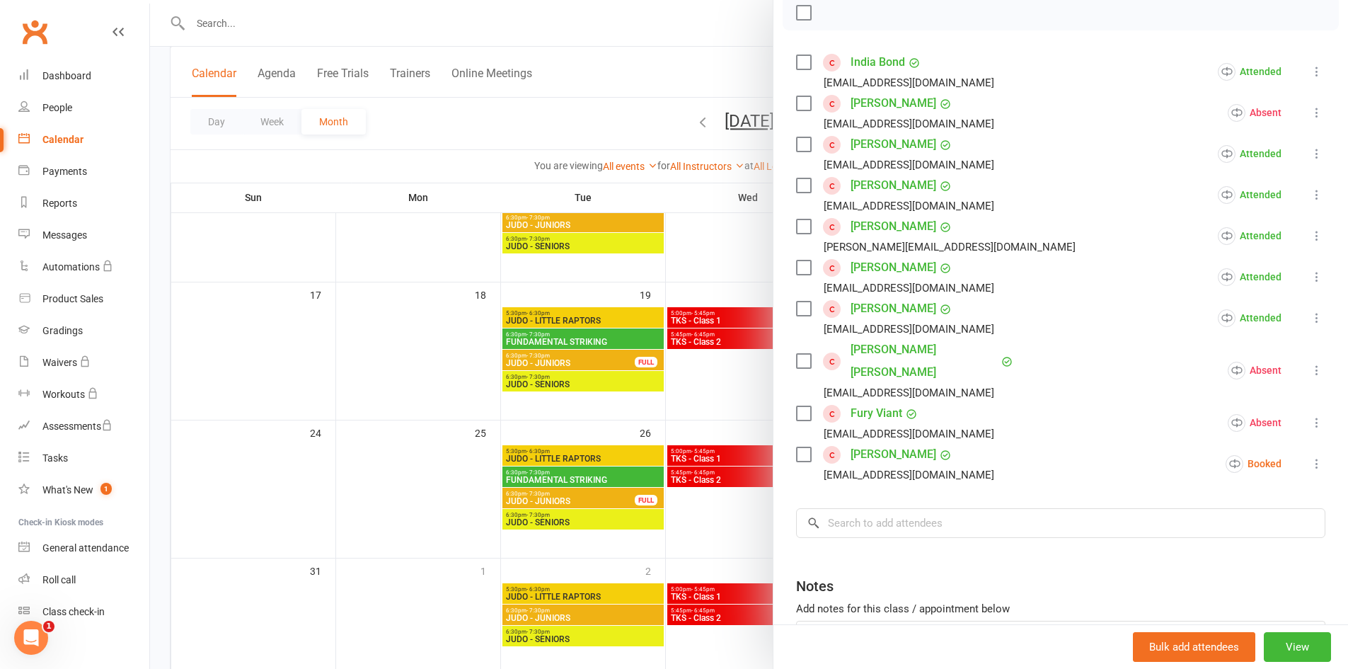
click at [1309, 455] on button at bounding box center [1317, 463] width 17 height 17
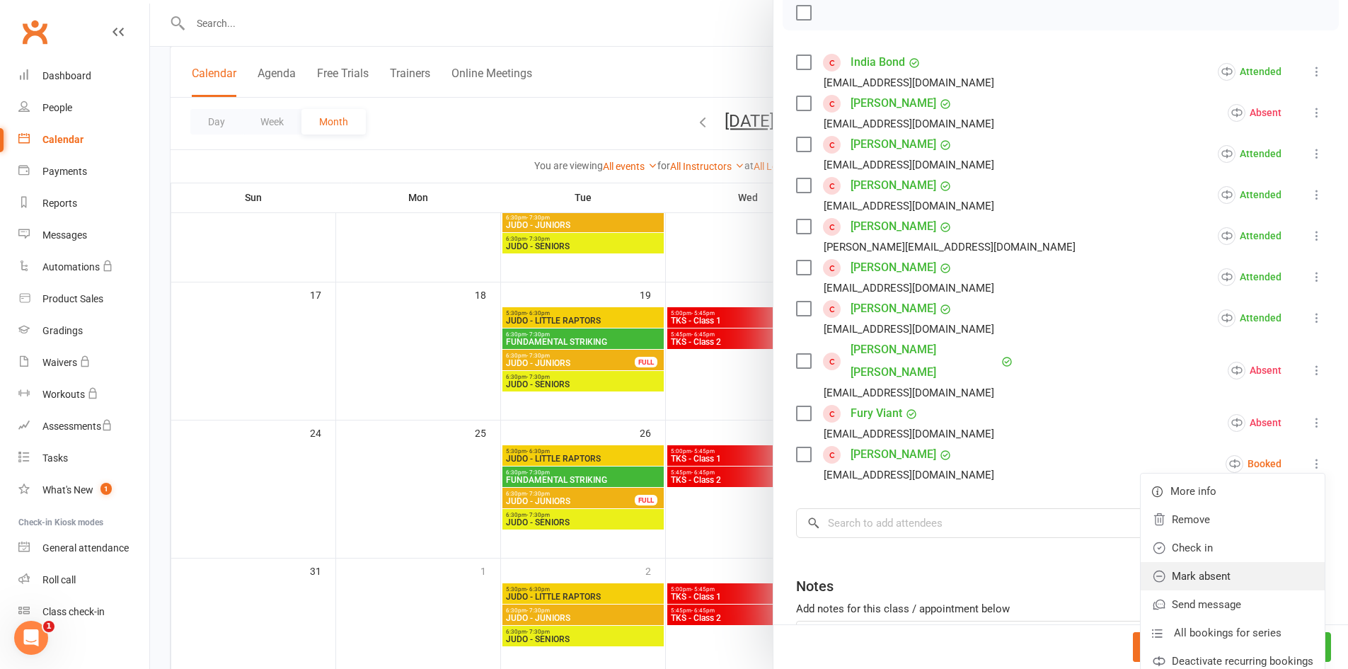
click at [1258, 562] on link "Mark absent" at bounding box center [1233, 576] width 184 height 28
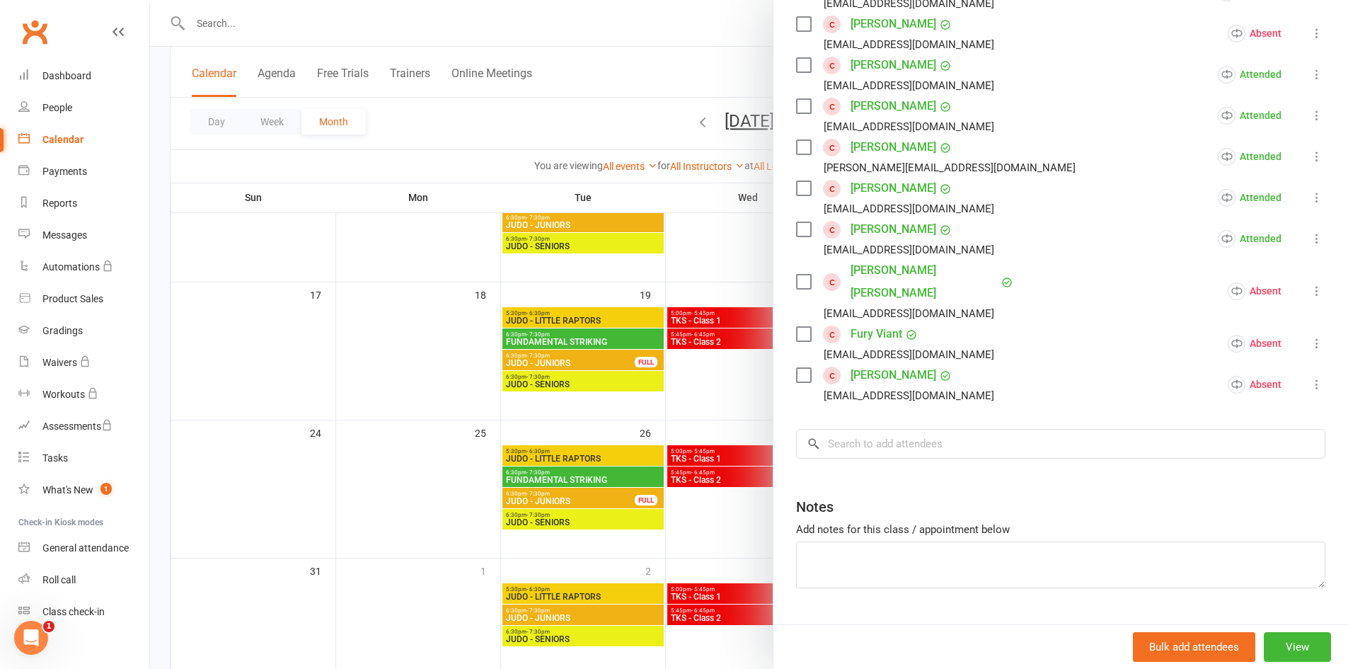
scroll to position [277, 0]
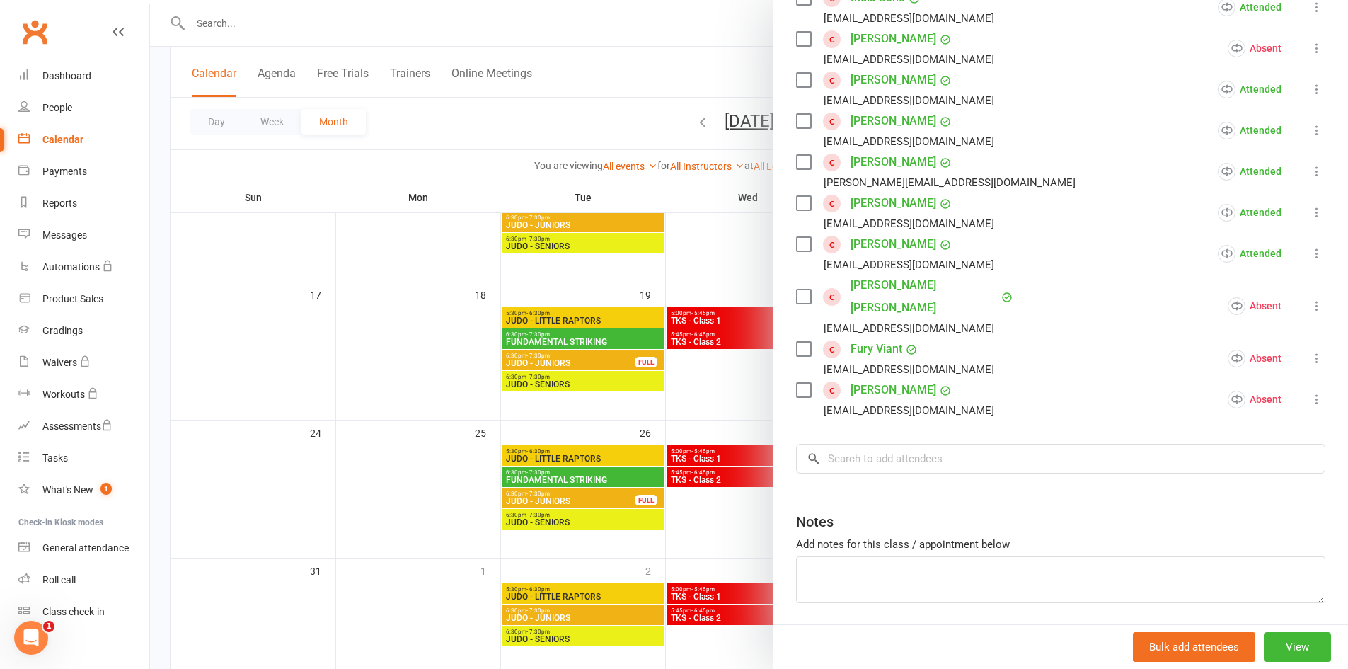
click at [724, 391] on div at bounding box center [749, 334] width 1198 height 669
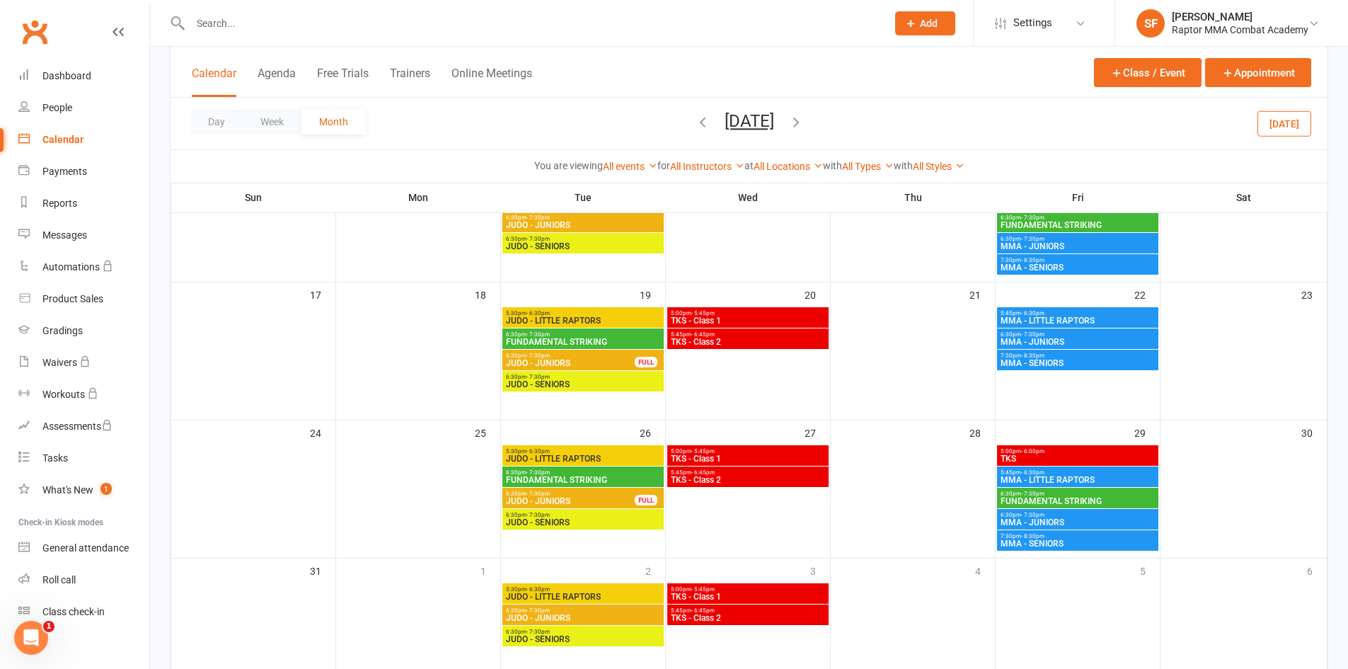
click at [1077, 365] on span "MMA - SENIORS" at bounding box center [1078, 363] width 156 height 8
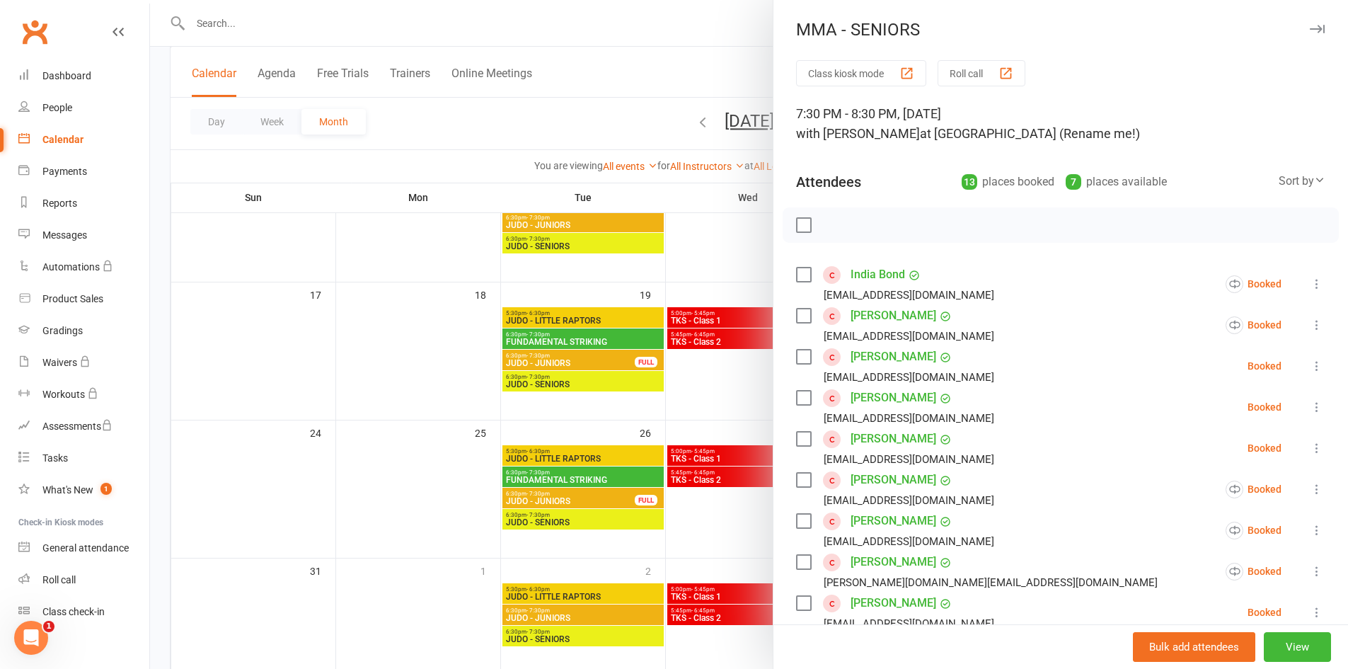
click at [1310, 287] on icon at bounding box center [1317, 284] width 14 height 14
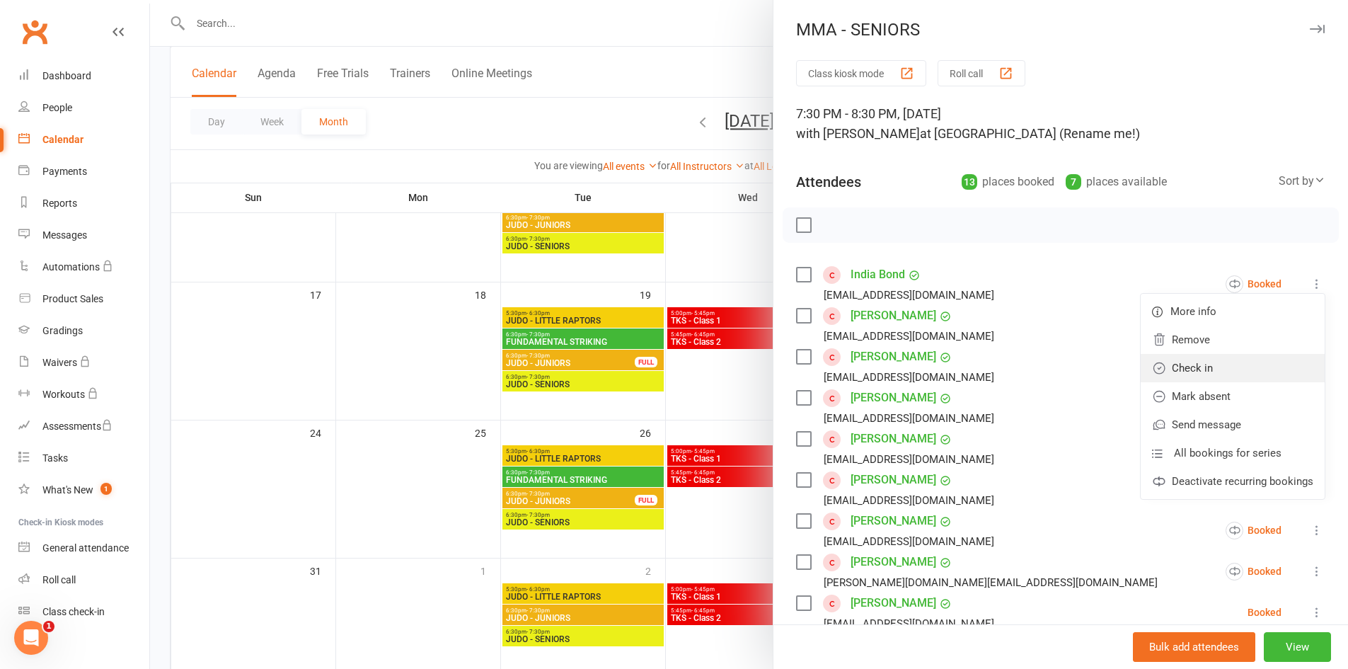
click at [1245, 358] on link "Check in" at bounding box center [1233, 368] width 184 height 28
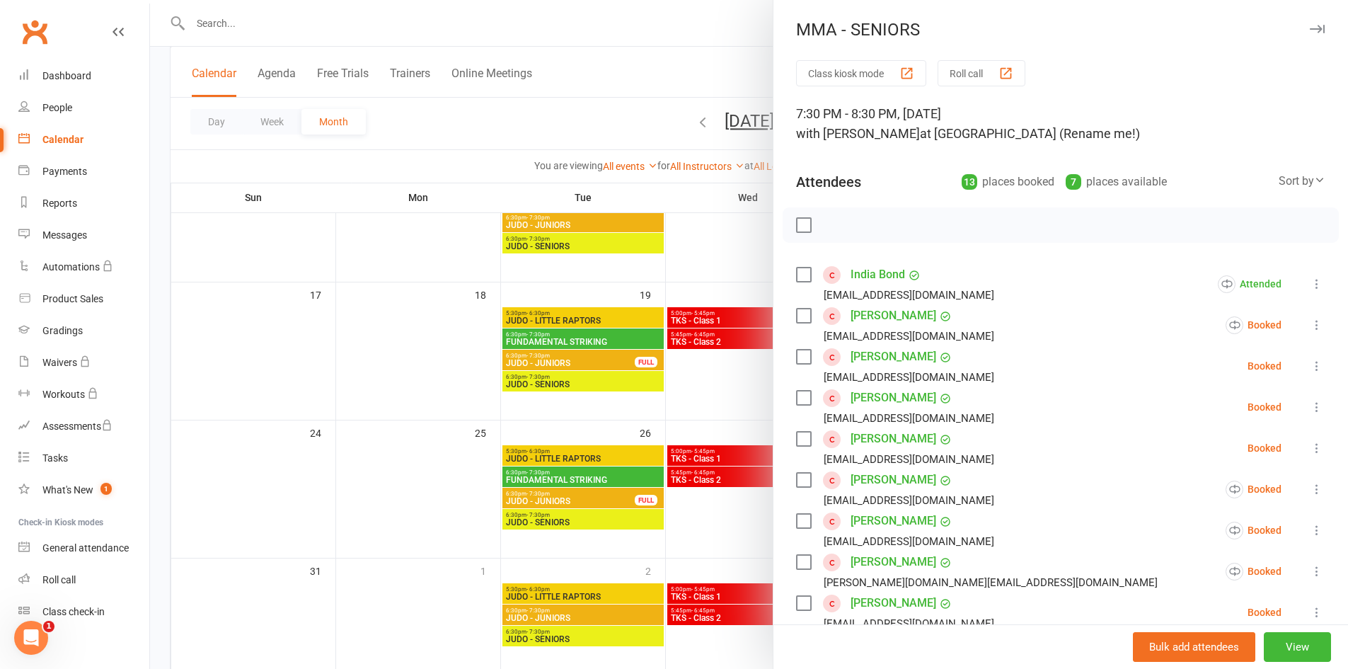
click at [1310, 329] on icon at bounding box center [1317, 325] width 14 height 14
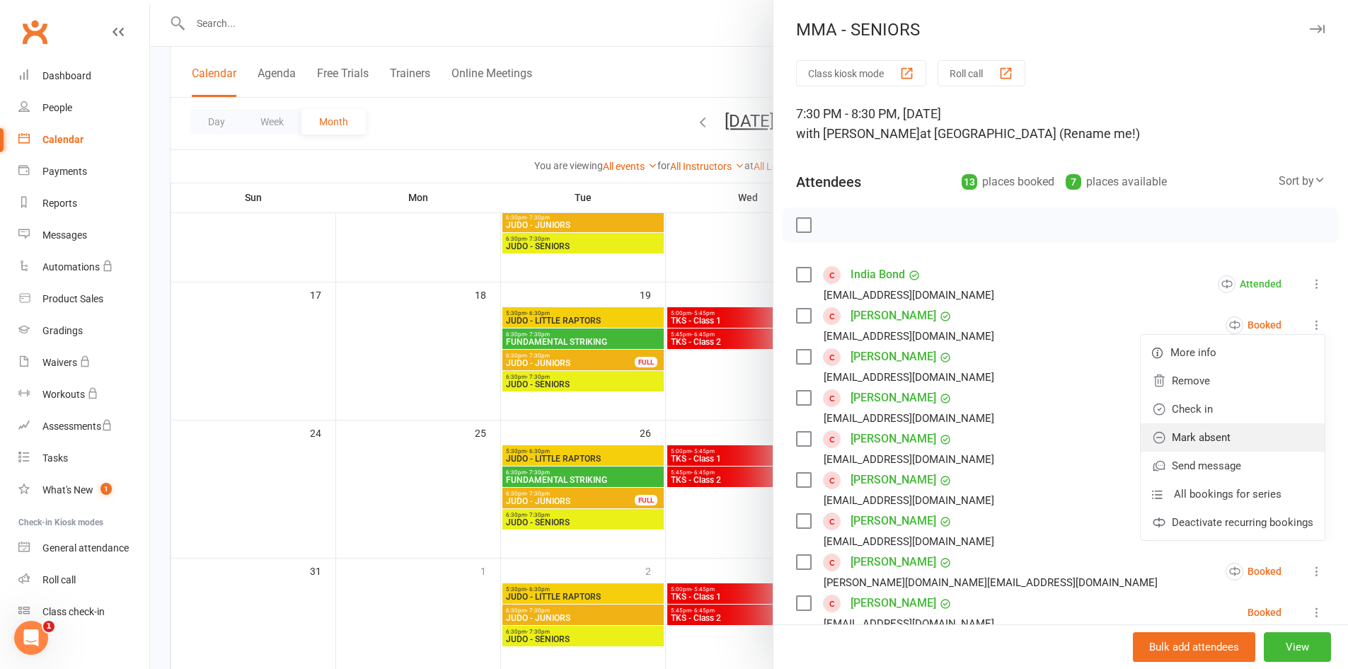
click at [1259, 429] on link "Mark absent" at bounding box center [1233, 437] width 184 height 28
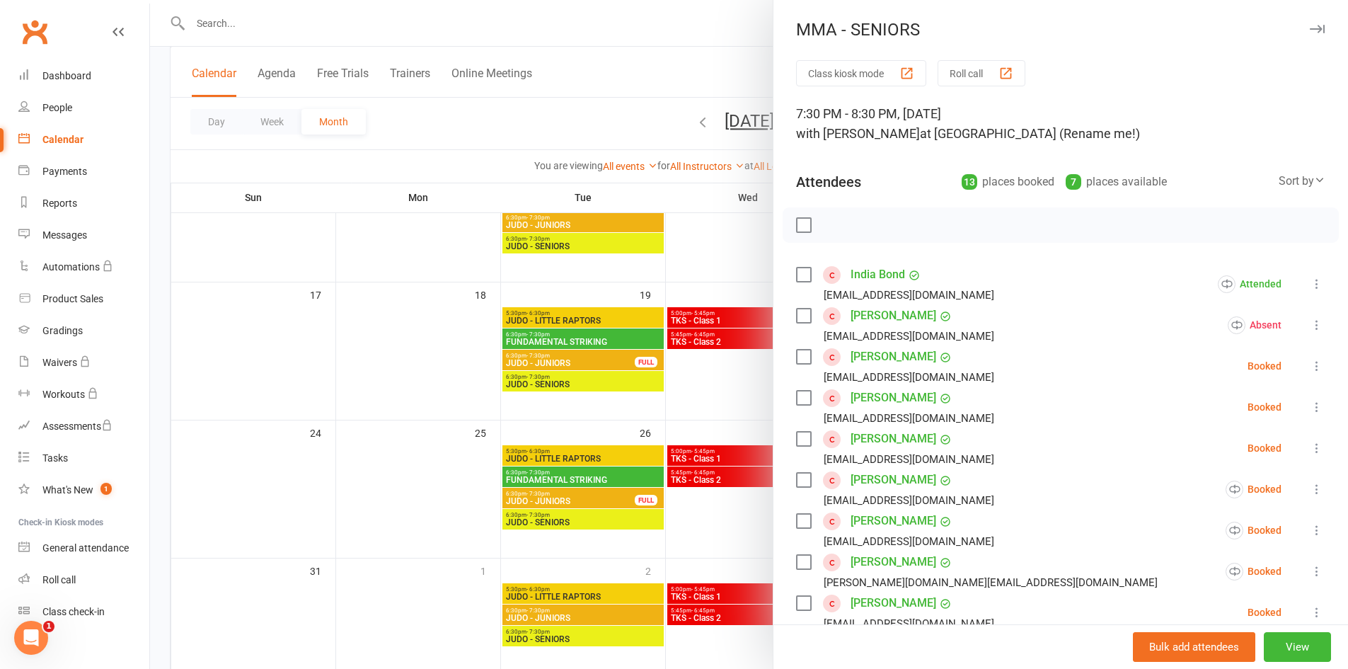
click at [1310, 366] on icon at bounding box center [1317, 366] width 14 height 14
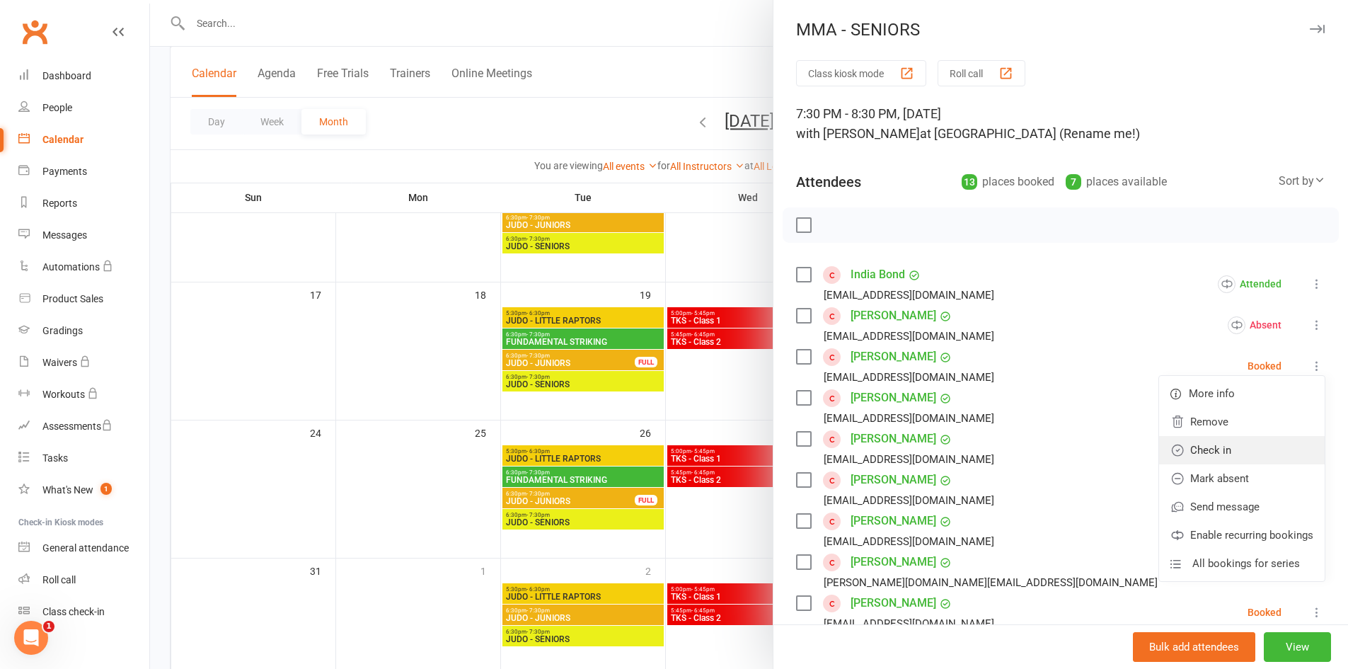
click at [1270, 437] on link "Check in" at bounding box center [1242, 450] width 166 height 28
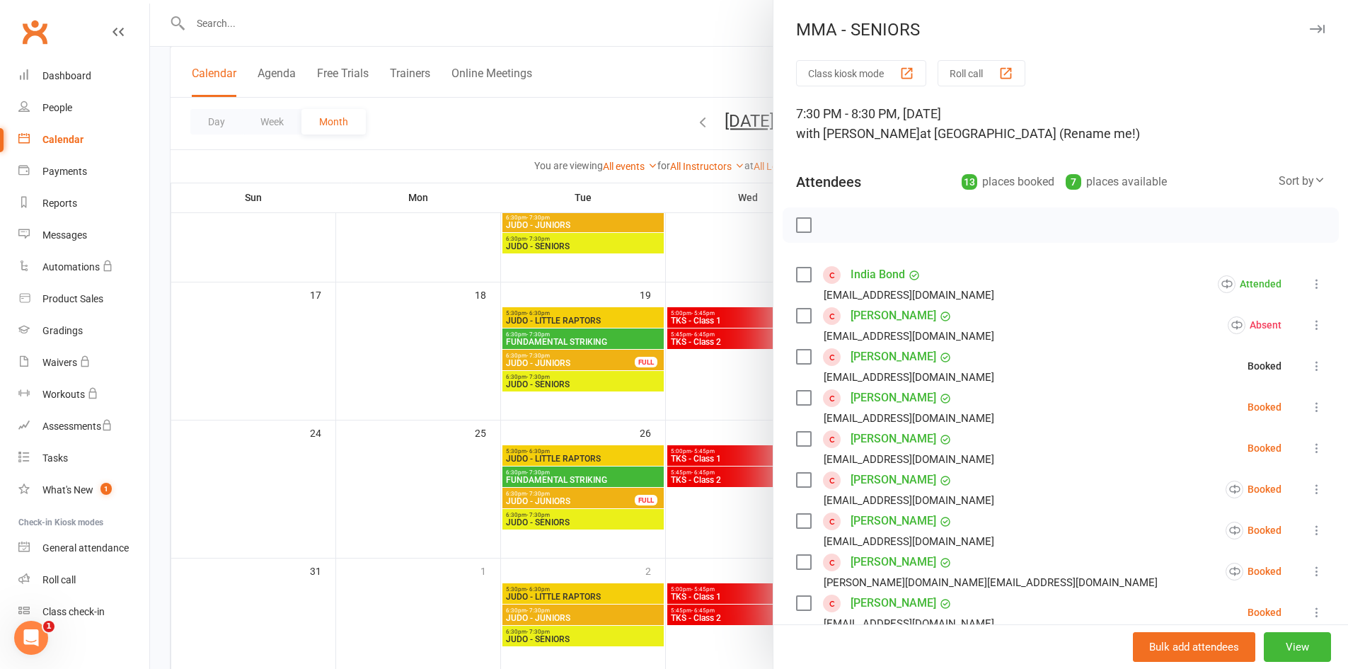
click at [1310, 410] on icon at bounding box center [1317, 407] width 14 height 14
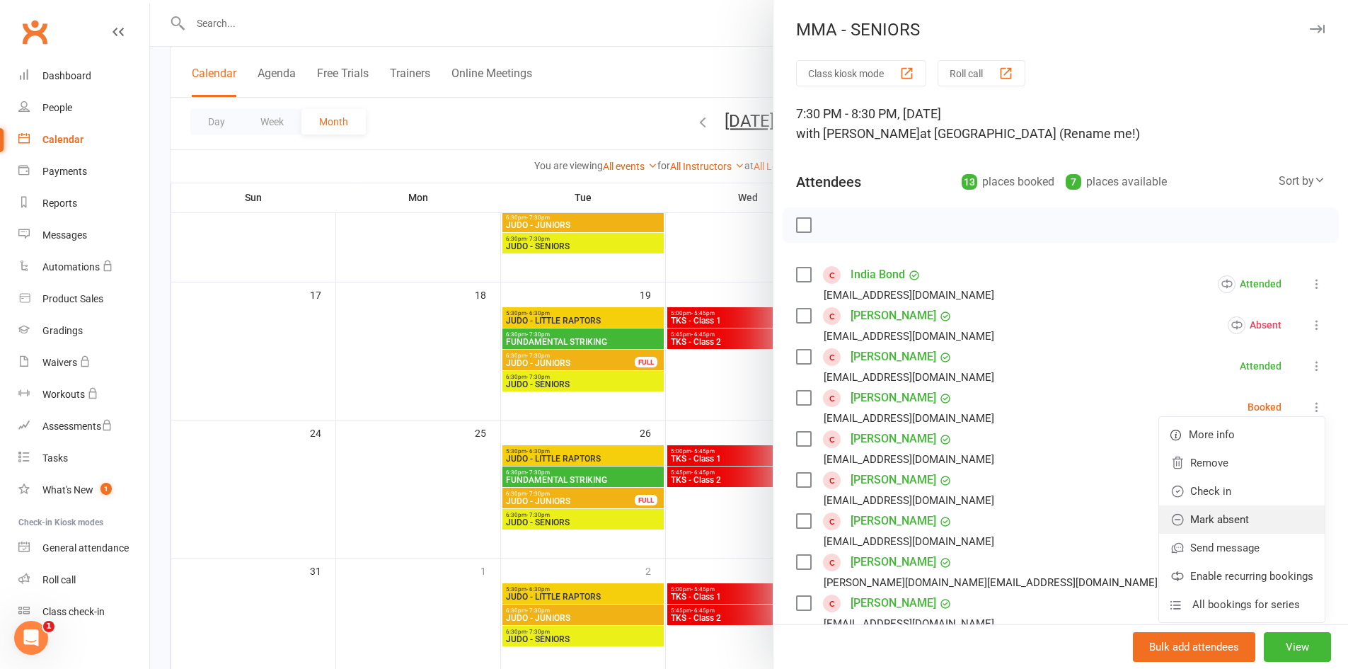
click at [1263, 517] on link "Mark absent" at bounding box center [1242, 519] width 166 height 28
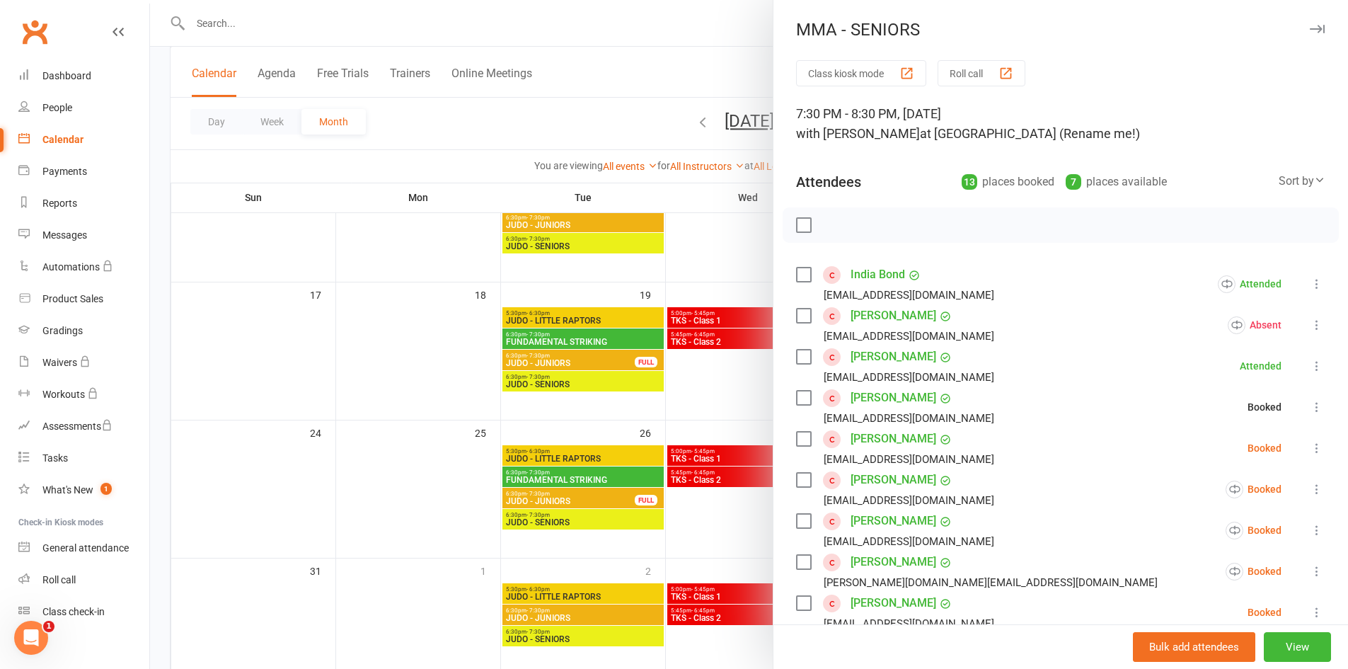
click at [1310, 444] on icon at bounding box center [1317, 448] width 14 height 14
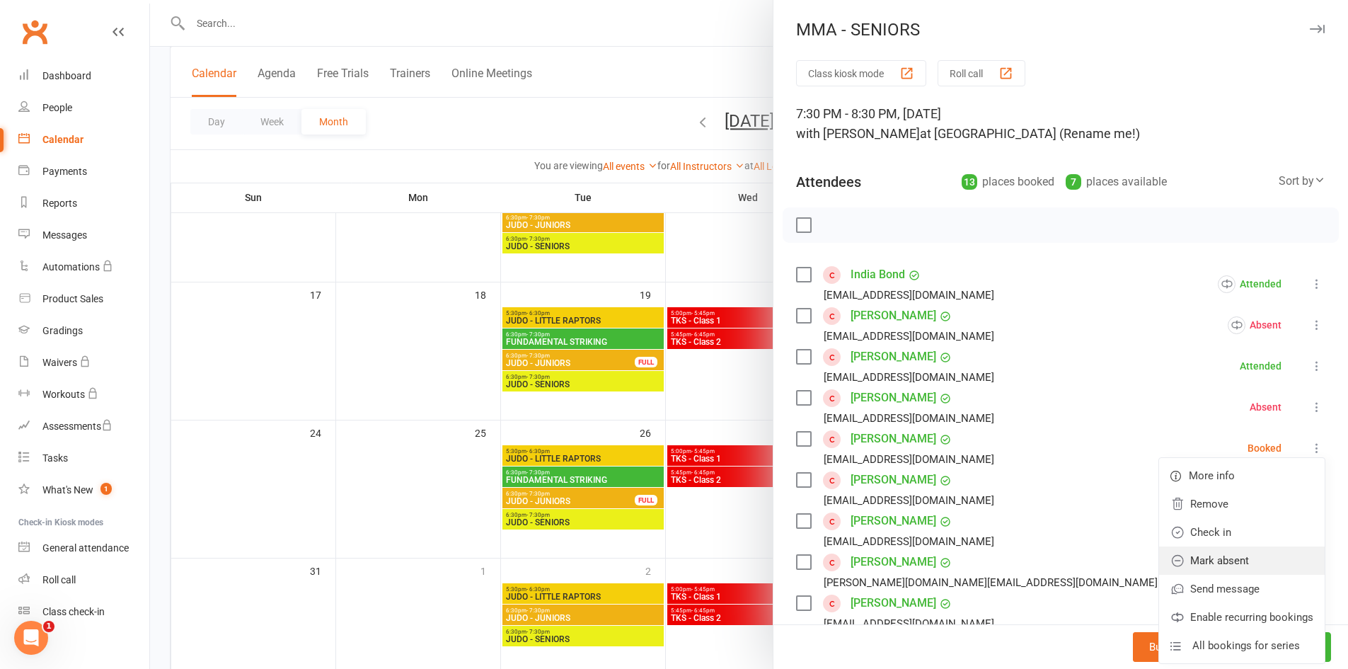
click at [1250, 559] on link "Mark absent" at bounding box center [1242, 560] width 166 height 28
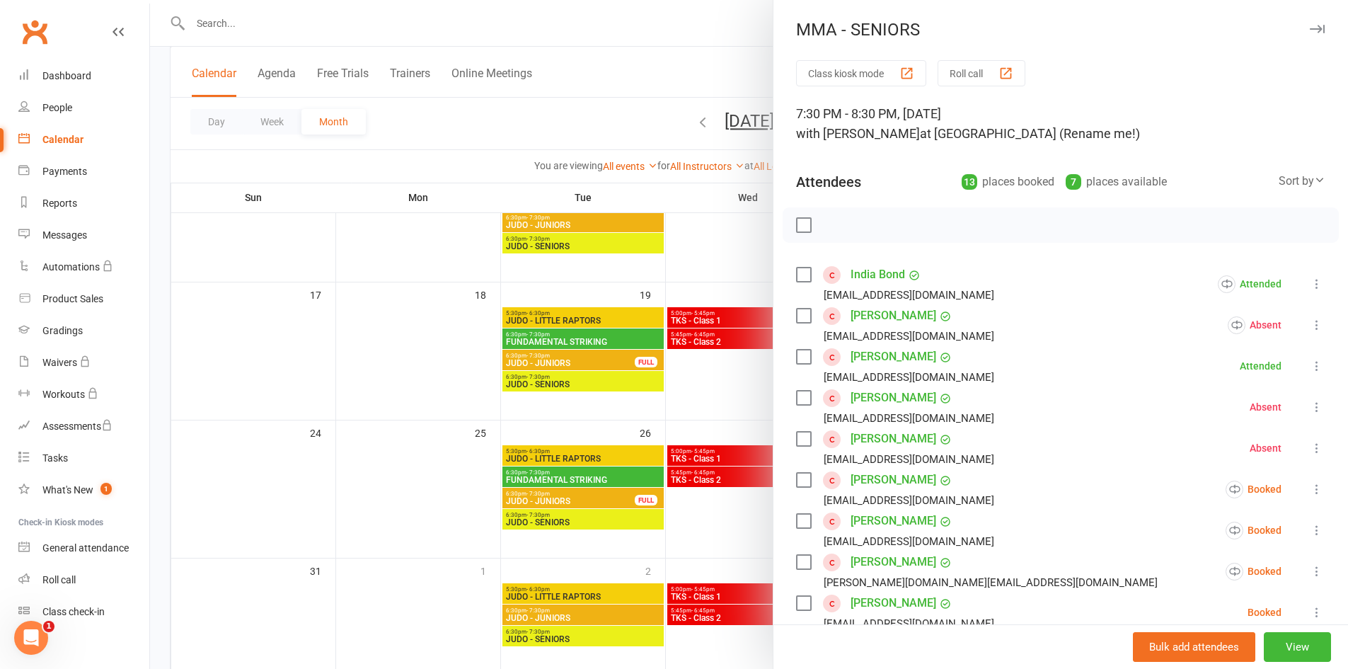
click at [1310, 485] on icon at bounding box center [1317, 489] width 14 height 14
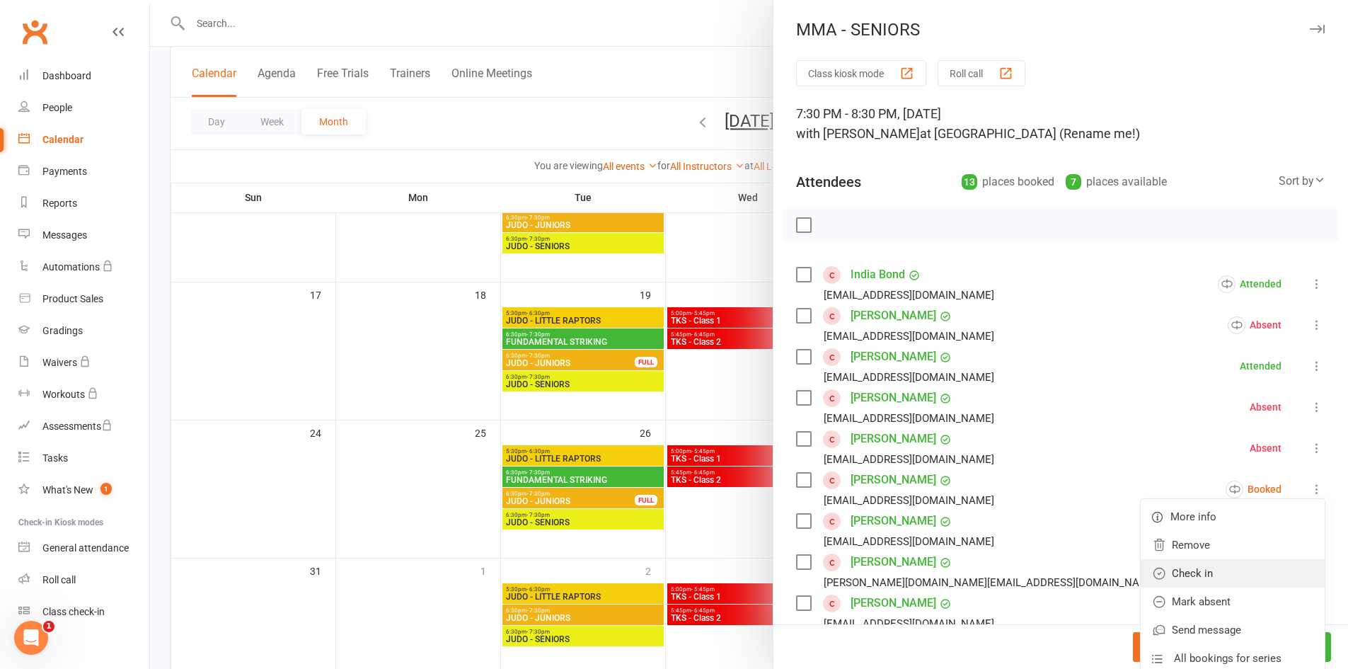
click at [1260, 565] on link "Check in" at bounding box center [1233, 573] width 184 height 28
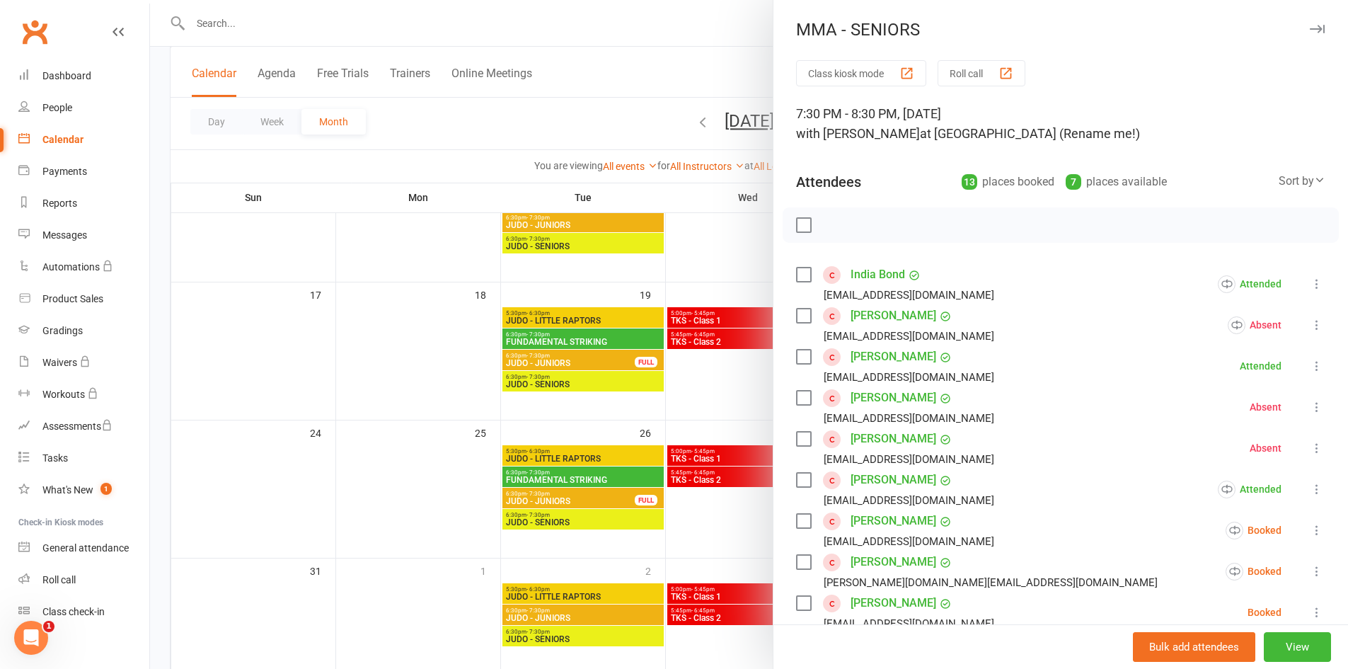
click at [1310, 529] on icon at bounding box center [1317, 530] width 14 height 14
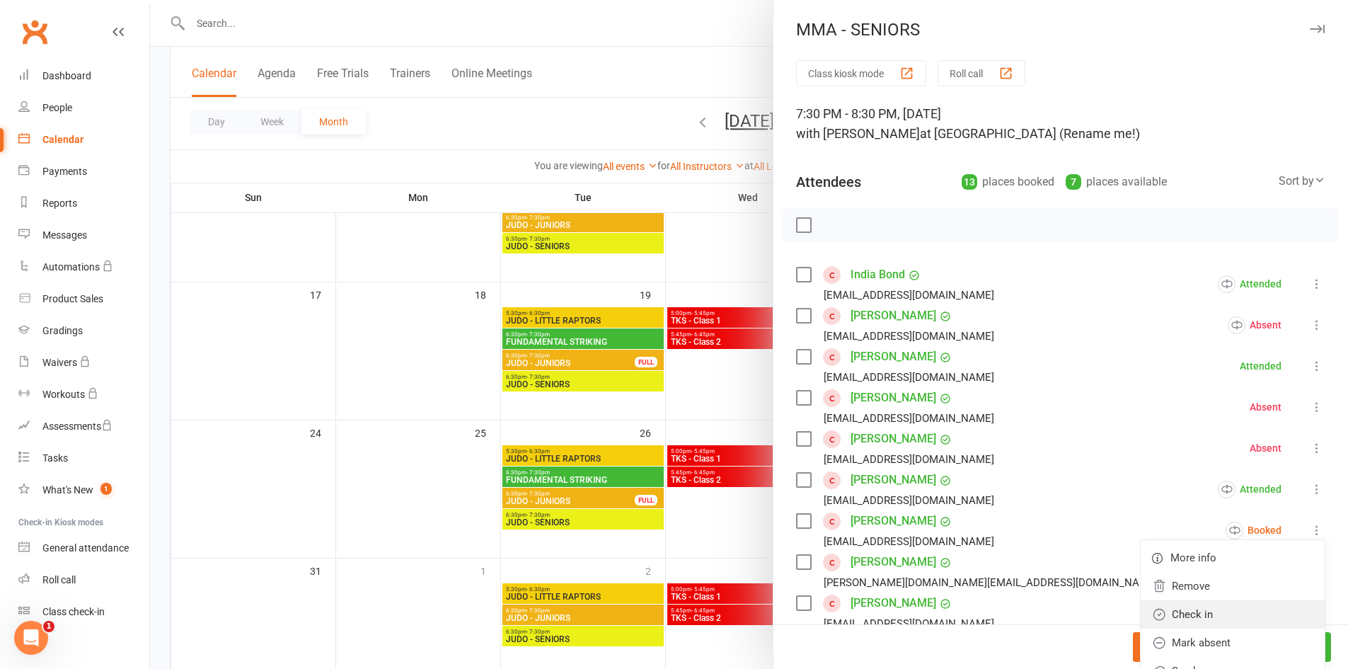
click at [1254, 602] on link "Check in" at bounding box center [1233, 614] width 184 height 28
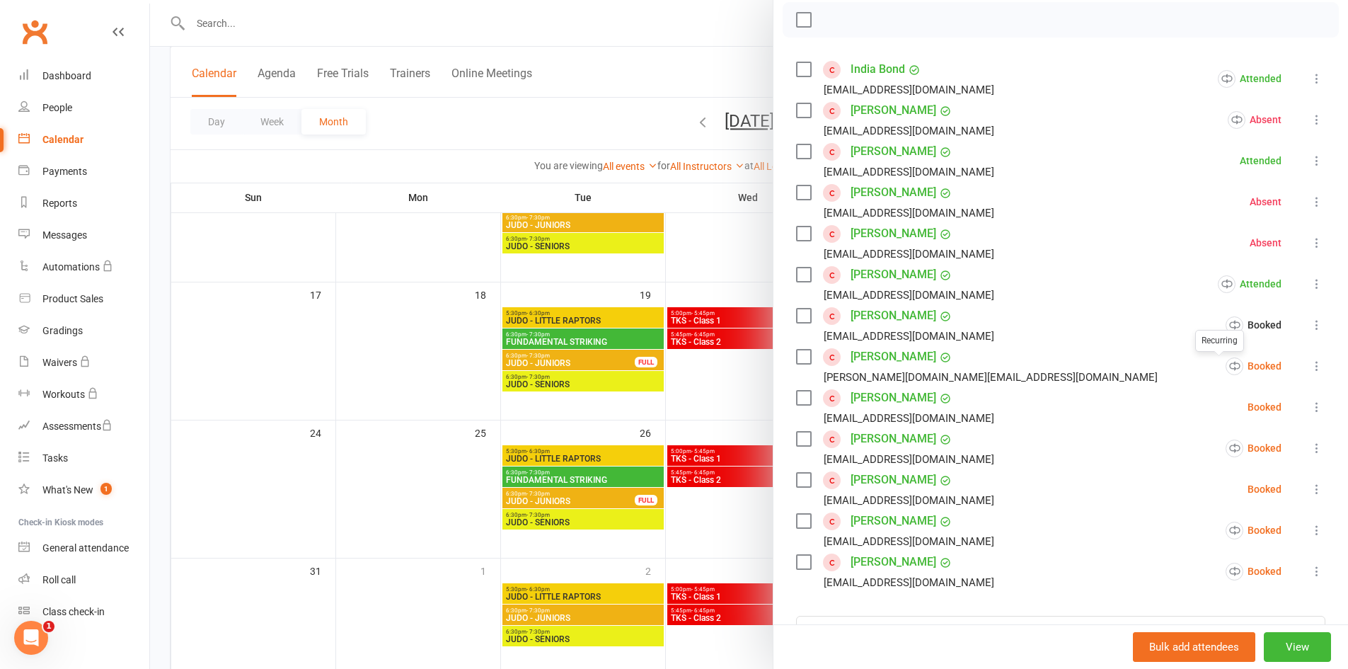
scroll to position [354, 0]
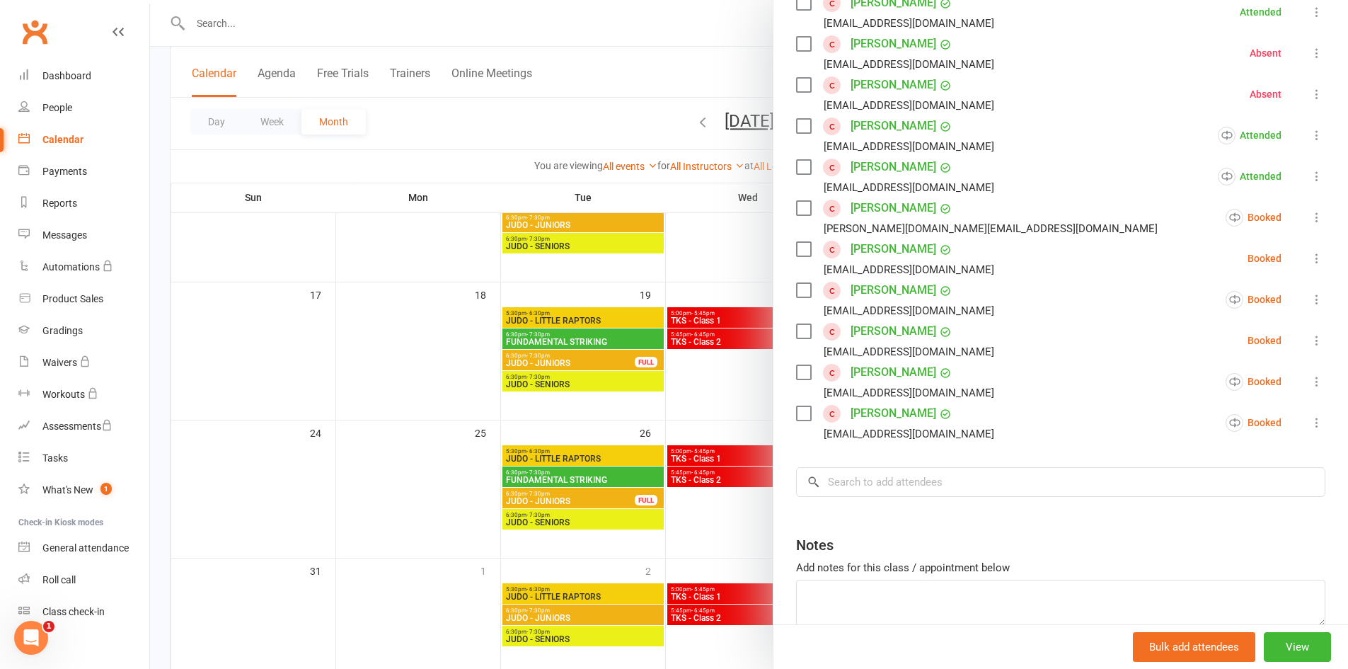
click at [1310, 217] on icon at bounding box center [1317, 217] width 14 height 14
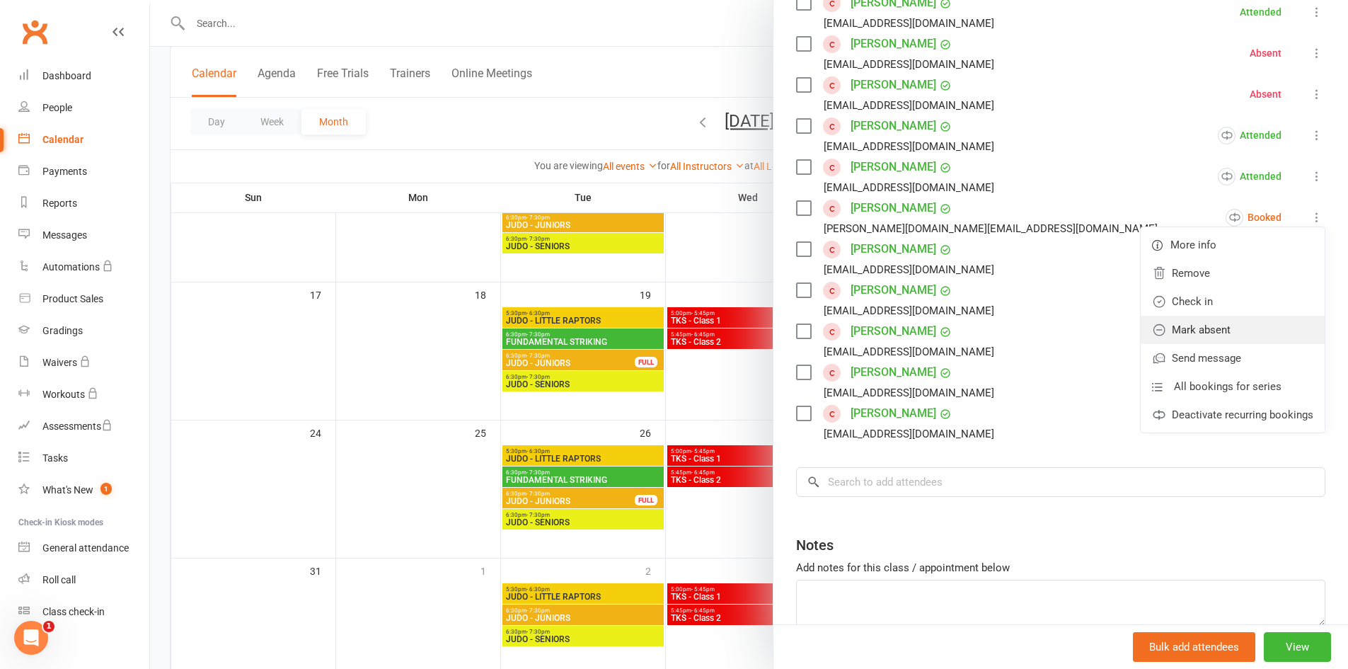
click at [1254, 337] on link "Mark absent" at bounding box center [1233, 330] width 184 height 28
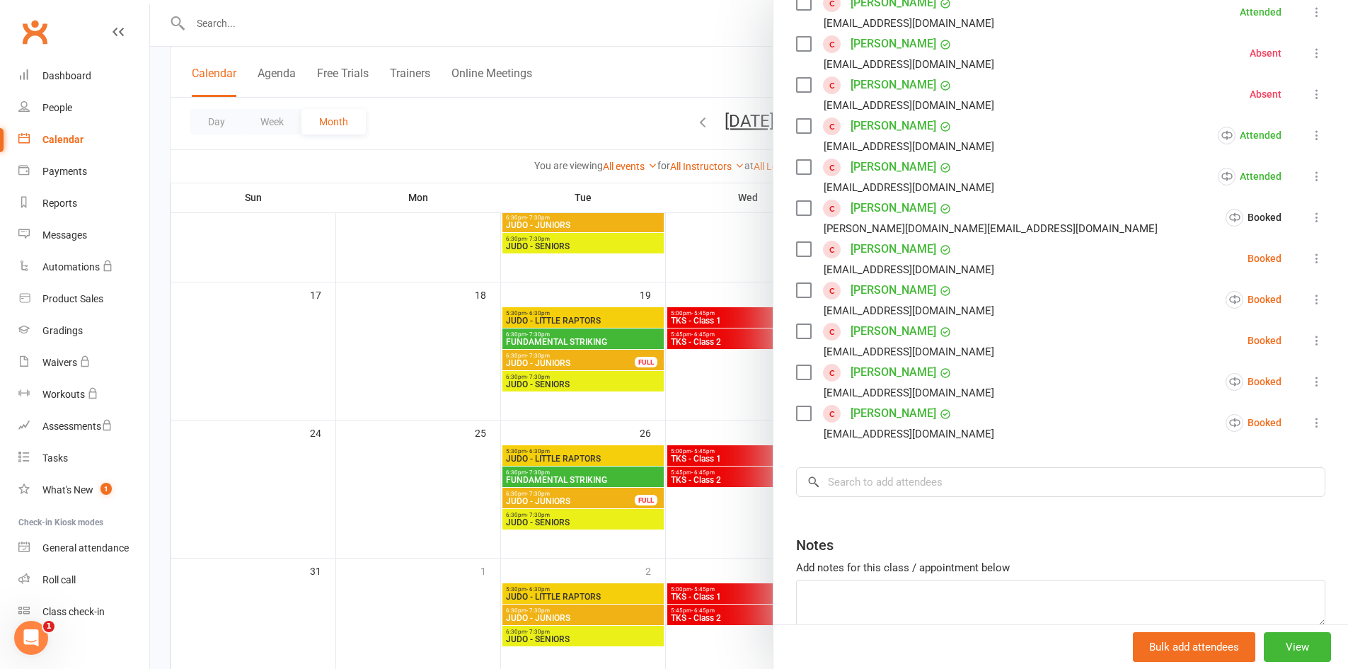
click at [1310, 259] on icon at bounding box center [1317, 258] width 14 height 14
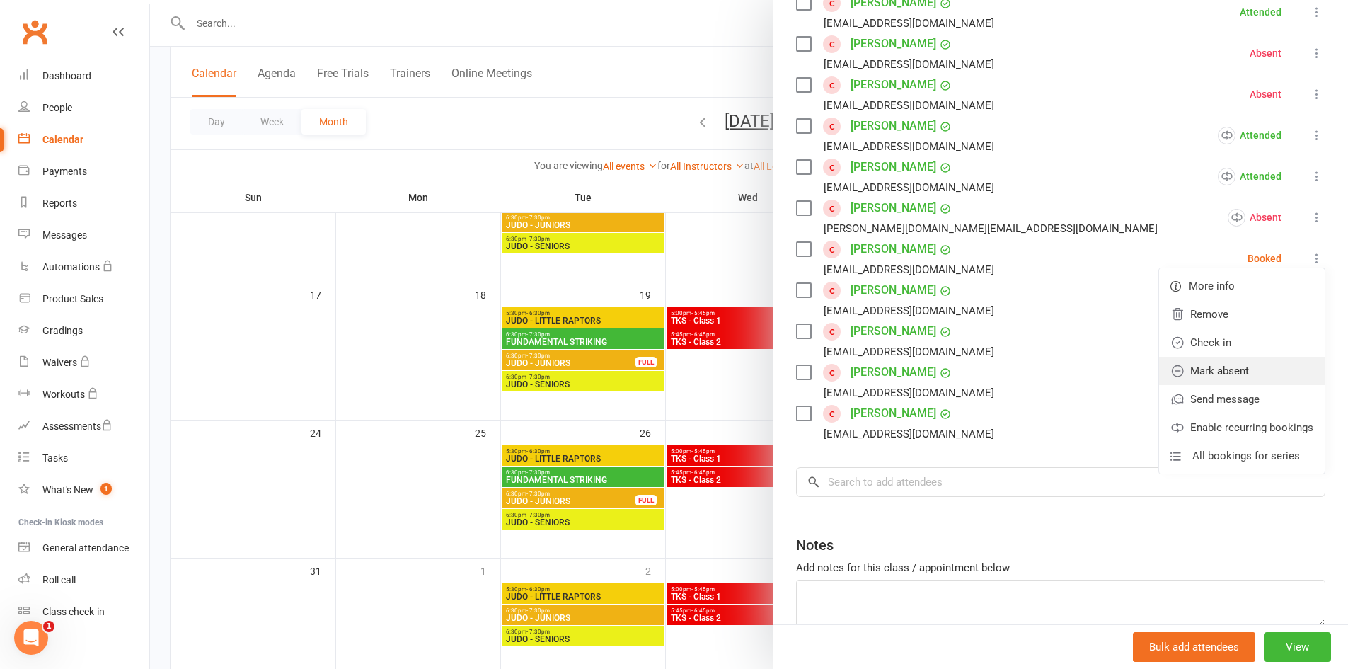
click at [1258, 363] on link "Mark absent" at bounding box center [1242, 371] width 166 height 28
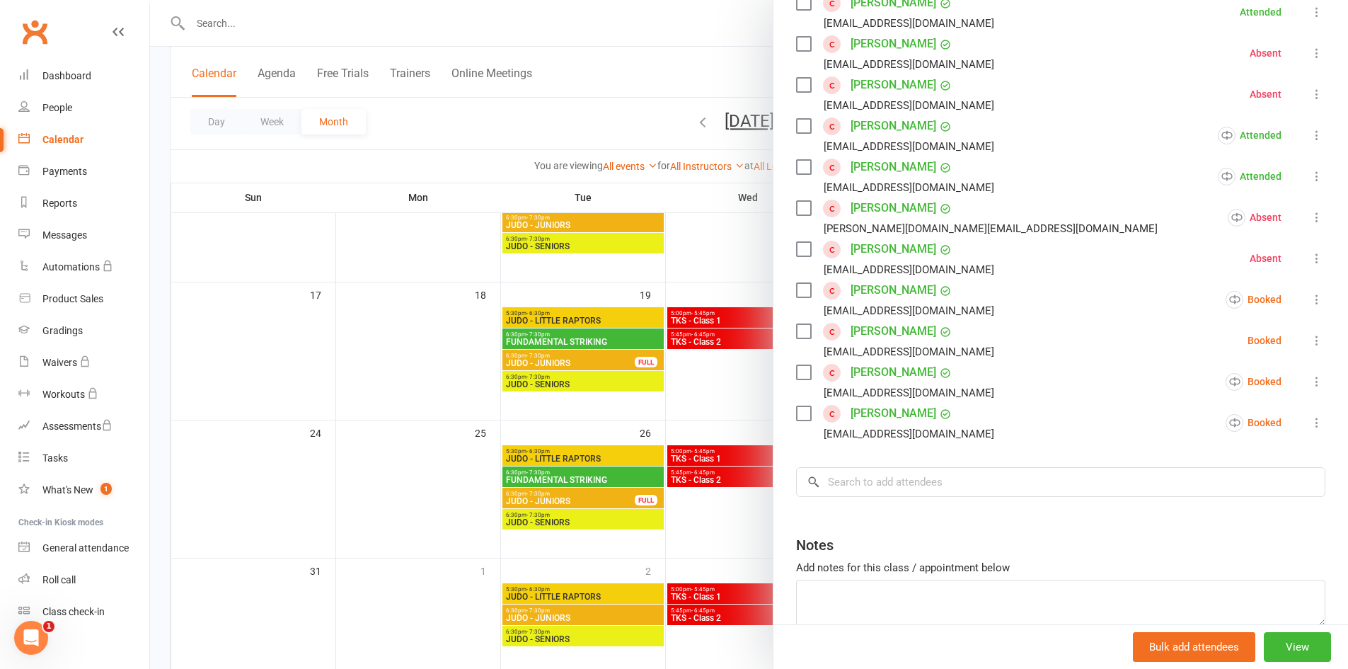
click at [1310, 300] on icon at bounding box center [1317, 299] width 14 height 14
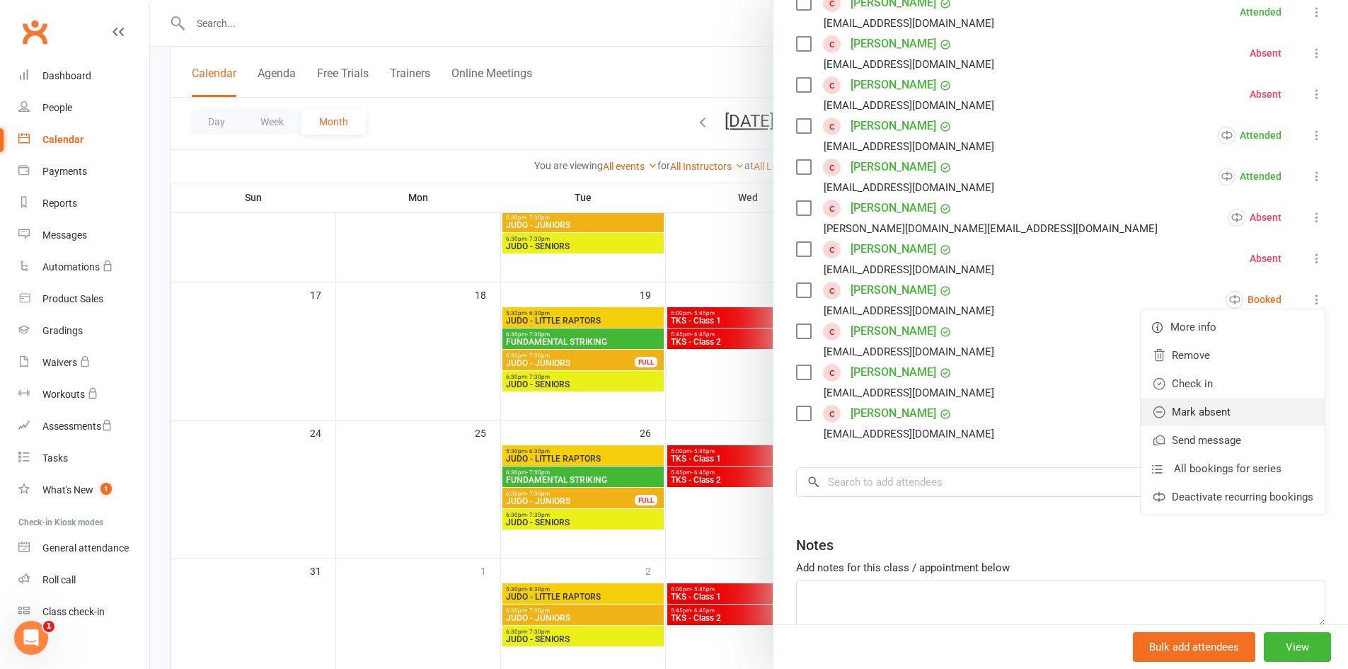
click at [1266, 409] on link "Mark absent" at bounding box center [1233, 412] width 184 height 28
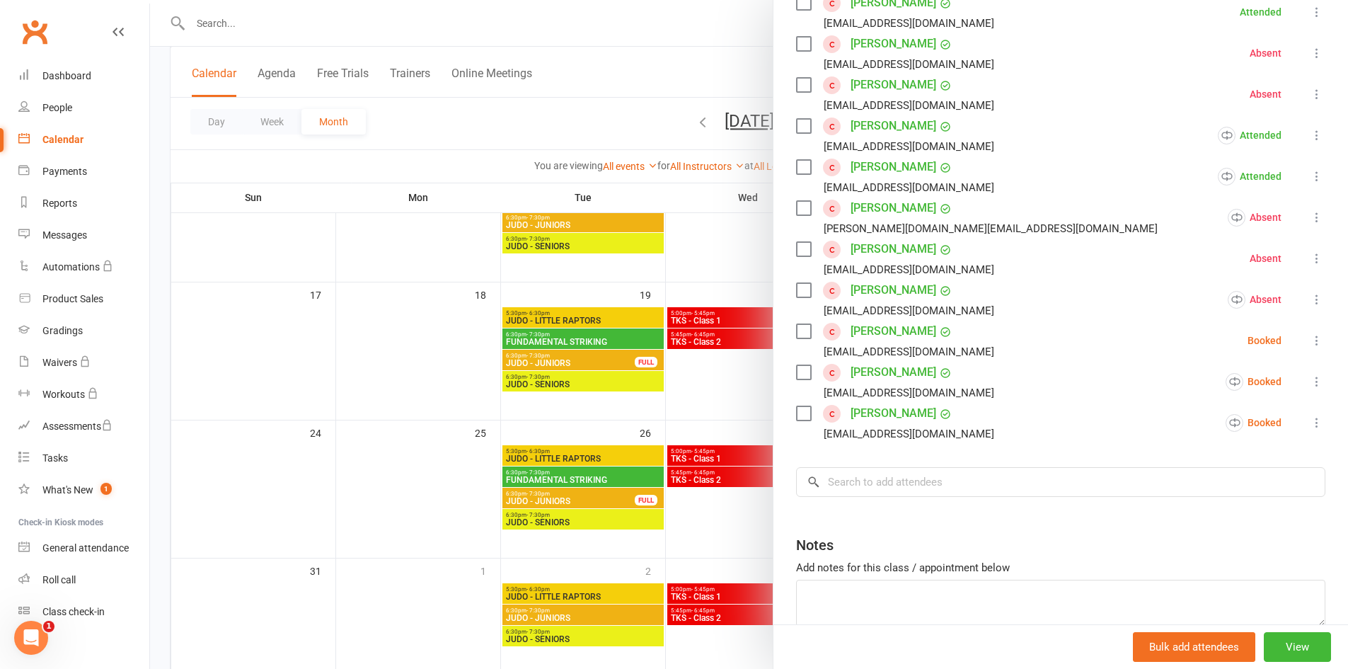
click at [1310, 342] on icon at bounding box center [1317, 340] width 14 height 14
click at [1272, 412] on link "Check in" at bounding box center [1242, 425] width 166 height 28
click at [1310, 381] on icon at bounding box center [1317, 381] width 14 height 14
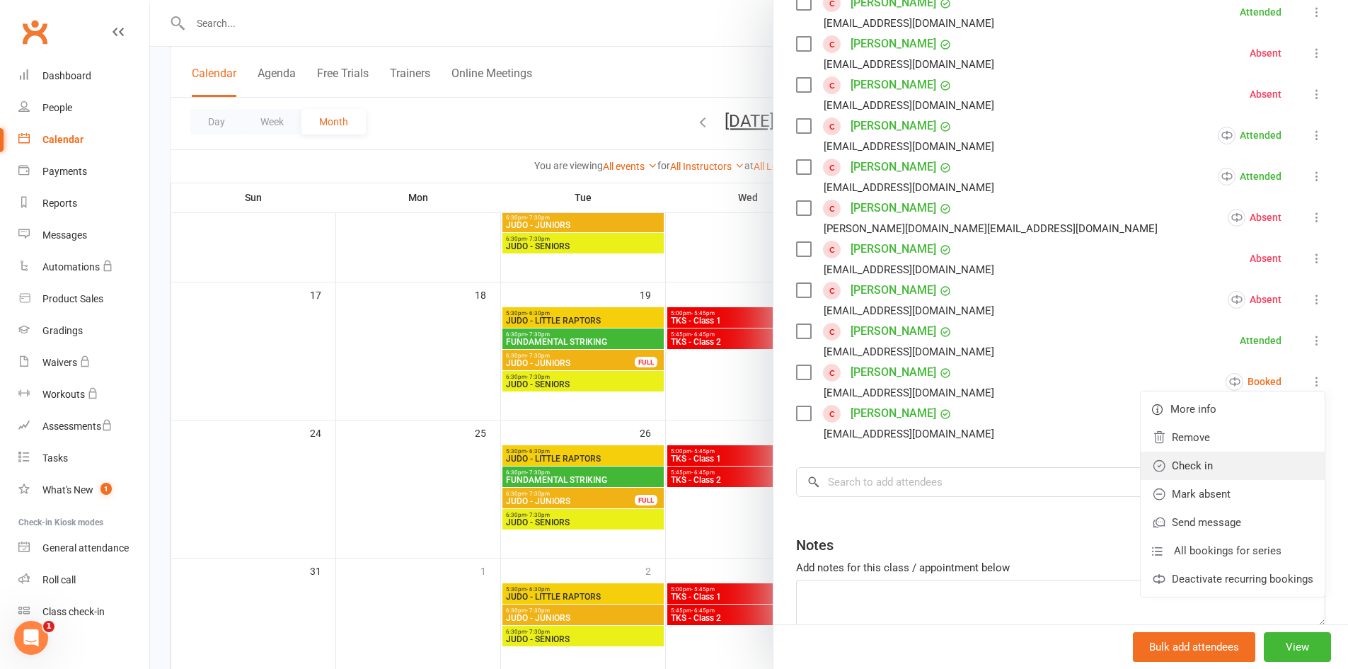
click at [1283, 459] on link "Check in" at bounding box center [1233, 466] width 184 height 28
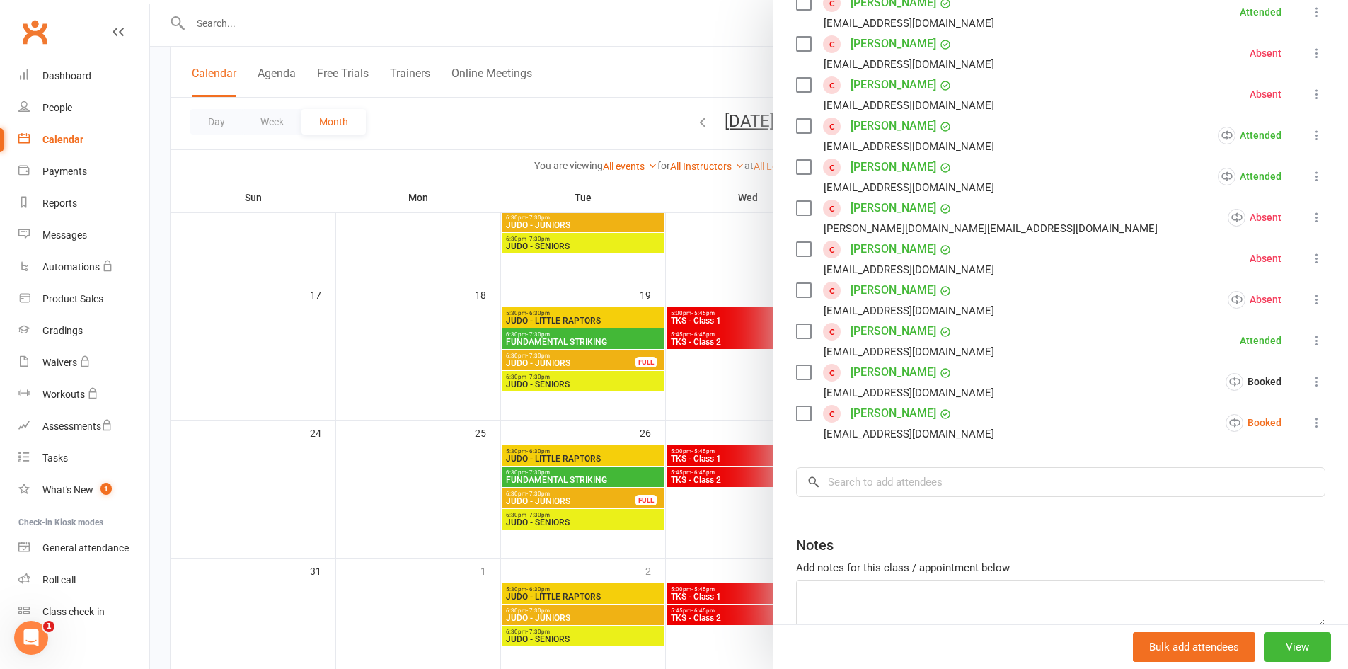
click at [1310, 421] on icon at bounding box center [1317, 422] width 14 height 14
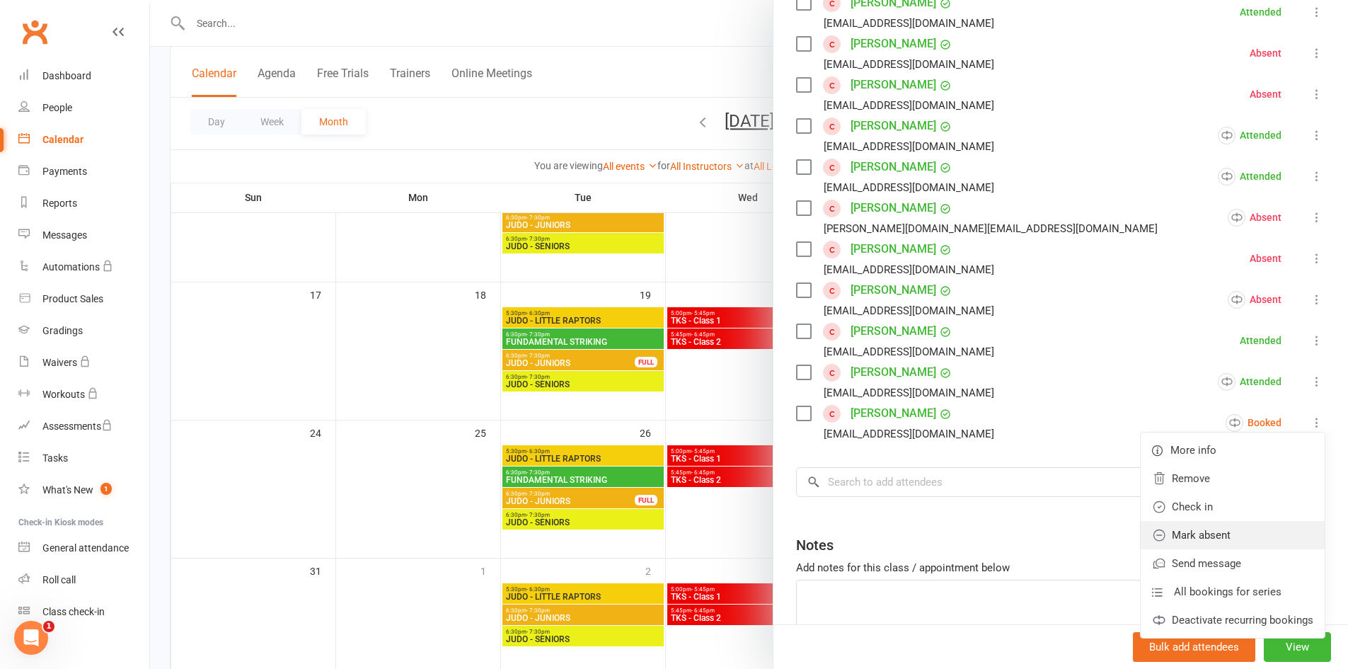
click at [1261, 531] on link "Mark absent" at bounding box center [1233, 535] width 184 height 28
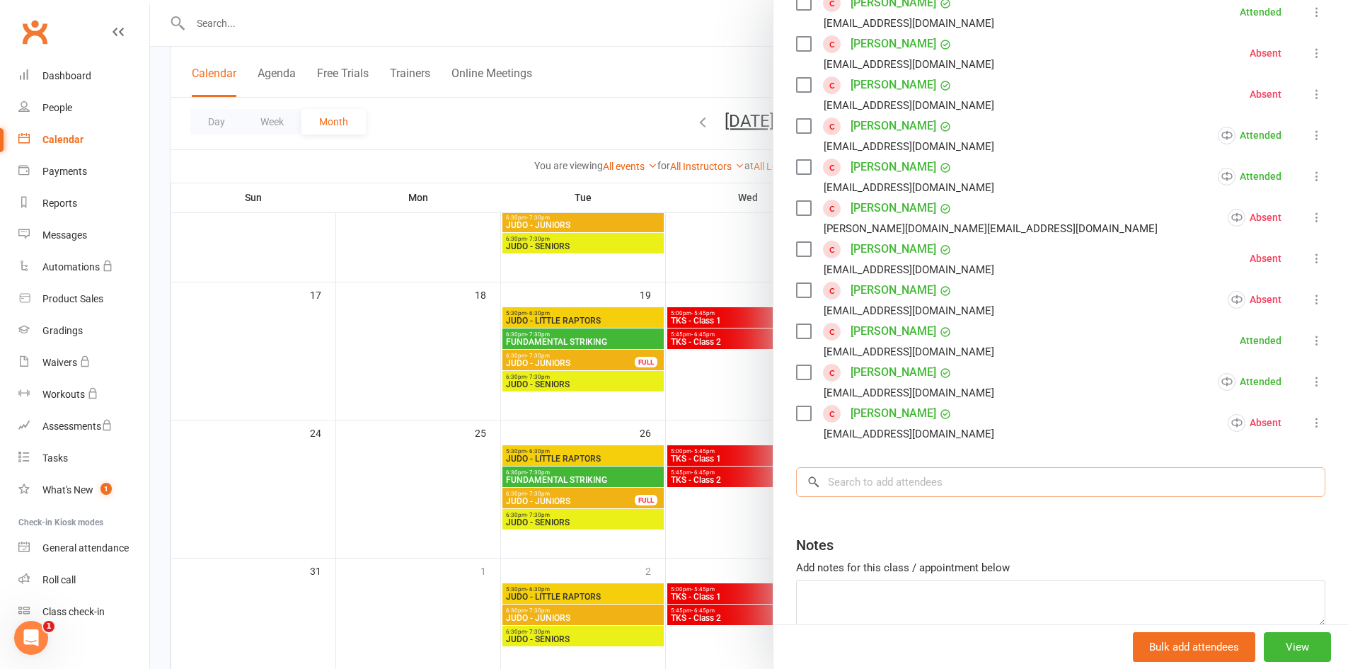
click at [863, 470] on input "search" at bounding box center [1060, 482] width 529 height 30
type input "broc"
click at [752, 409] on div at bounding box center [749, 334] width 1198 height 669
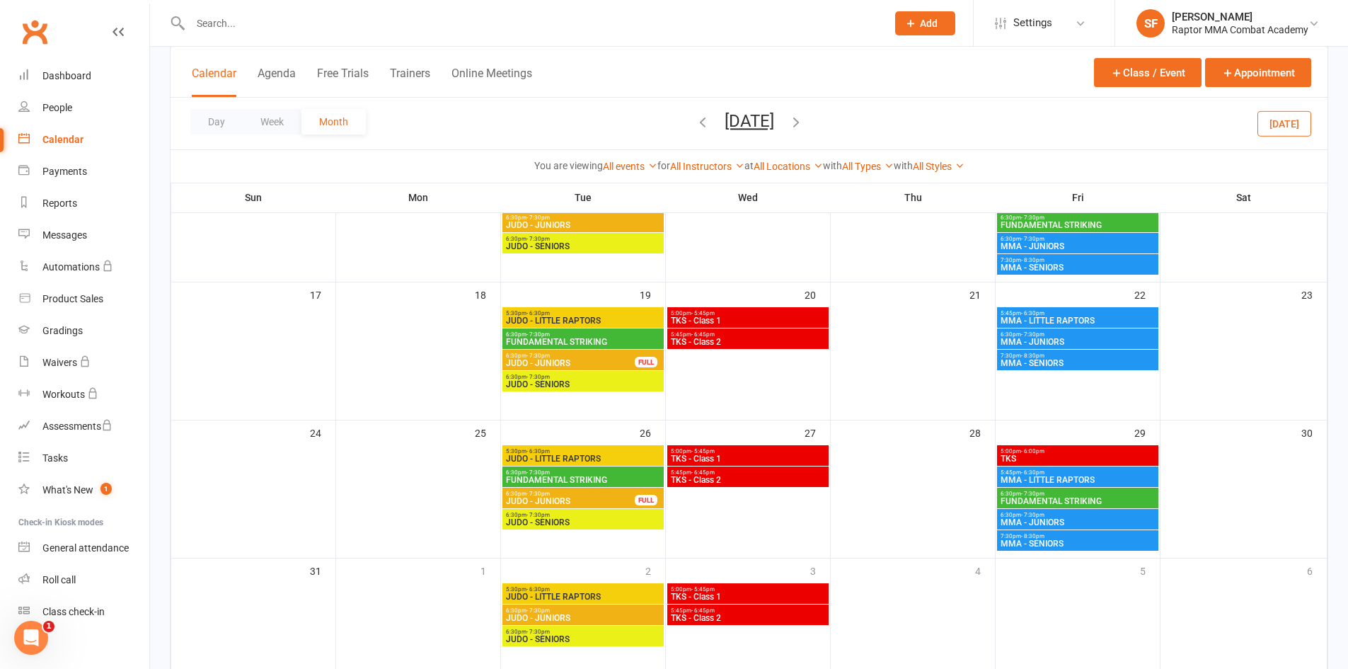
click at [1064, 540] on span "MMA - SENIORS" at bounding box center [1078, 543] width 156 height 8
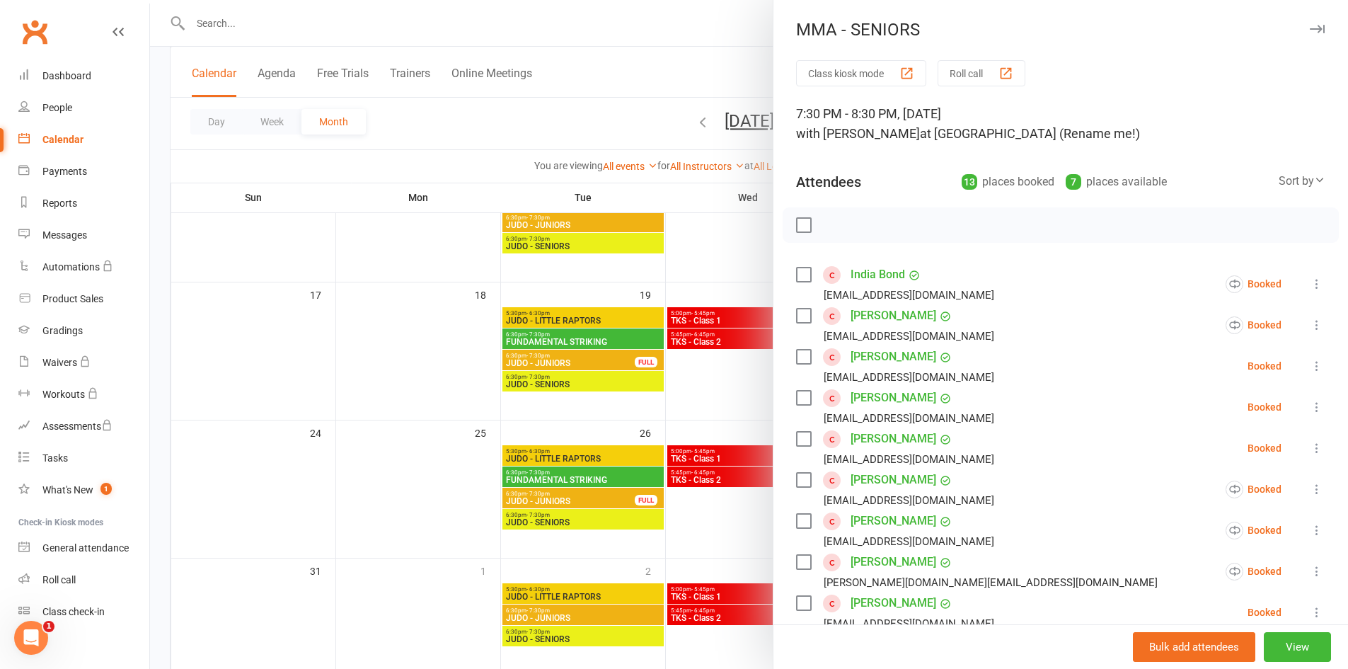
drag, startPoint x: 728, startPoint y: 539, endPoint x: 733, endPoint y: 524, distance: 15.7
click at [728, 539] on div at bounding box center [749, 334] width 1198 height 669
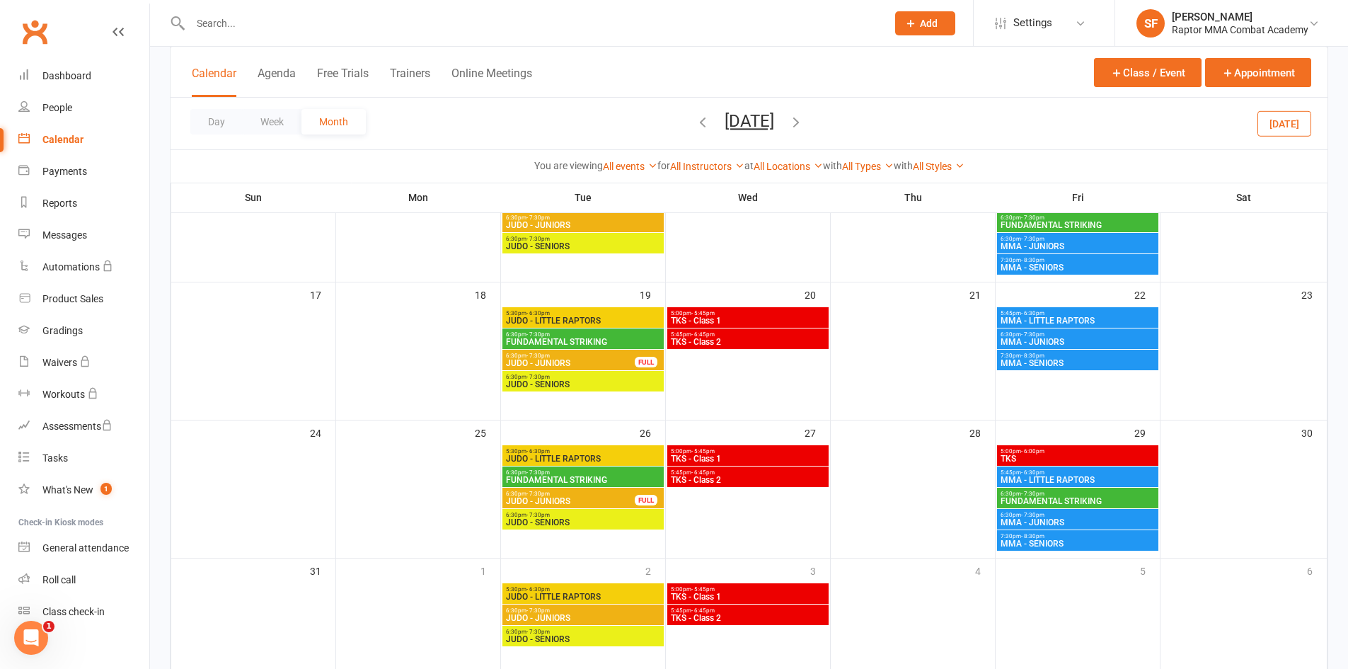
click at [1120, 452] on span "5:00pm - 6:00pm" at bounding box center [1078, 451] width 156 height 6
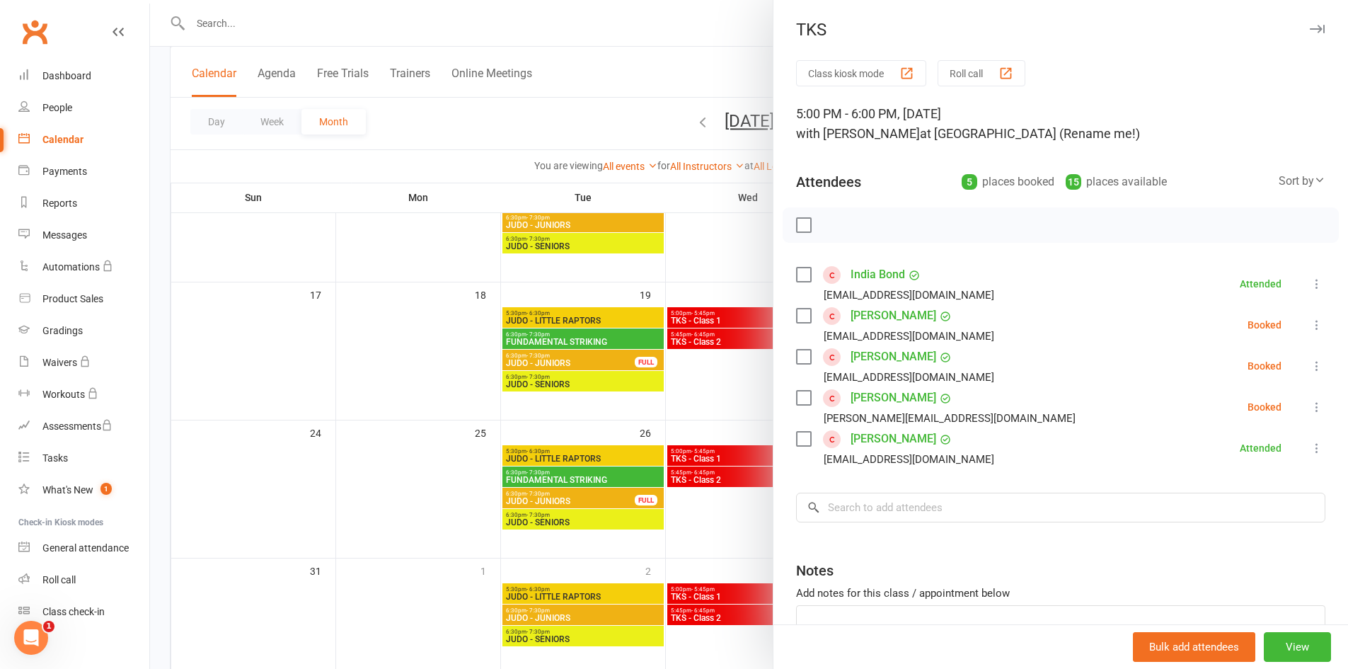
click at [1310, 326] on icon at bounding box center [1317, 325] width 14 height 14
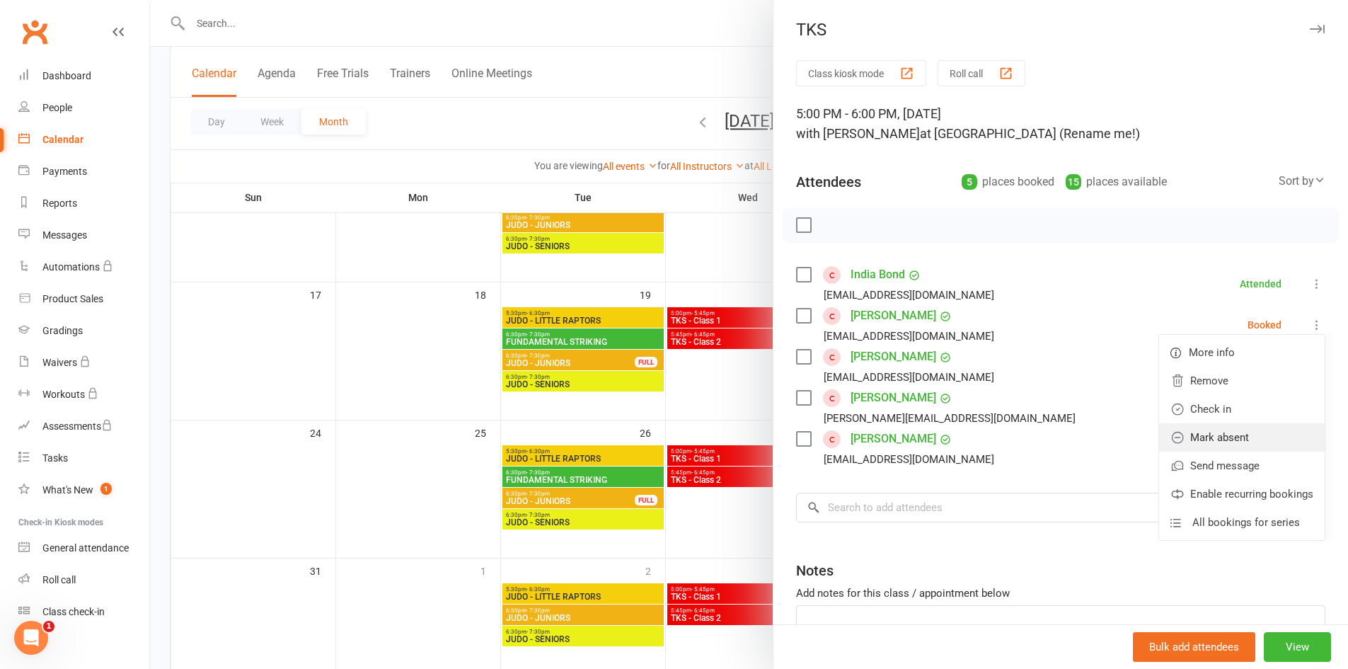
click at [1252, 439] on link "Mark absent" at bounding box center [1242, 437] width 166 height 28
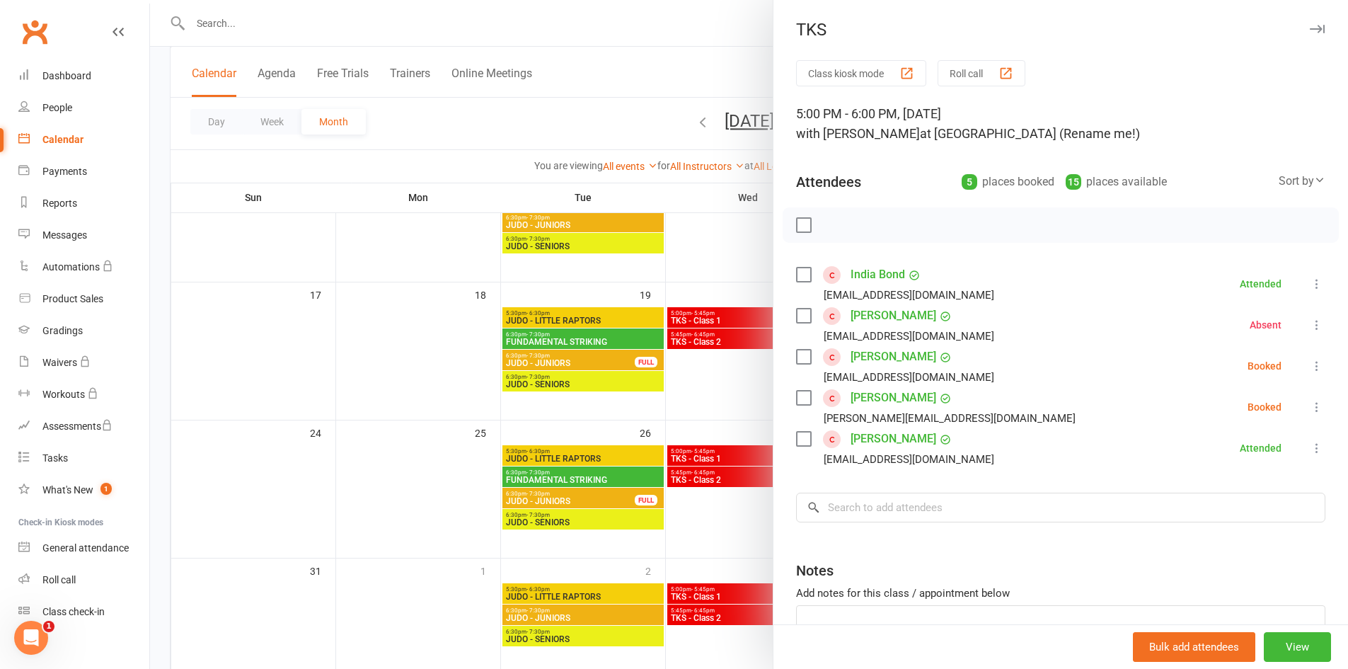
click at [1310, 370] on icon at bounding box center [1317, 366] width 14 height 14
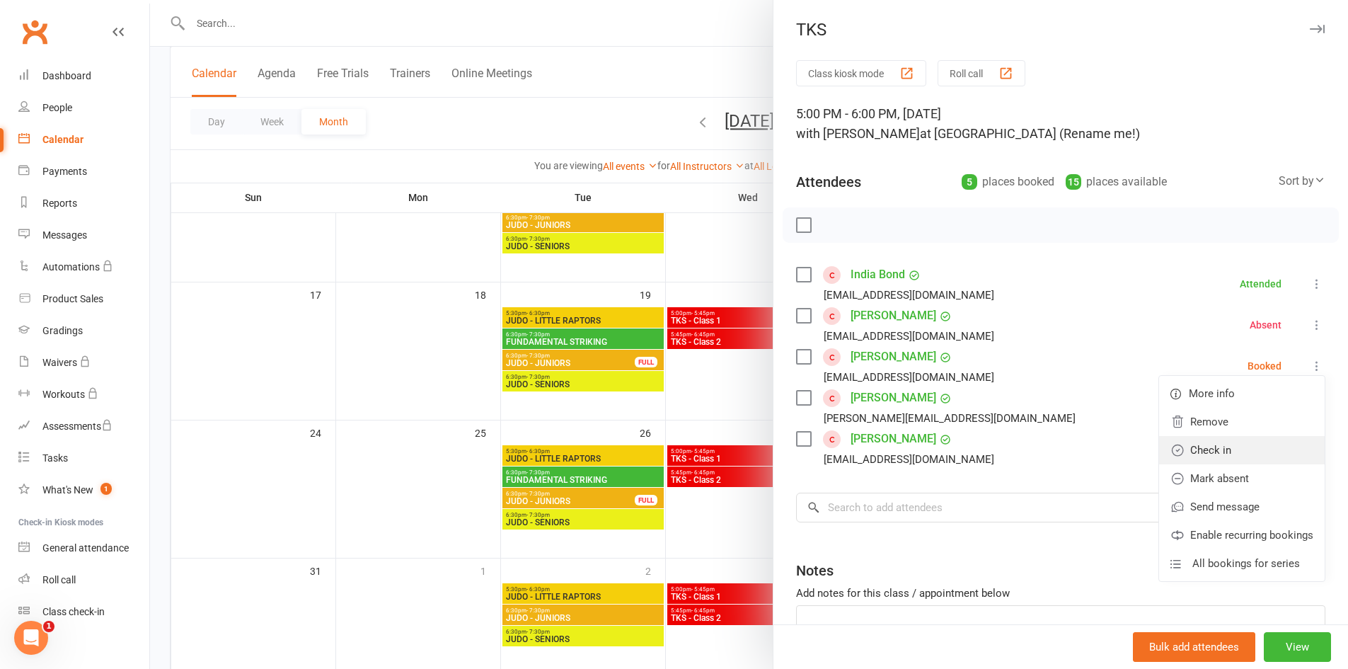
click at [1256, 447] on link "Check in" at bounding box center [1242, 450] width 166 height 28
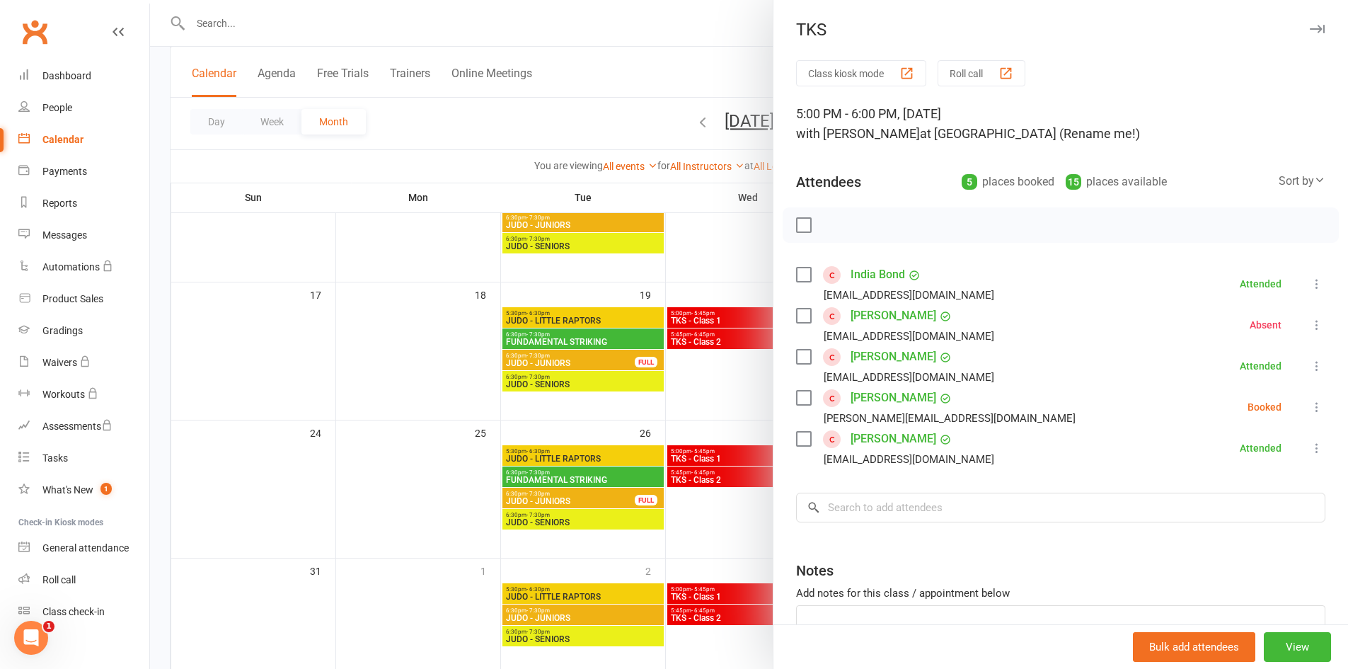
click at [1290, 417] on li "Mikey Magin [EMAIL_ADDRESS][DOMAIN_NAME] Booked More info Remove Check in [PERS…" at bounding box center [1060, 406] width 529 height 41
click at [1310, 403] on icon at bounding box center [1317, 407] width 14 height 14
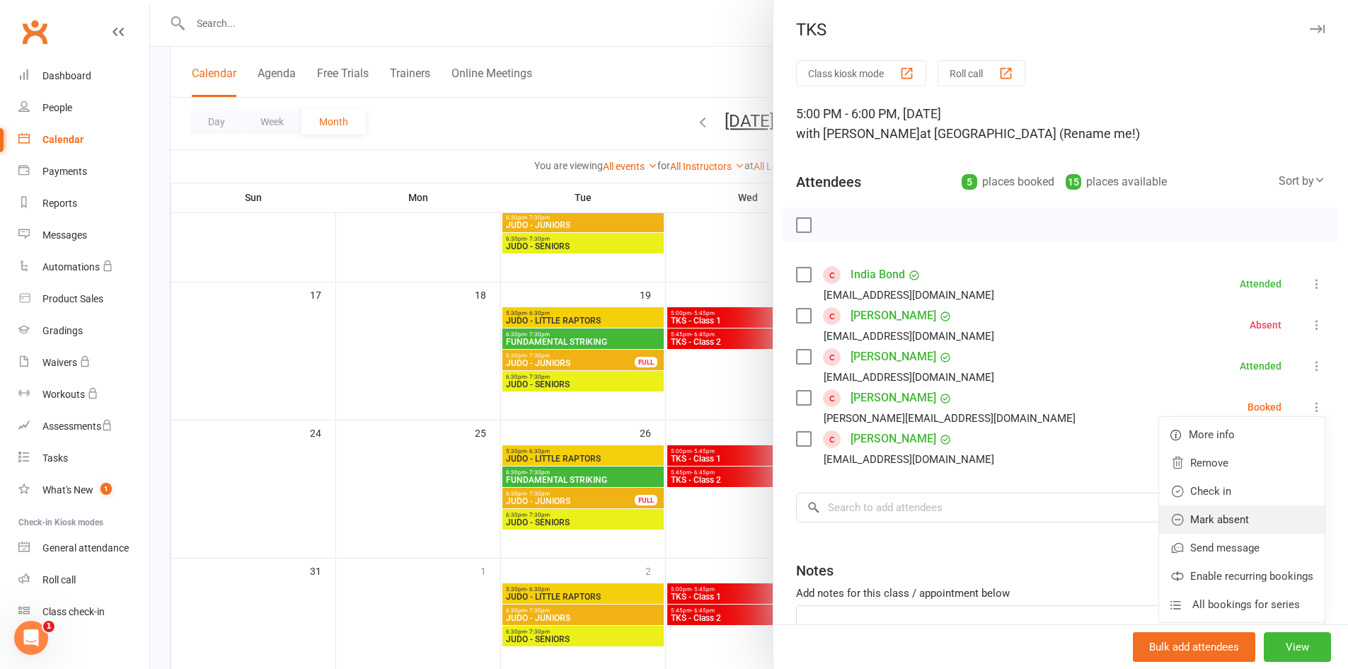
click at [1234, 510] on link "Mark absent" at bounding box center [1242, 519] width 166 height 28
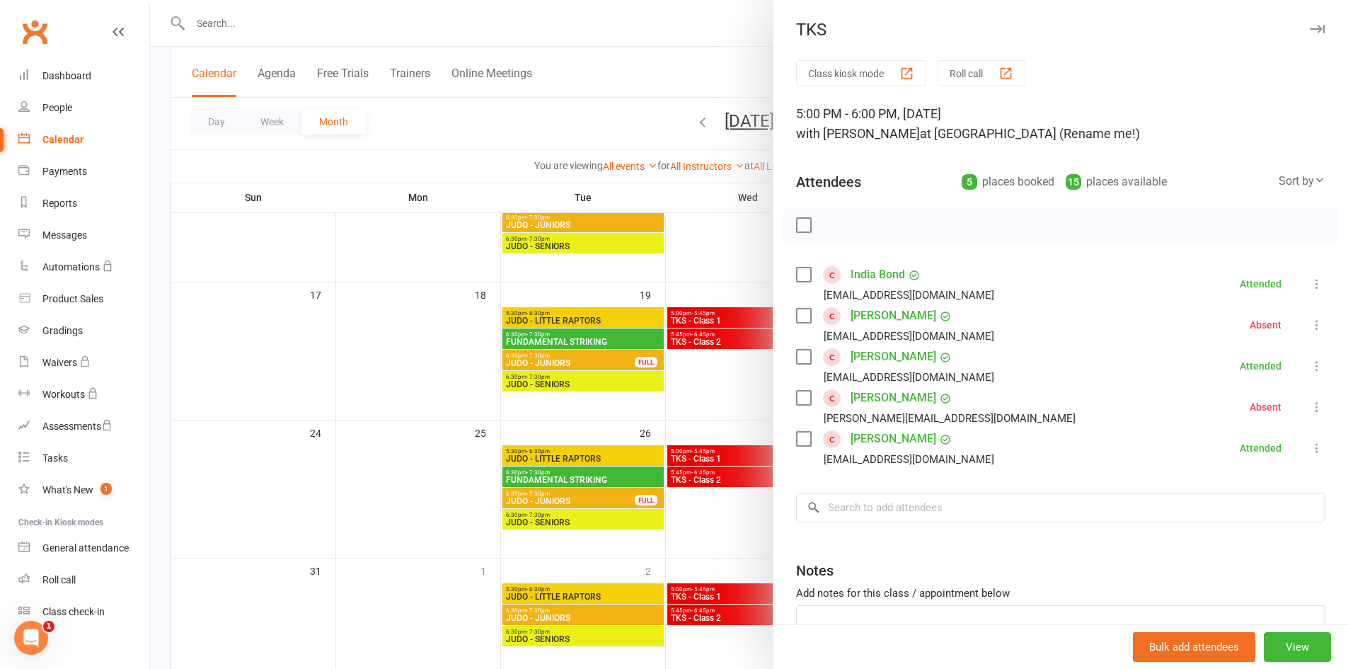
click at [747, 522] on div at bounding box center [749, 334] width 1198 height 669
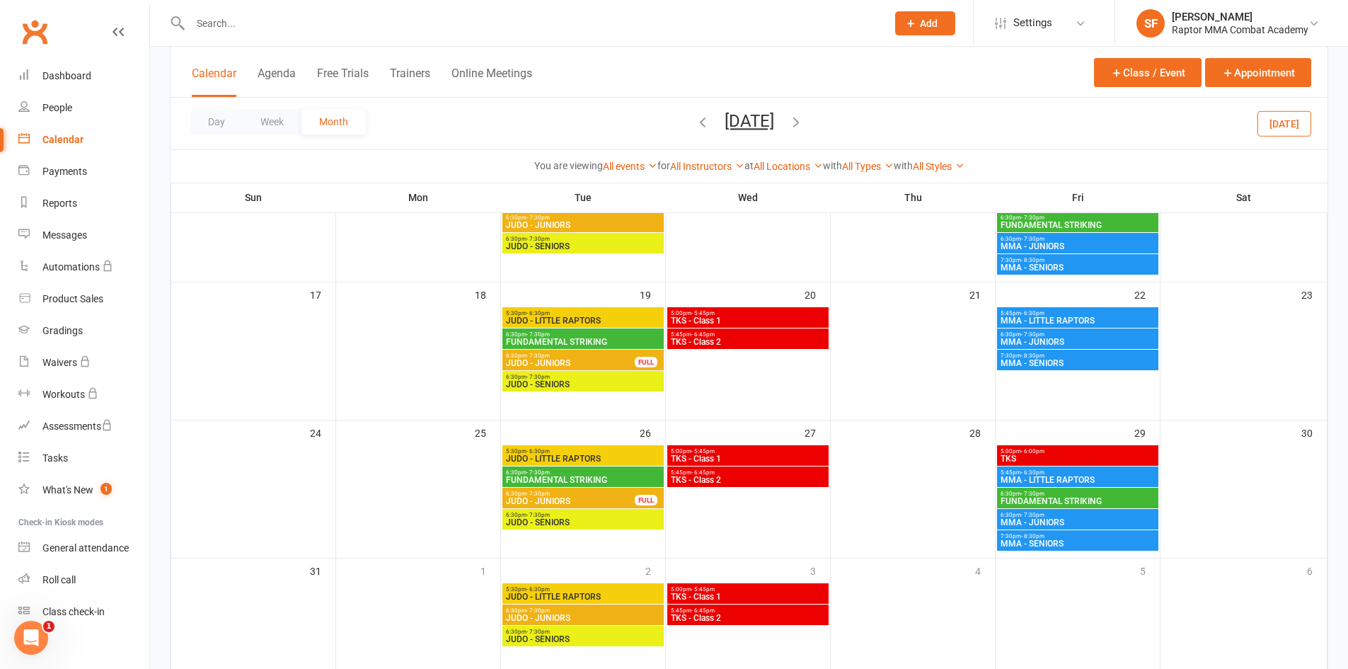
click at [1115, 472] on span "5:45pm - 6:30pm" at bounding box center [1078, 472] width 156 height 6
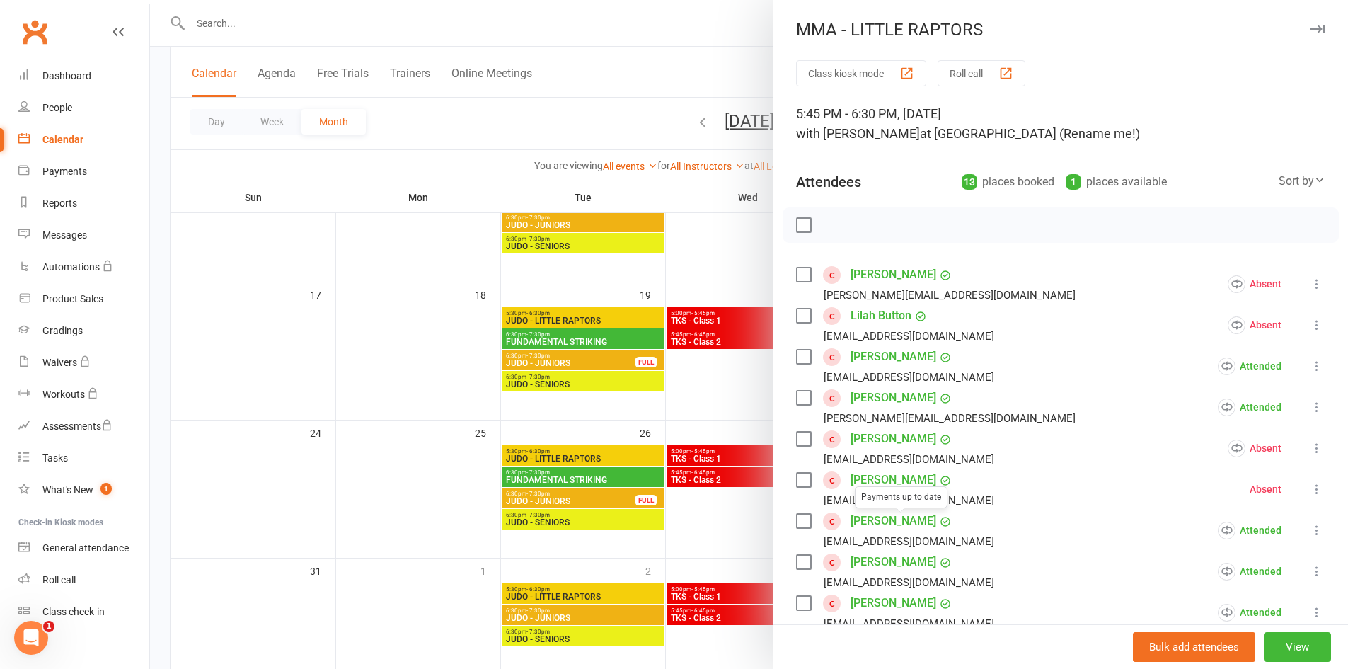
click at [754, 518] on div at bounding box center [749, 334] width 1198 height 669
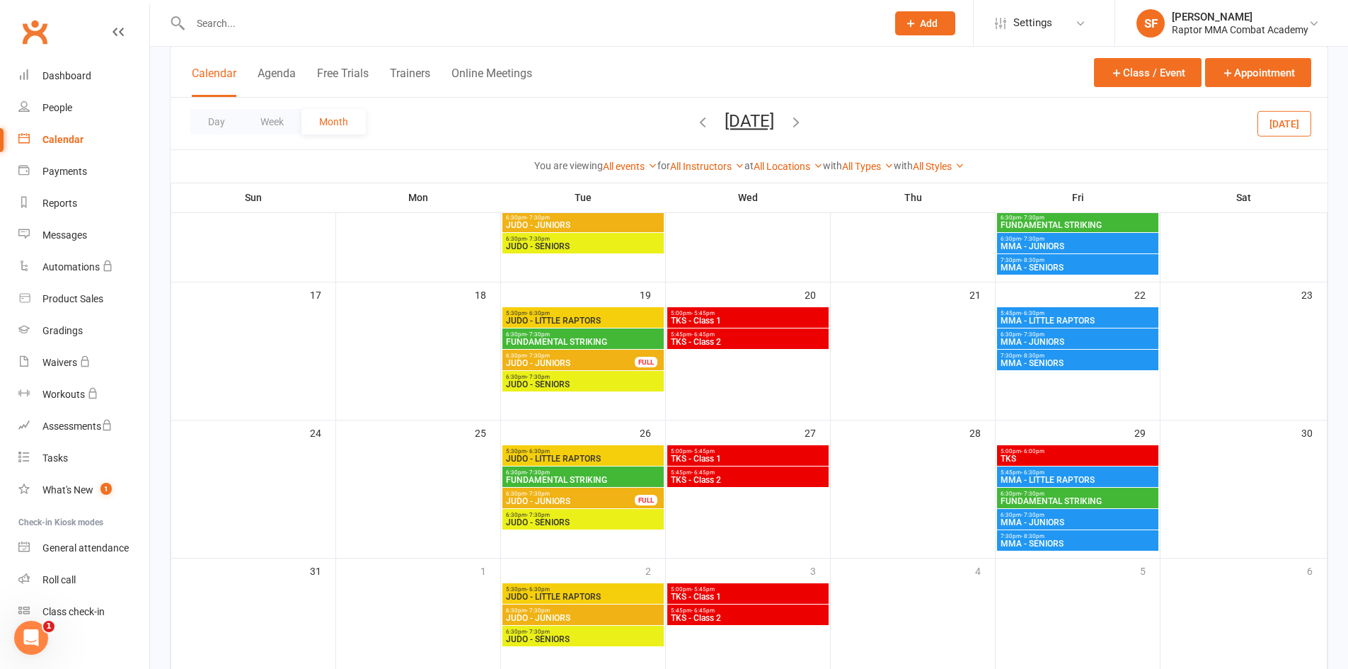
click at [1047, 498] on span "FUNDAMENTAL STRIKING" at bounding box center [1078, 501] width 156 height 8
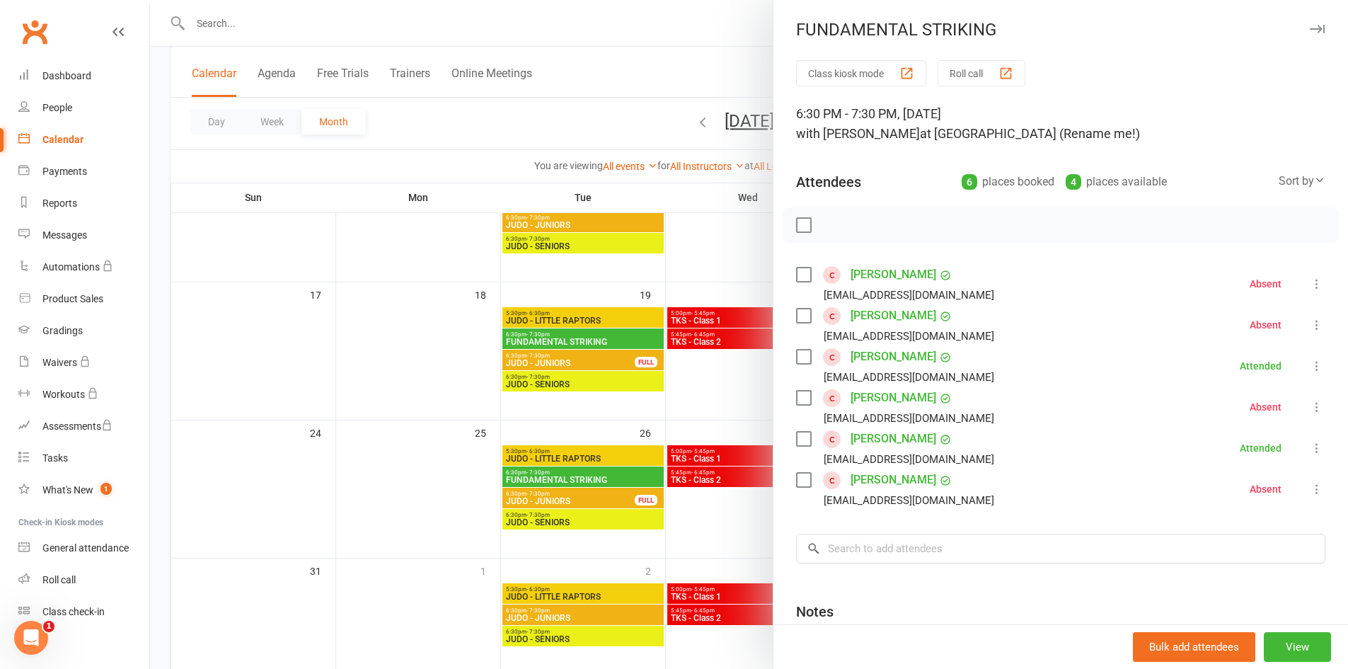
click at [755, 531] on div at bounding box center [749, 334] width 1198 height 669
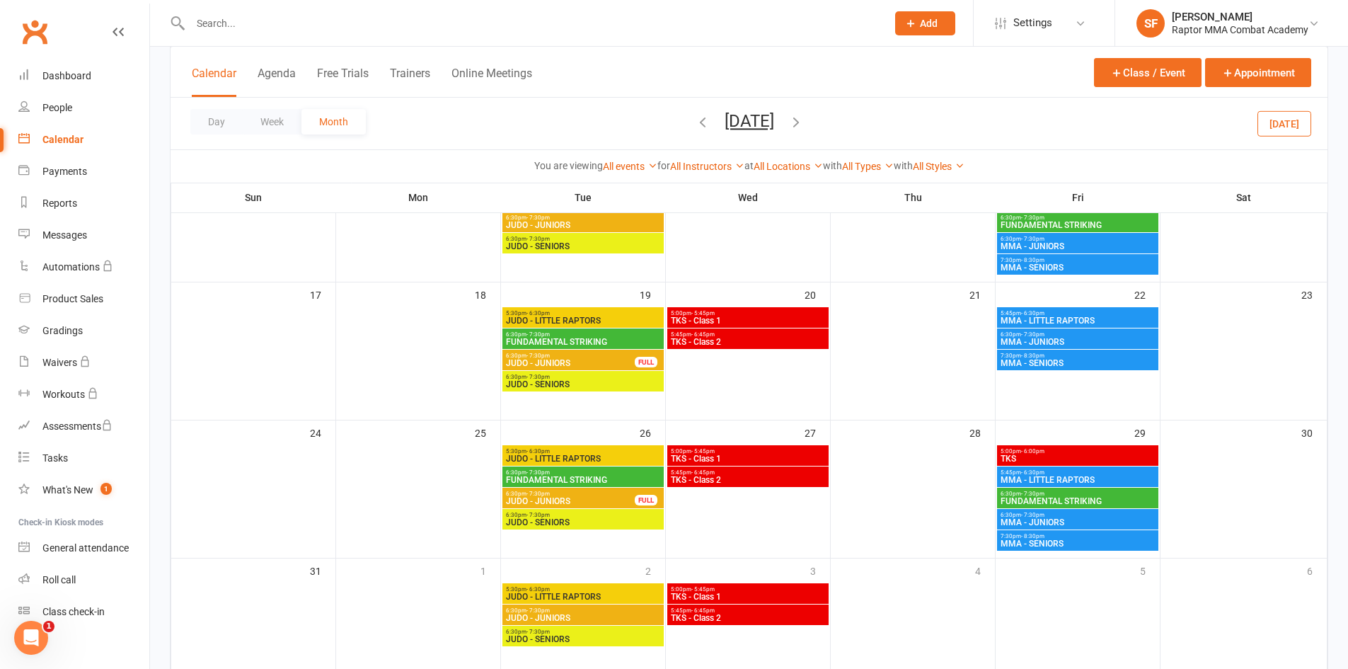
click at [1033, 513] on span "- 7:30pm" at bounding box center [1032, 515] width 23 height 6
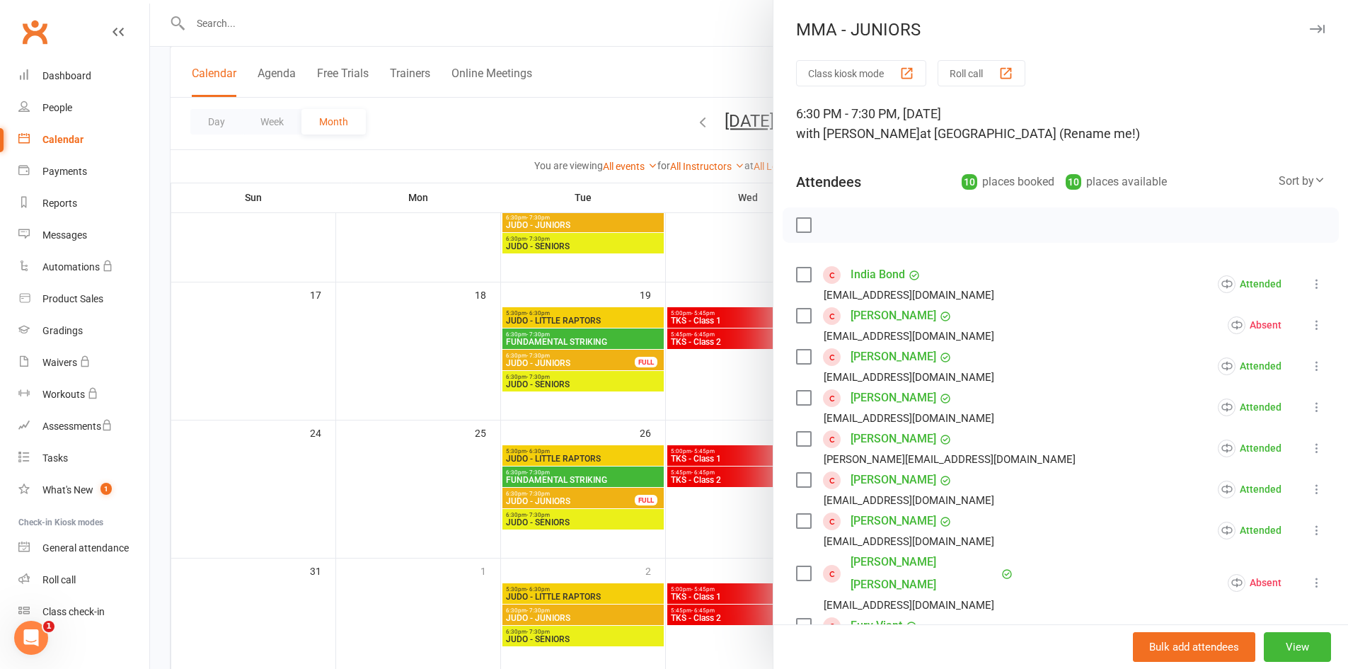
click at [723, 548] on div at bounding box center [749, 334] width 1198 height 669
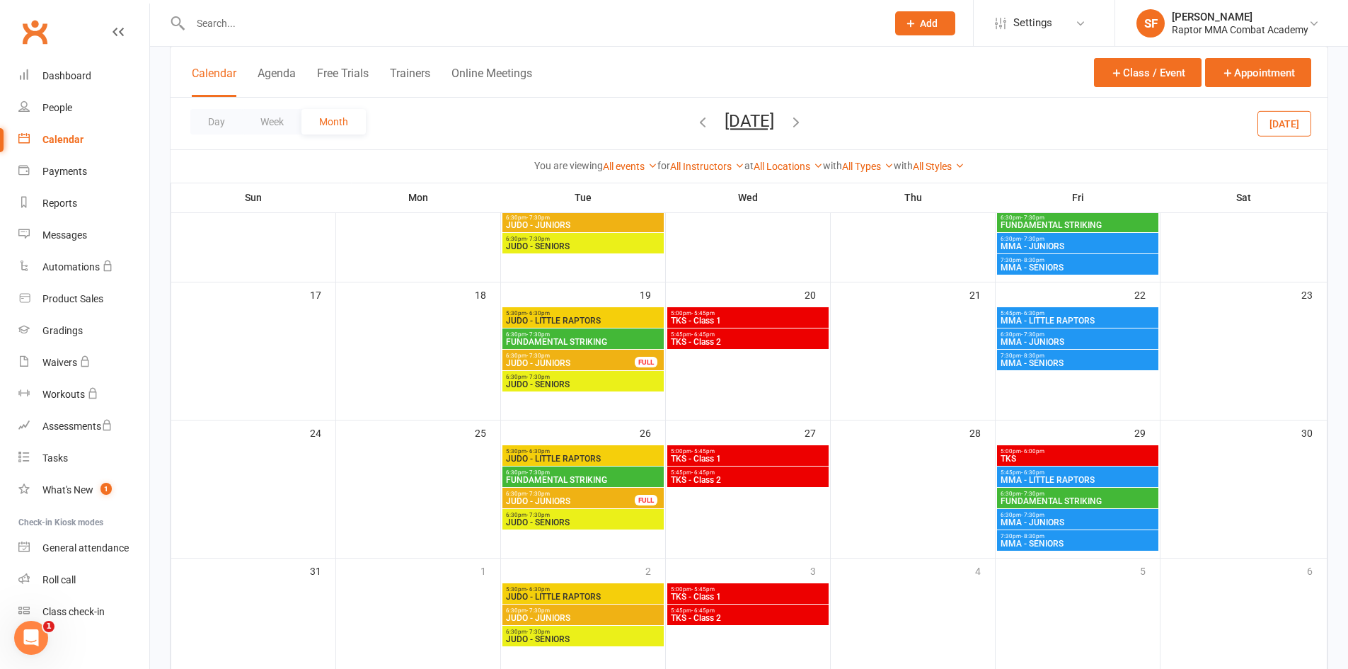
click at [1037, 539] on span "MMA - SENIORS" at bounding box center [1078, 543] width 156 height 8
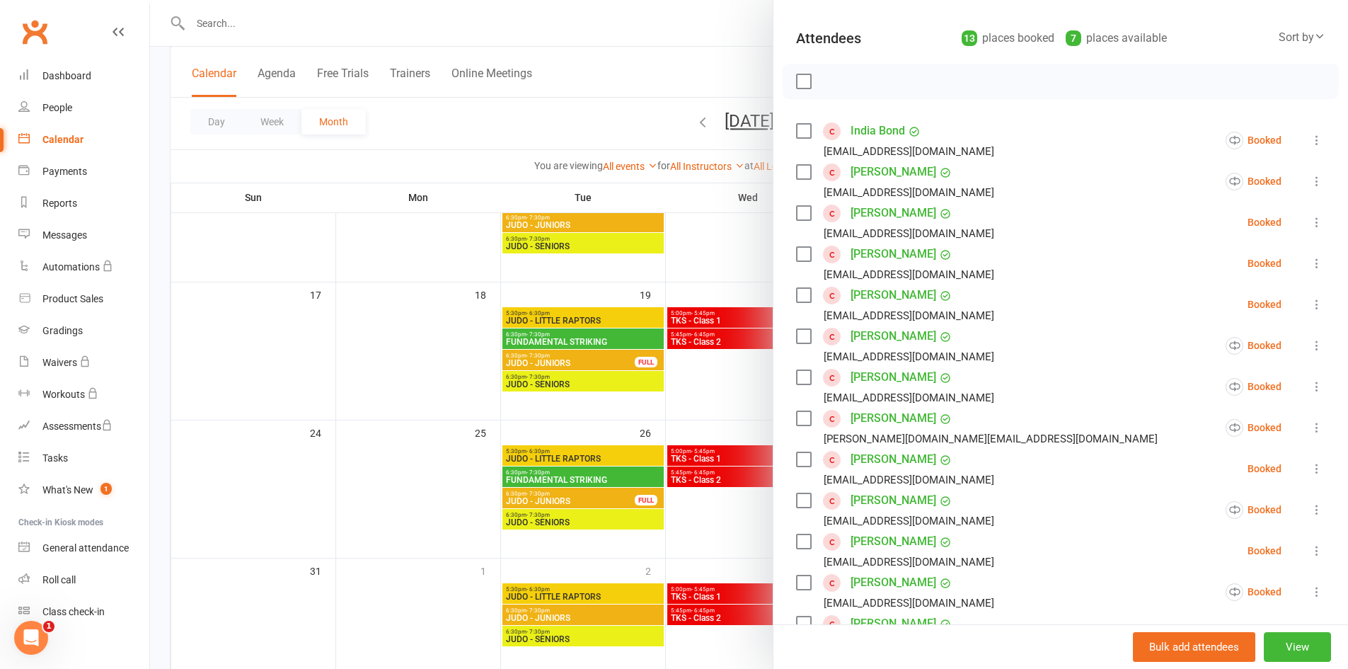
scroll to position [427, 0]
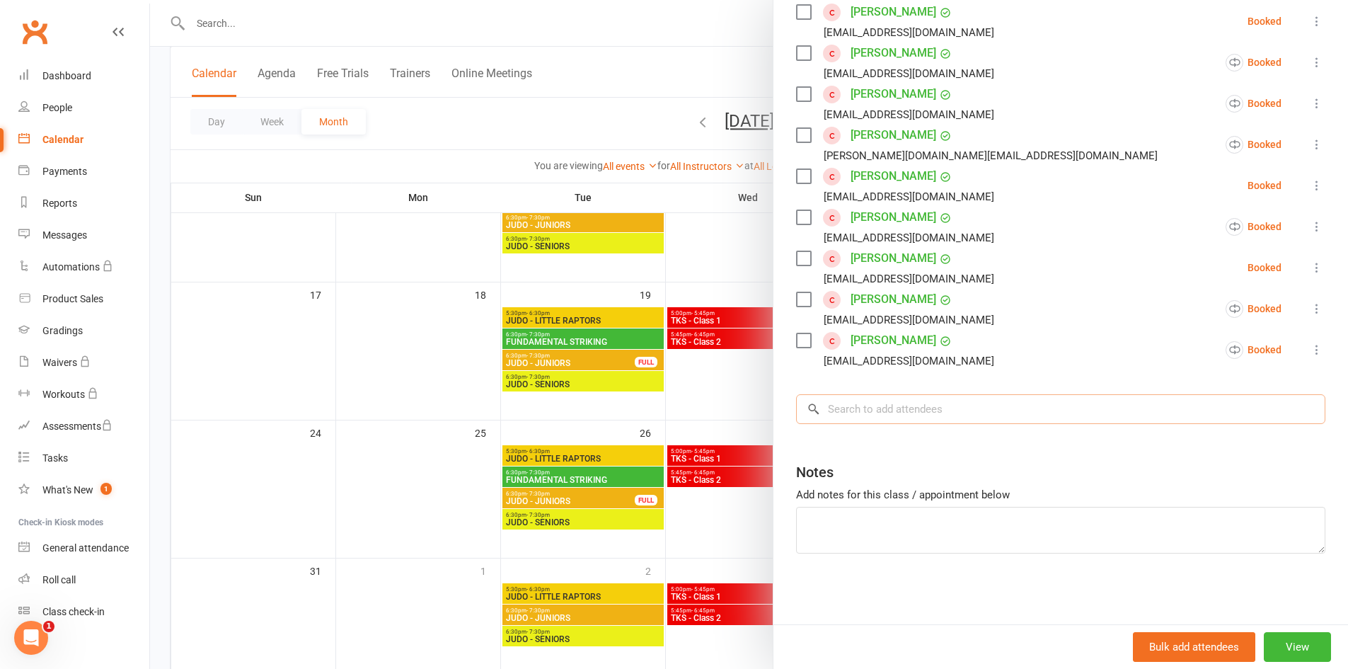
click at [975, 411] on input "search" at bounding box center [1060, 409] width 529 height 30
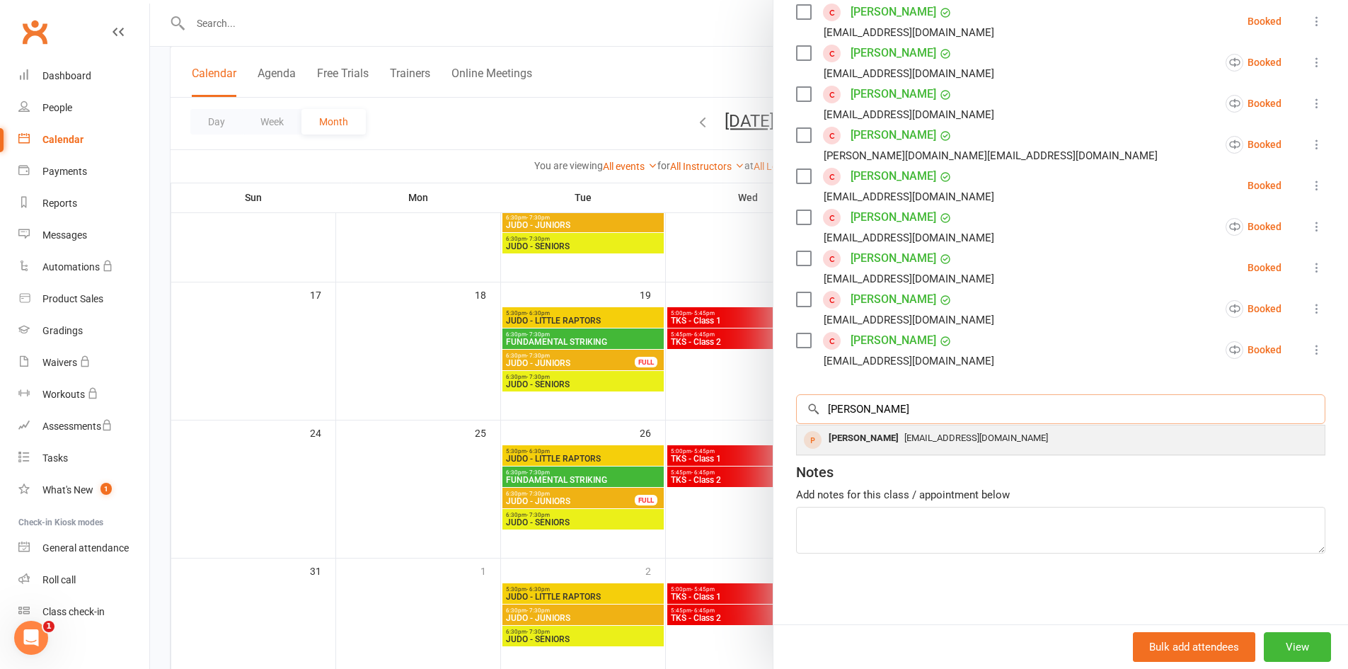
type input "[PERSON_NAME]"
click at [861, 446] on div "[PERSON_NAME]" at bounding box center [863, 438] width 81 height 21
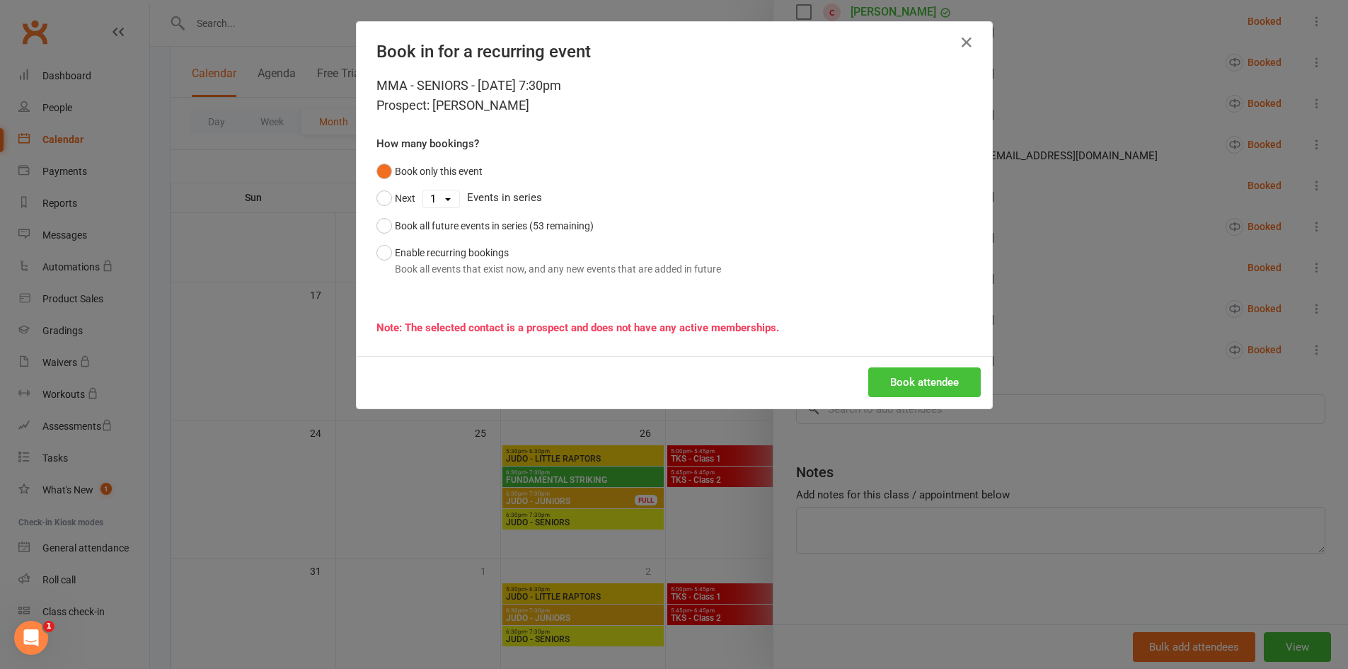
click at [941, 385] on button "Book attendee" at bounding box center [924, 382] width 113 height 30
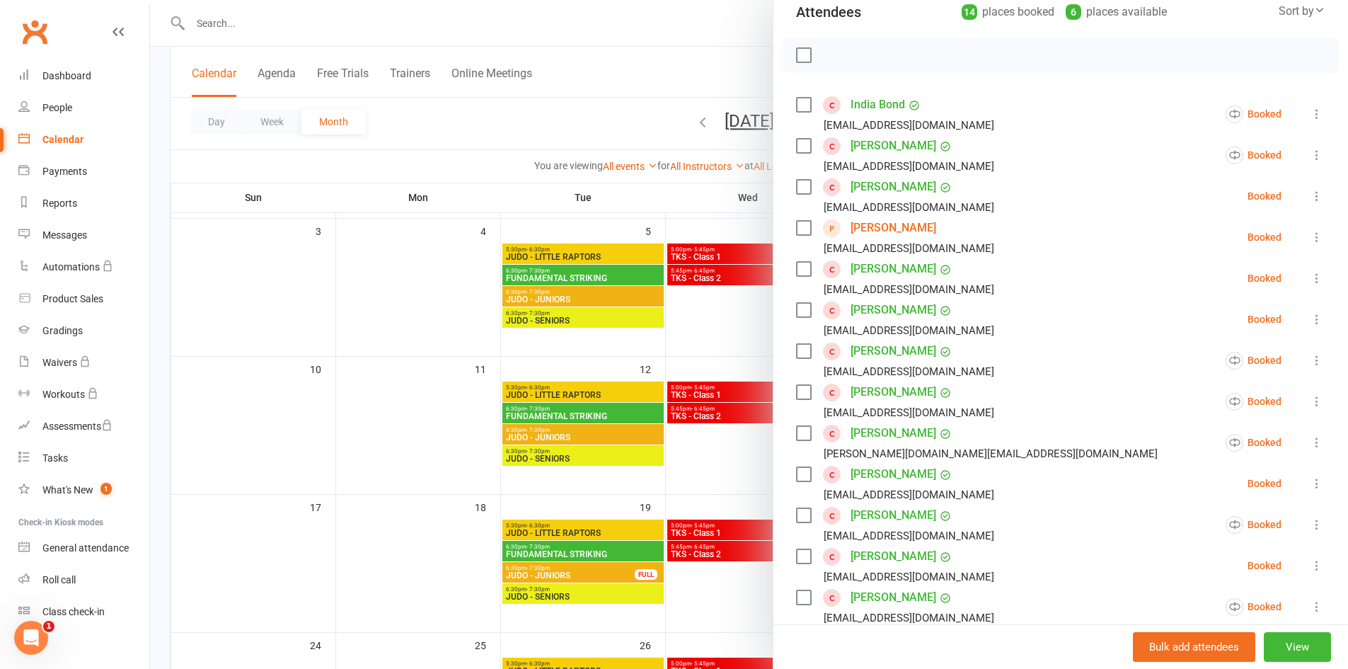
scroll to position [163, 0]
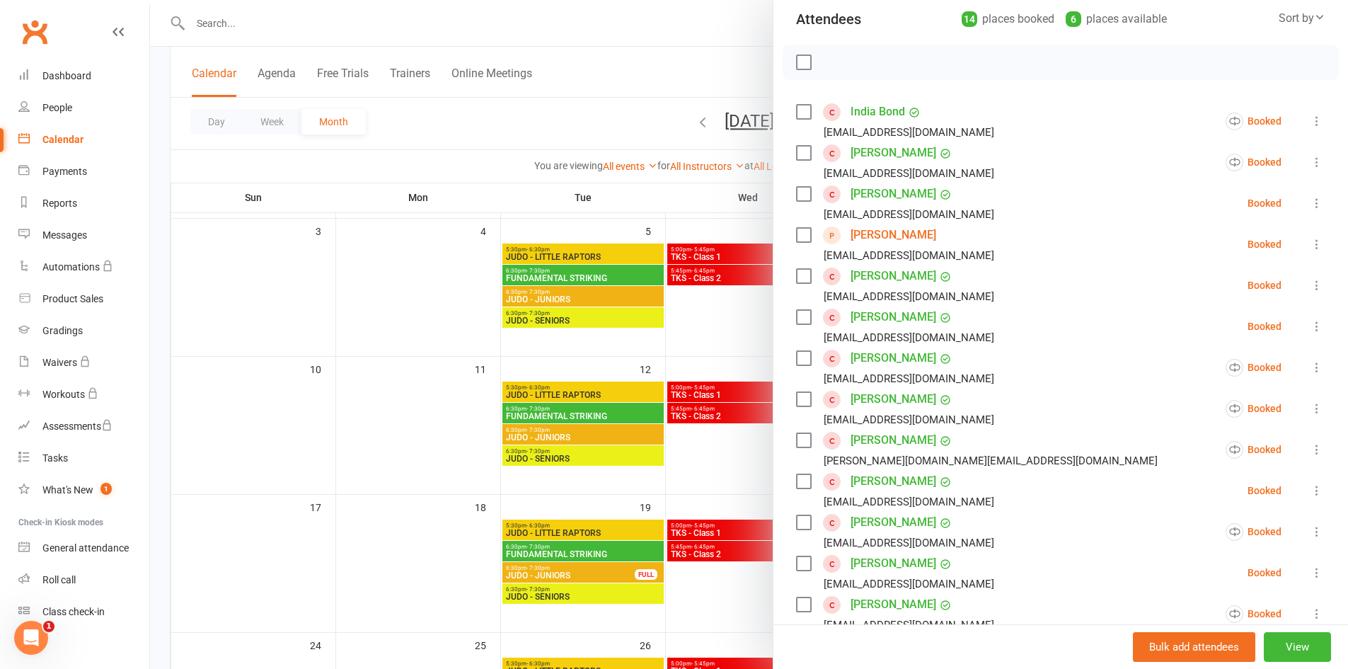
click at [1310, 122] on icon at bounding box center [1317, 121] width 14 height 14
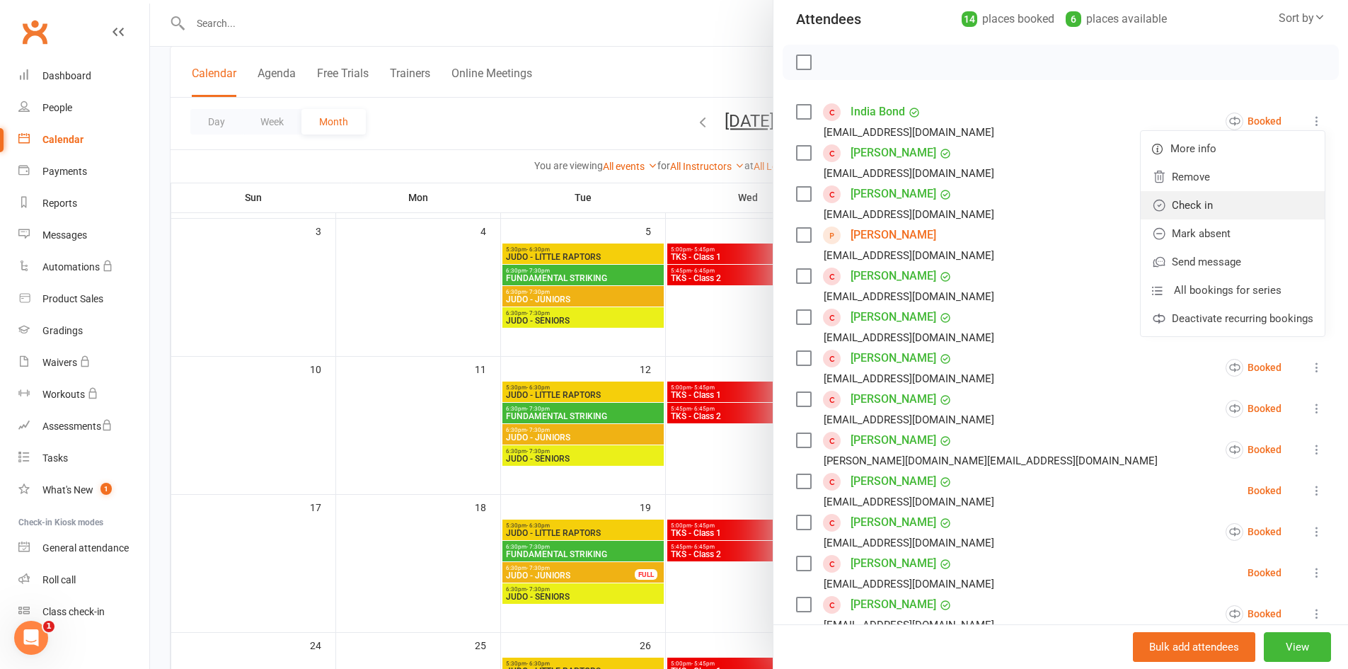
drag, startPoint x: 1258, startPoint y: 196, endPoint x: 1263, endPoint y: 184, distance: 13.3
click at [1258, 196] on link "Check in" at bounding box center [1233, 205] width 184 height 28
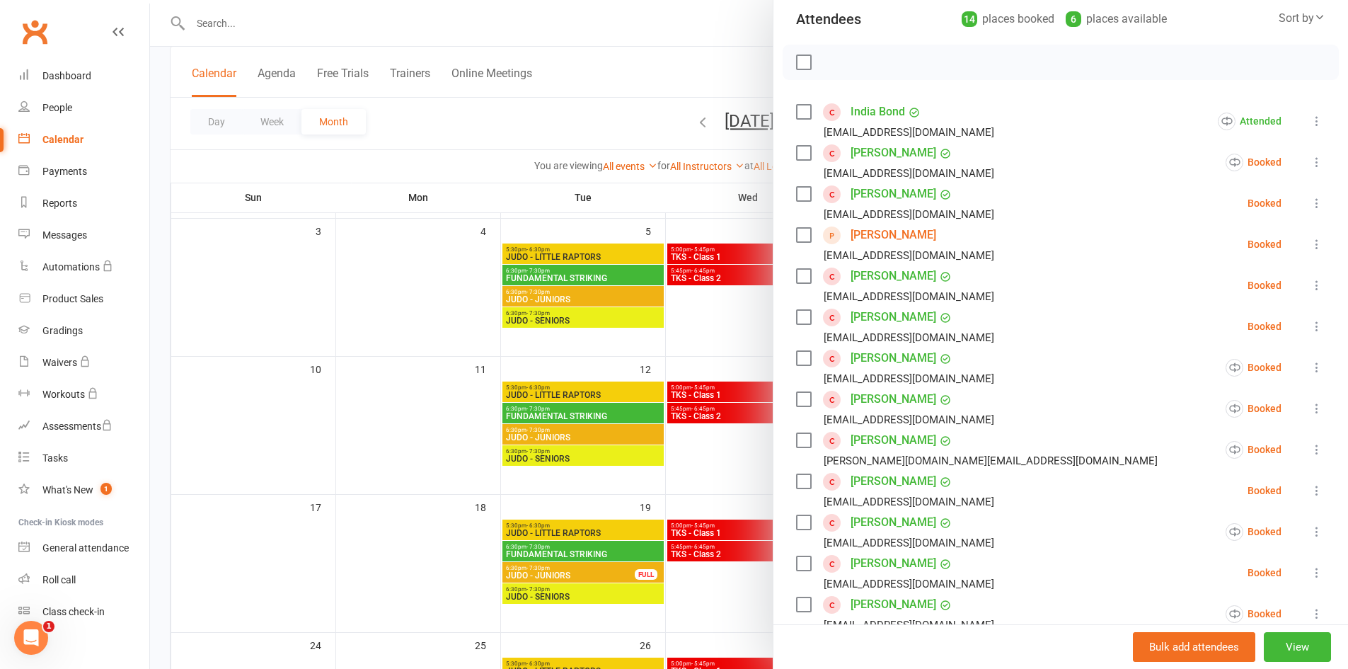
click at [1310, 159] on icon at bounding box center [1317, 162] width 14 height 14
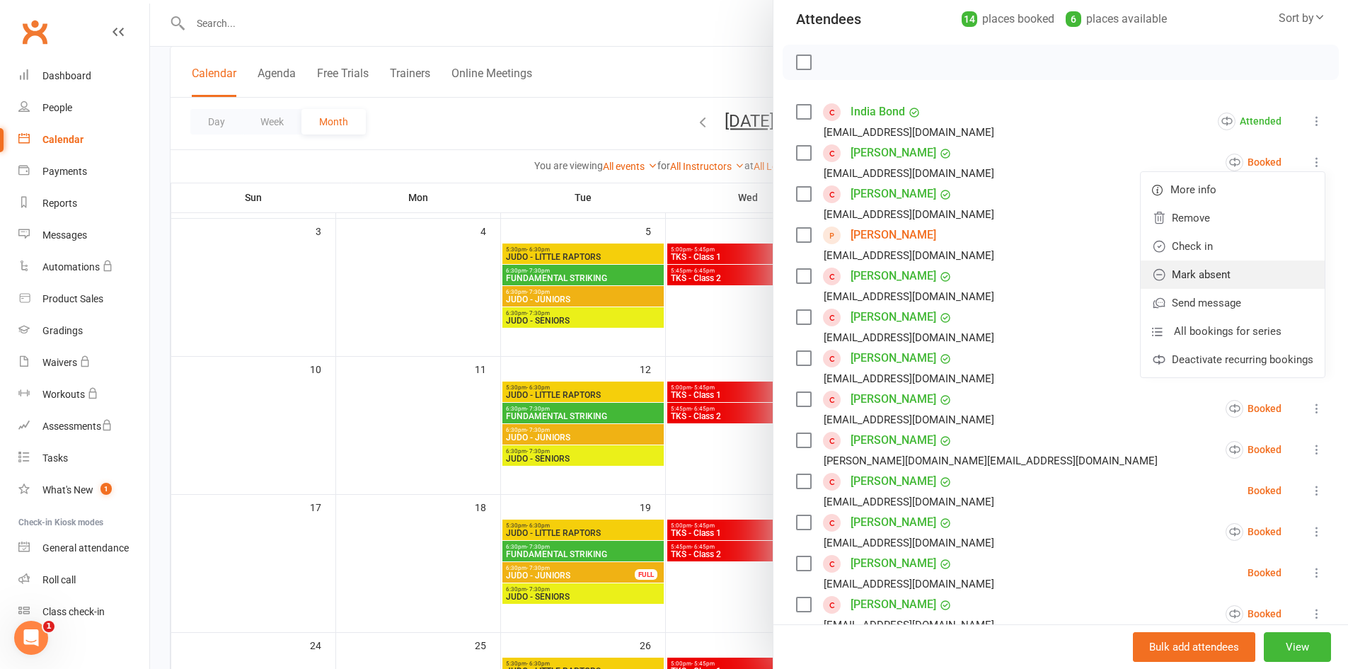
click at [1242, 272] on link "Mark absent" at bounding box center [1233, 274] width 184 height 28
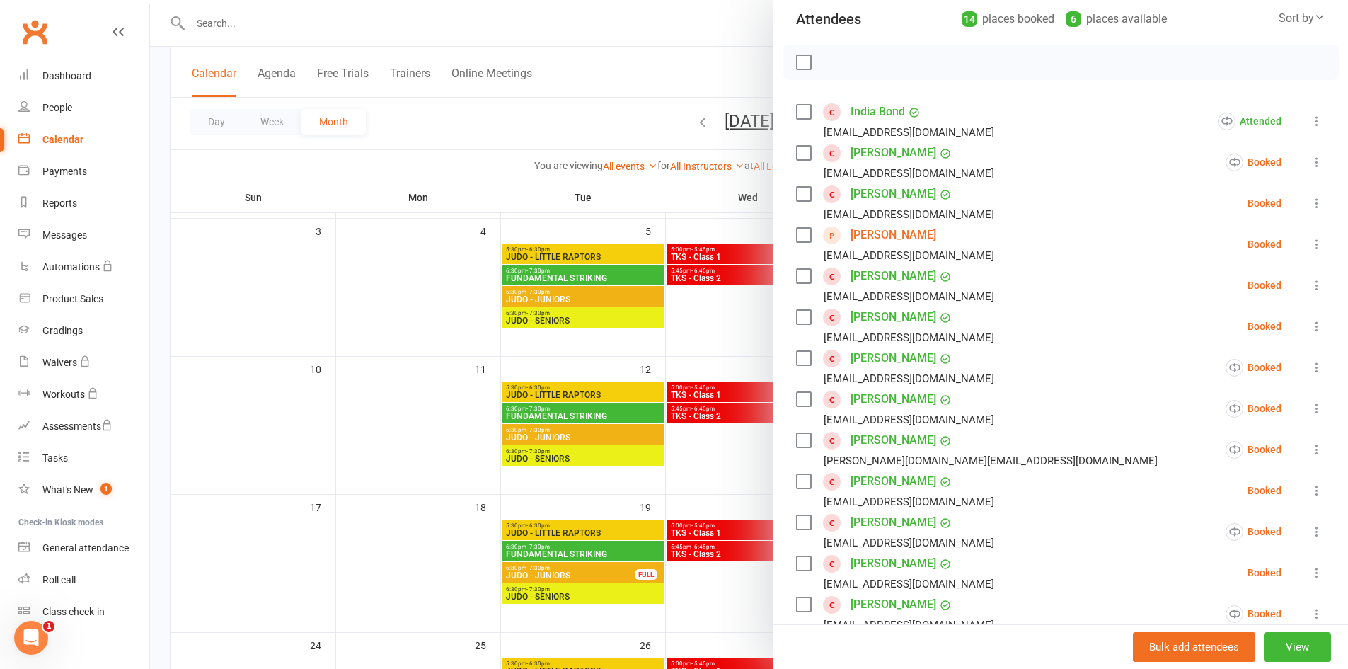
click at [1287, 209] on li "[PERSON_NAME] [EMAIL_ADDRESS][DOMAIN_NAME] Booked More info Remove Check in Mar…" at bounding box center [1060, 203] width 529 height 41
click at [1310, 205] on icon at bounding box center [1317, 203] width 14 height 14
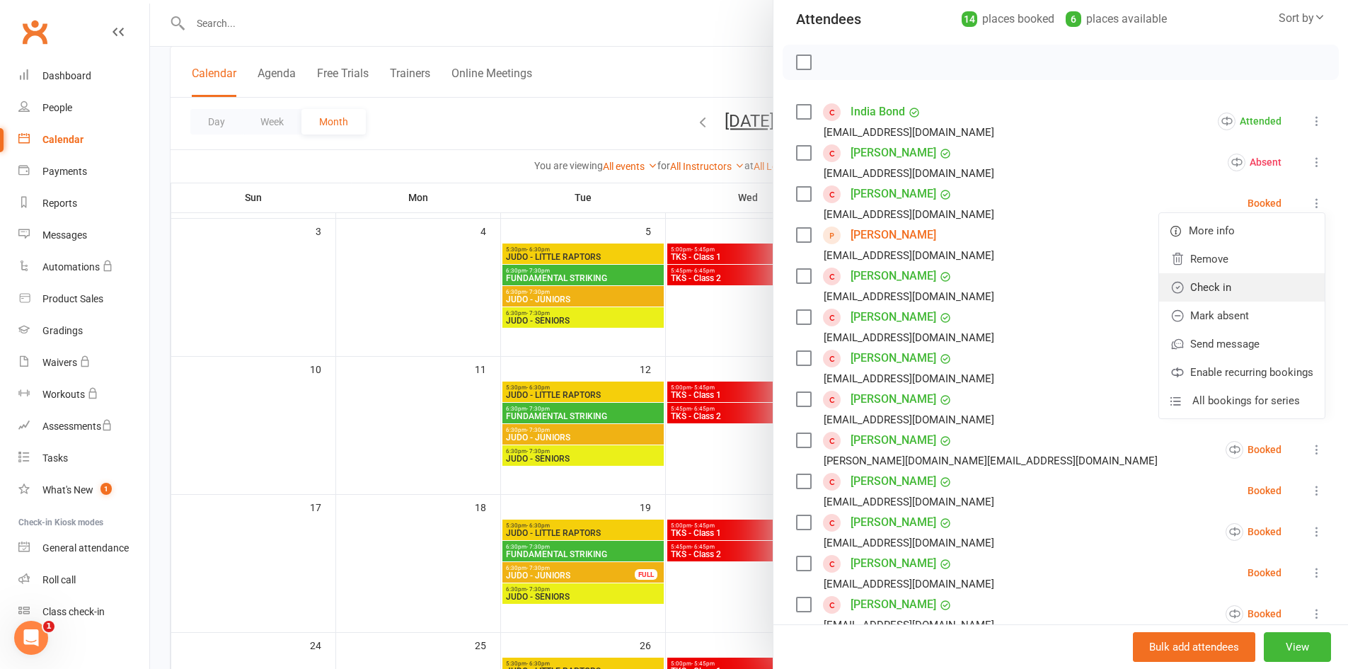
click at [1264, 284] on link "Check in" at bounding box center [1242, 287] width 166 height 28
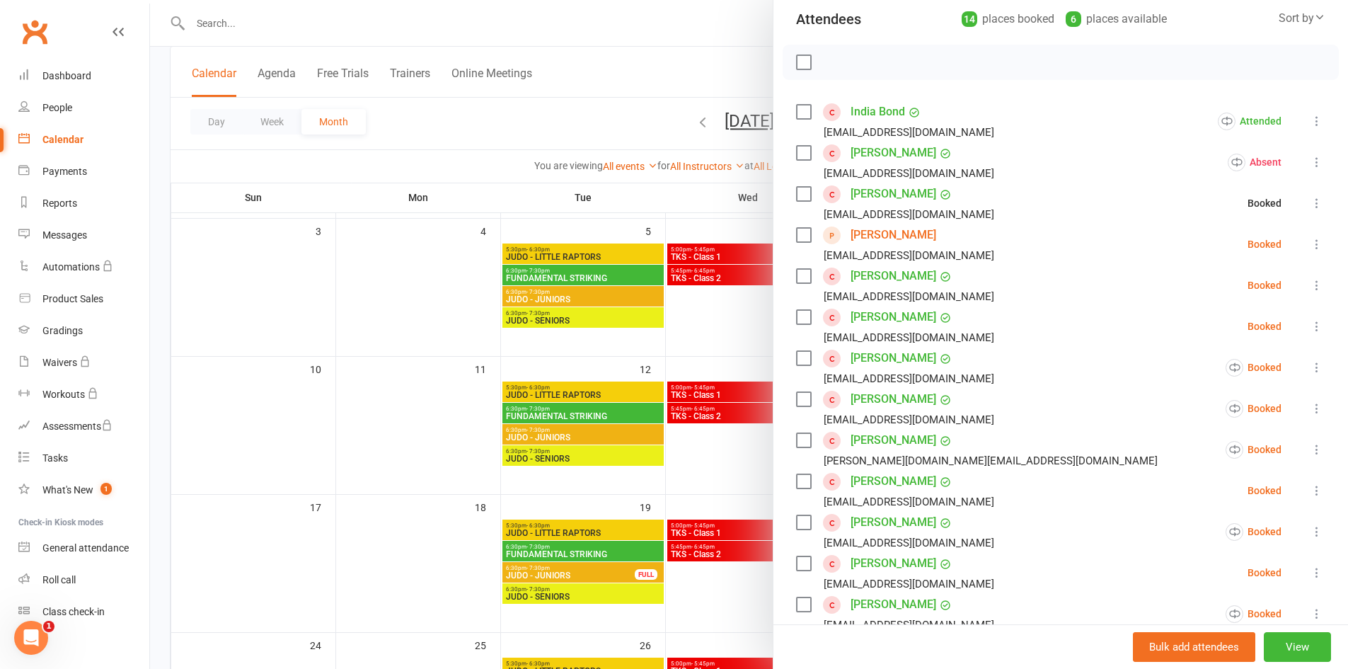
click at [1305, 246] on div "Class kiosk mode Roll call 7:30 PM - 8:30 PM, [DATE] with [PERSON_NAME] at [GEO…" at bounding box center [1061, 413] width 575 height 1032
click at [1310, 246] on icon at bounding box center [1317, 244] width 14 height 14
click at [1270, 329] on link "Check in" at bounding box center [1242, 328] width 166 height 28
click at [1310, 282] on icon at bounding box center [1317, 285] width 14 height 14
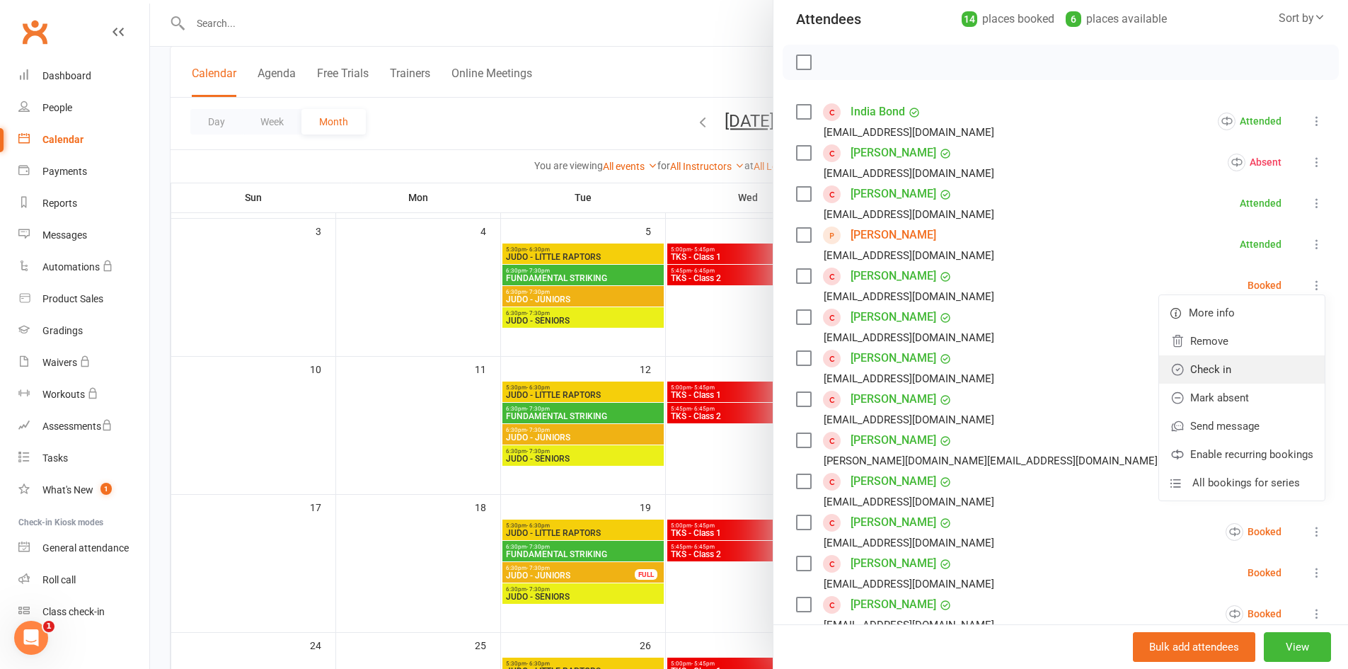
click at [1261, 361] on link "Check in" at bounding box center [1242, 369] width 166 height 28
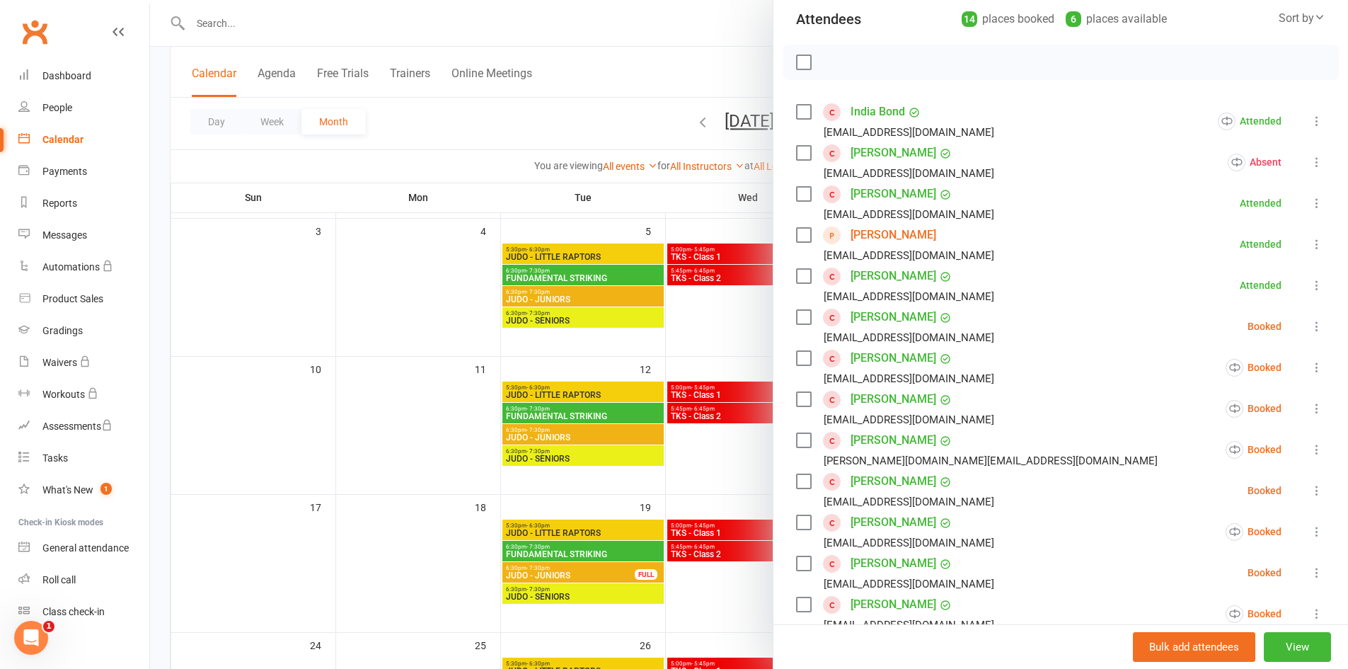
click at [1310, 325] on icon at bounding box center [1317, 326] width 14 height 14
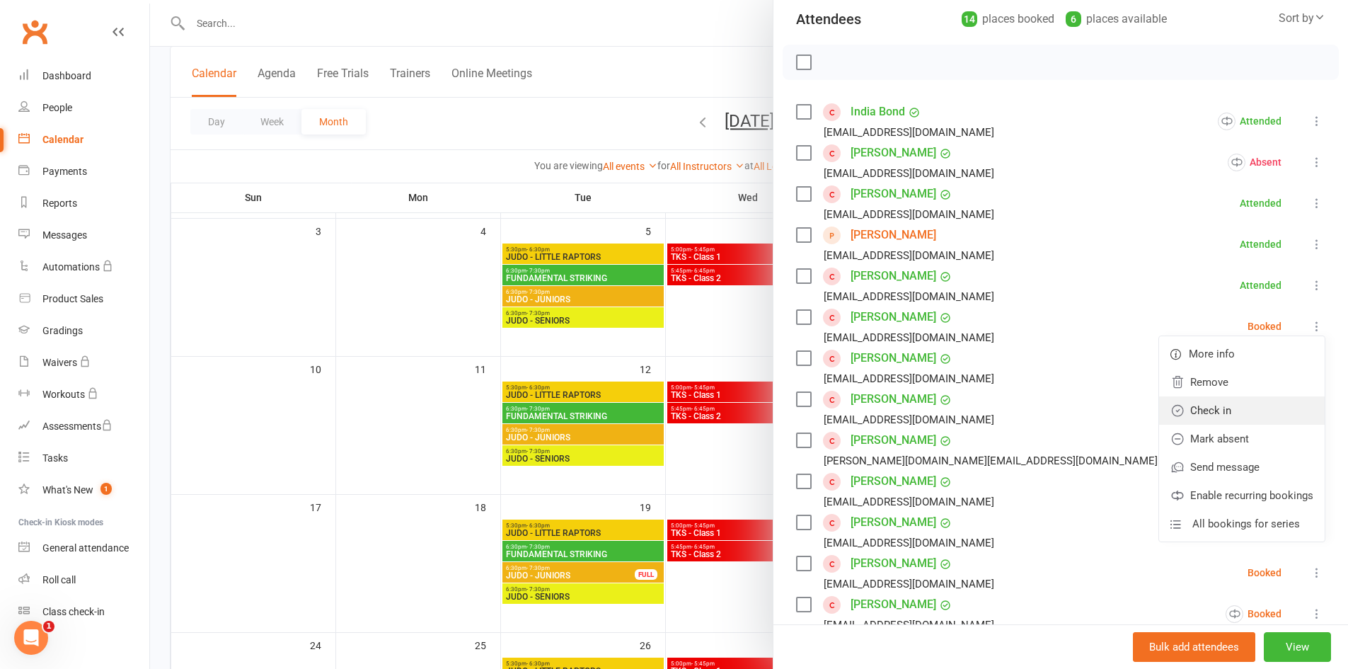
click at [1277, 403] on link "Check in" at bounding box center [1242, 410] width 166 height 28
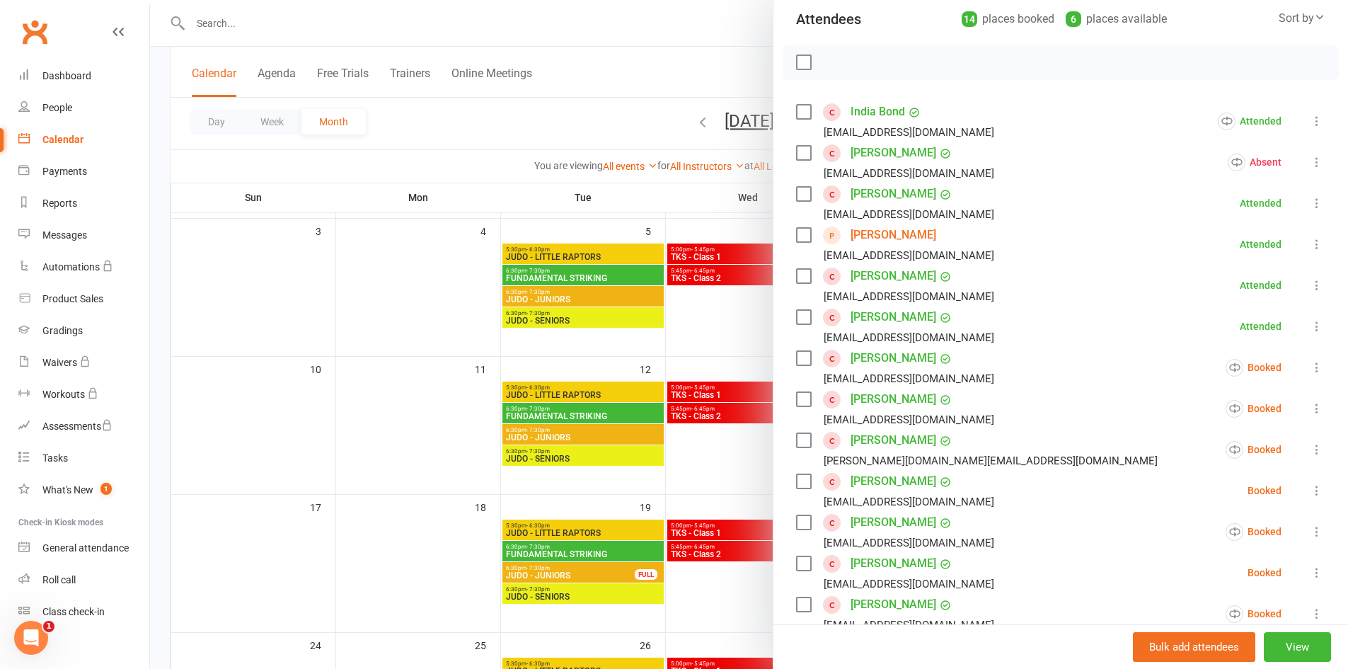
click at [1310, 368] on icon at bounding box center [1317, 367] width 14 height 14
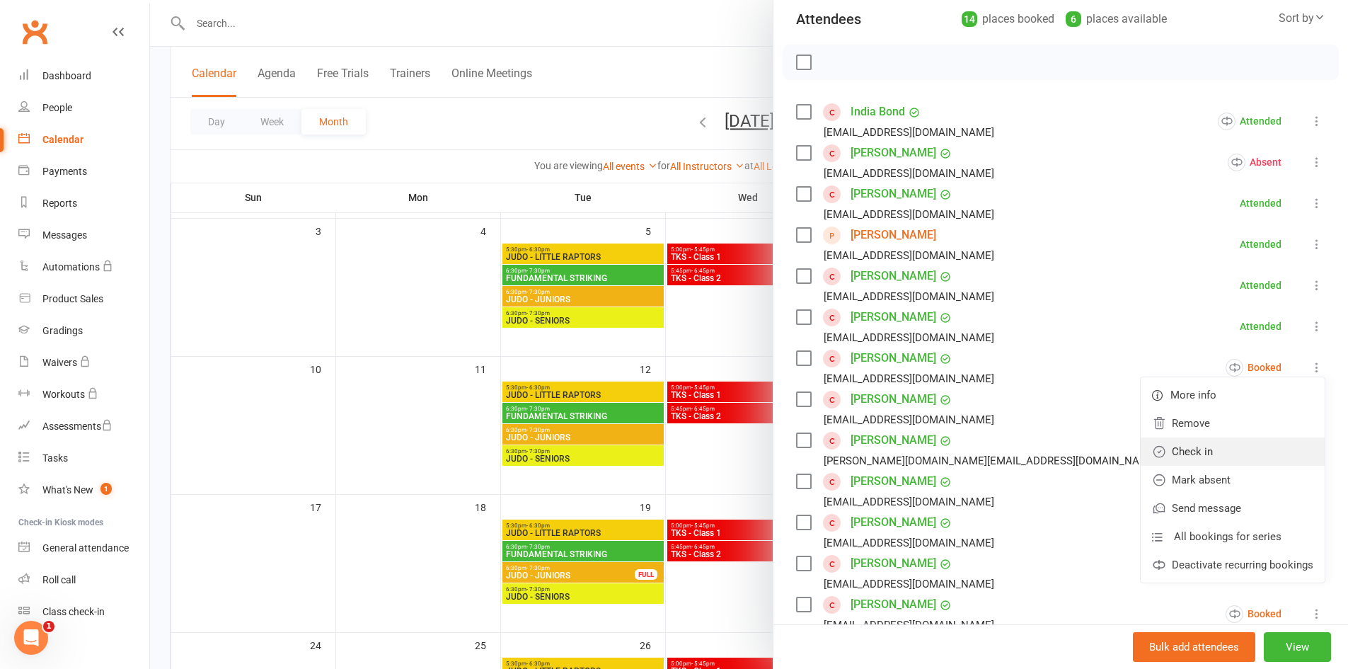
click at [1266, 449] on link "Check in" at bounding box center [1233, 451] width 184 height 28
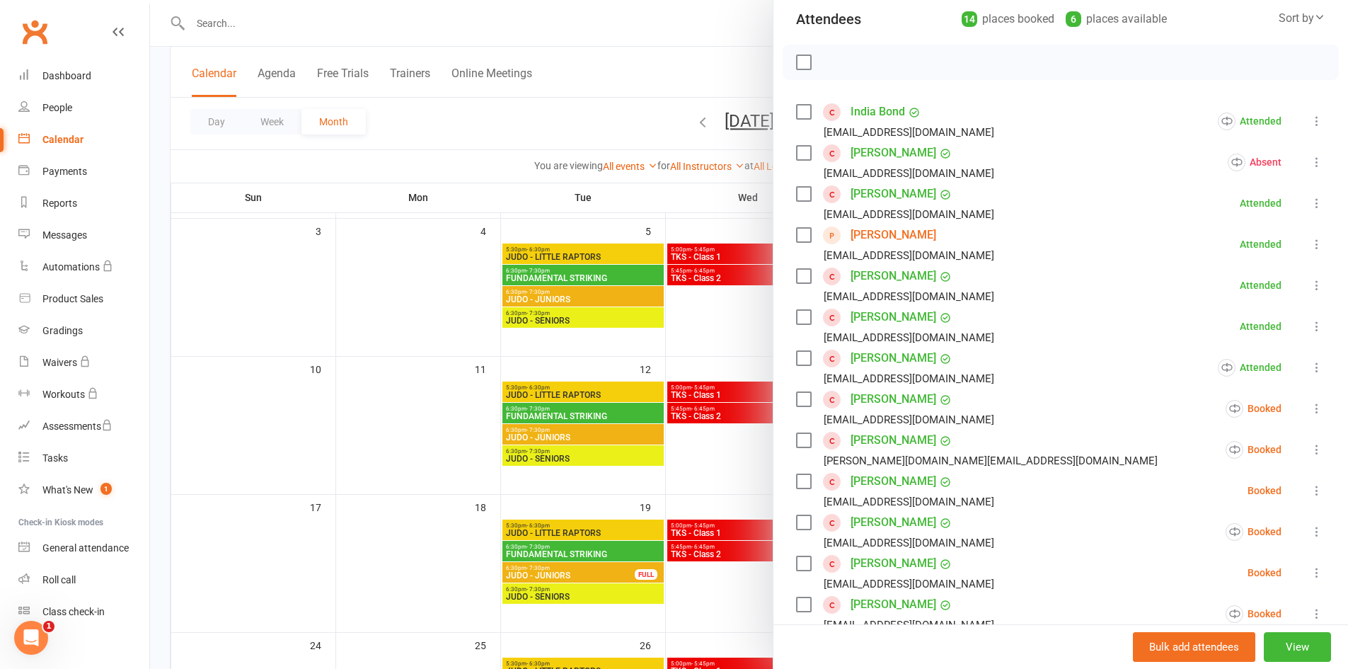
click at [1310, 407] on icon at bounding box center [1317, 408] width 14 height 14
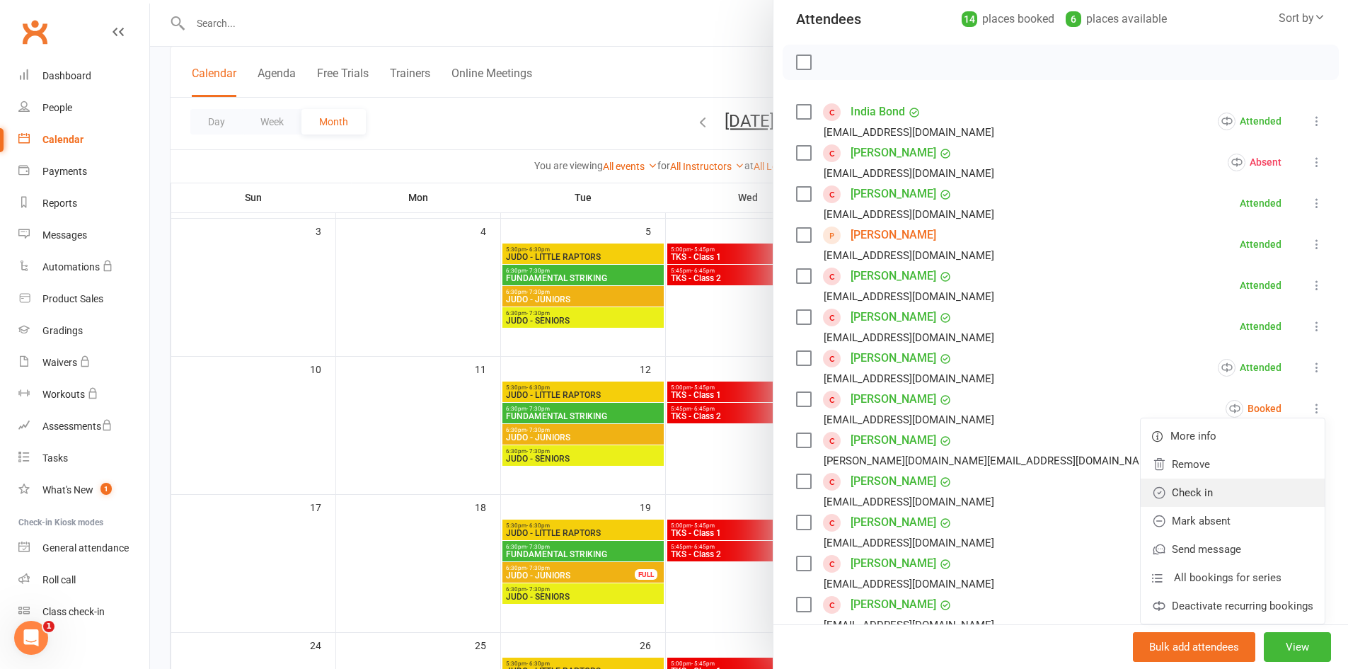
click at [1268, 484] on link "Check in" at bounding box center [1233, 492] width 184 height 28
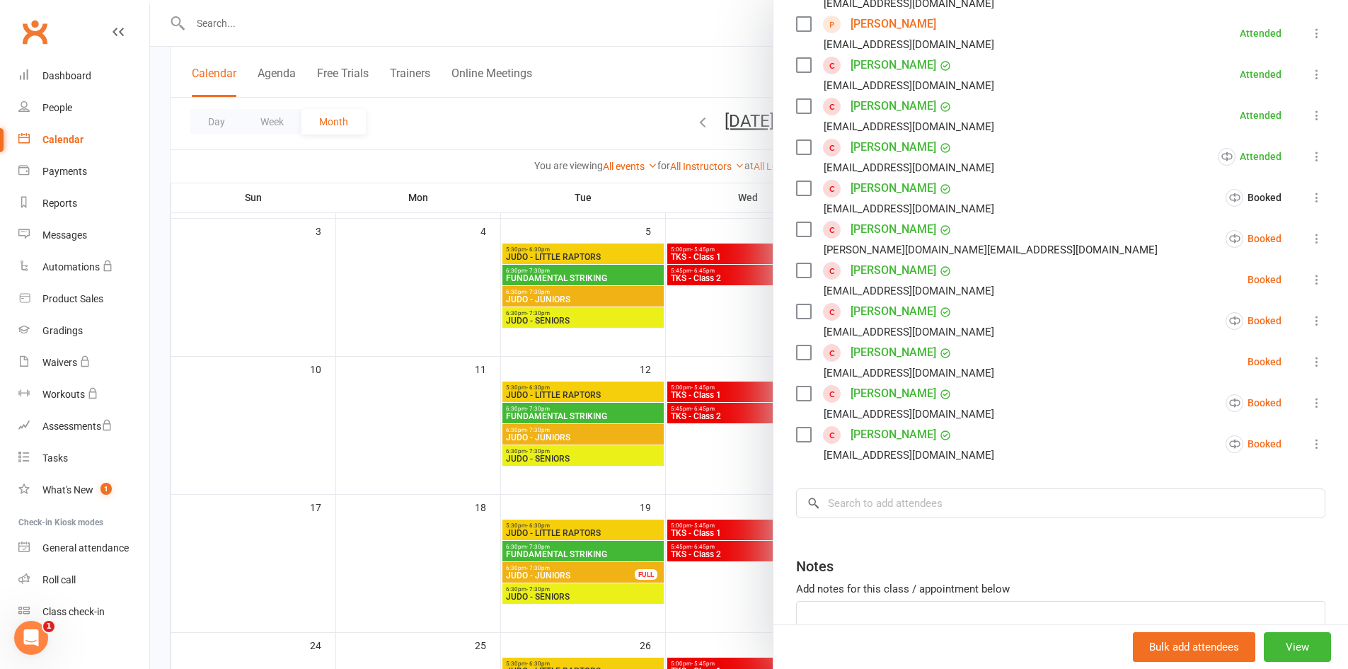
scroll to position [375, 0]
click at [1307, 241] on div "Class kiosk mode Roll call 7:30 PM - 8:30 PM, [DATE] with [PERSON_NAME] at [GEO…" at bounding box center [1061, 201] width 575 height 1032
click at [1310, 234] on icon at bounding box center [1317, 237] width 14 height 14
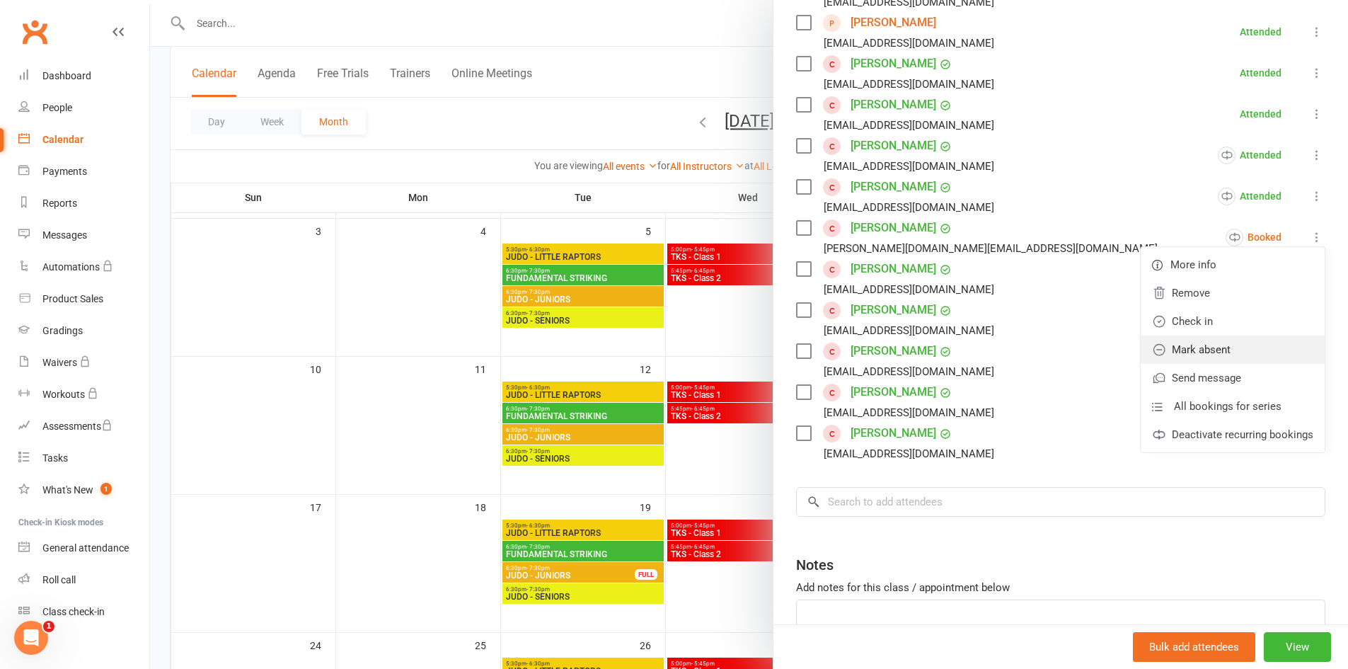
click at [1243, 344] on link "Mark absent" at bounding box center [1233, 349] width 184 height 28
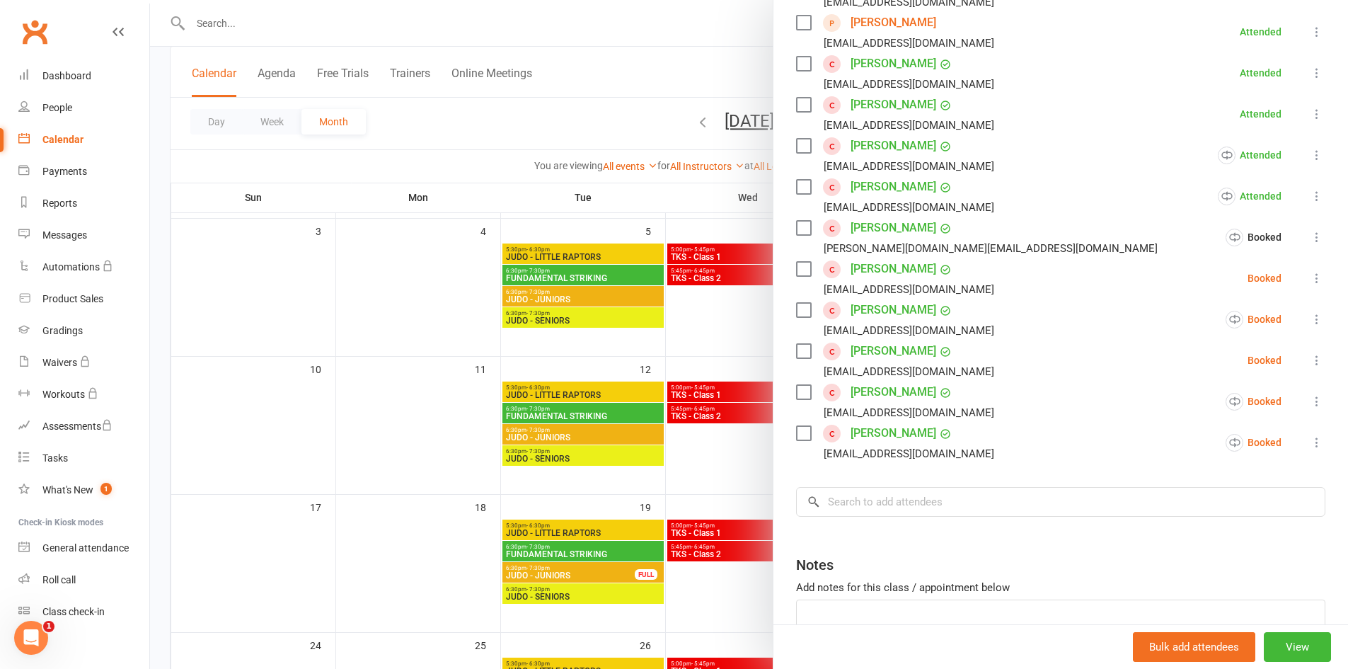
click at [1310, 273] on icon at bounding box center [1317, 278] width 14 height 14
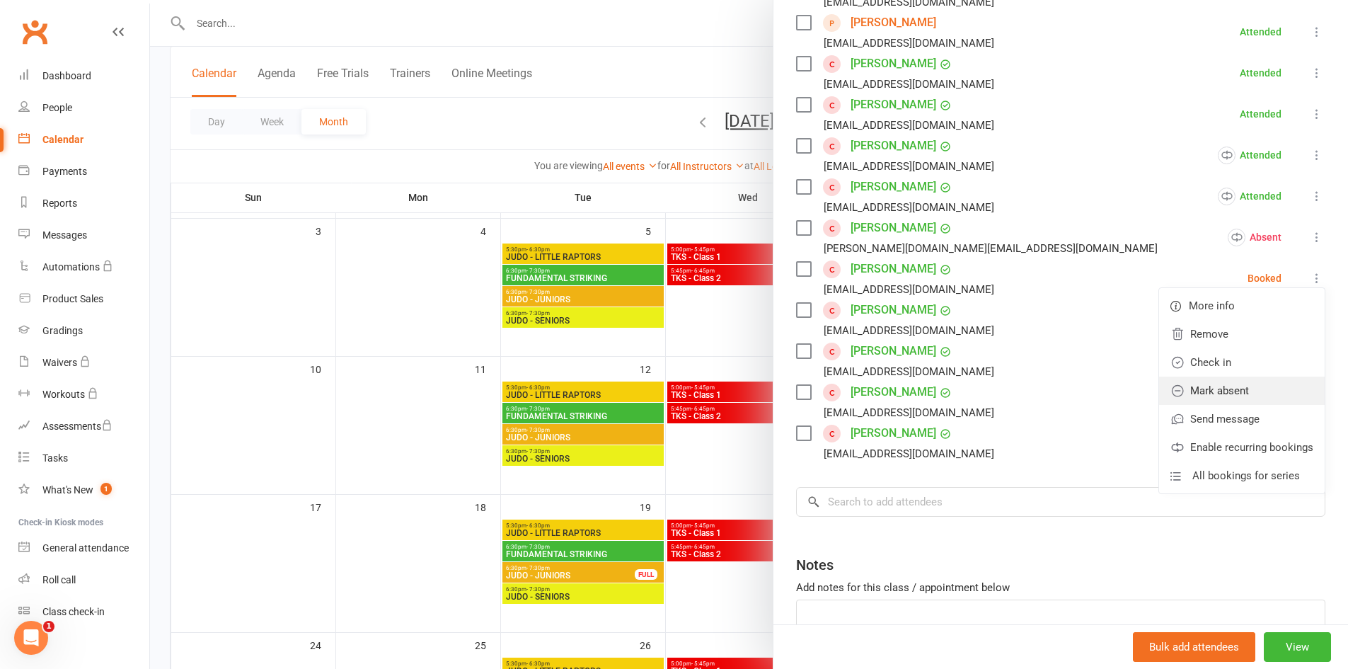
click at [1247, 379] on link "Mark absent" at bounding box center [1242, 391] width 166 height 28
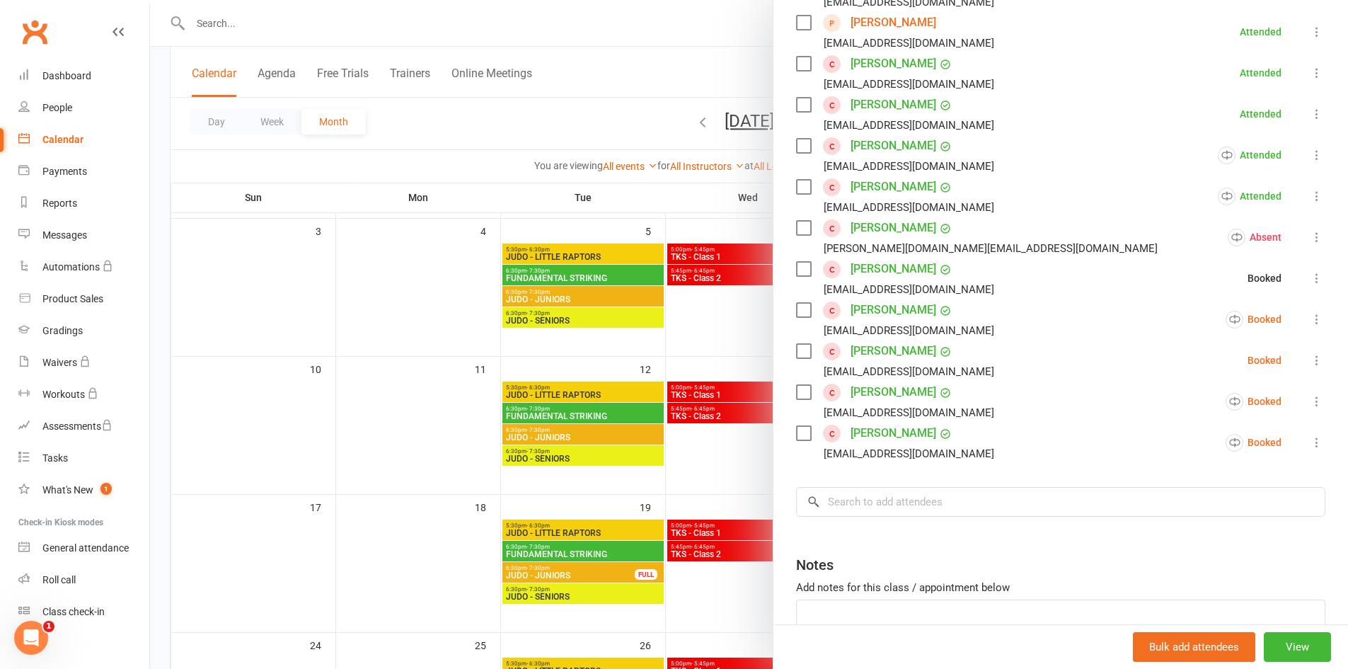
click at [1310, 321] on icon at bounding box center [1317, 319] width 14 height 14
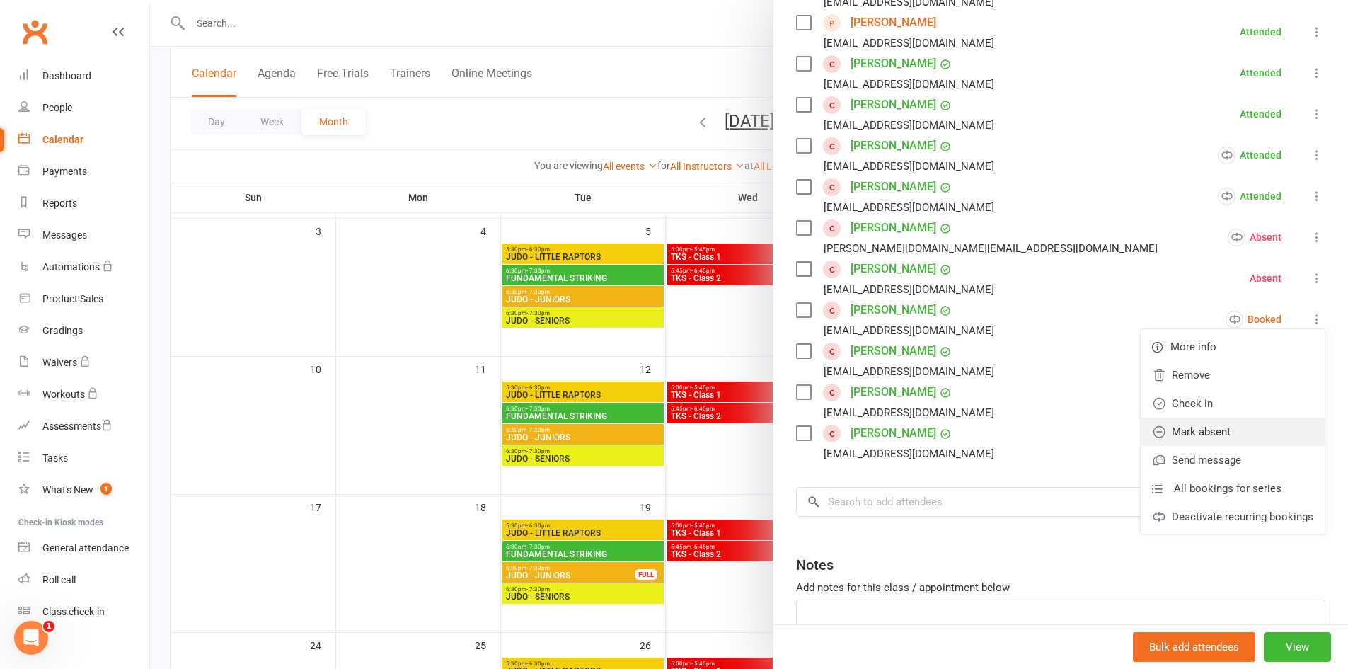
click at [1247, 428] on link "Mark absent" at bounding box center [1233, 432] width 184 height 28
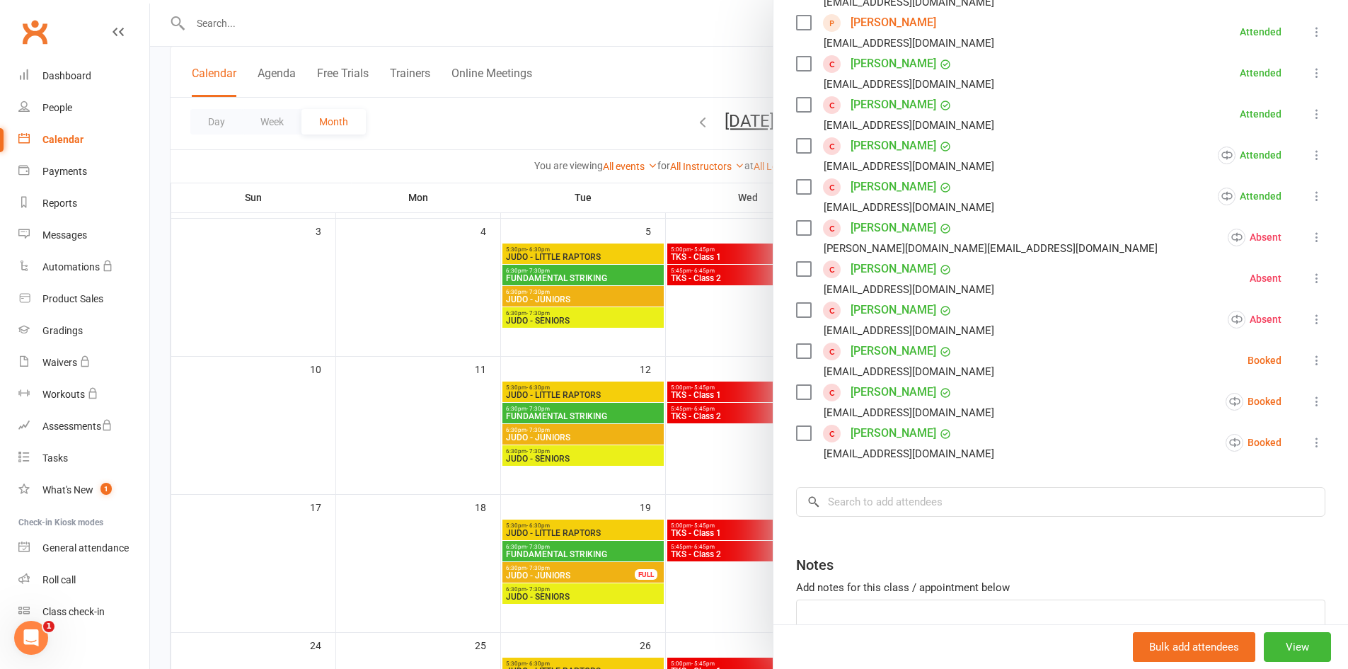
click at [1309, 368] on button at bounding box center [1317, 360] width 17 height 17
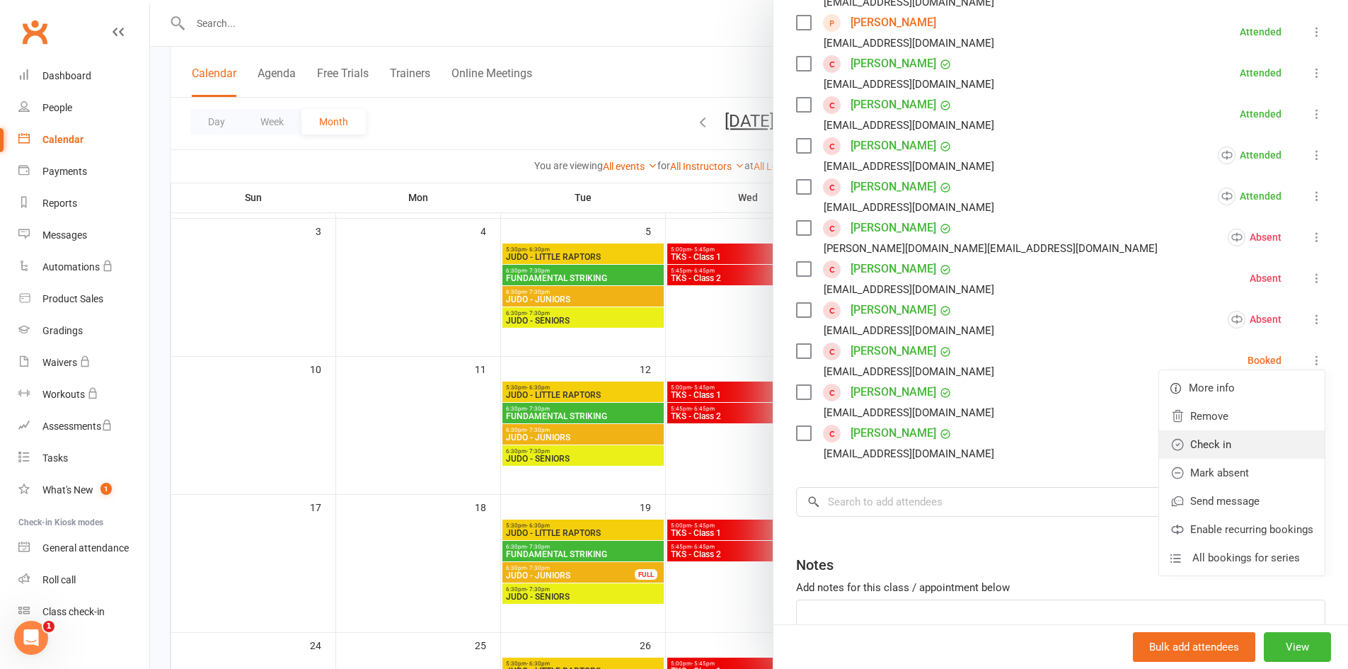
click at [1263, 439] on link "Check in" at bounding box center [1242, 444] width 166 height 28
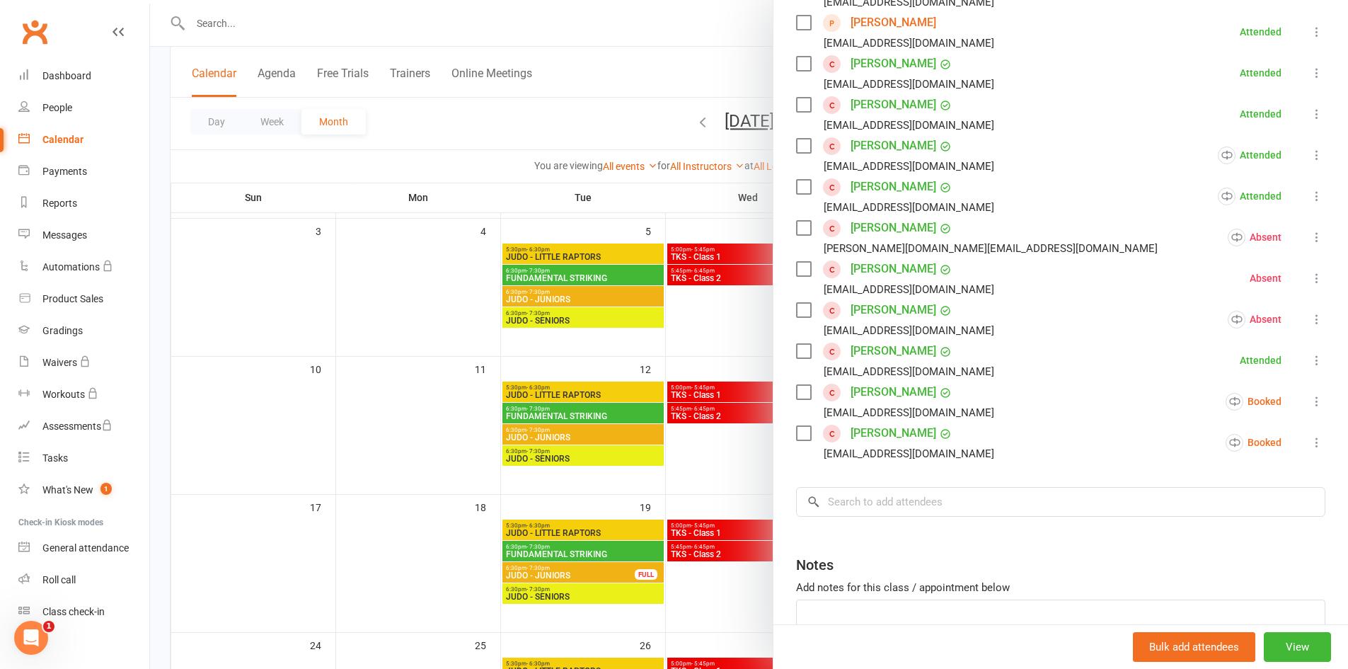
click at [1310, 401] on icon at bounding box center [1317, 401] width 14 height 14
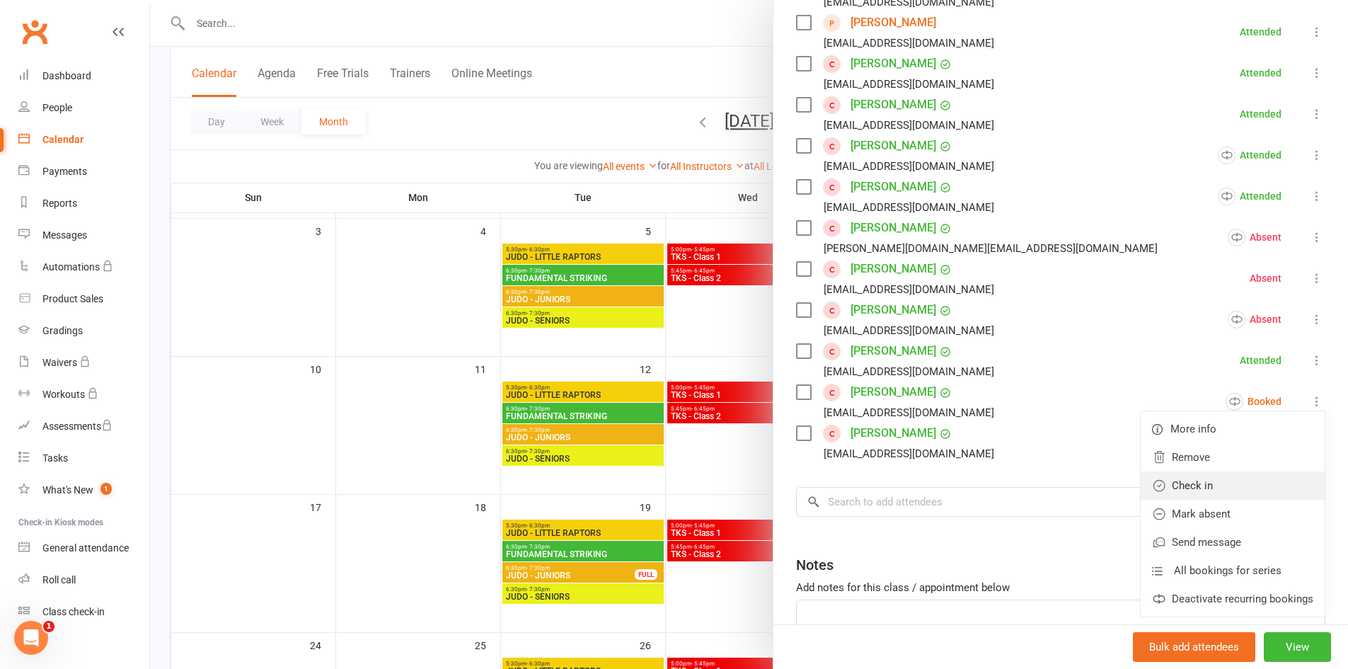
click at [1264, 481] on link "Check in" at bounding box center [1233, 485] width 184 height 28
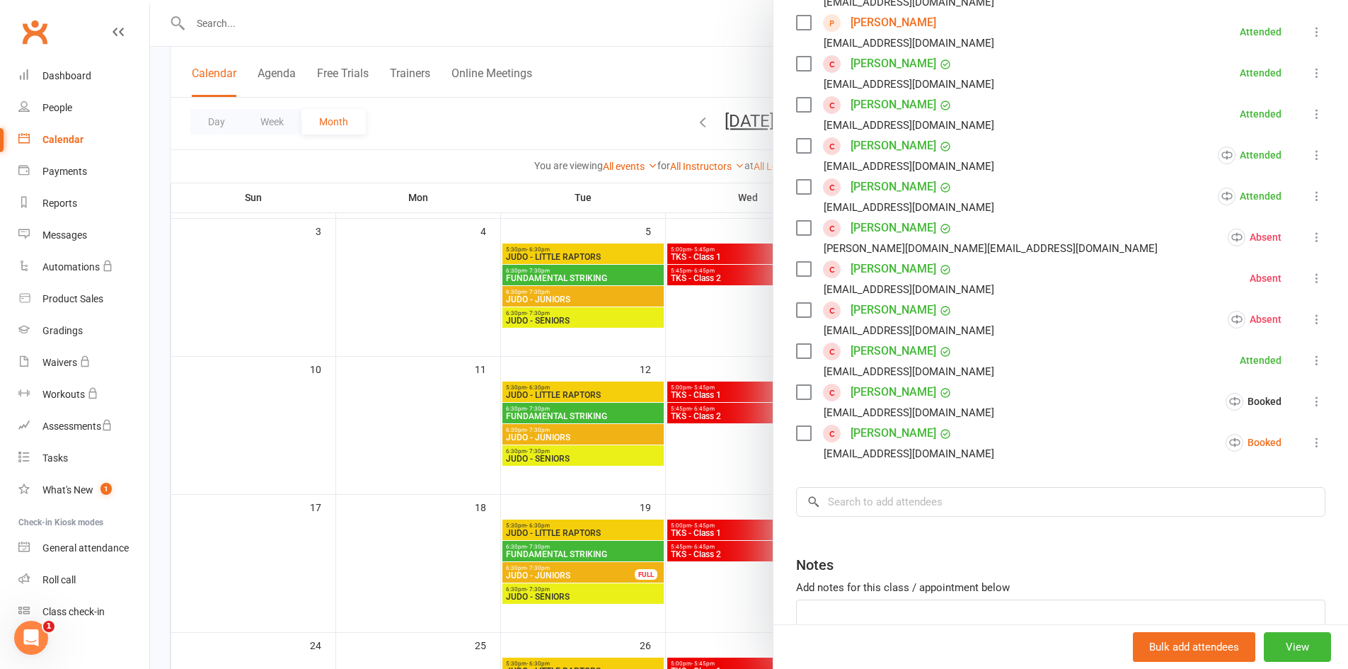
click at [1310, 440] on icon at bounding box center [1317, 442] width 14 height 14
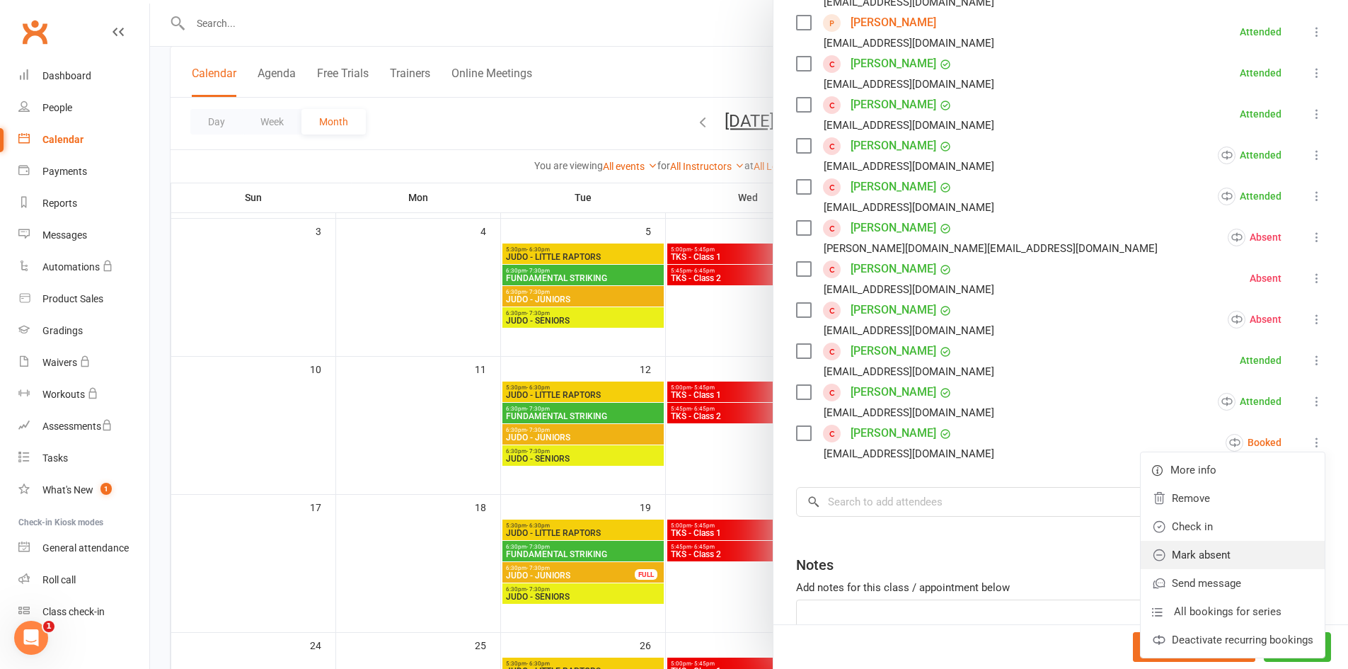
click at [1261, 547] on link "Mark absent" at bounding box center [1233, 555] width 184 height 28
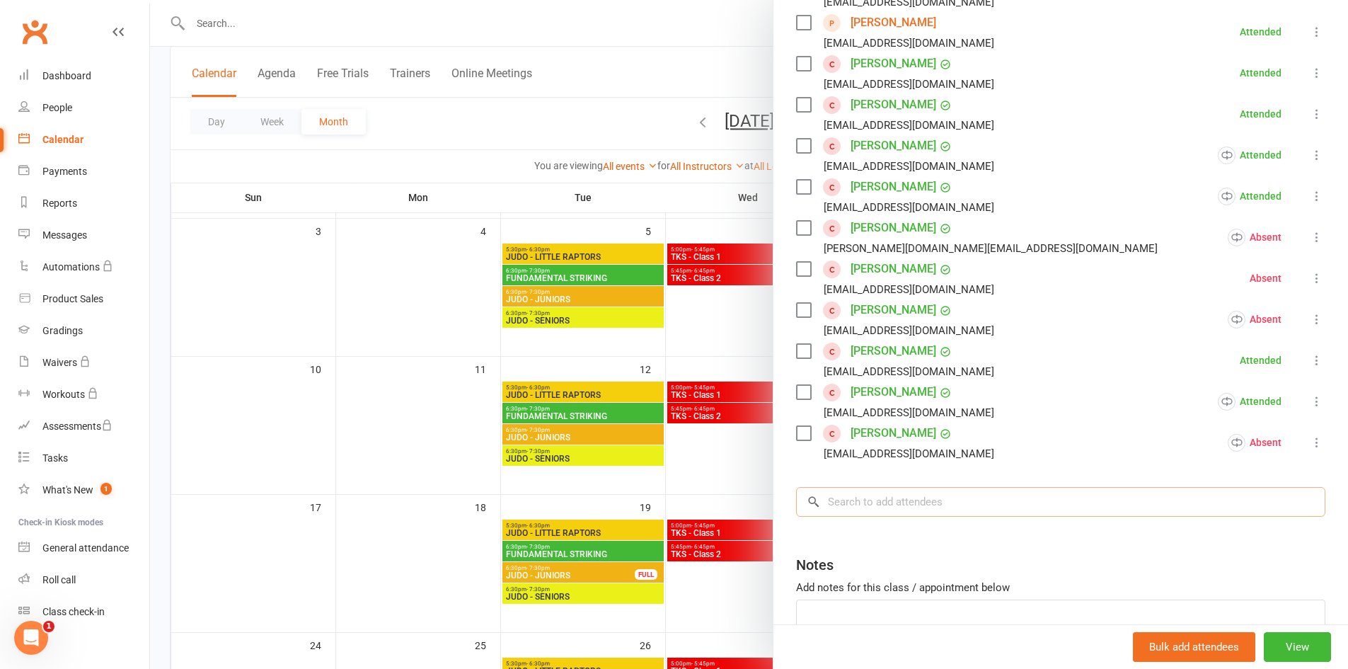
click at [1072, 497] on input "search" at bounding box center [1060, 502] width 529 height 30
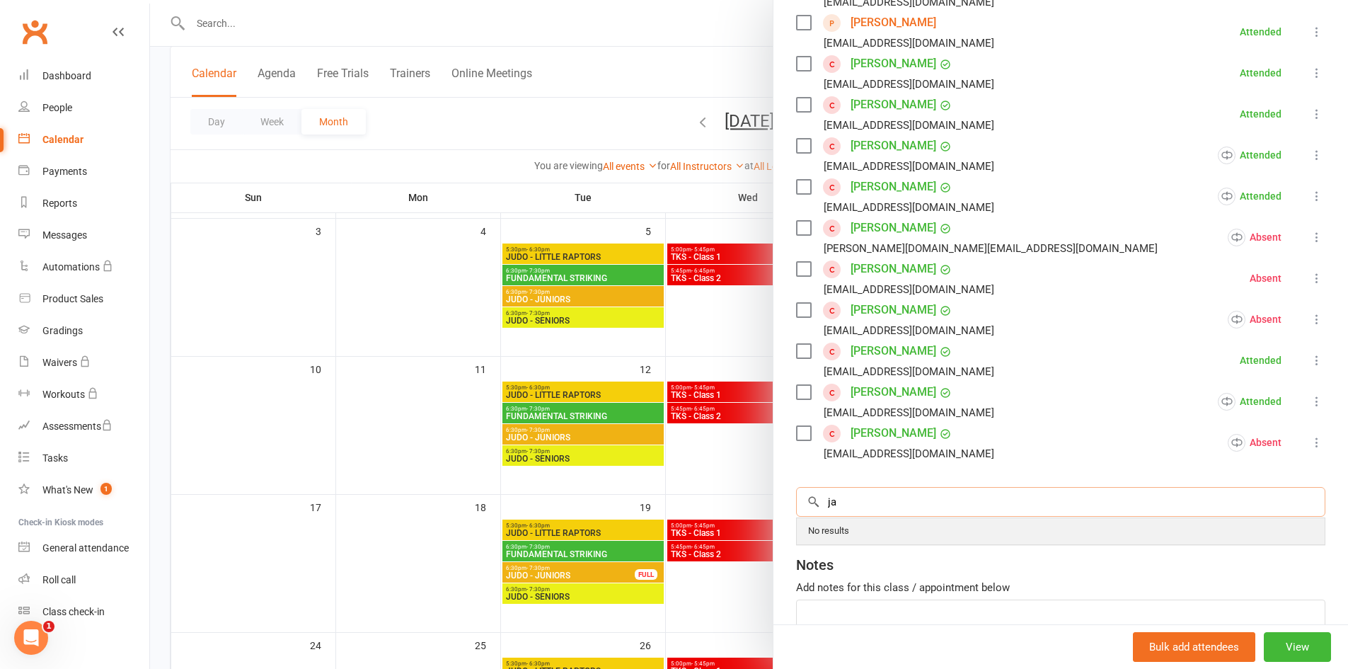
type input "j"
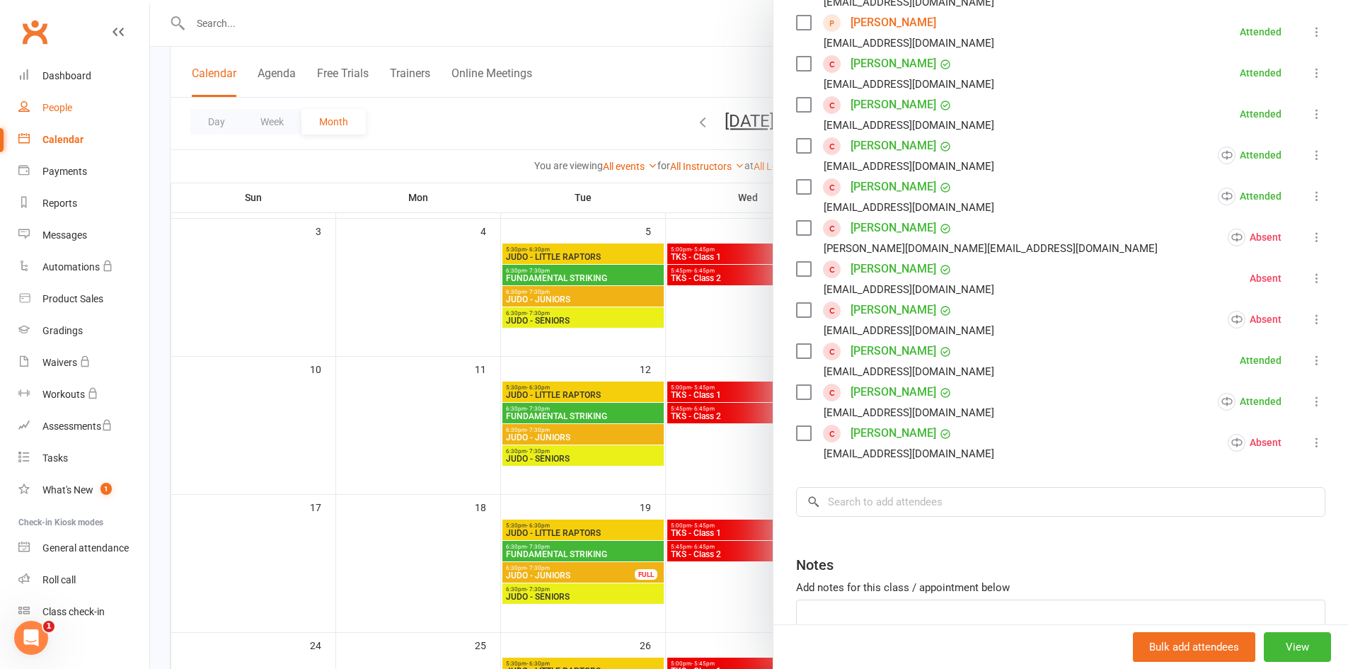
click at [59, 102] on div "People" at bounding box center [57, 107] width 30 height 11
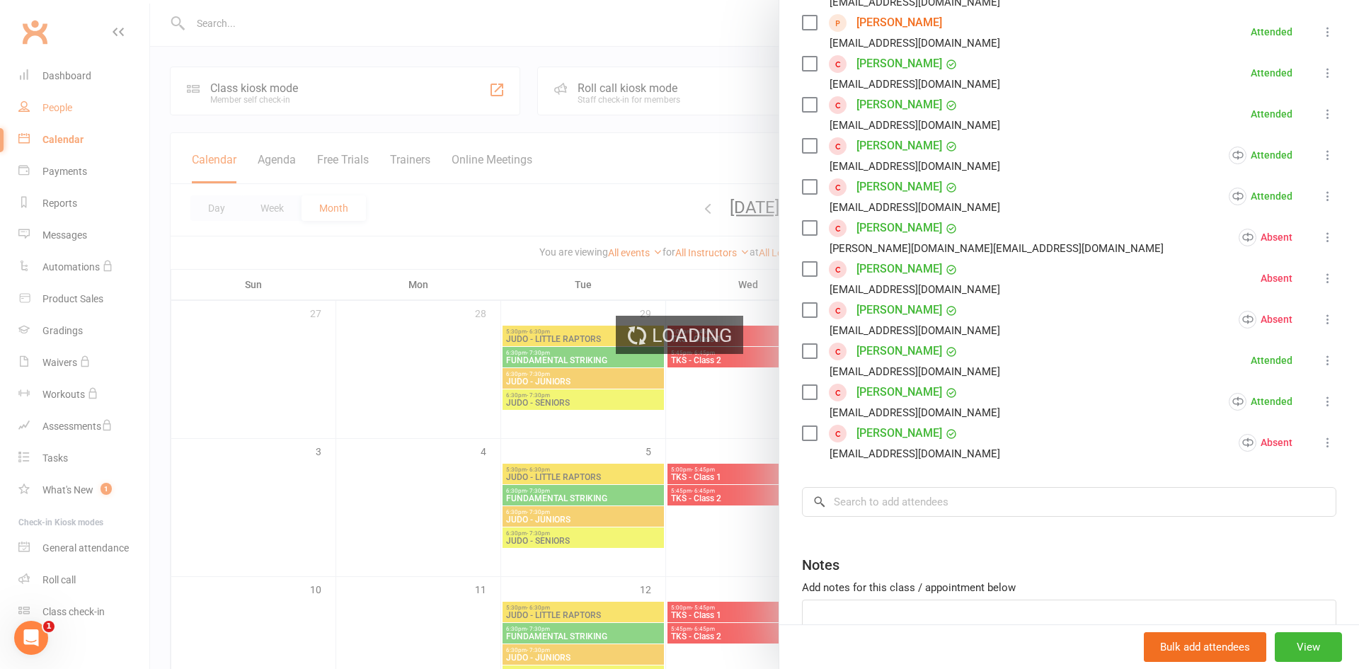
select select "100"
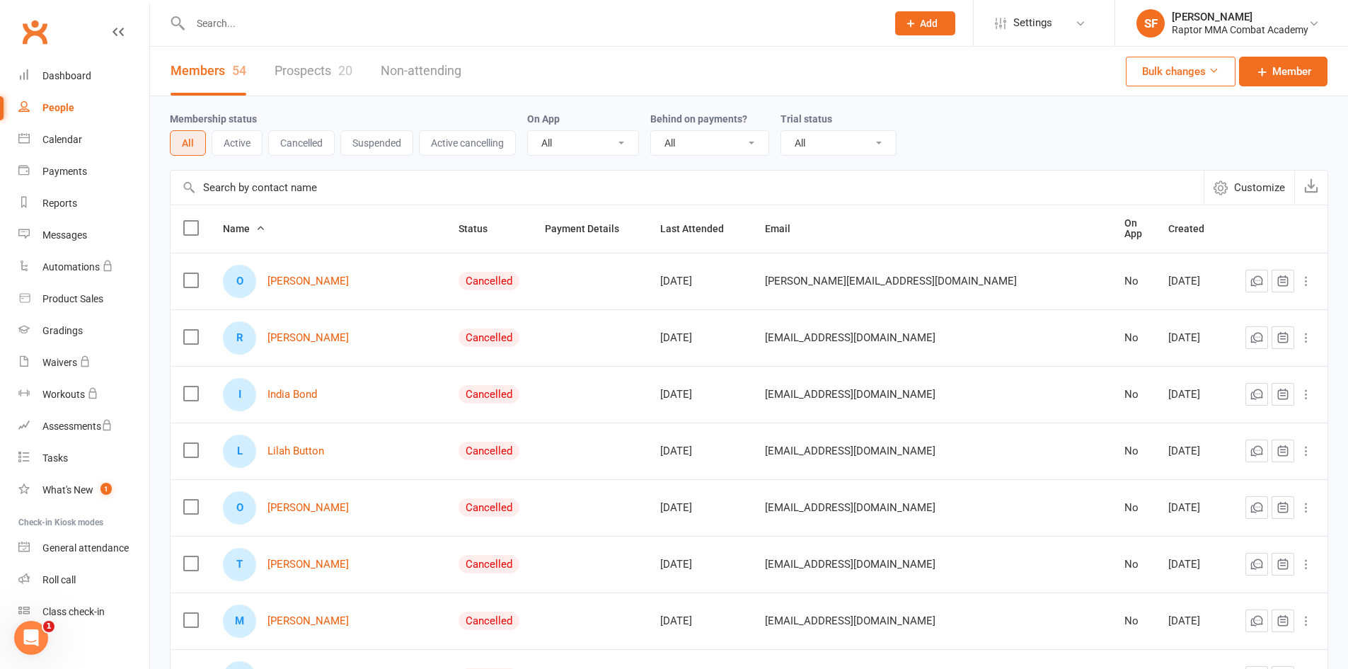
click at [293, 29] on input "text" at bounding box center [531, 23] width 691 height 20
type input "[PERSON_NAME]"
click at [69, 81] on div "Dashboard" at bounding box center [66, 75] width 49 height 11
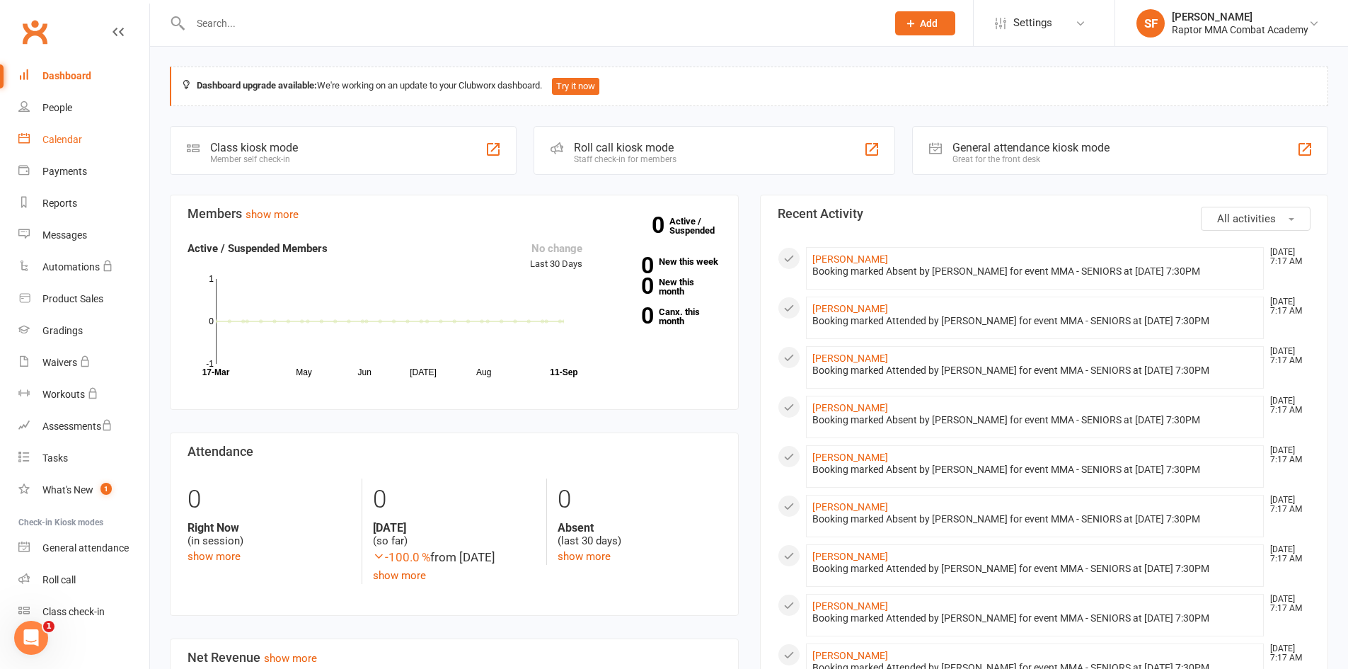
click at [57, 144] on div "Calendar" at bounding box center [62, 139] width 40 height 11
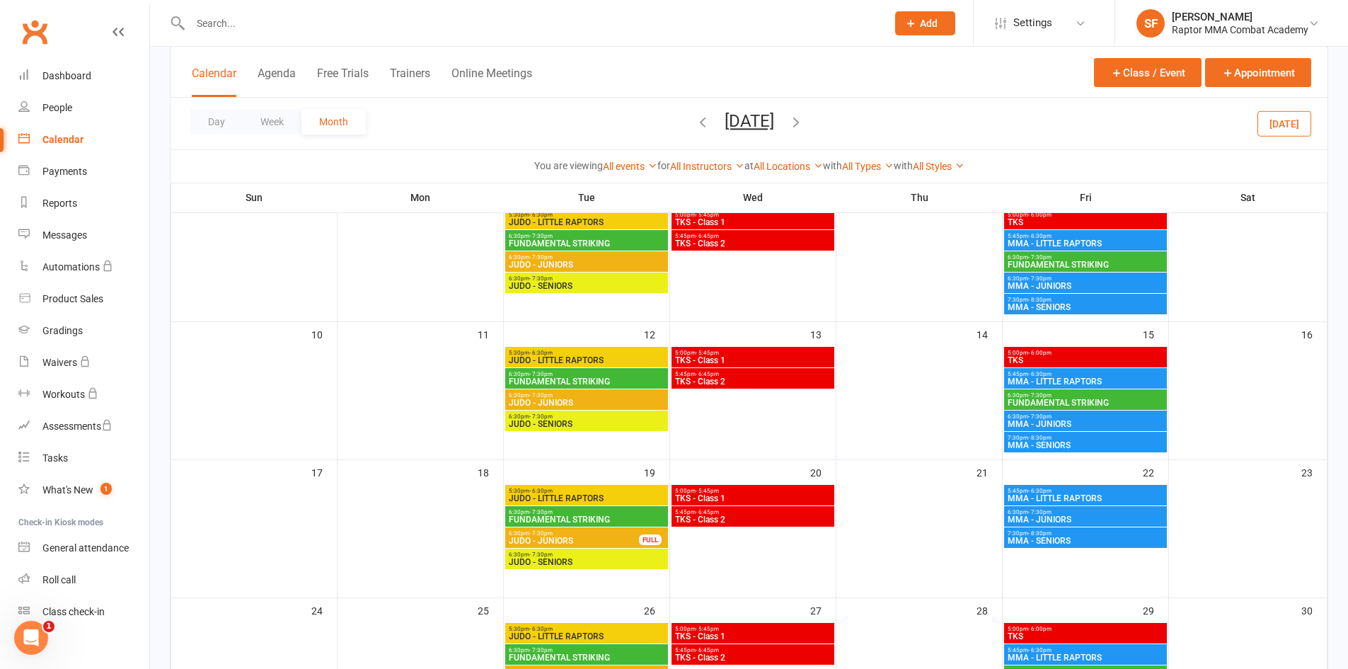
scroll to position [354, 0]
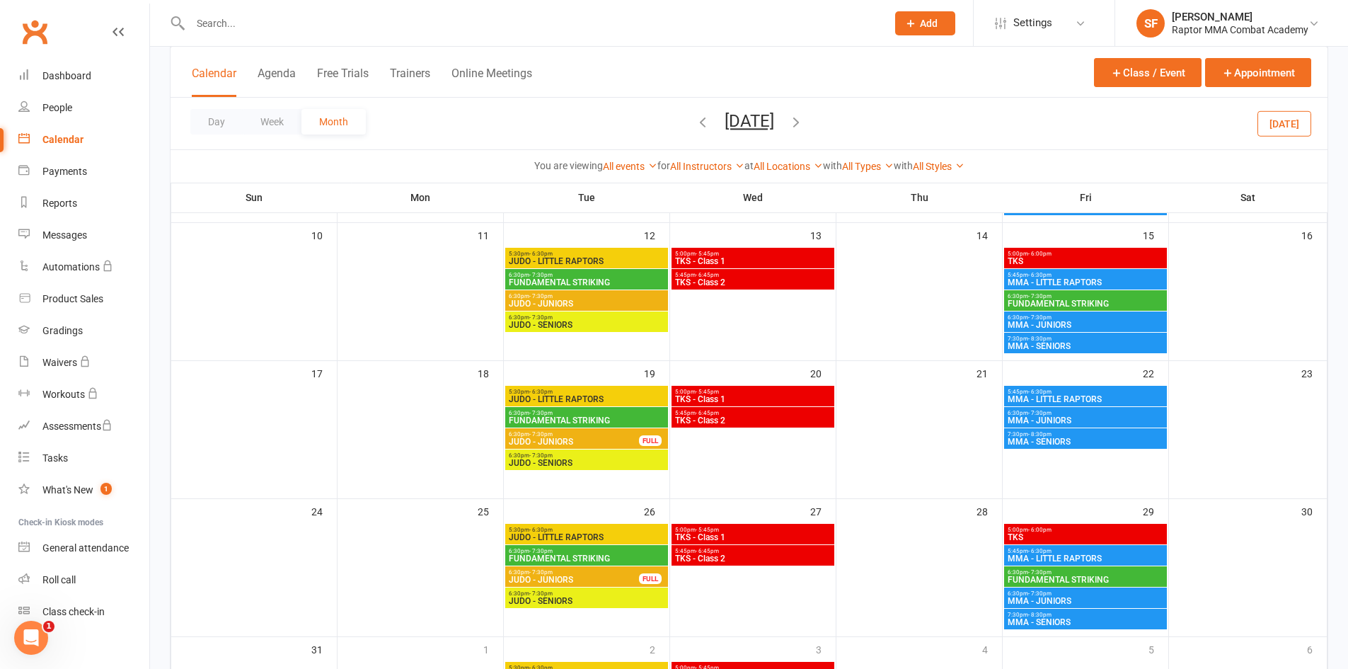
click at [1102, 614] on span "7:30pm - 8:30pm" at bounding box center [1085, 615] width 157 height 6
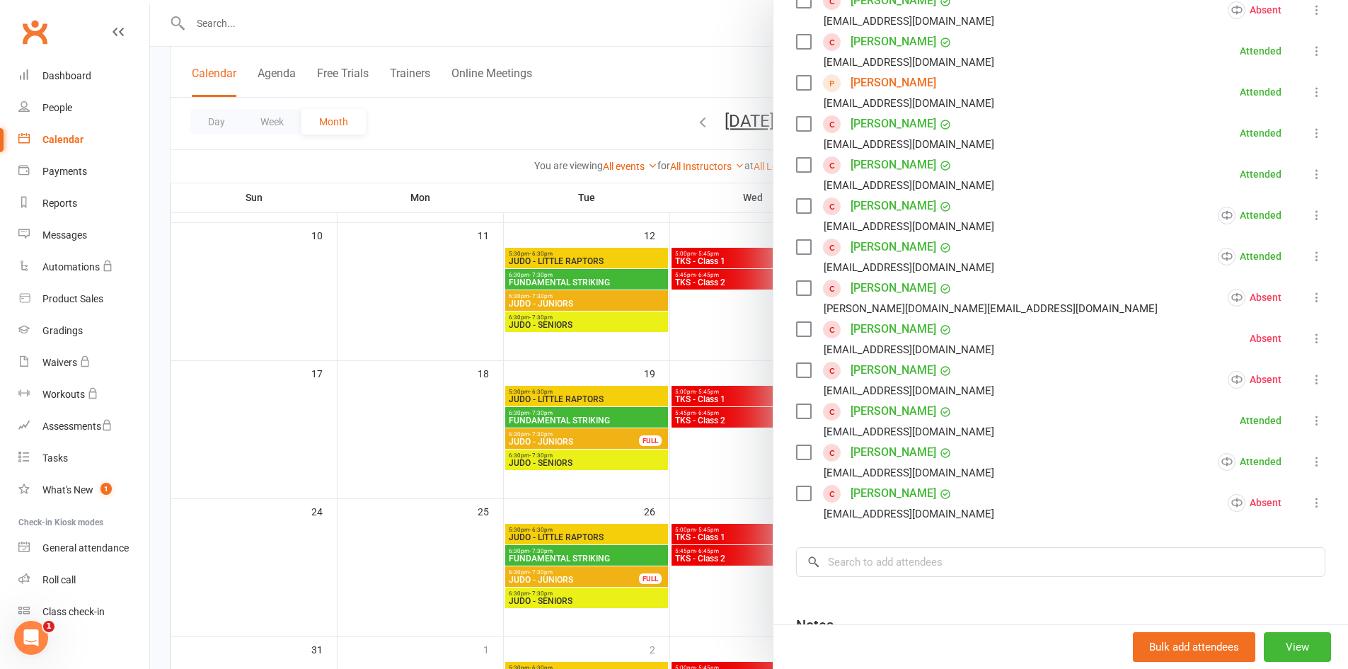
scroll to position [333, 0]
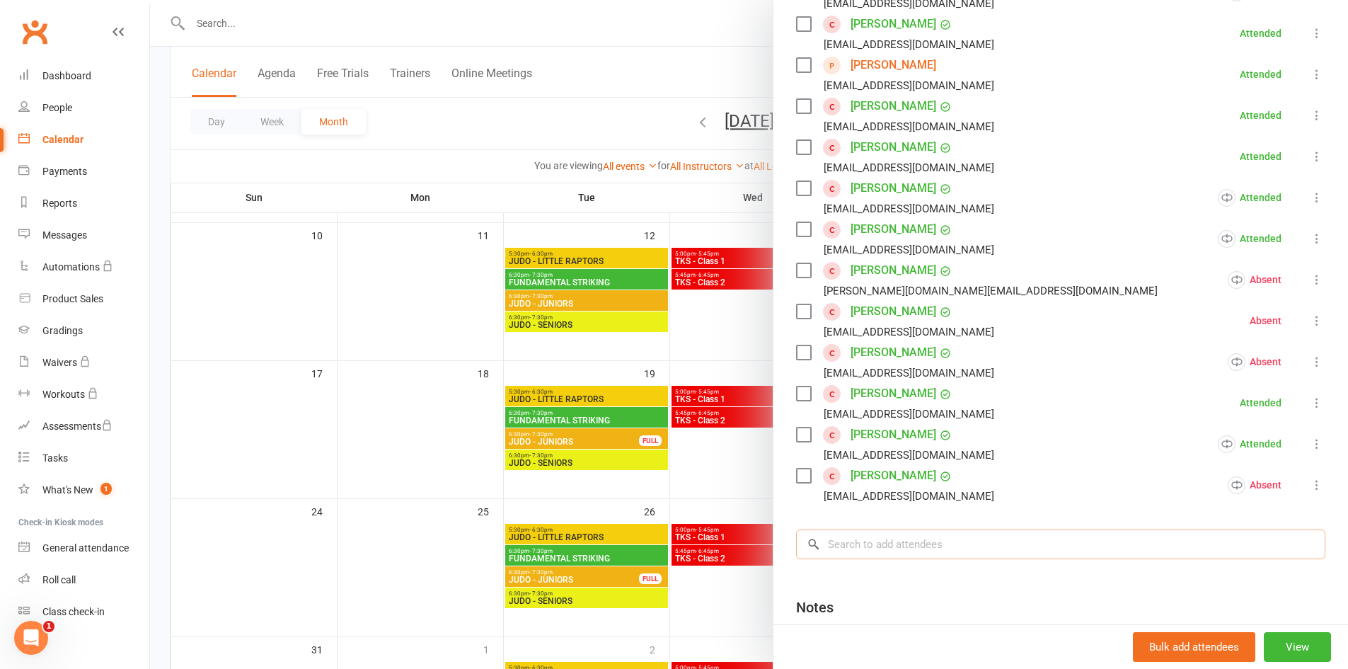
click at [1070, 531] on input "search" at bounding box center [1060, 544] width 529 height 30
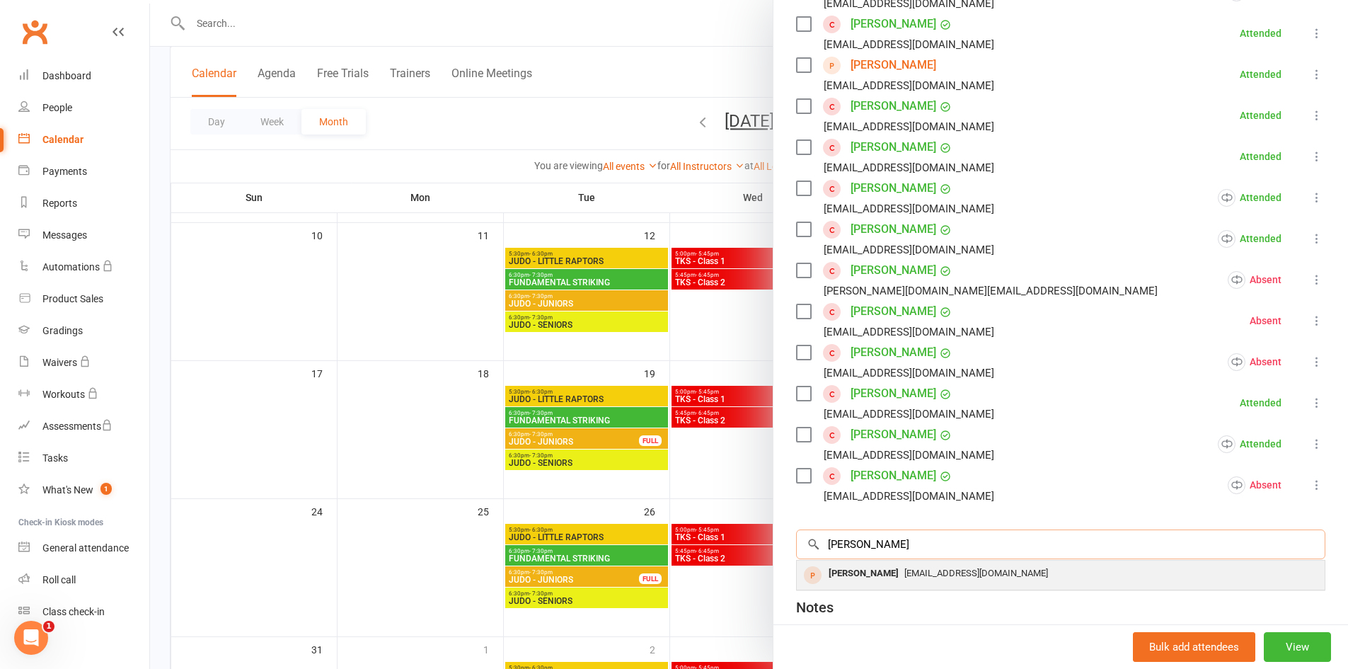
type input "[PERSON_NAME]"
click at [843, 580] on div "[PERSON_NAME]" at bounding box center [863, 573] width 81 height 21
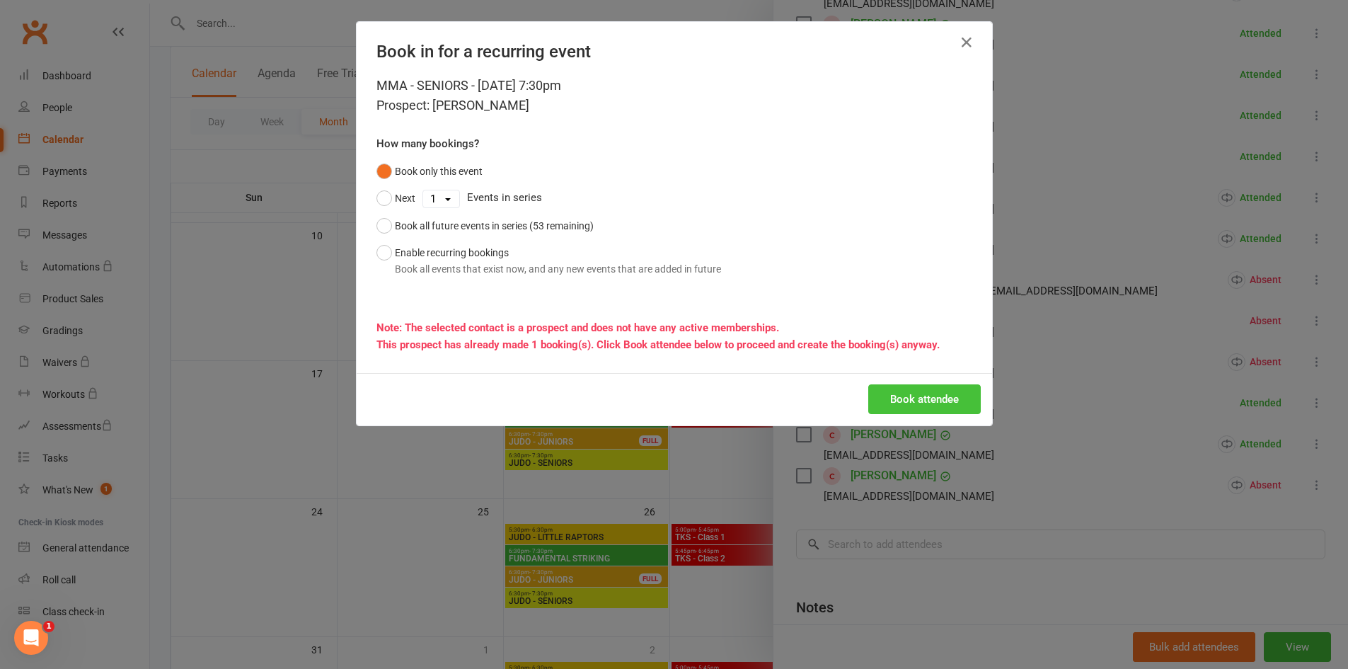
click at [936, 400] on button "Book attendee" at bounding box center [924, 399] width 113 height 30
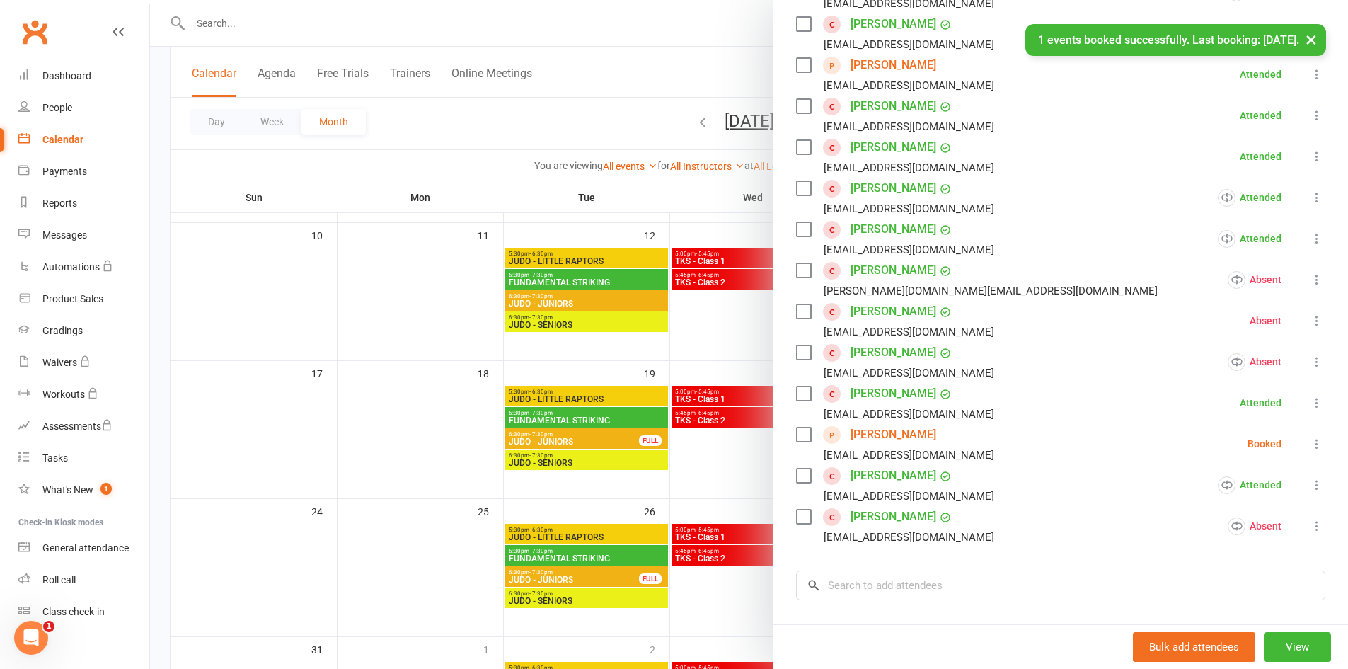
click at [1310, 447] on icon at bounding box center [1317, 444] width 14 height 14
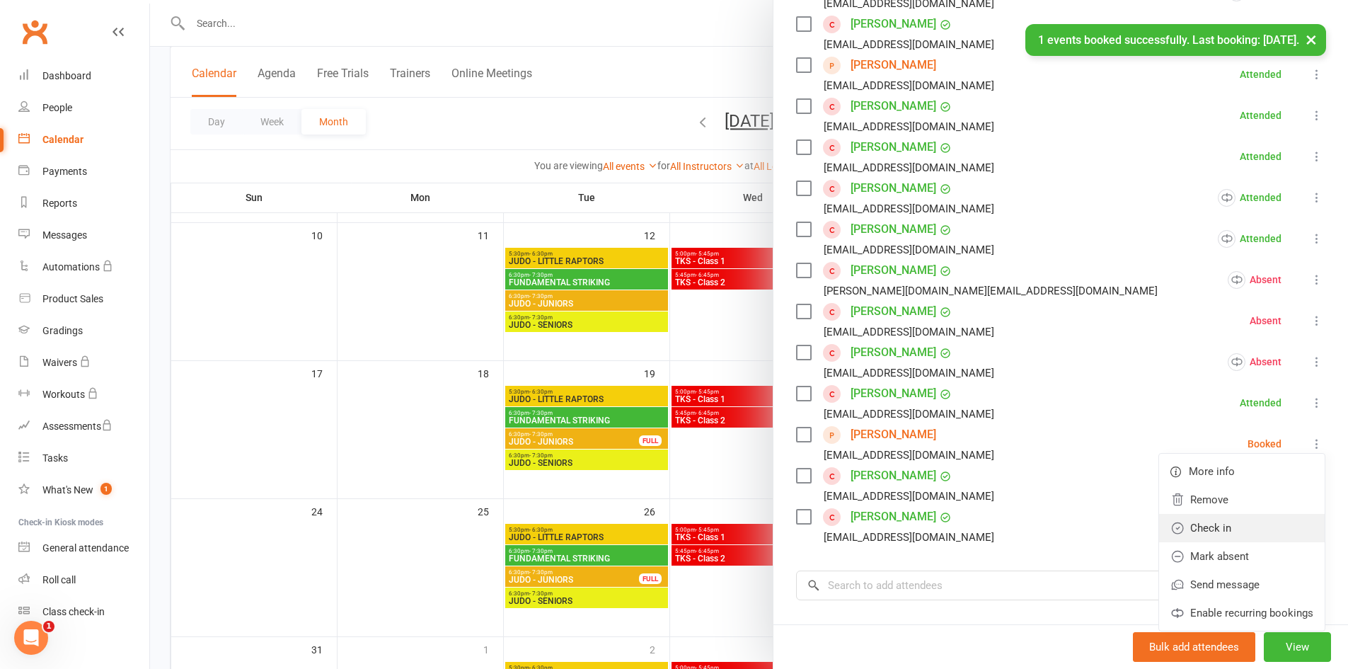
click at [1256, 522] on link "Check in" at bounding box center [1242, 528] width 166 height 28
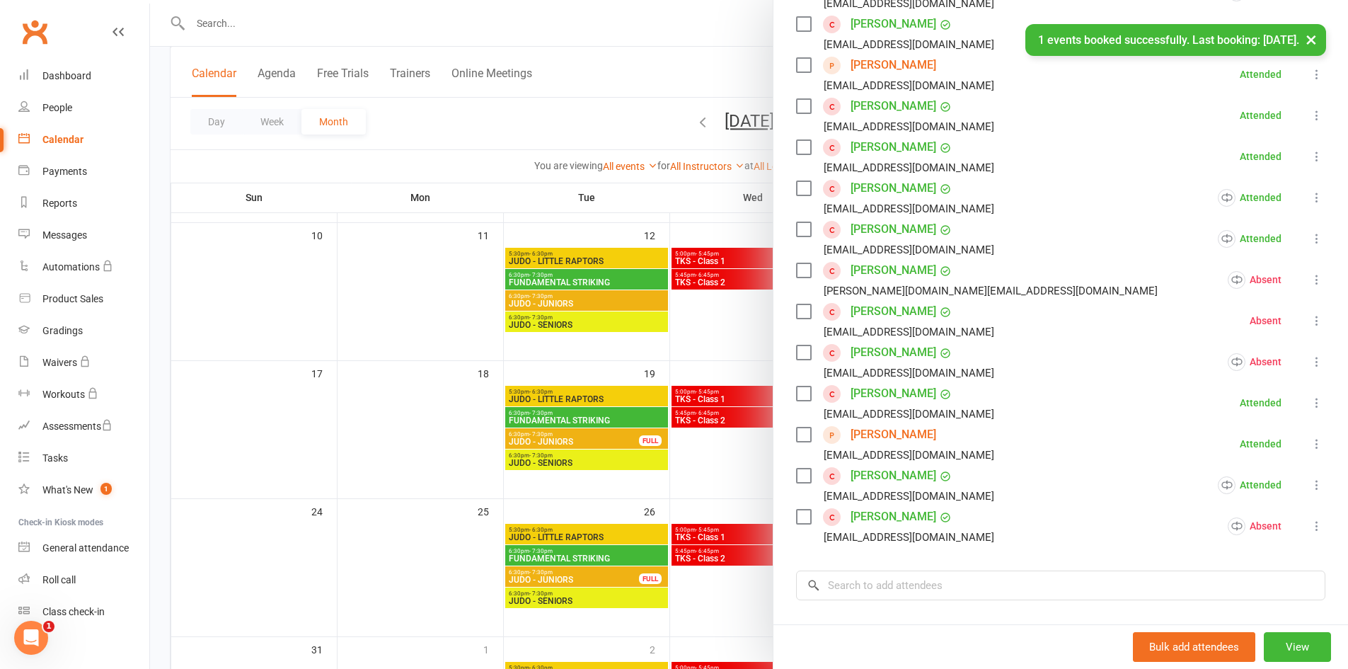
click at [735, 466] on div at bounding box center [749, 334] width 1198 height 669
